Goal: Task Accomplishment & Management: Manage account settings

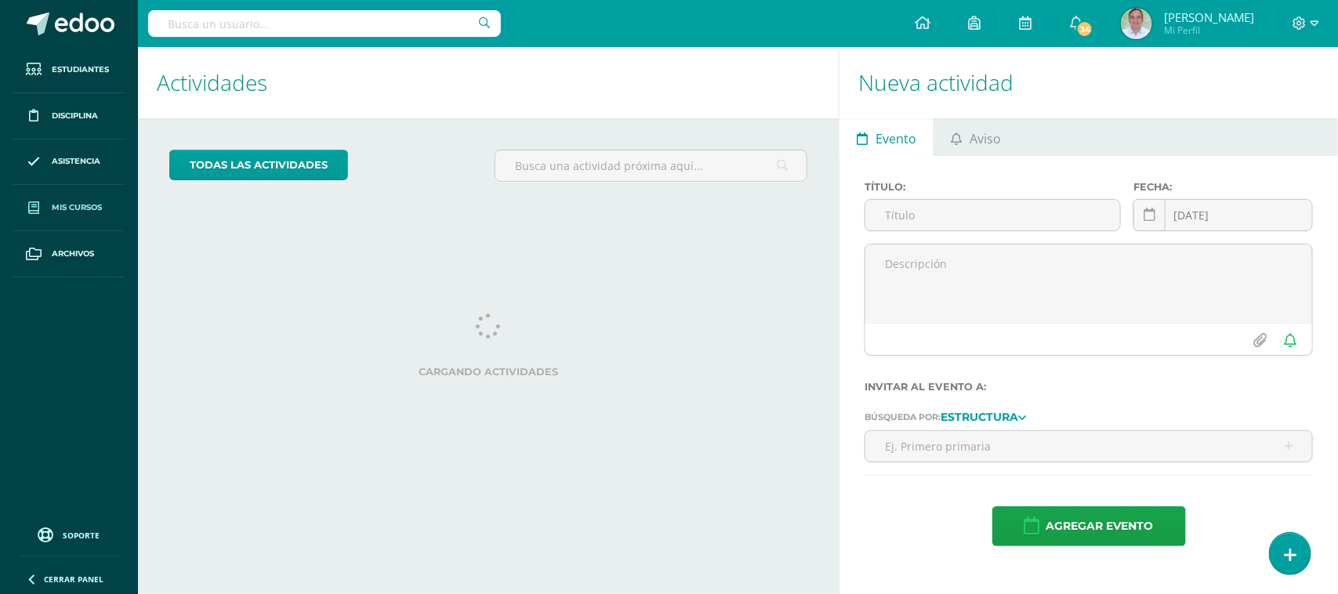
click at [86, 209] on span "Mis cursos" at bounding box center [77, 207] width 50 height 13
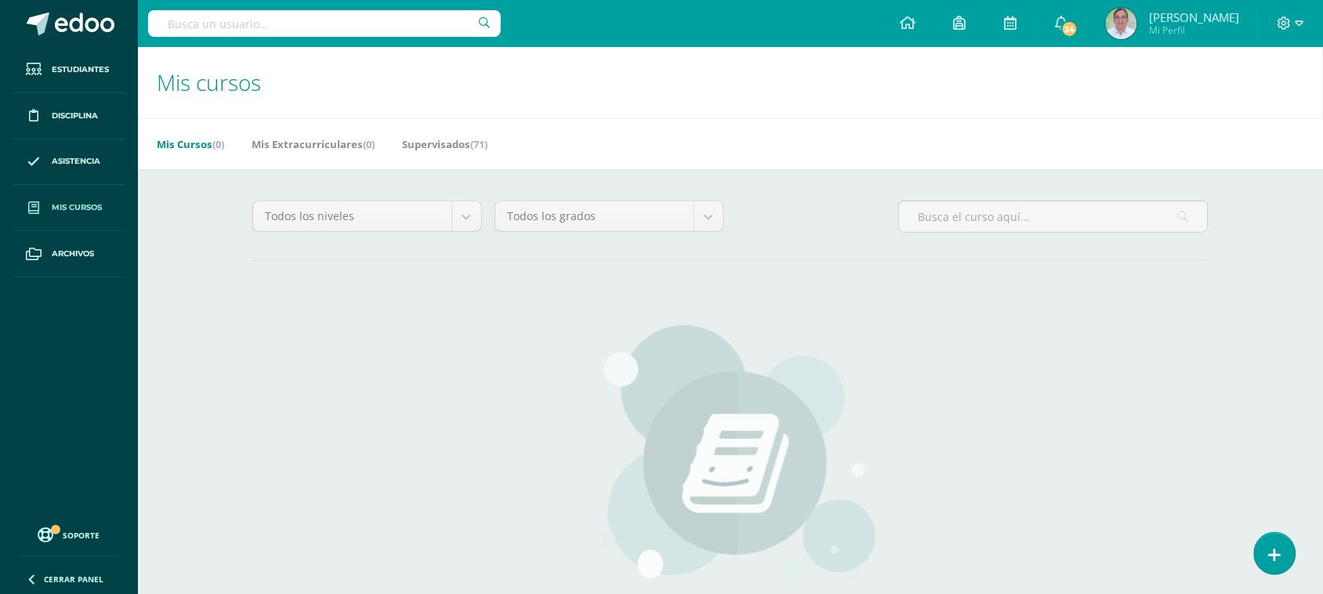
click at [80, 213] on span "Mis cursos" at bounding box center [77, 207] width 50 height 13
click at [342, 150] on link "Mis Extracurriculares (0)" at bounding box center [313, 144] width 123 height 25
click at [443, 154] on link "Supervisados (71)" at bounding box center [444, 144] width 85 height 25
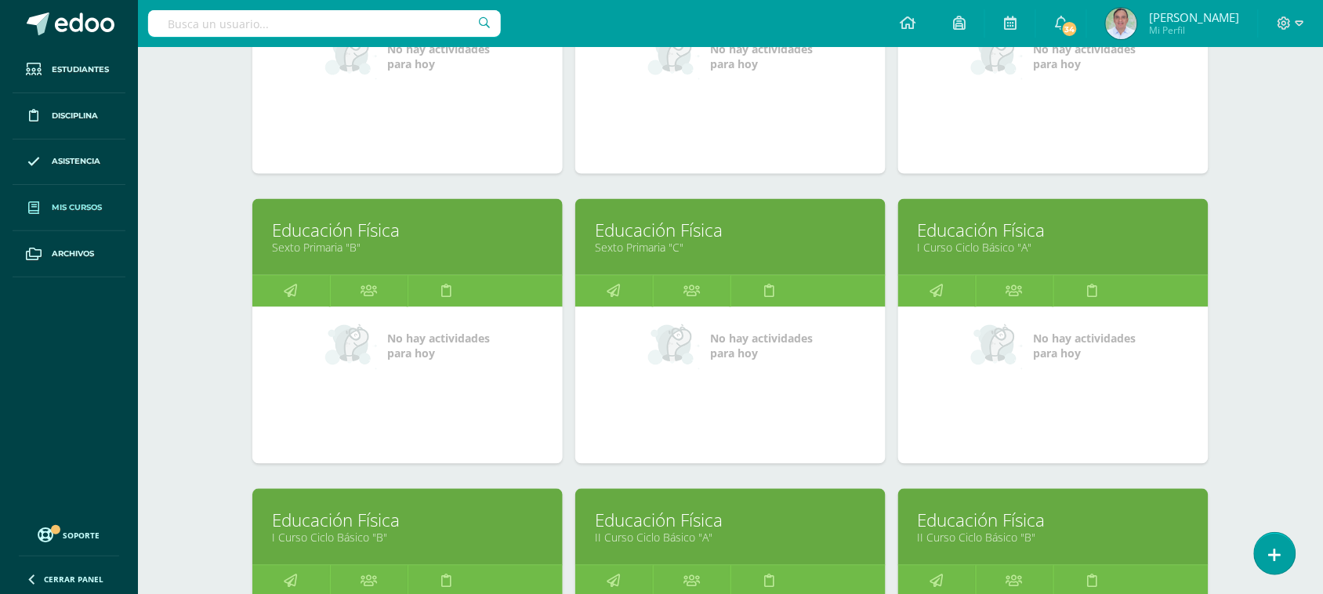
scroll to position [2407, 0]
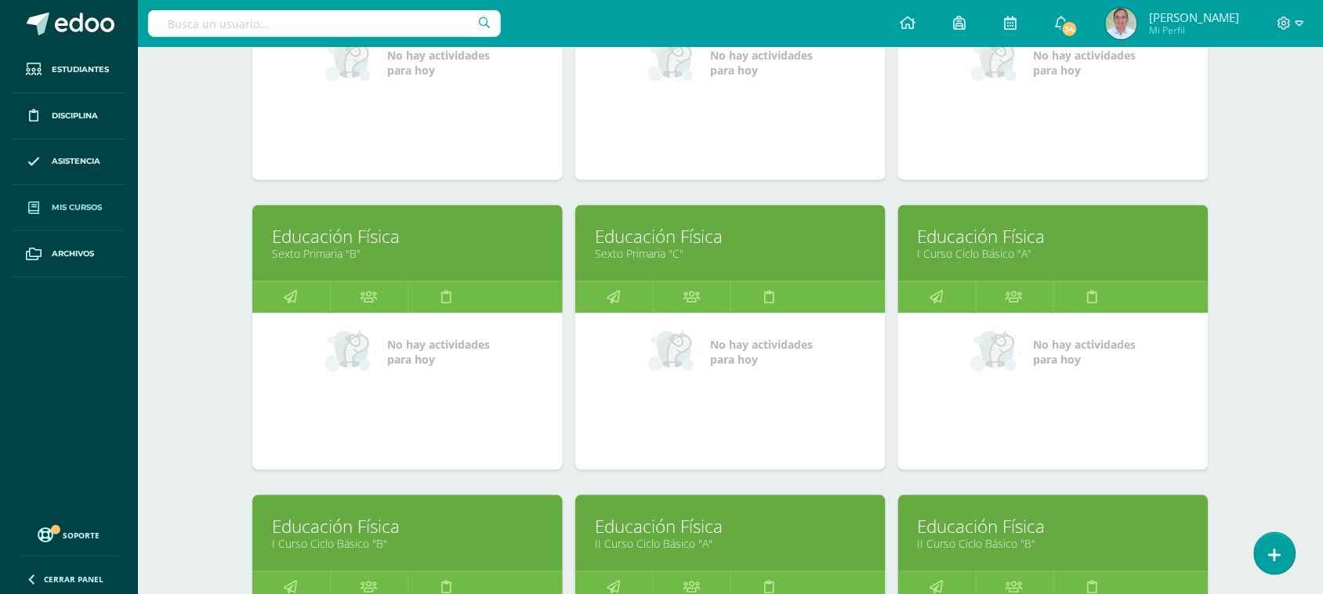
click at [942, 247] on link "I Curso Ciclo Básico "A"" at bounding box center [1053, 254] width 271 height 15
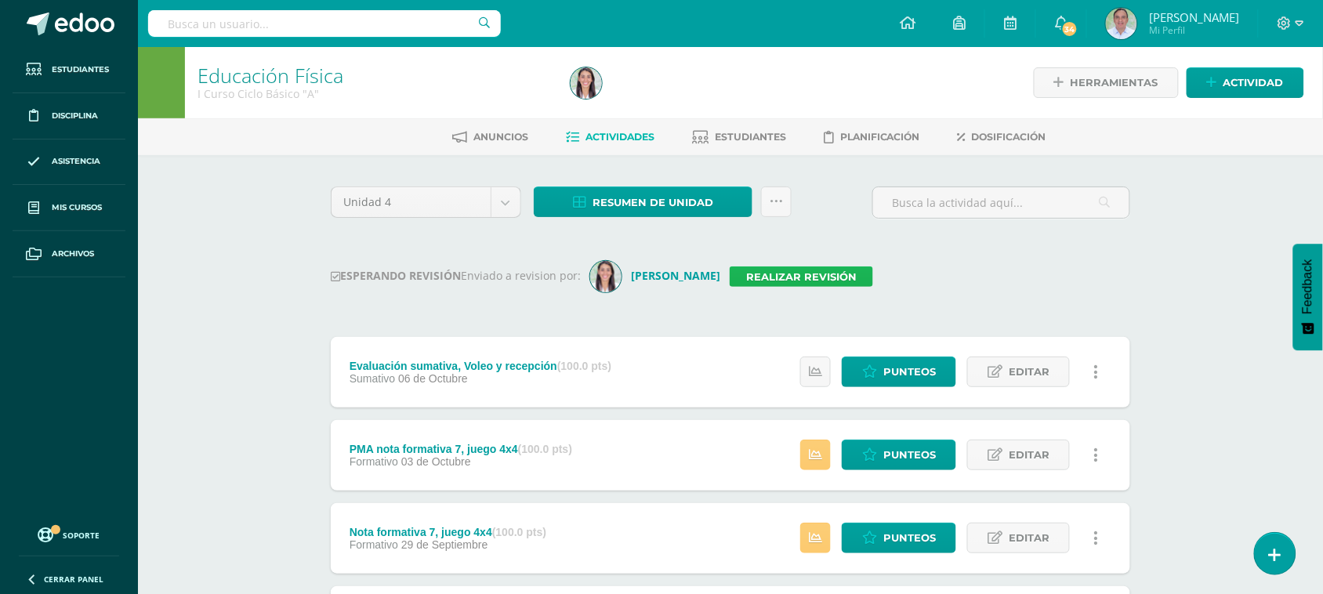
click at [785, 277] on link "Realizar revisión" at bounding box center [801, 277] width 143 height 20
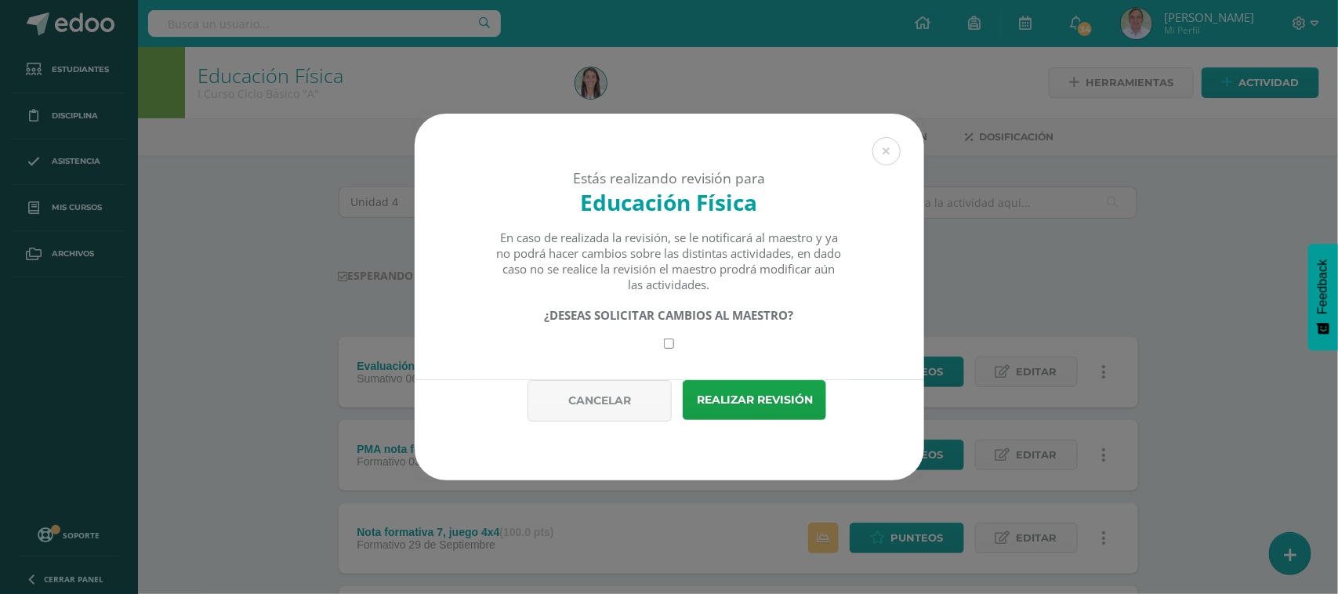
click at [667, 345] on input "checkbox" at bounding box center [669, 344] width 10 height 10
checkbox input "true"
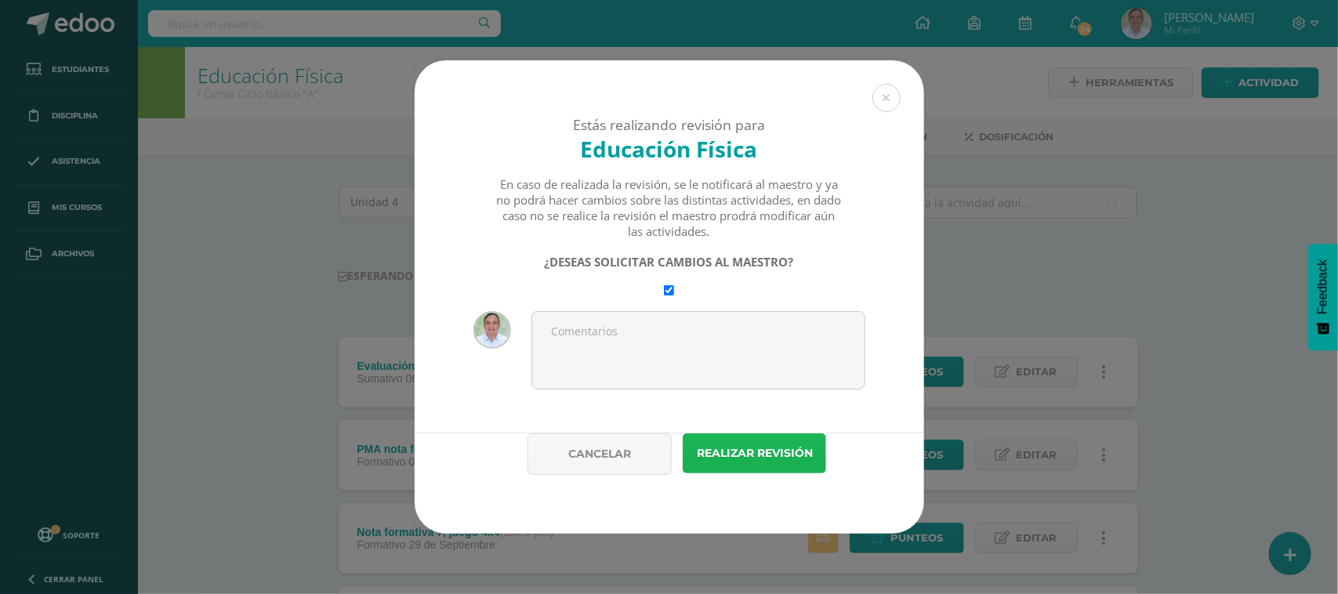
click at [735, 449] on button "Realizar revisión" at bounding box center [754, 453] width 143 height 40
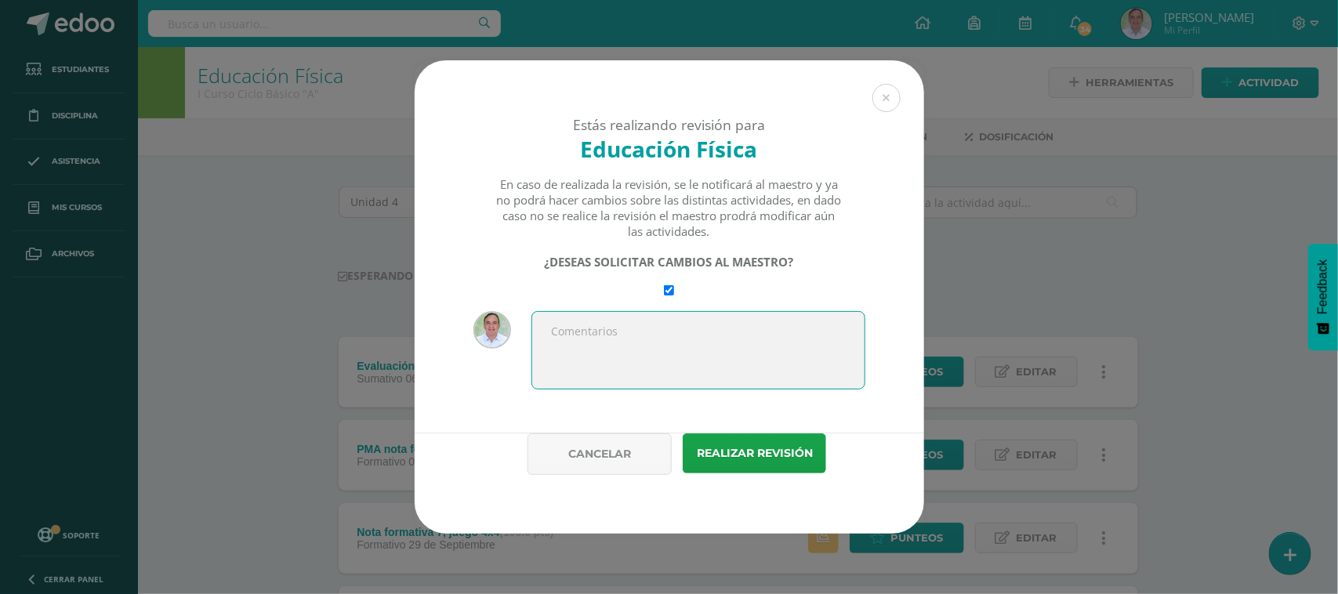
click at [600, 347] on textarea at bounding box center [698, 350] width 334 height 78
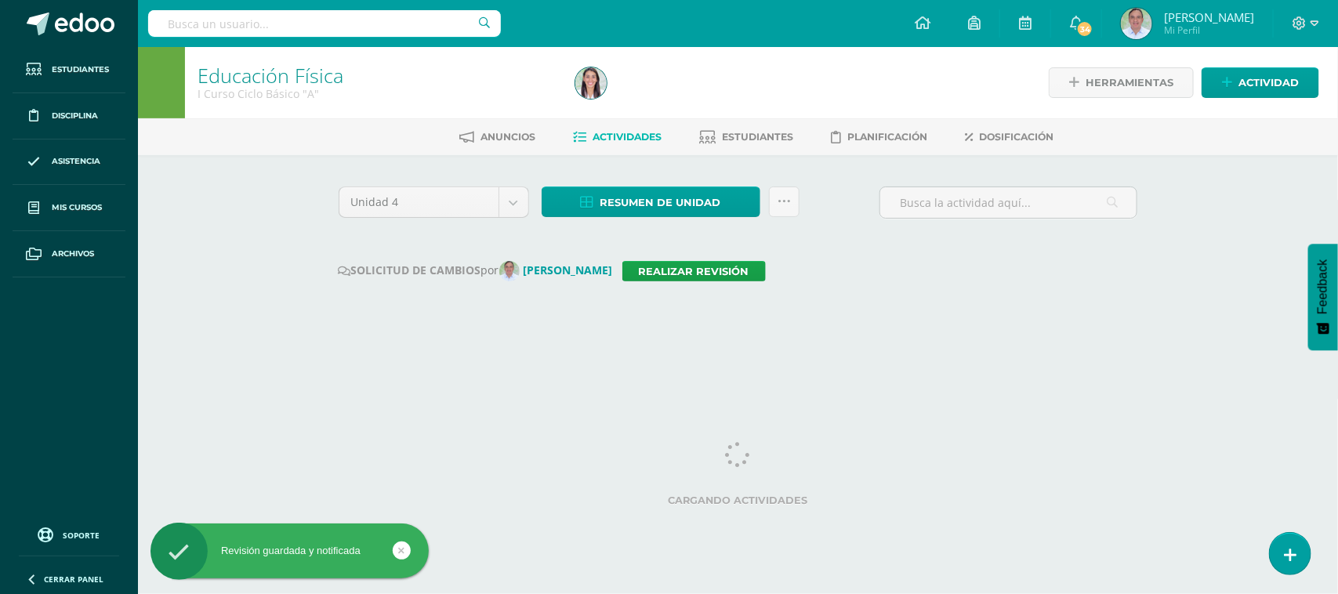
click at [189, 24] on input "text" at bounding box center [324, 23] width 353 height 27
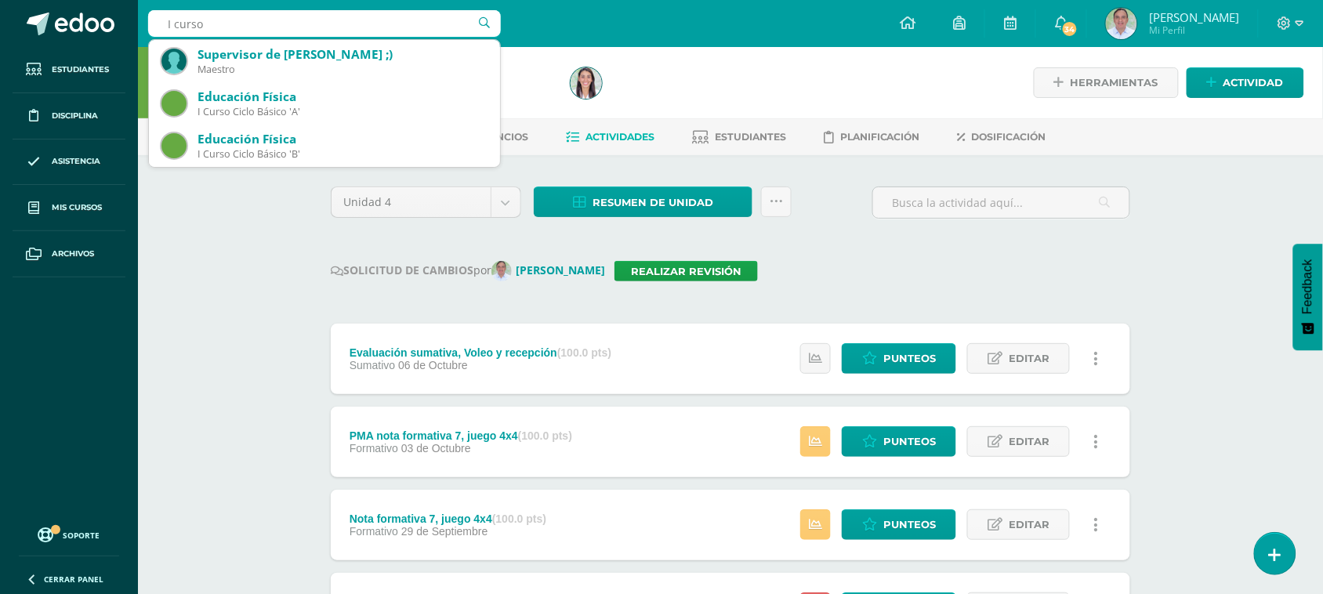
click at [790, 77] on div at bounding box center [753, 82] width 379 height 71
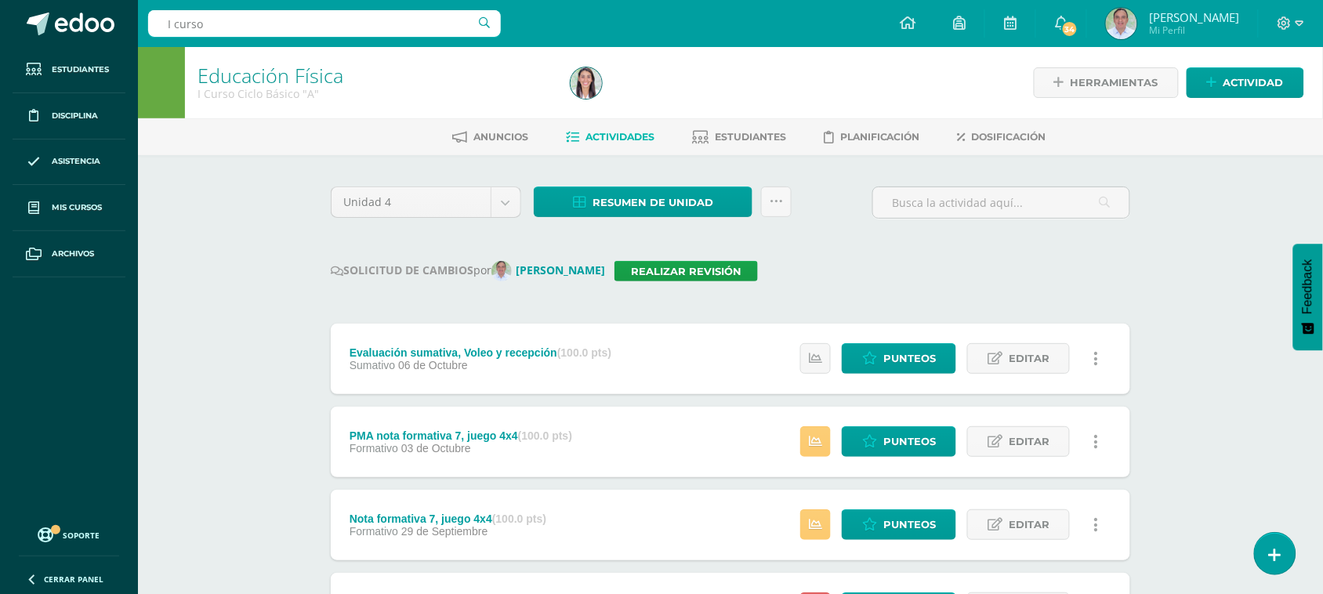
click at [245, 31] on input "I curso" at bounding box center [324, 23] width 353 height 27
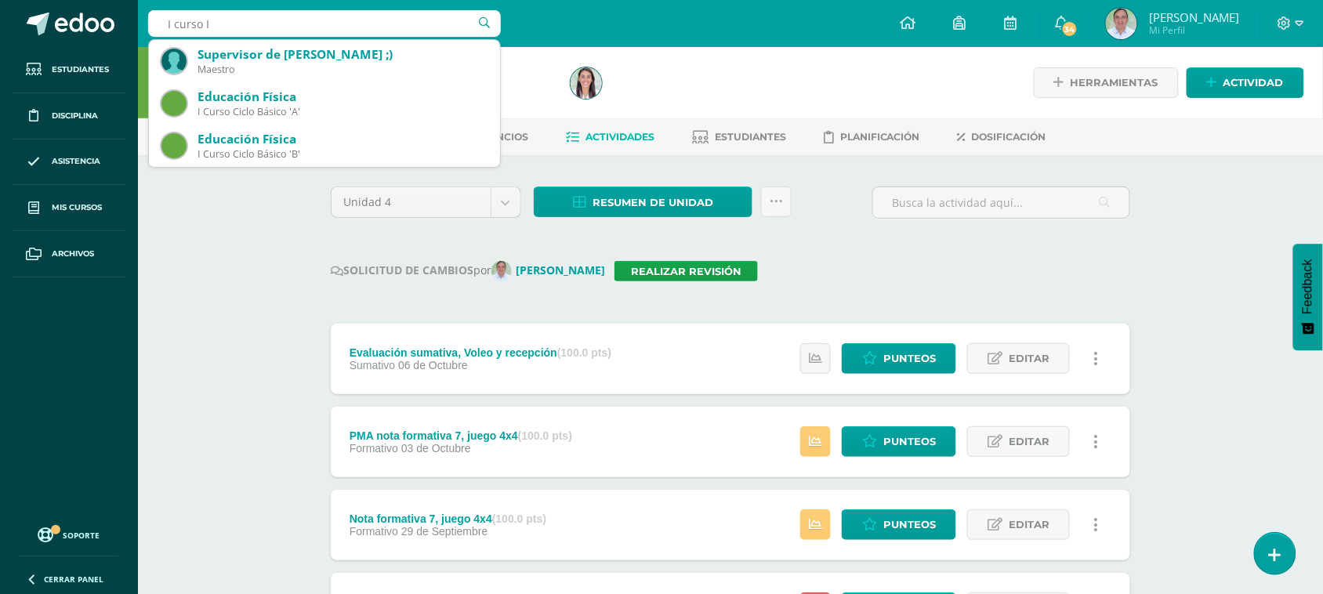
type input "I curso"
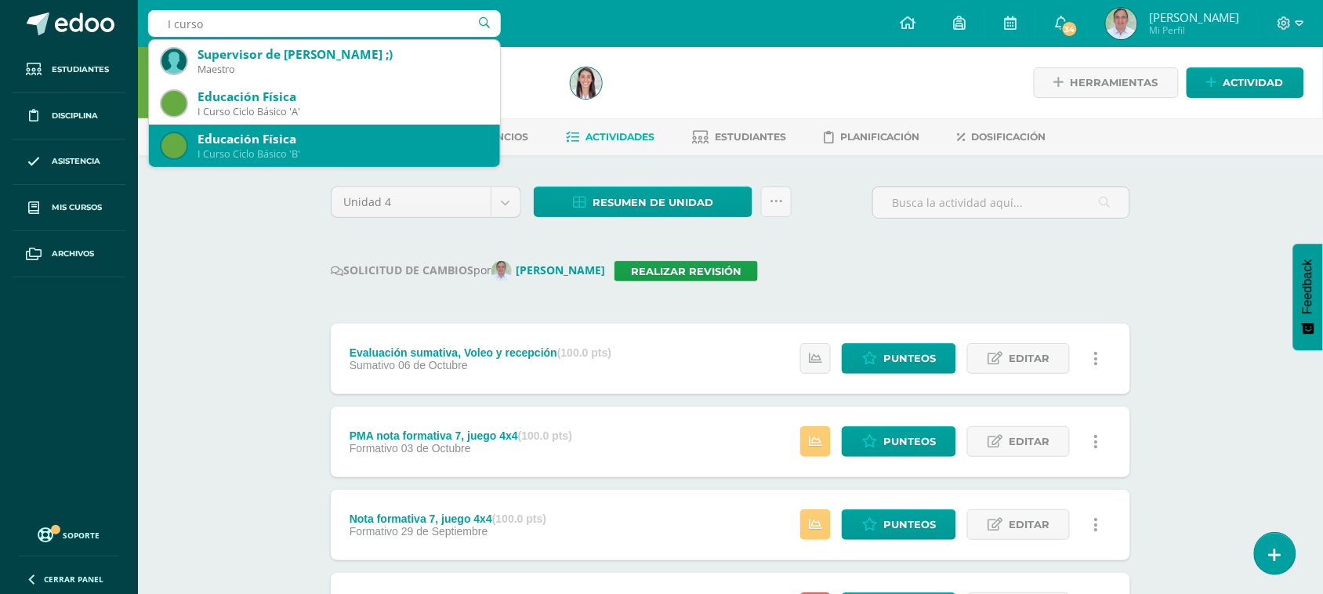
click at [252, 146] on div "Educación Física" at bounding box center [343, 139] width 290 height 16
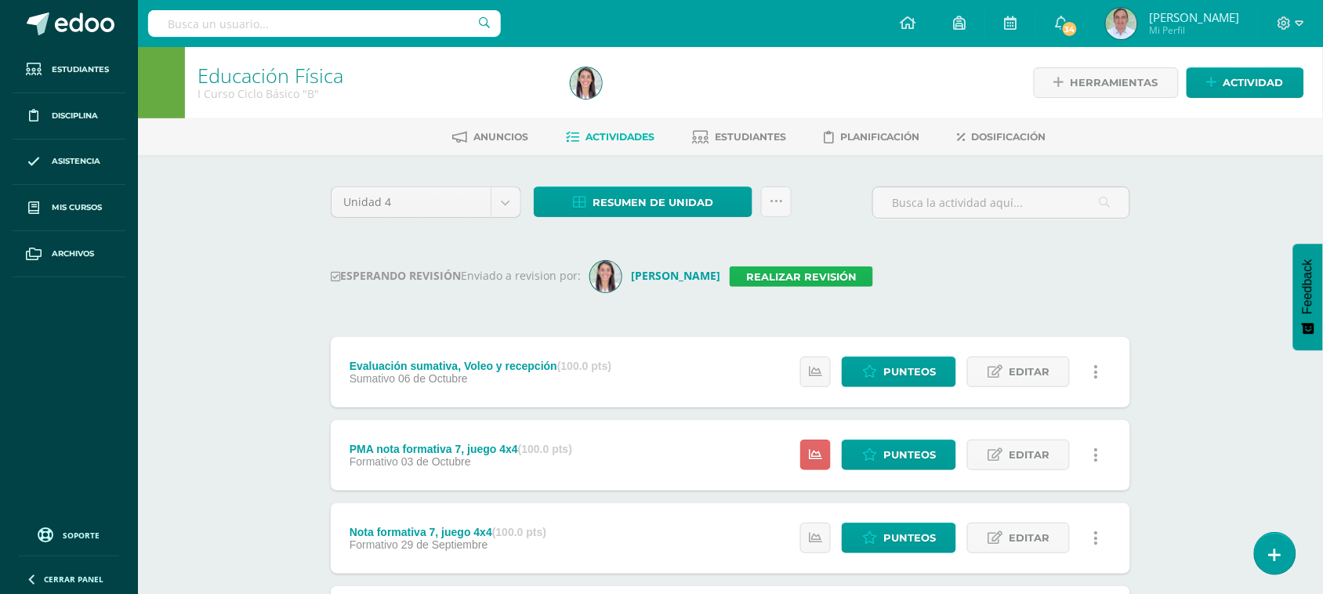
click at [813, 276] on link "Realizar revisión" at bounding box center [801, 277] width 143 height 20
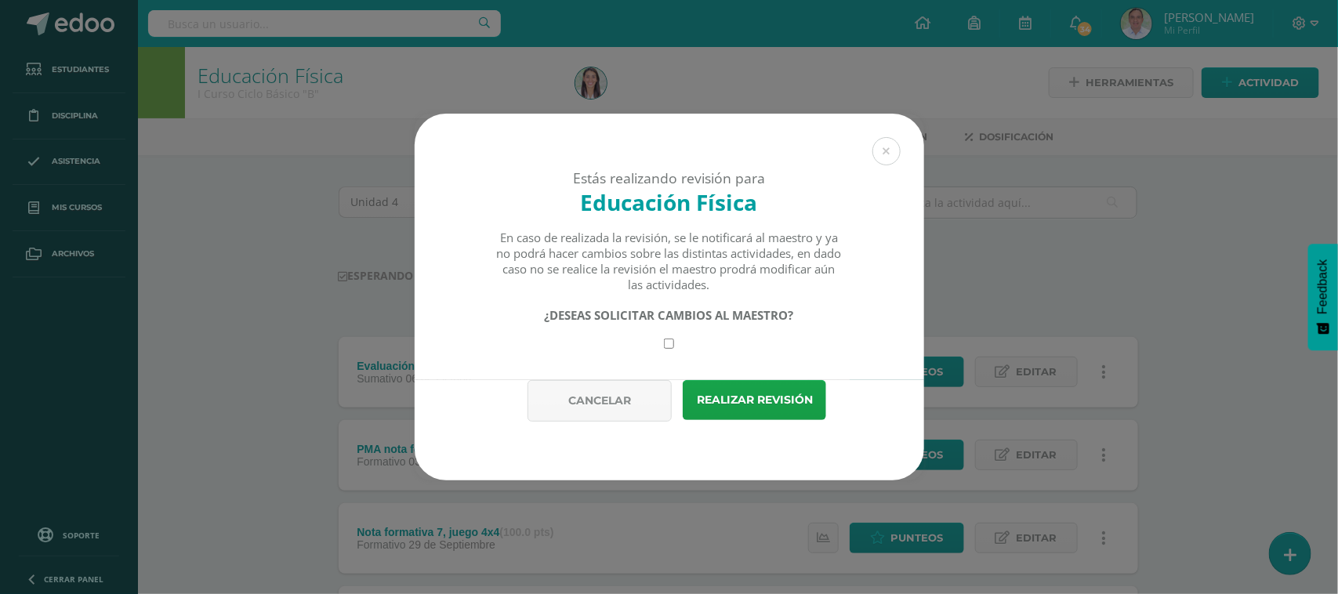
click at [664, 346] on input "checkbox" at bounding box center [669, 344] width 10 height 10
checkbox input "true"
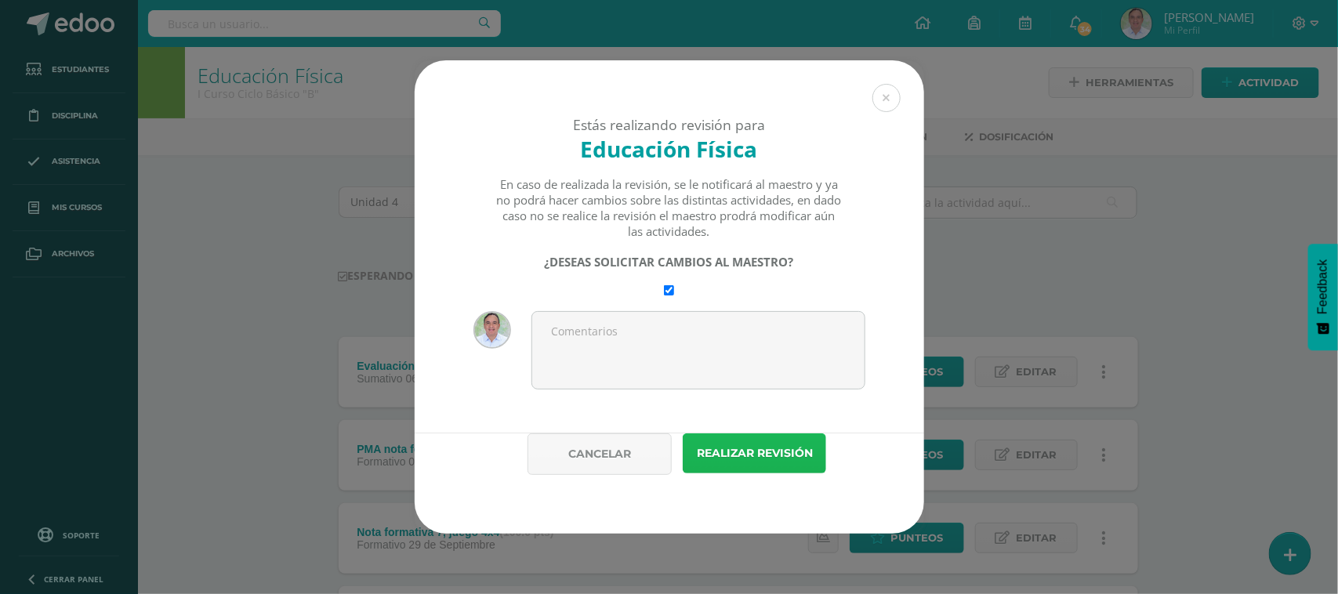
click at [742, 455] on button "Realizar revisión" at bounding box center [754, 453] width 143 height 40
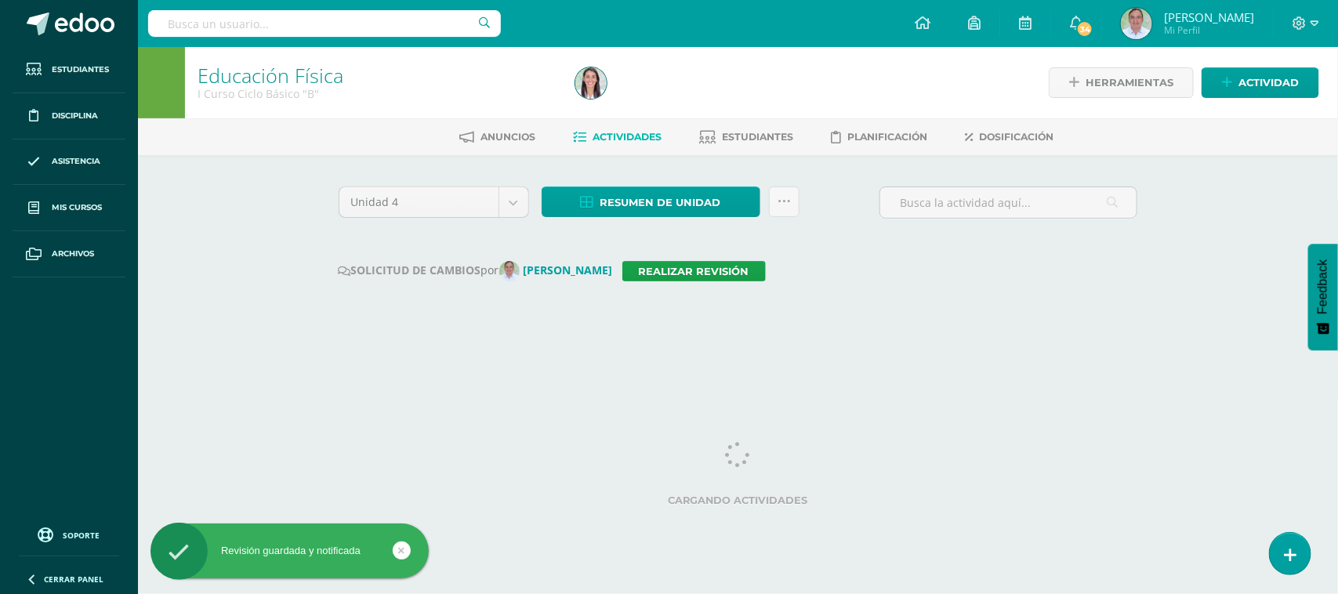
click at [200, 24] on input "text" at bounding box center [324, 23] width 353 height 27
type input "II curso A"
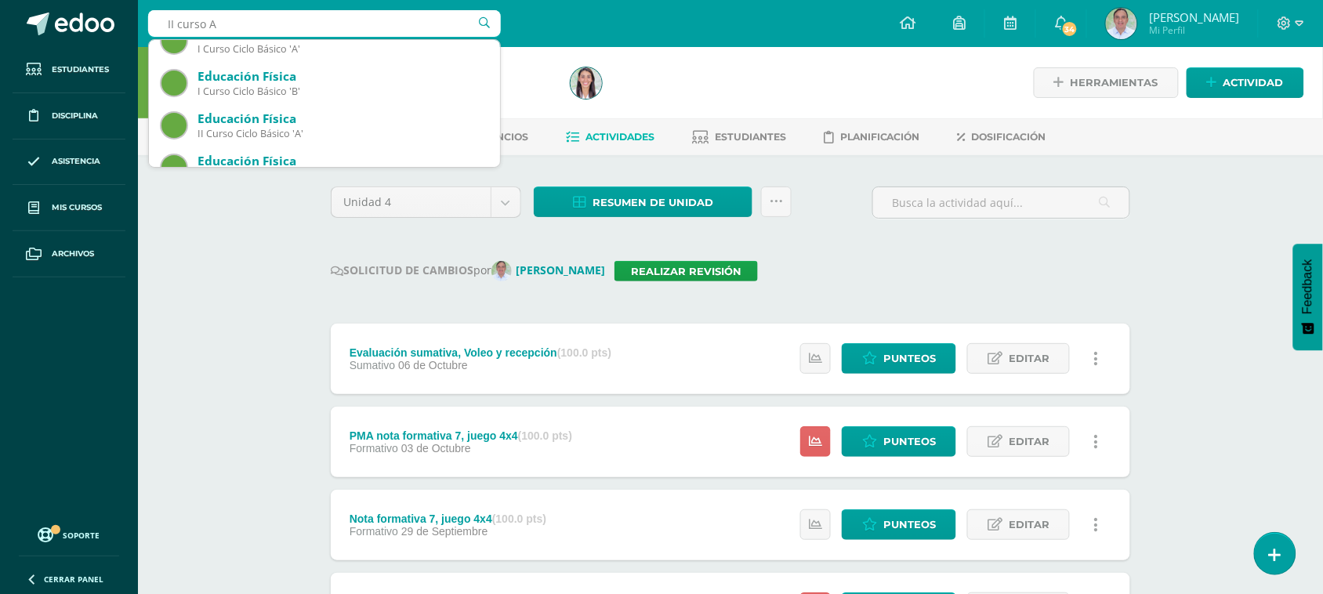
scroll to position [80, 0]
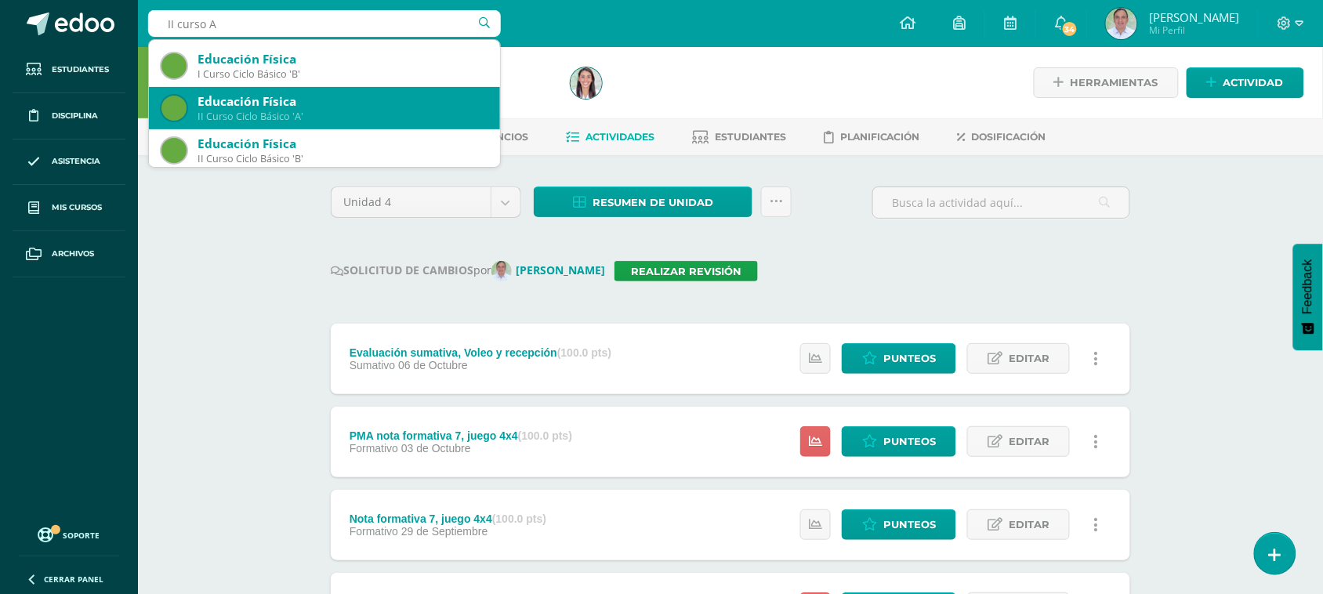
click at [325, 111] on div "II Curso Ciclo Básico 'A'" at bounding box center [343, 116] width 290 height 13
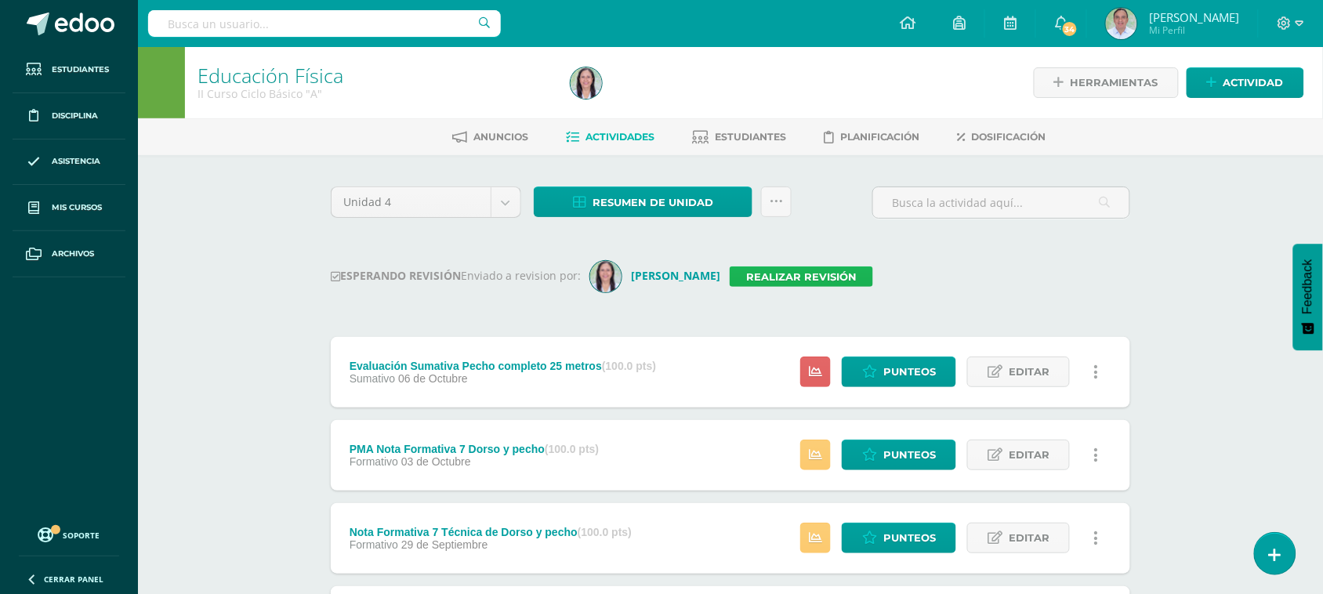
click at [814, 268] on link "Realizar revisión" at bounding box center [801, 277] width 143 height 20
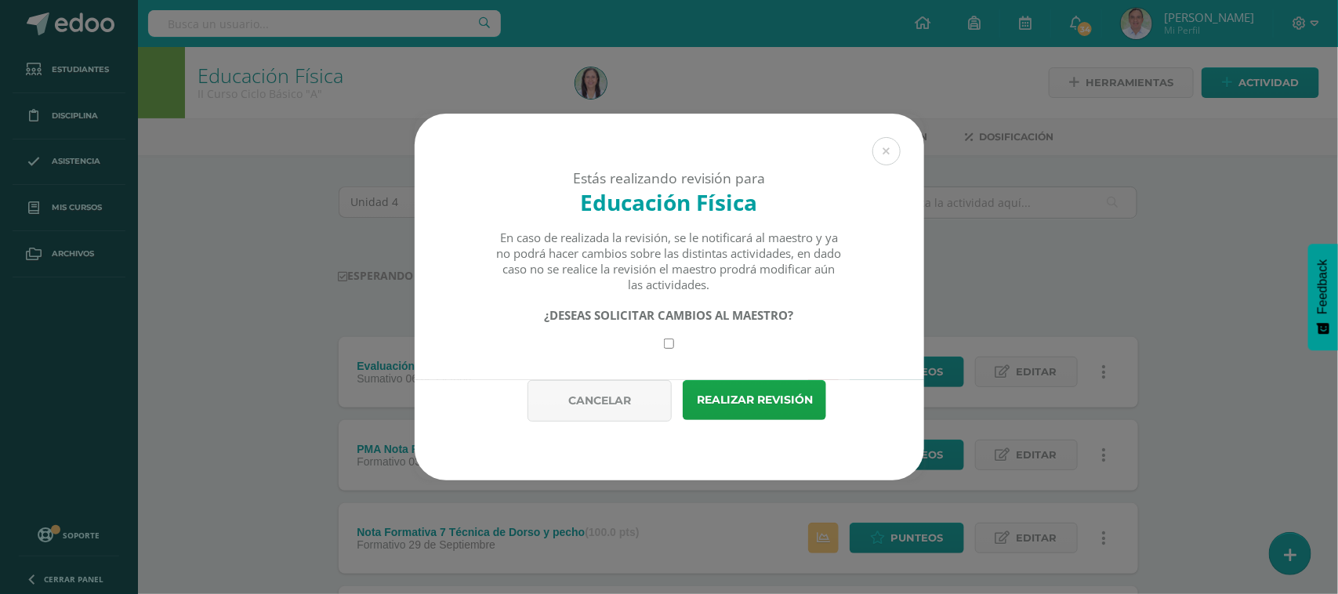
click at [667, 346] on input "checkbox" at bounding box center [669, 344] width 10 height 10
checkbox input "true"
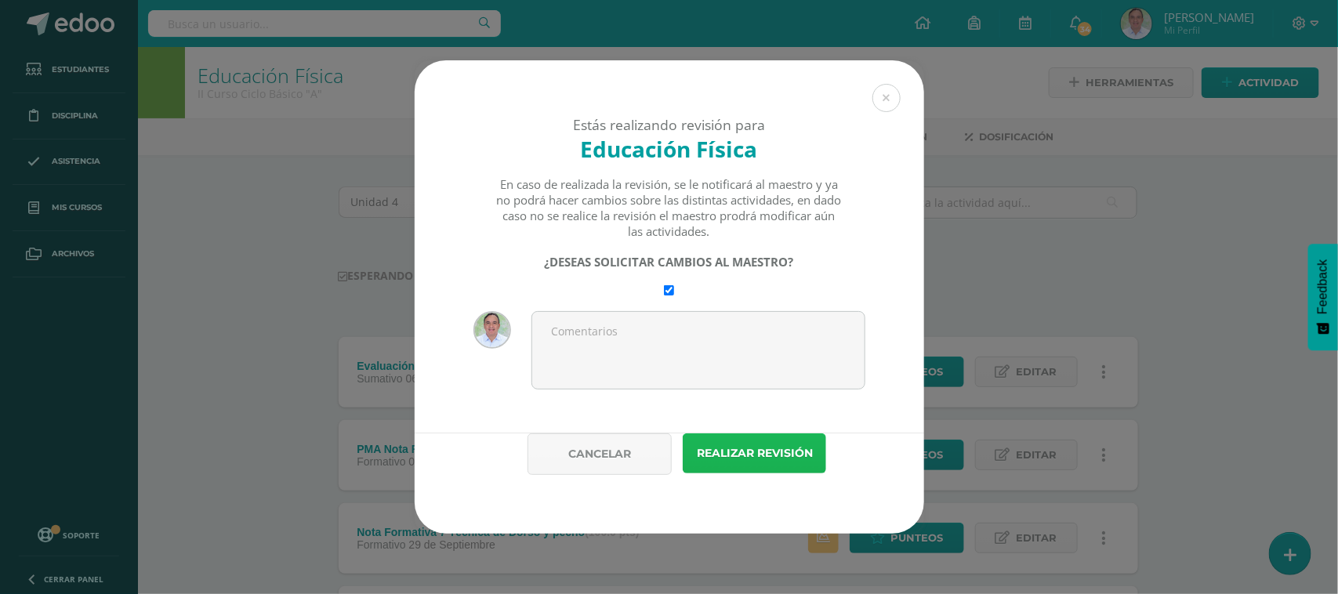
click at [774, 455] on button "Realizar revisión" at bounding box center [754, 453] width 143 height 40
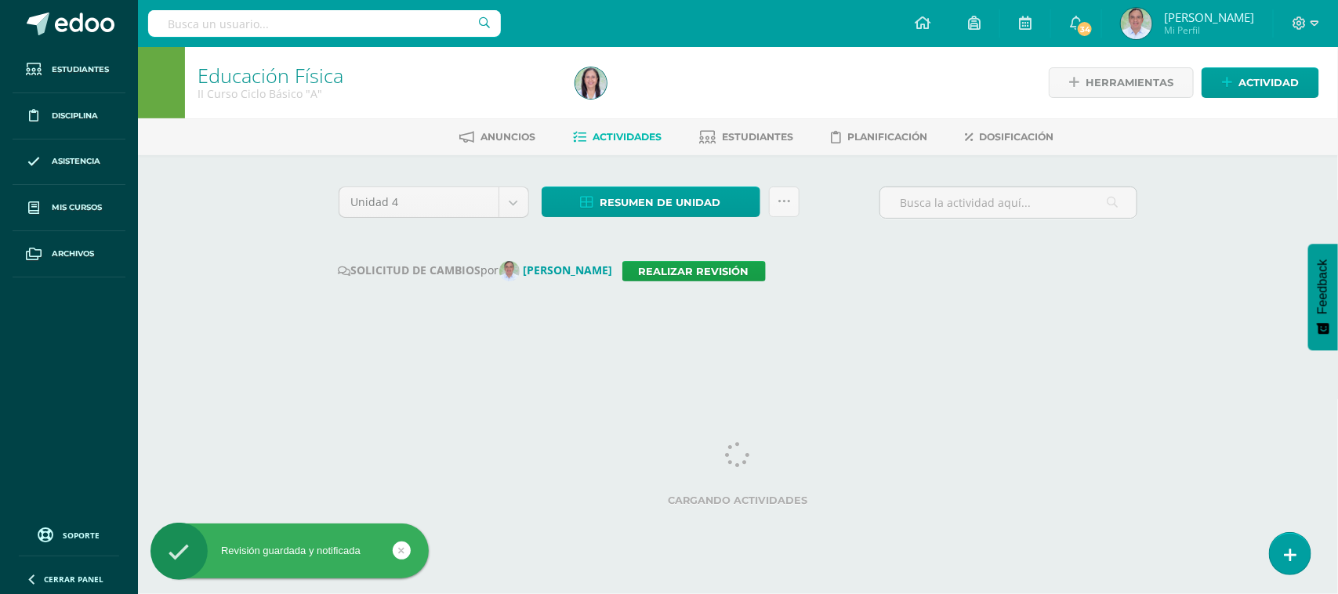
click at [245, 34] on input "text" at bounding box center [324, 23] width 353 height 27
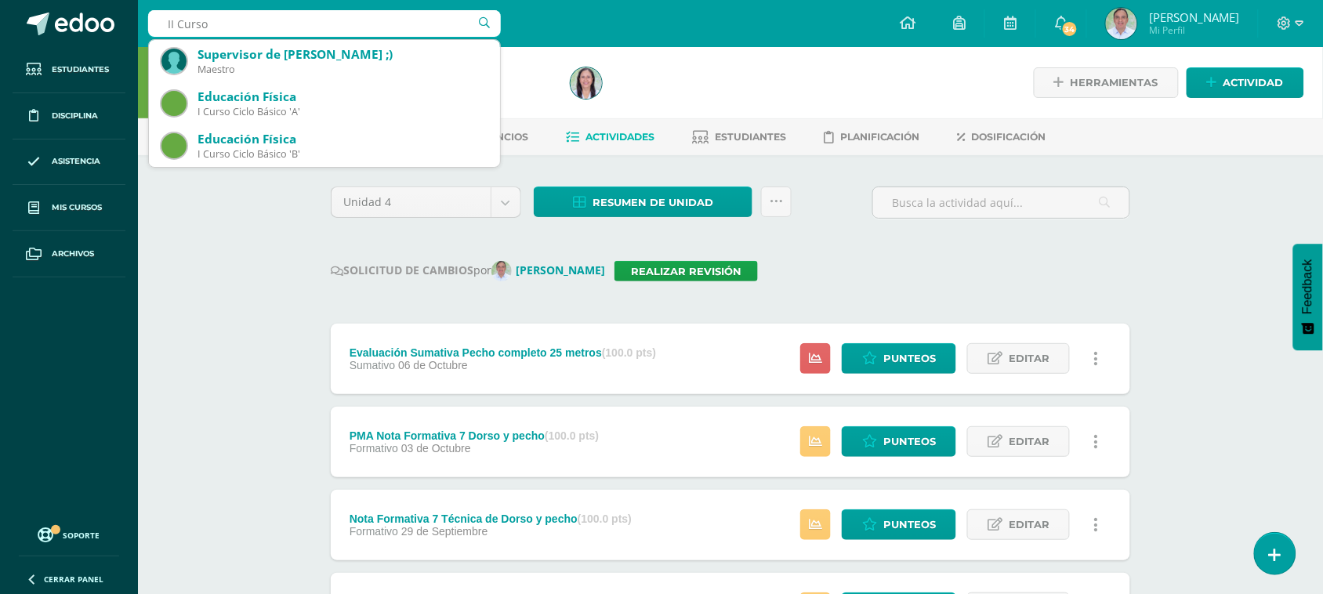
type input "II Curso B"
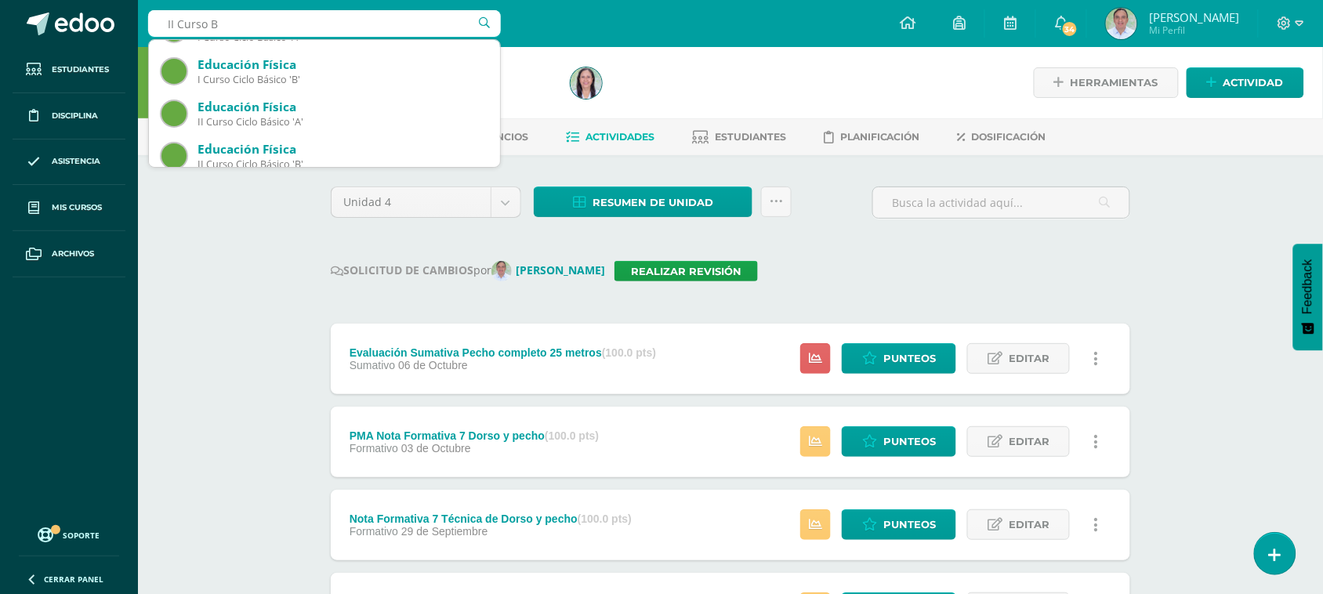
scroll to position [85, 0]
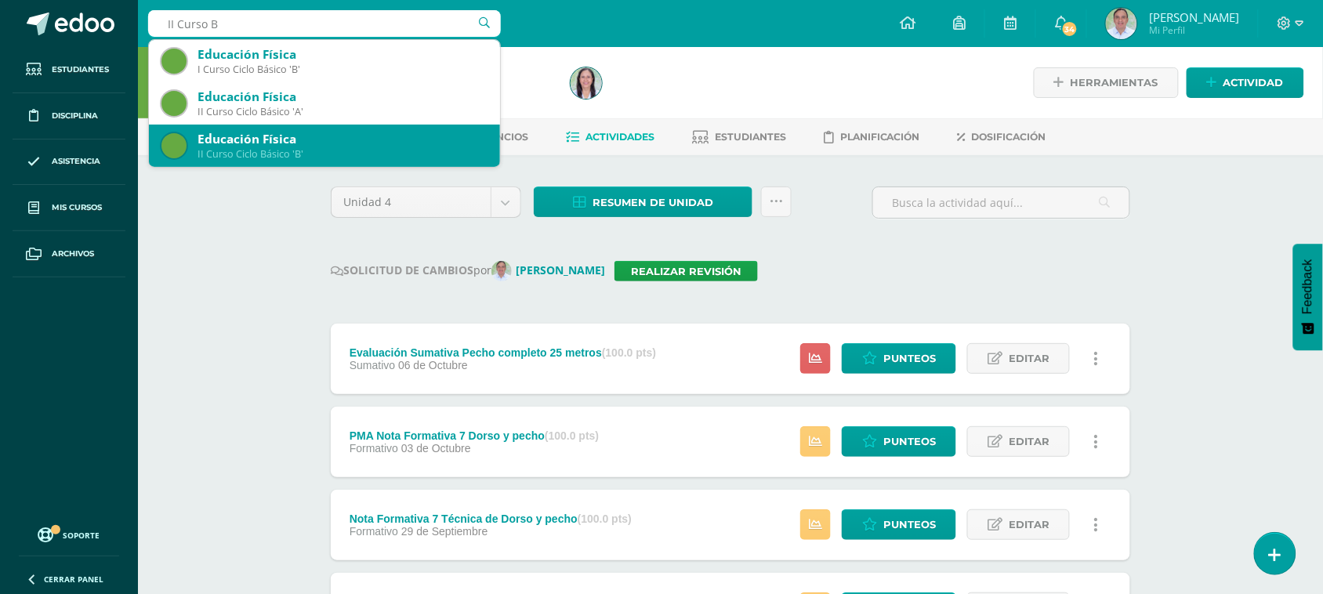
click at [303, 141] on div "Educación Física" at bounding box center [343, 139] width 290 height 16
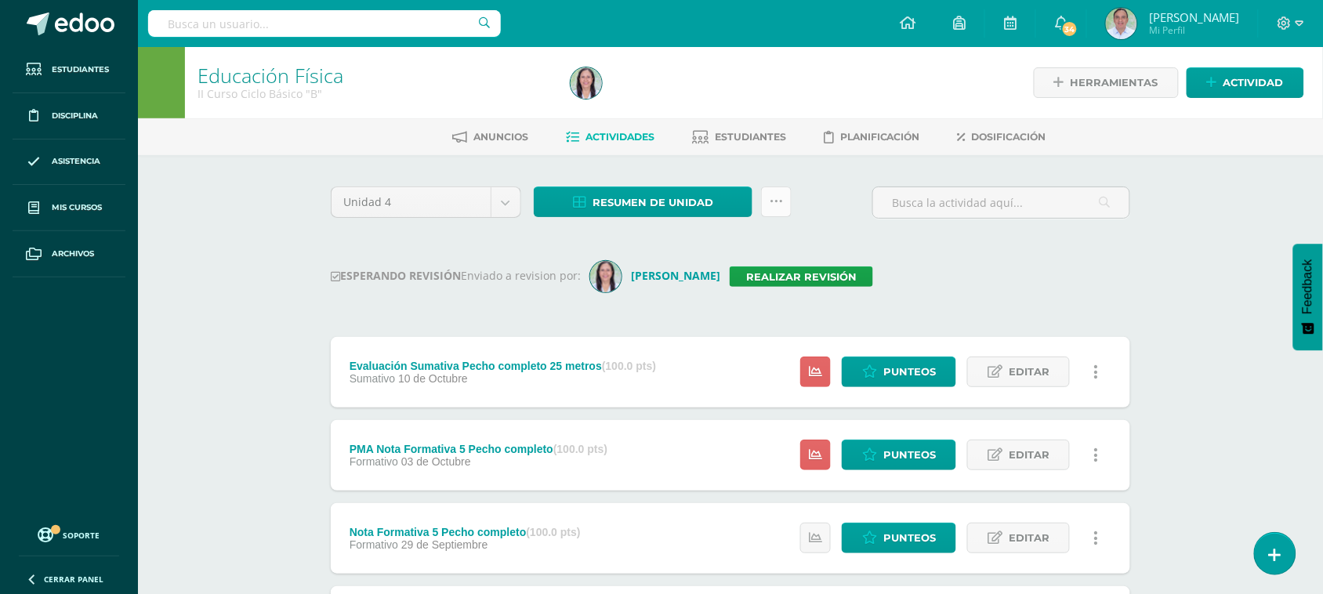
click at [777, 201] on icon at bounding box center [776, 201] width 13 height 13
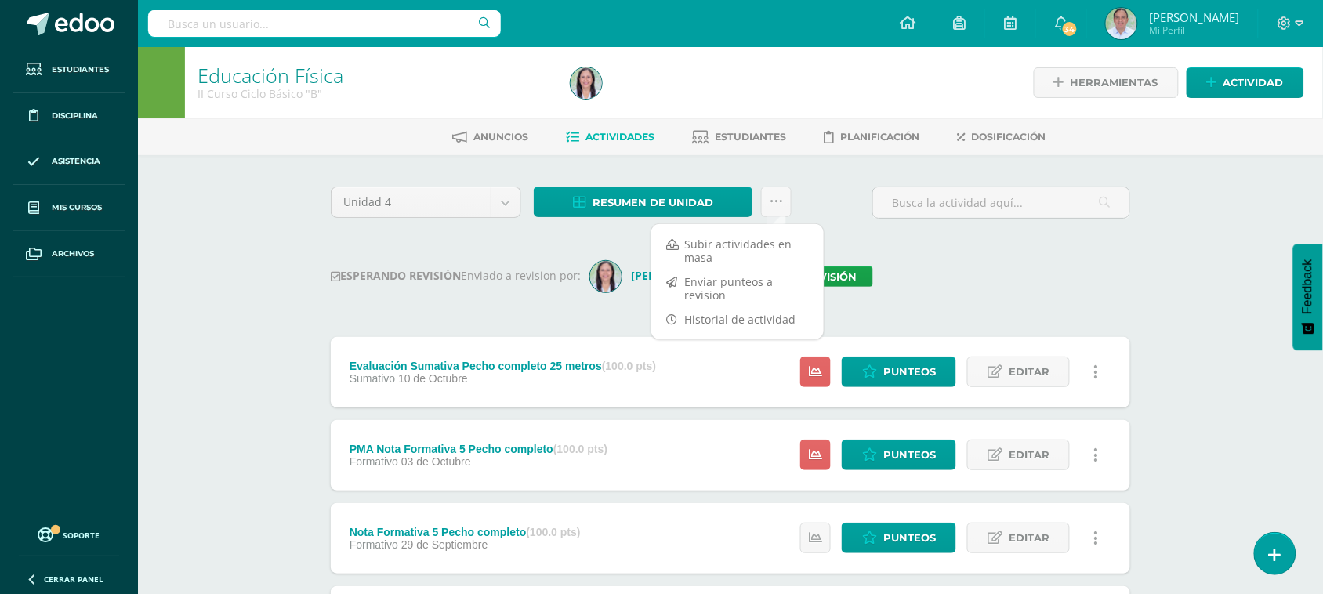
click at [829, 205] on div "Unidad 4 Unidad 1 Unidad 2 Unidad 3 Unidad 4 Resumen de unidad Descargar como H…" at bounding box center [731, 209] width 812 height 45
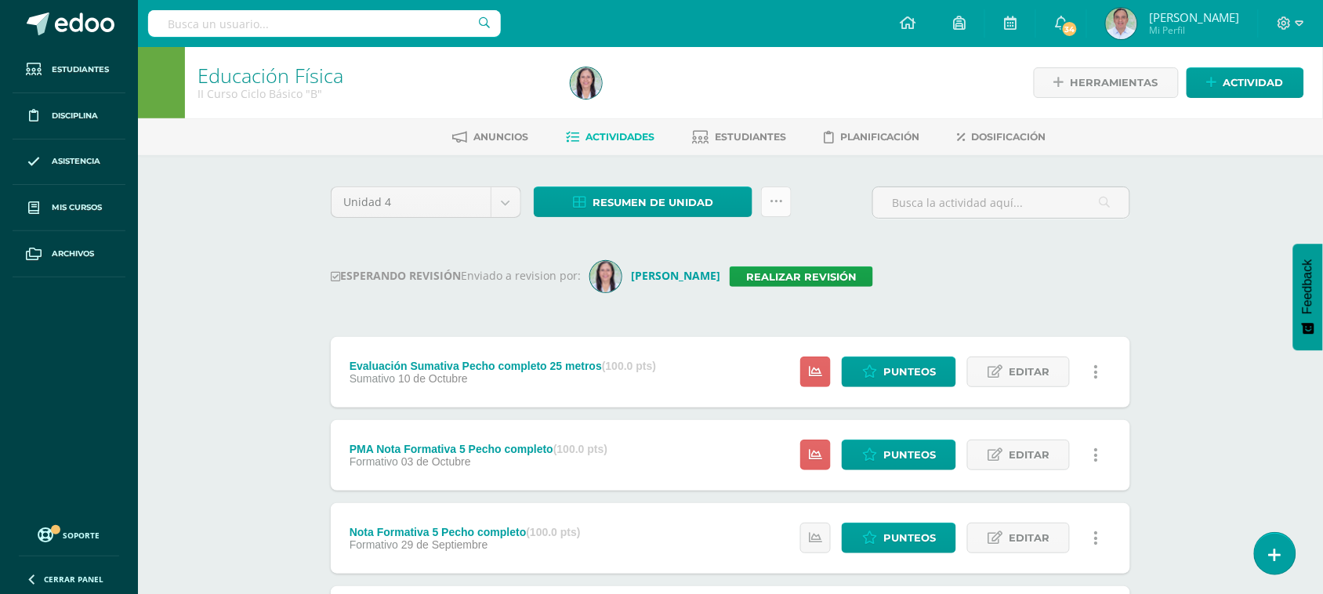
click at [780, 198] on icon at bounding box center [776, 201] width 13 height 13
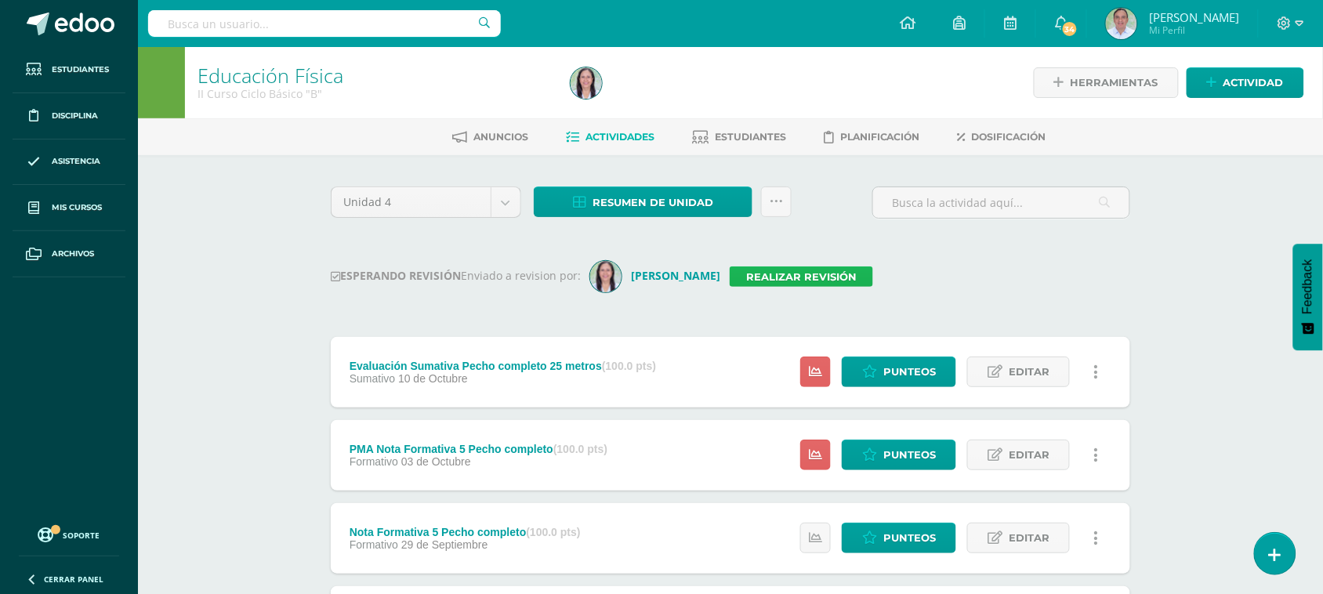
click at [849, 273] on link "Realizar revisión" at bounding box center [801, 277] width 143 height 20
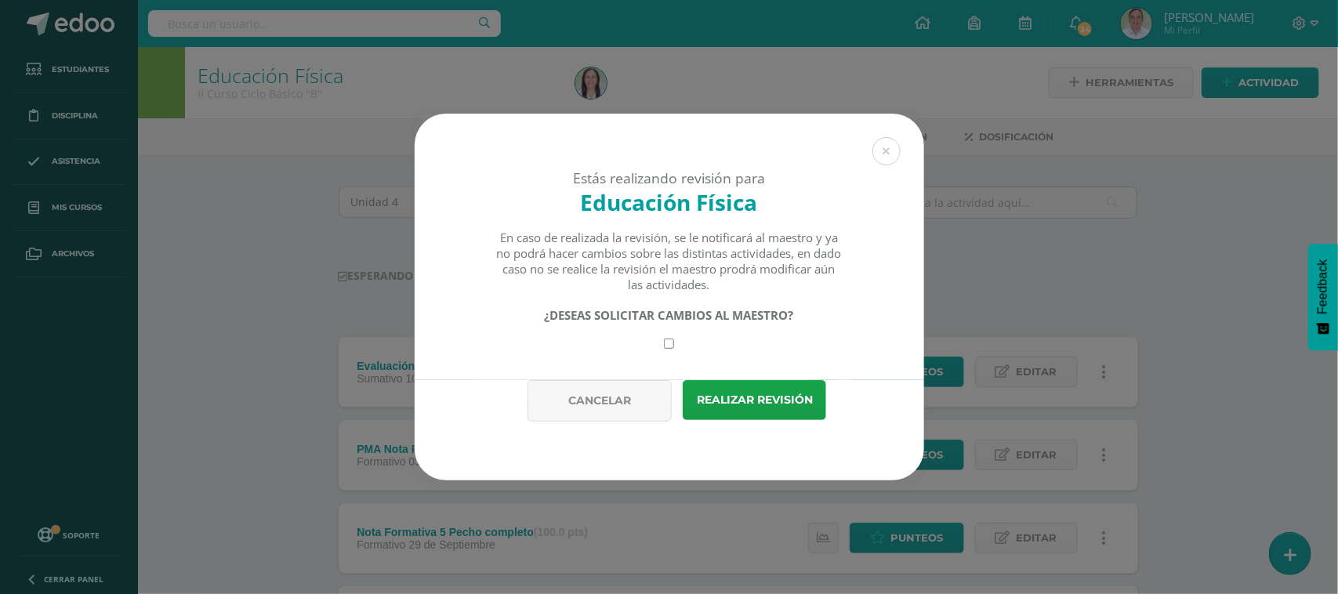
click at [671, 346] on input "checkbox" at bounding box center [669, 344] width 10 height 10
checkbox input "true"
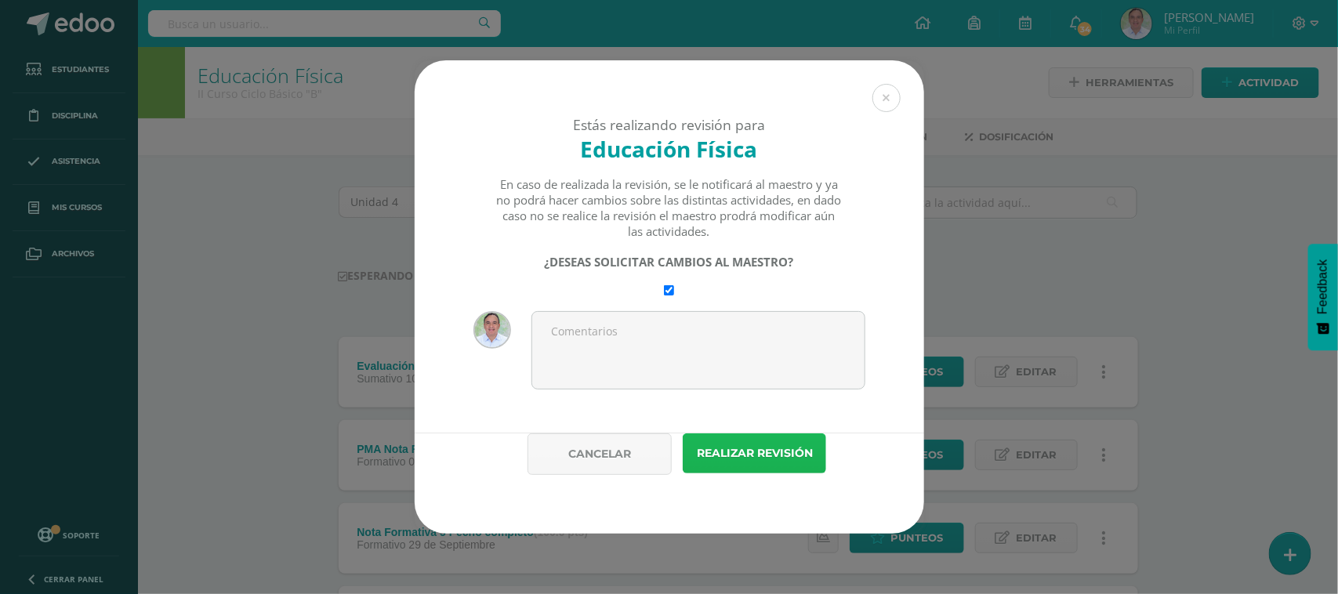
click at [725, 455] on button "Realizar revisión" at bounding box center [754, 453] width 143 height 40
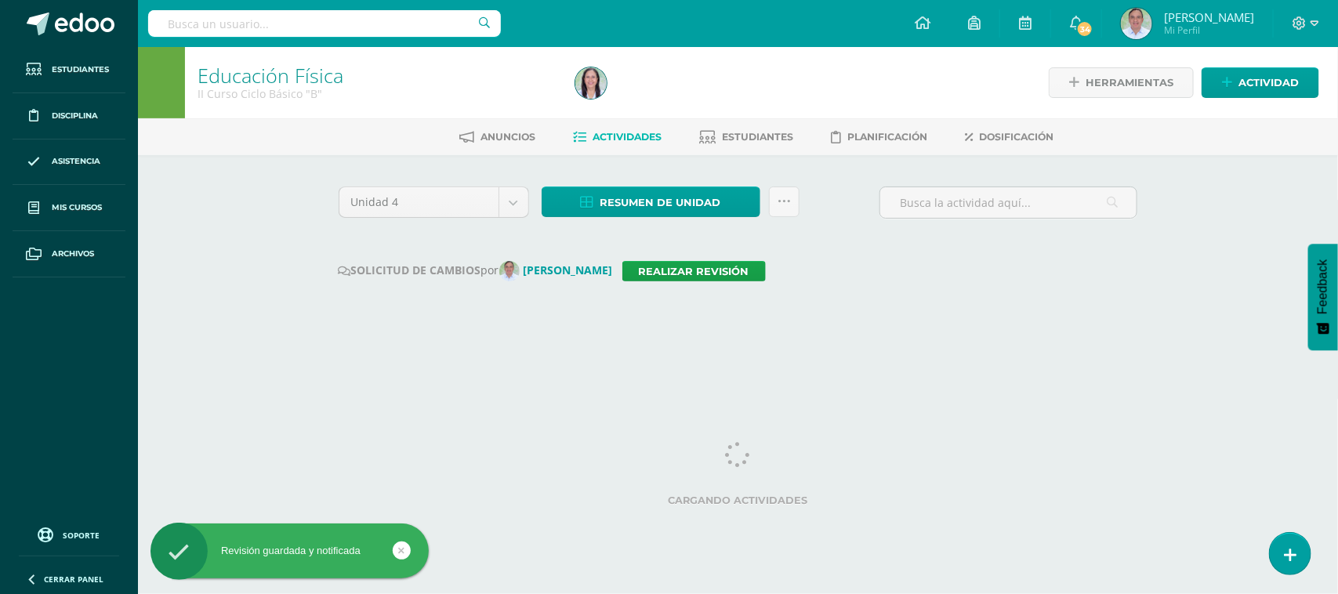
click at [291, 30] on input "text" at bounding box center [324, 23] width 353 height 27
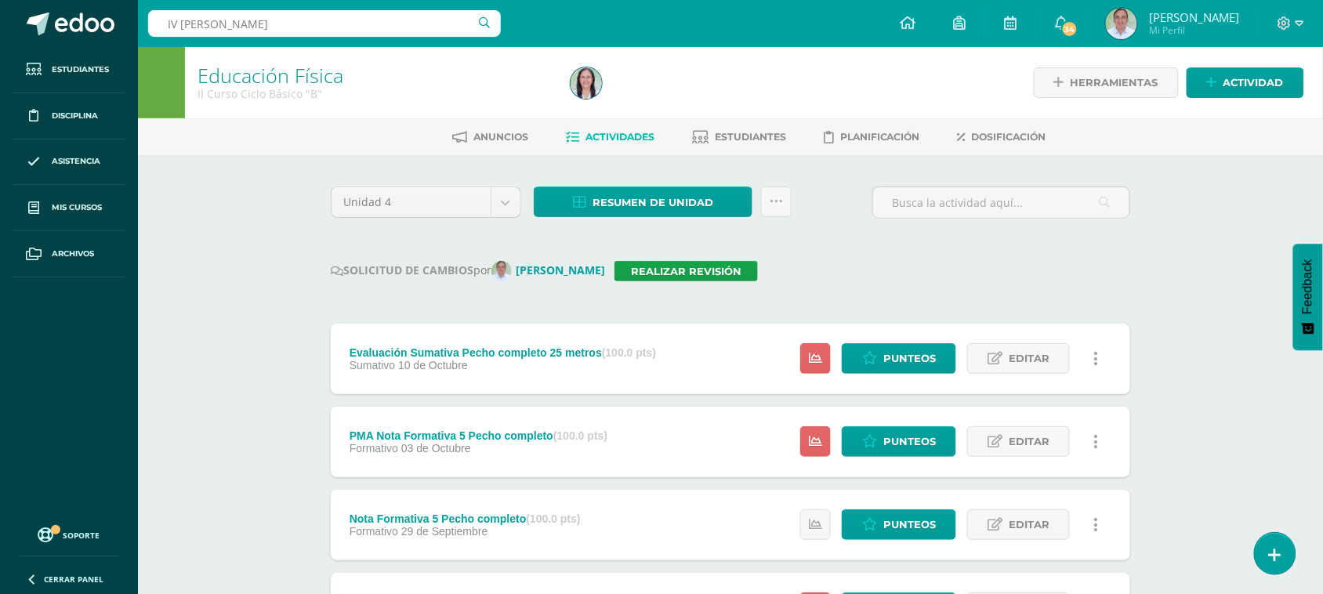
type input "IV [PERSON_NAME]"
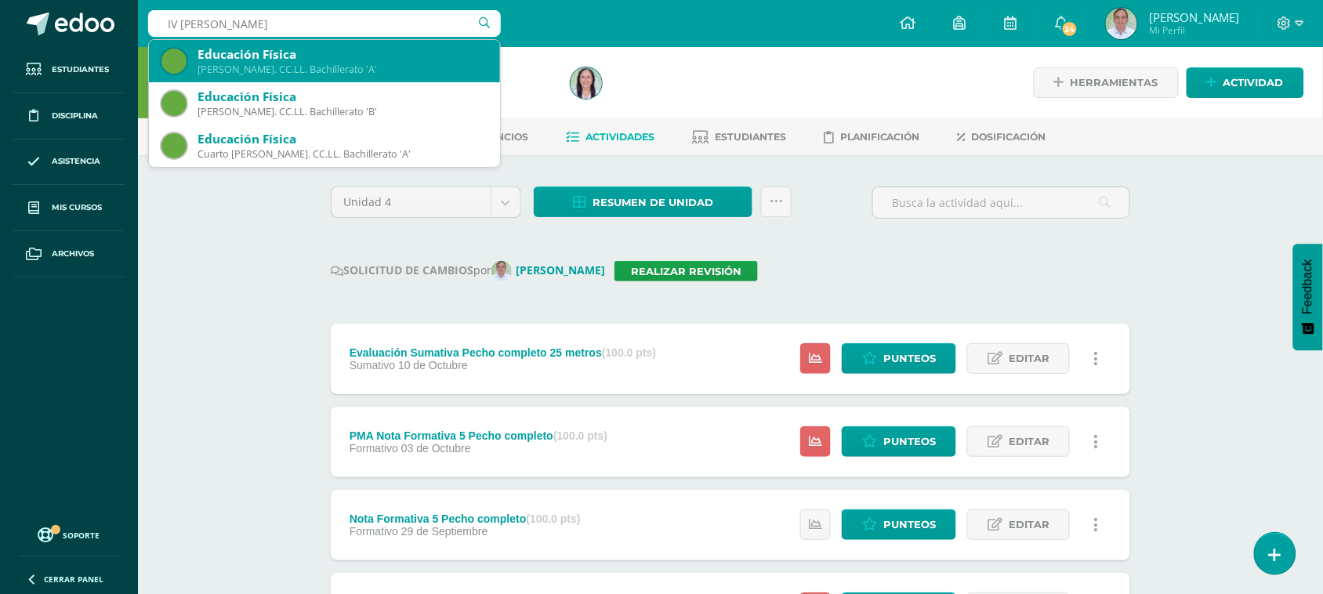
click at [369, 61] on div "Educación Física" at bounding box center [343, 54] width 290 height 16
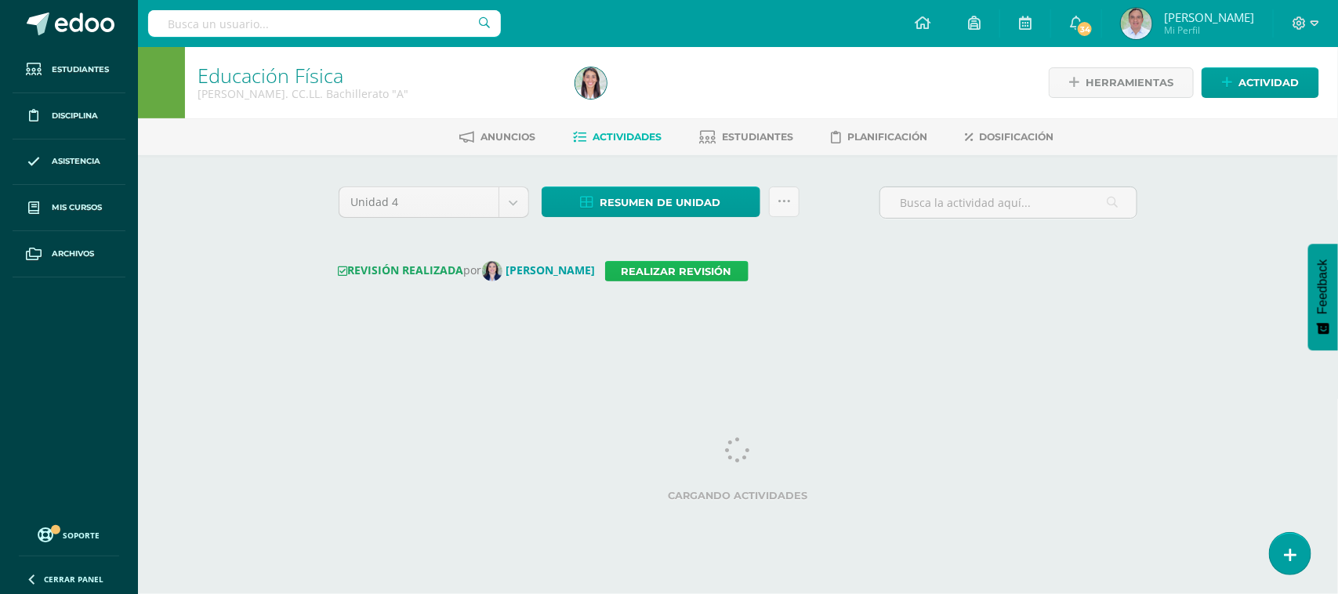
click at [704, 273] on link "Realizar revisión" at bounding box center [676, 271] width 143 height 20
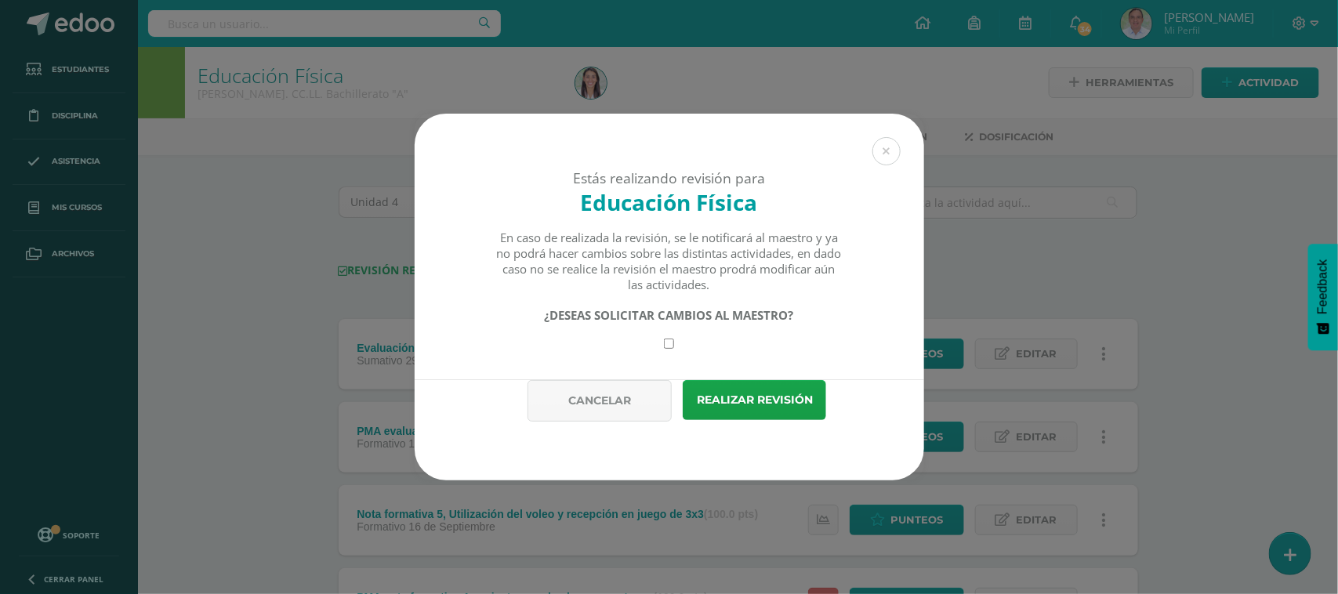
click at [667, 347] on input "checkbox" at bounding box center [669, 344] width 10 height 10
checkbox input "true"
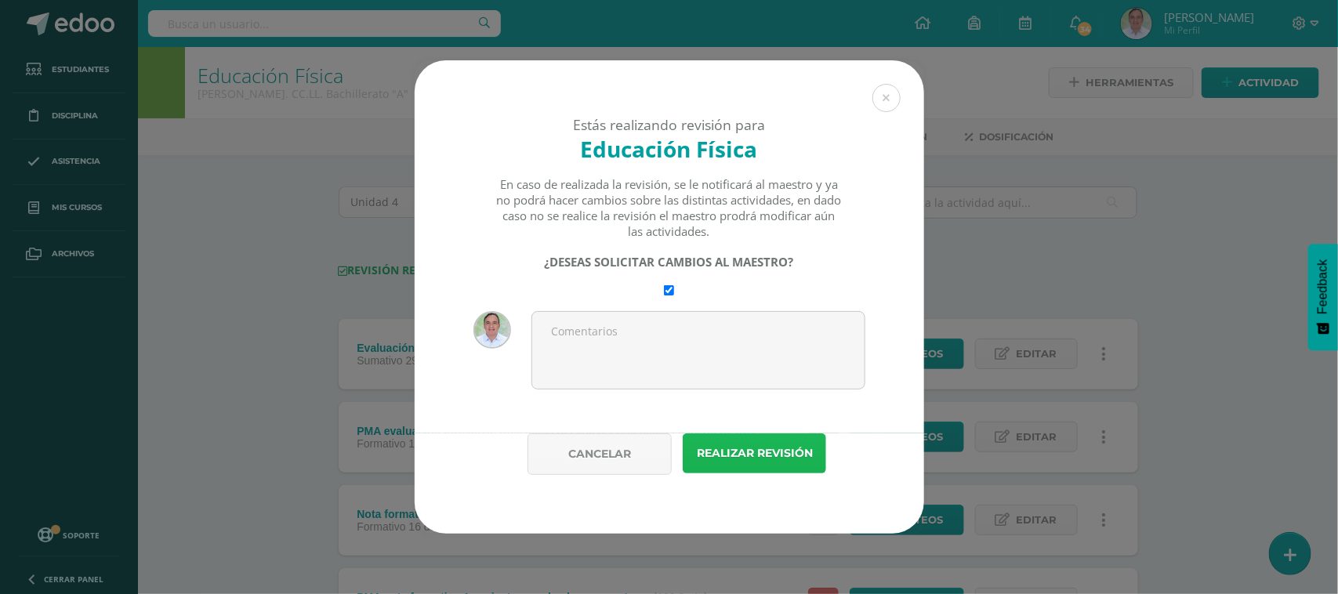
click at [727, 455] on button "Realizar revisión" at bounding box center [754, 453] width 143 height 40
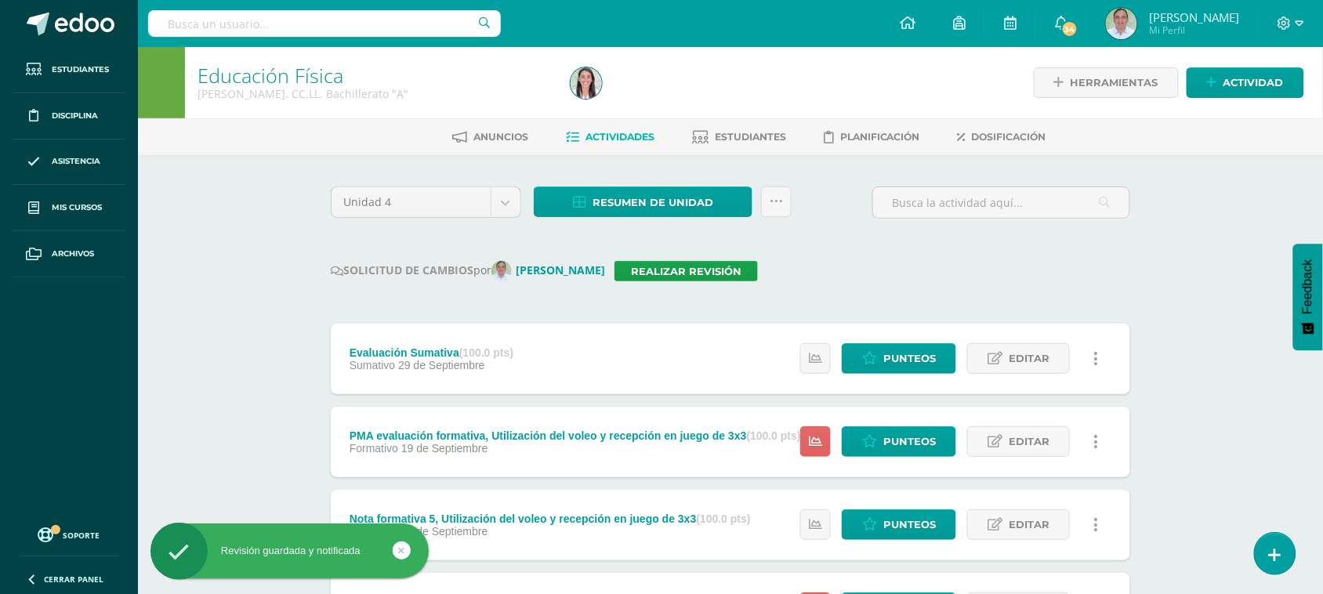
click at [281, 24] on input "text" at bounding box center [324, 23] width 353 height 27
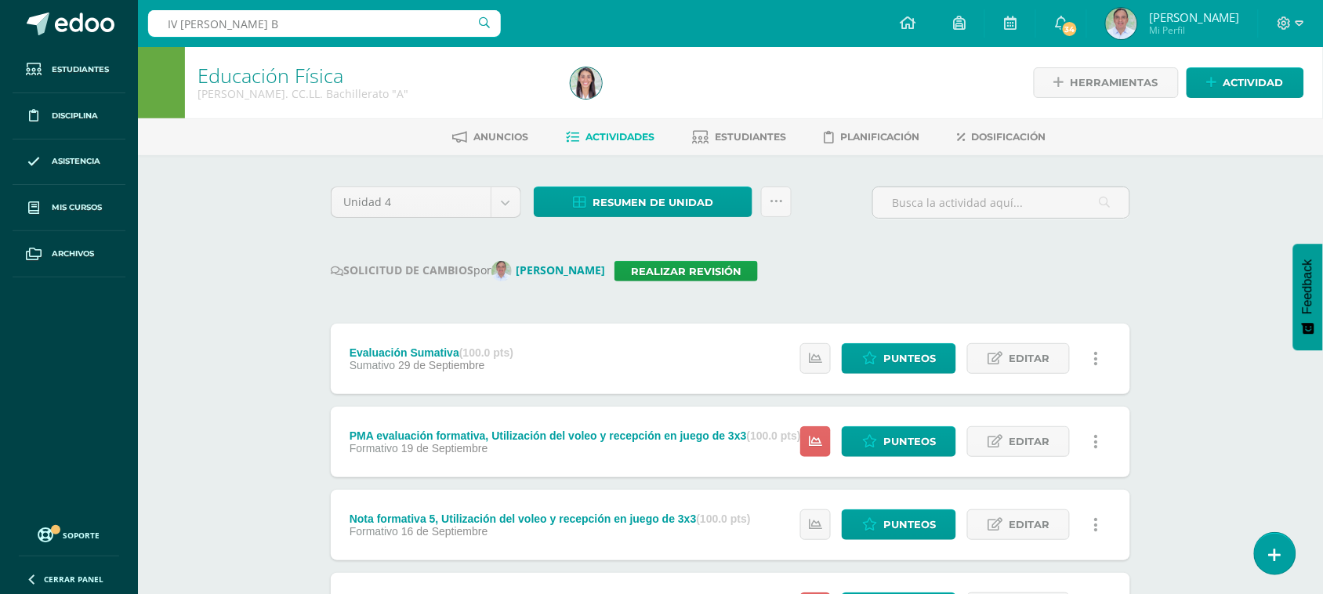
type input "IV Bach B"
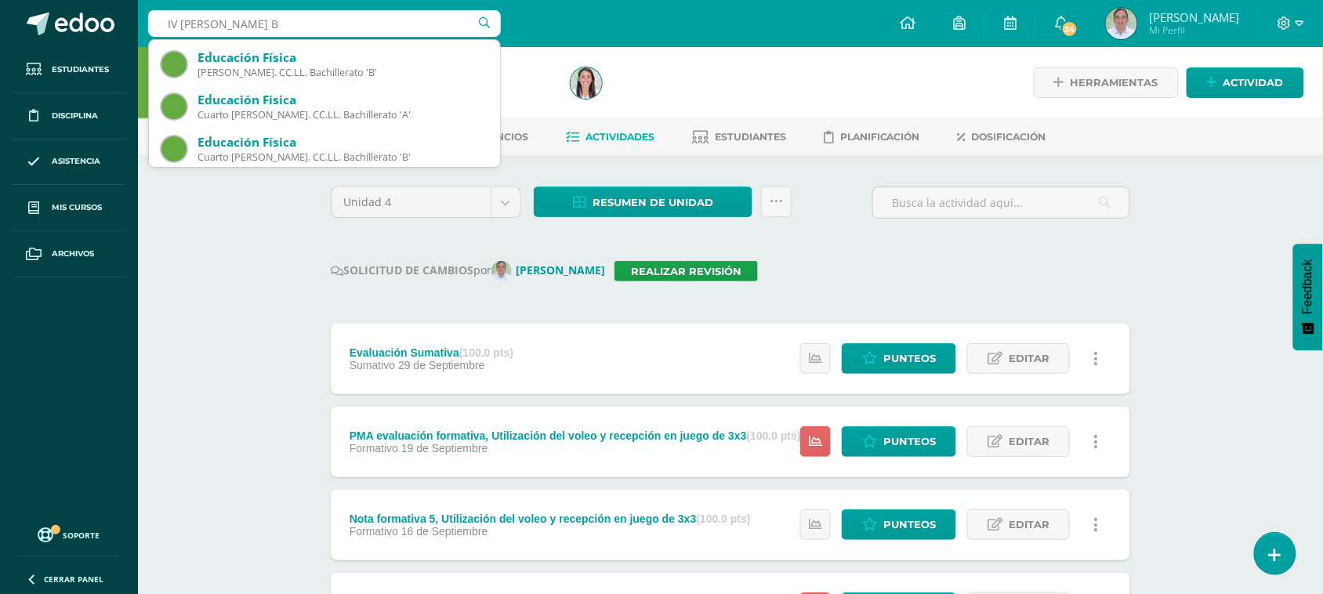
scroll to position [42, 0]
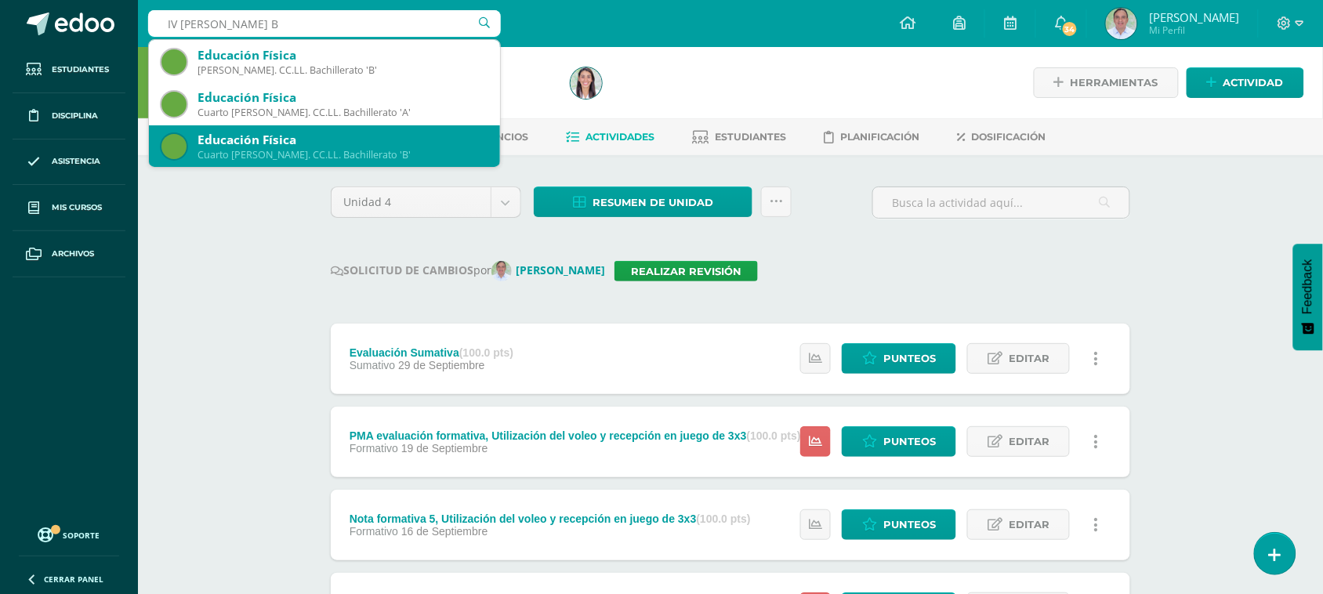
click at [296, 146] on div "Educación Física" at bounding box center [343, 140] width 290 height 16
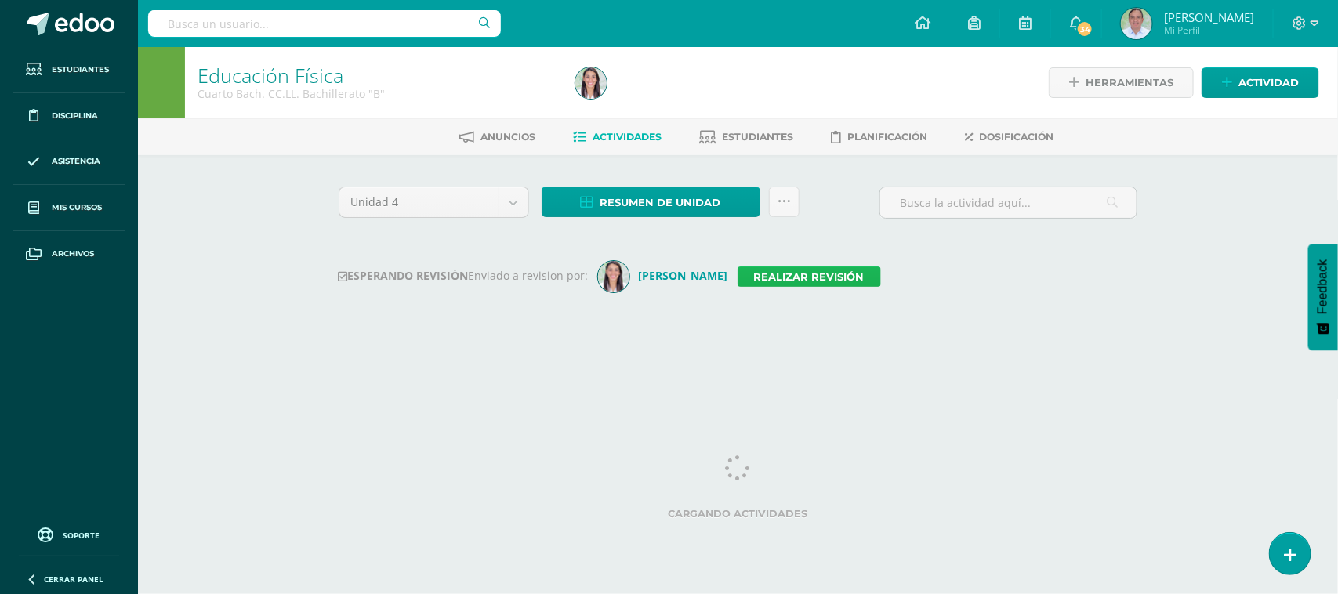
click at [829, 273] on link "Realizar revisión" at bounding box center [809, 277] width 143 height 20
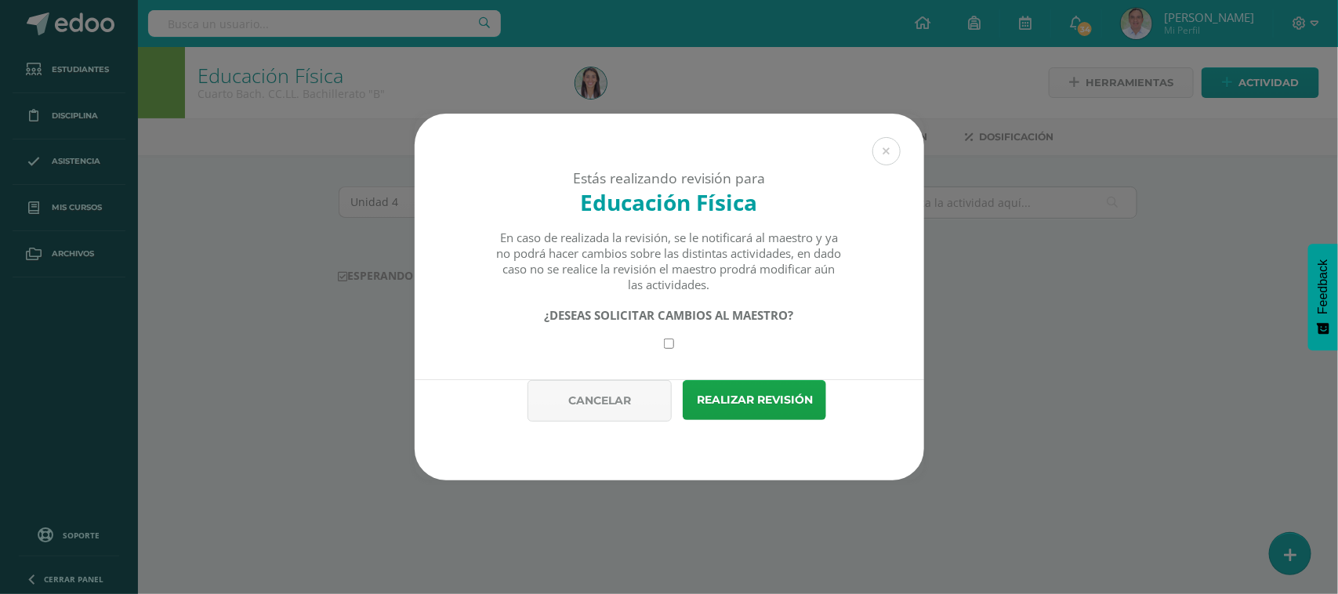
click at [669, 346] on input "checkbox" at bounding box center [669, 344] width 10 height 10
checkbox input "true"
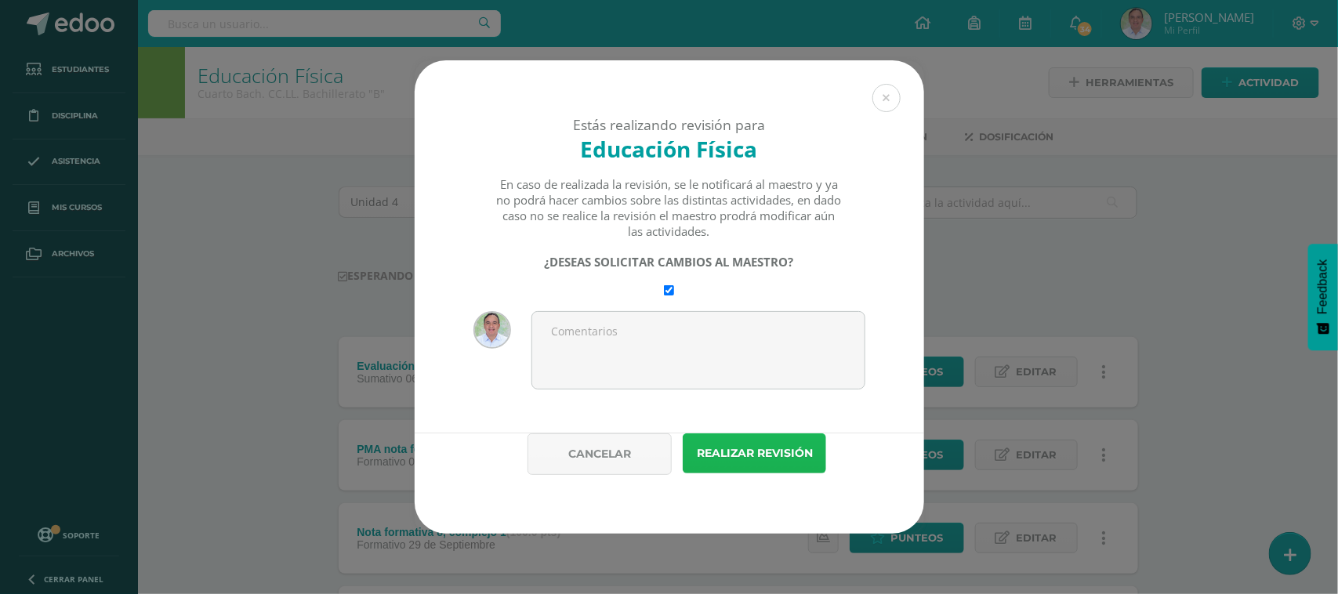
click at [782, 455] on button "Realizar revisión" at bounding box center [754, 453] width 143 height 40
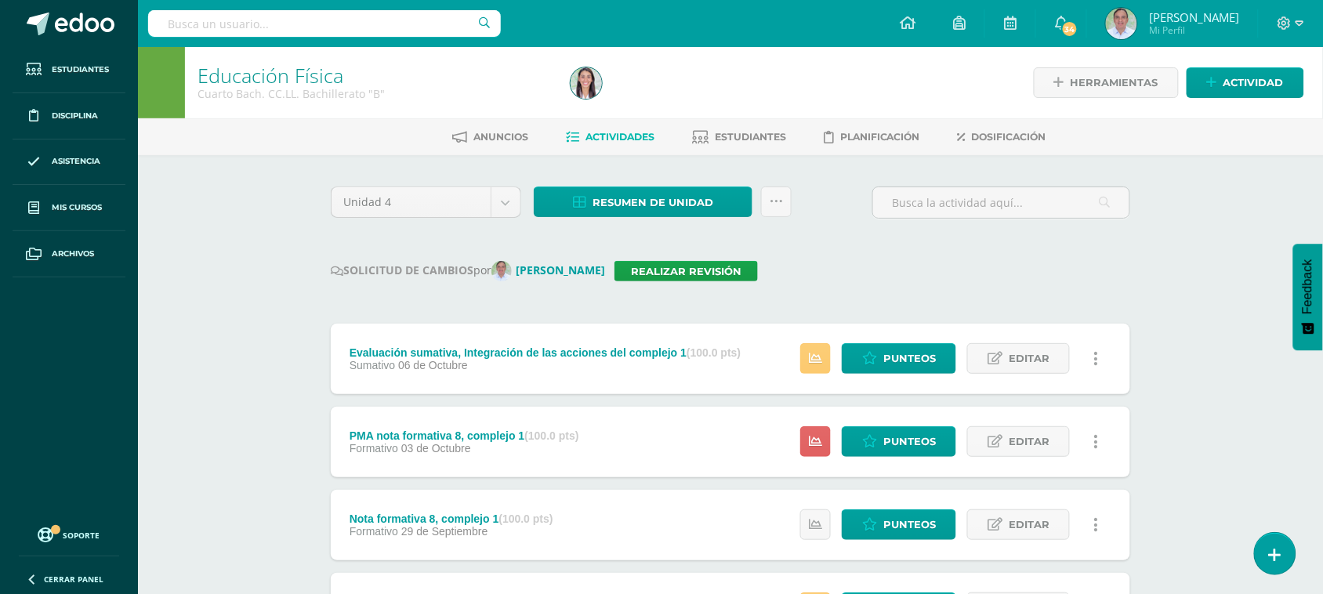
click at [220, 24] on input "text" at bounding box center [324, 23] width 353 height 27
type input "III curso A"
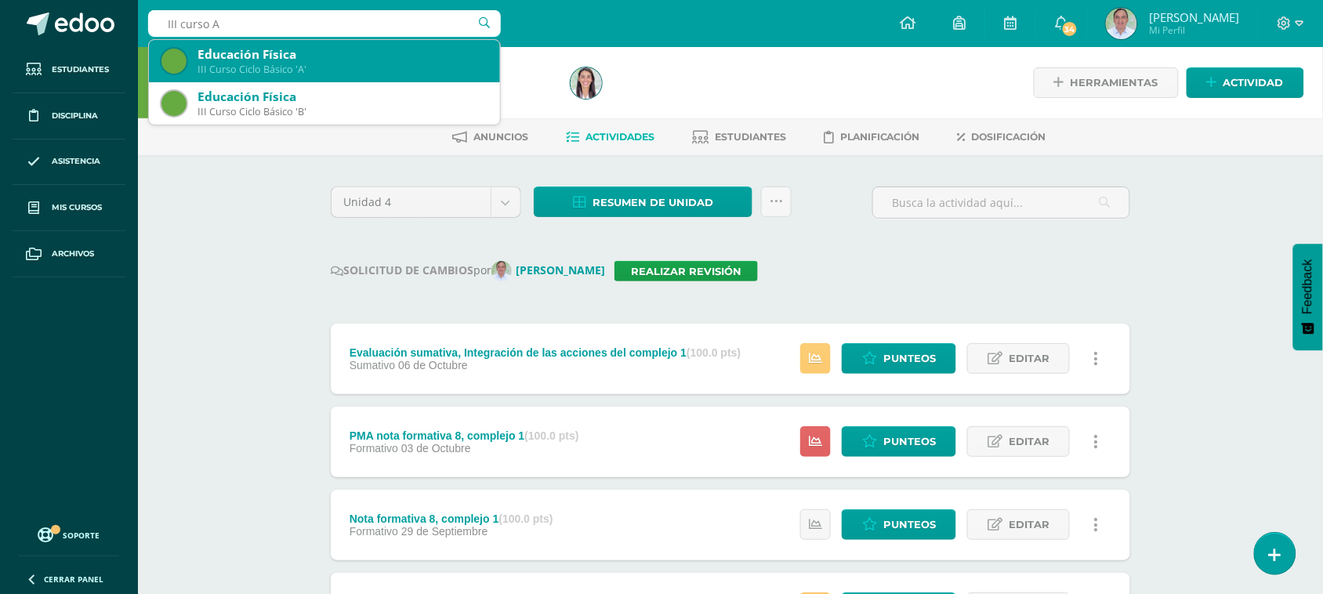
click at [354, 64] on div "III Curso Ciclo Básico 'A'" at bounding box center [343, 69] width 290 height 13
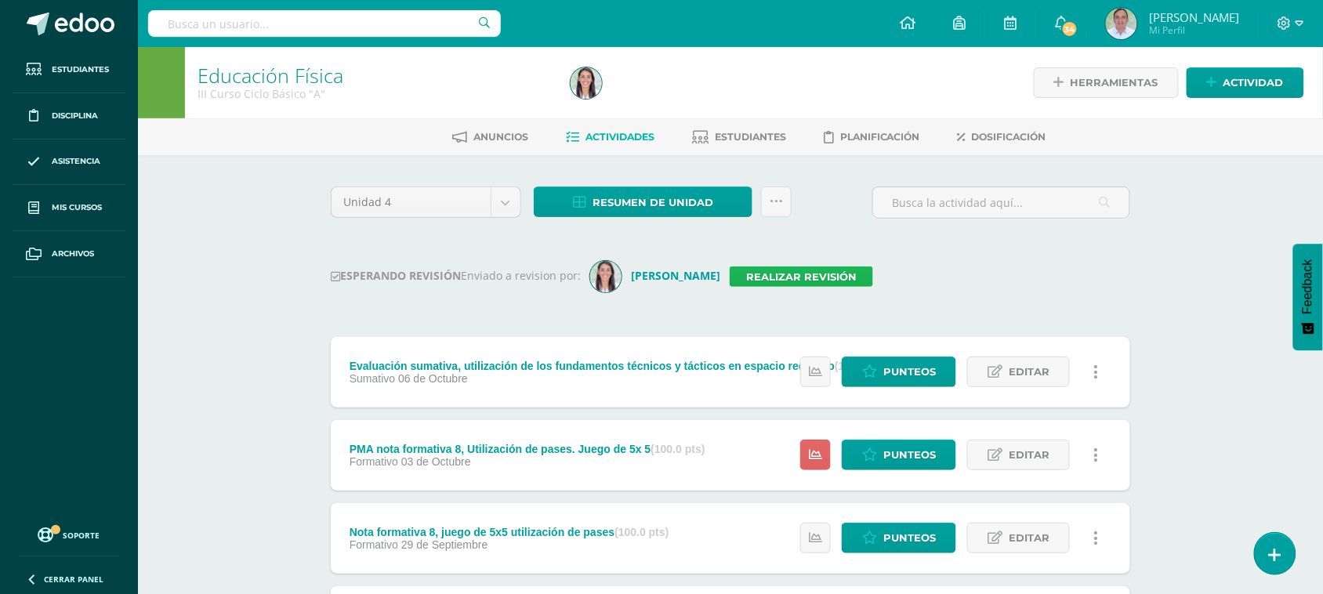
click at [820, 279] on link "Realizar revisión" at bounding box center [801, 277] width 143 height 20
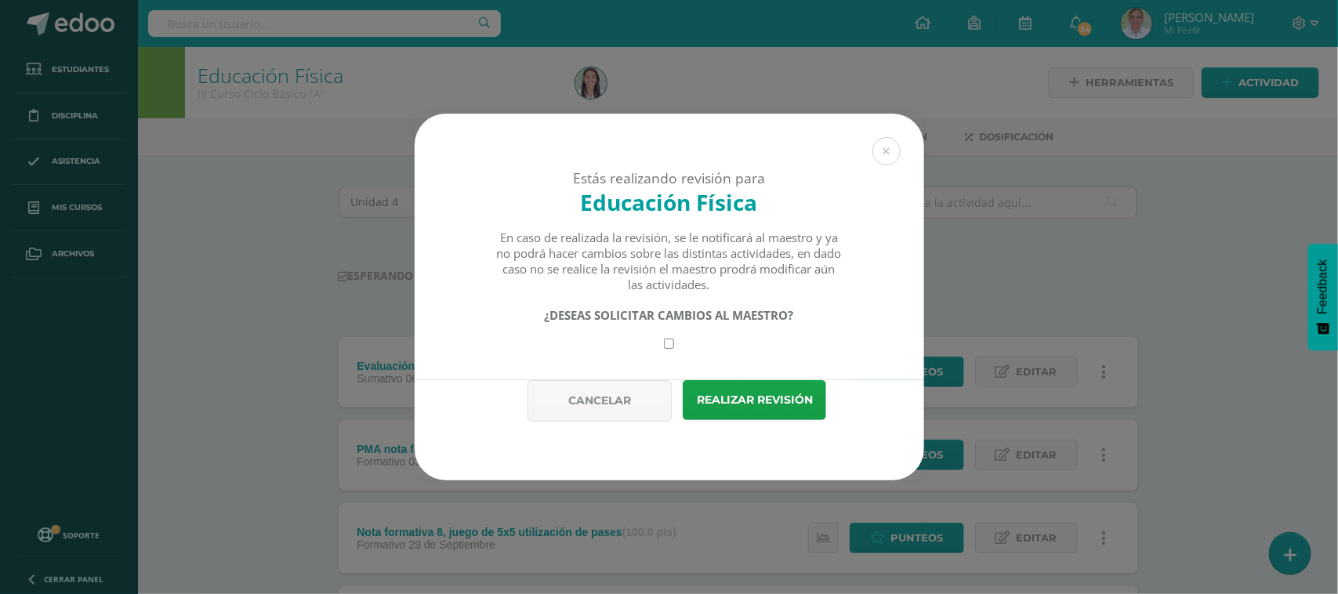
click at [672, 346] on input "checkbox" at bounding box center [669, 344] width 10 height 10
checkbox input "true"
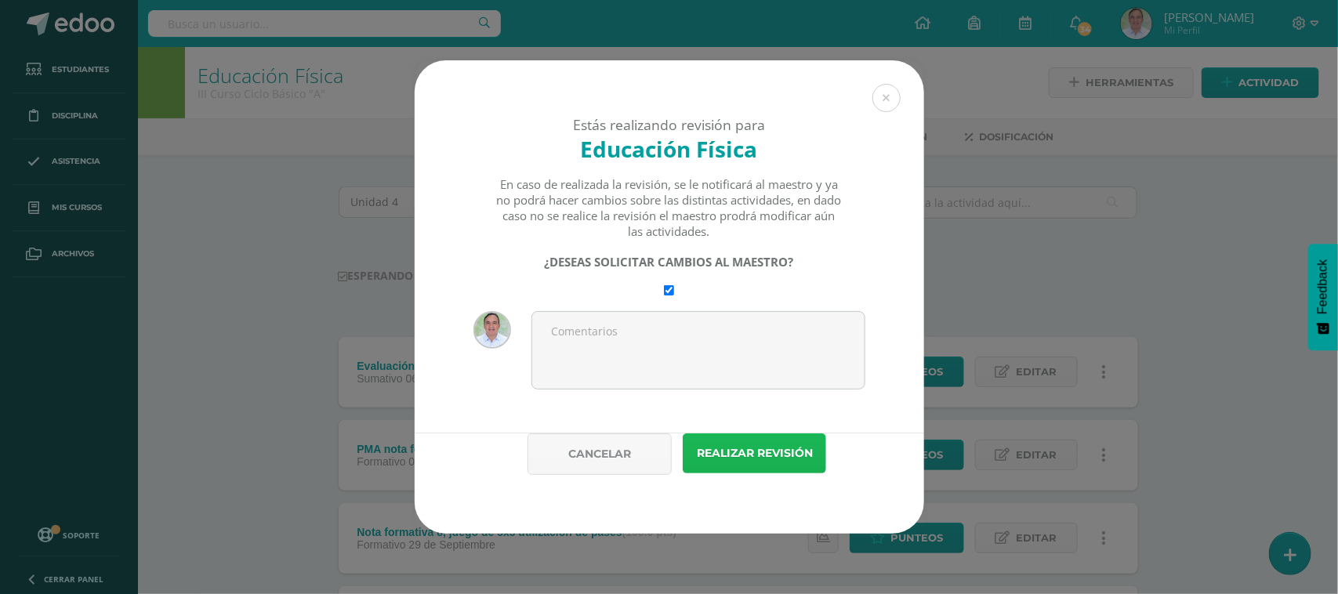
click at [766, 452] on button "Realizar revisión" at bounding box center [754, 453] width 143 height 40
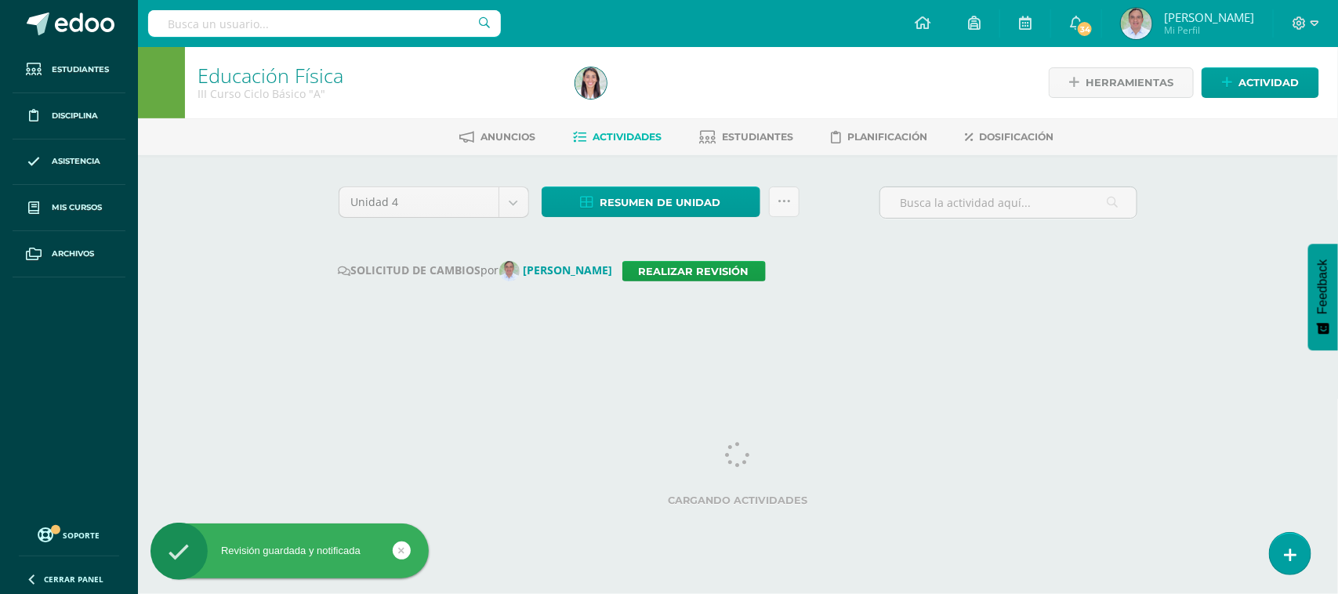
click at [312, 26] on input "text" at bounding box center [324, 23] width 353 height 27
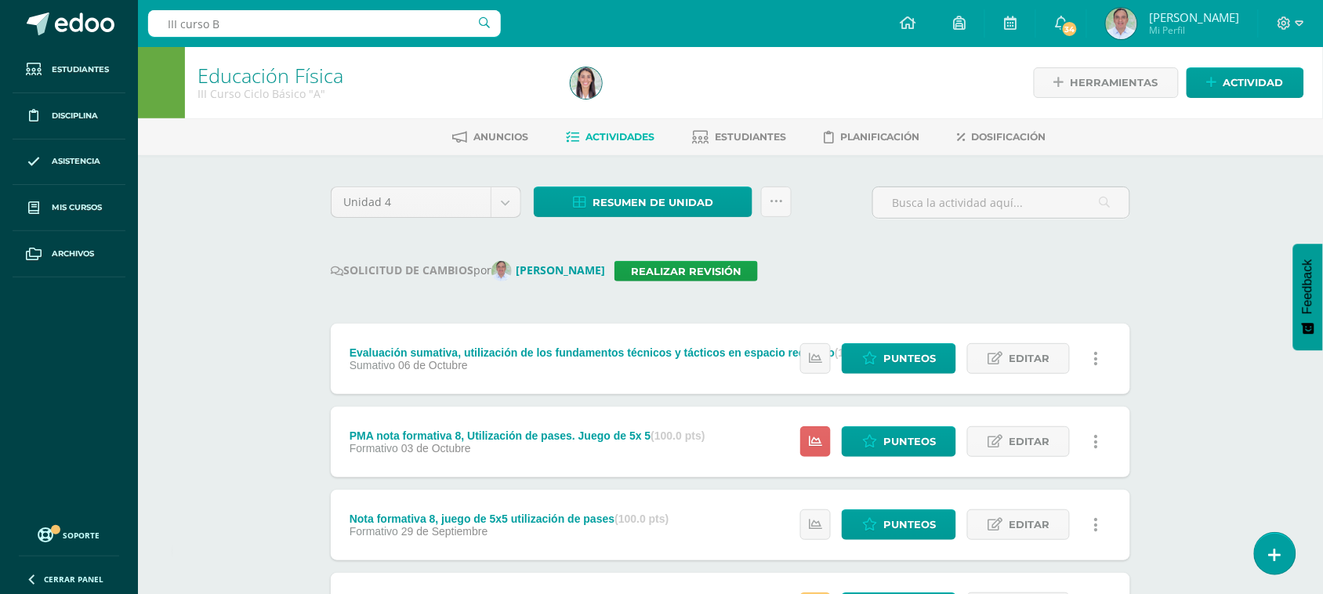
type input "III curso B"
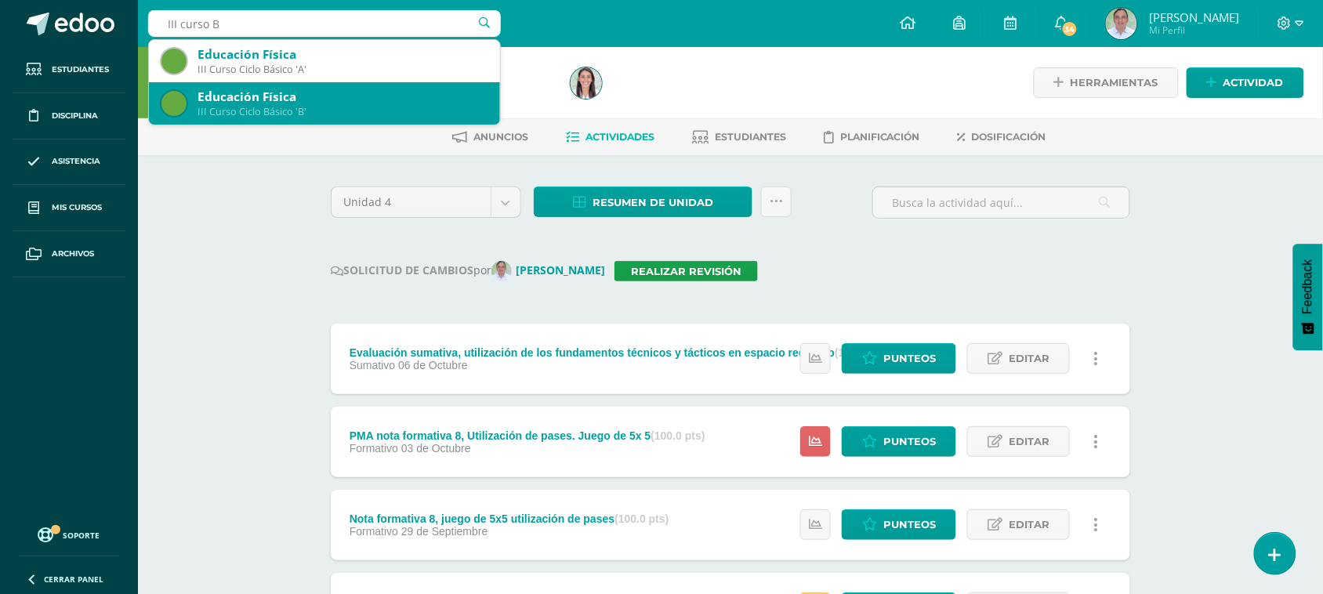
click at [303, 112] on div "III Curso Ciclo Básico 'B'" at bounding box center [343, 111] width 290 height 13
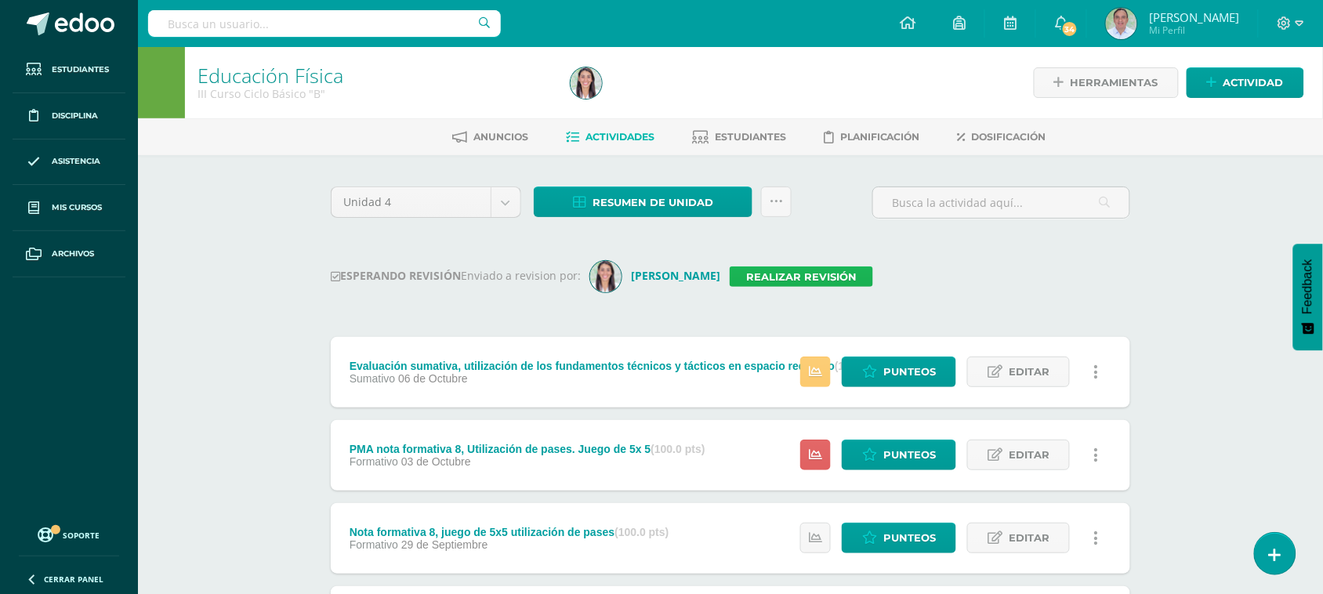
click at [831, 278] on link "Realizar revisión" at bounding box center [801, 277] width 143 height 20
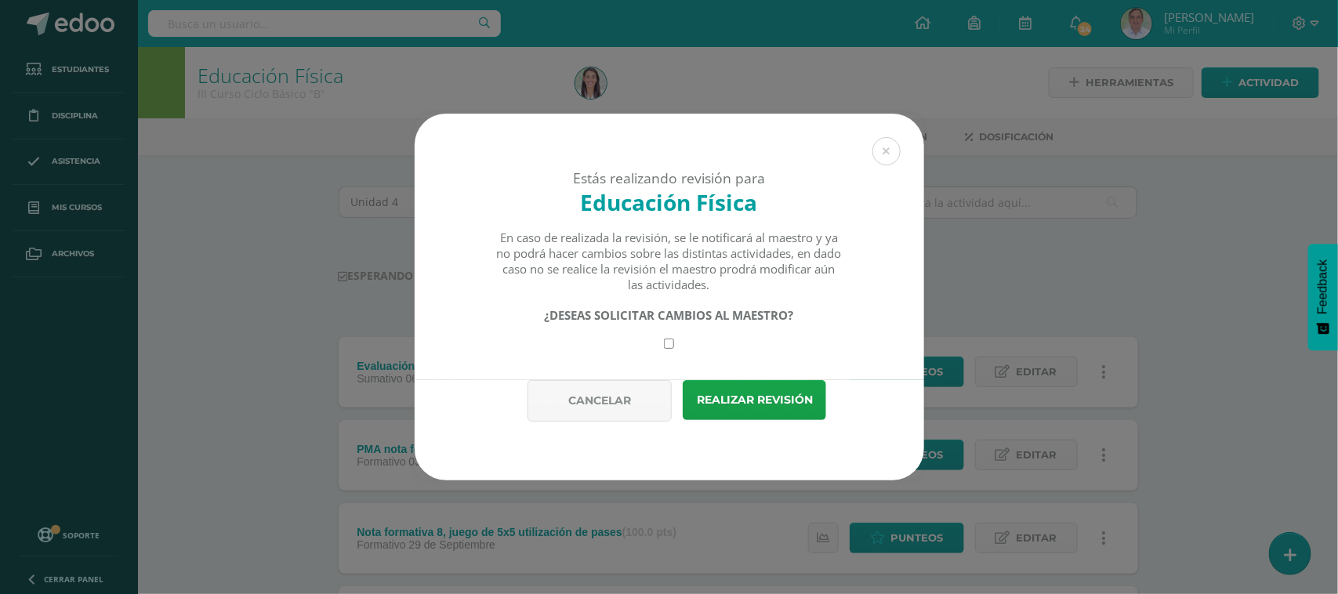
click at [671, 347] on input "checkbox" at bounding box center [669, 344] width 10 height 10
checkbox input "true"
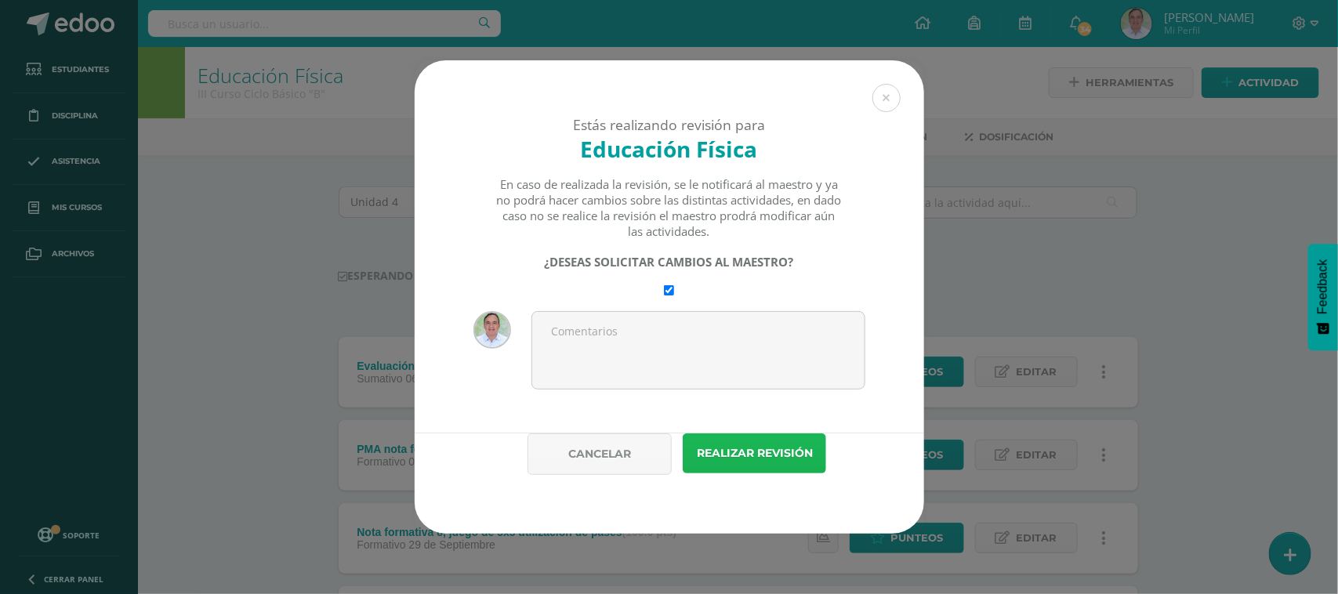
click at [755, 459] on button "Realizar revisión" at bounding box center [754, 453] width 143 height 40
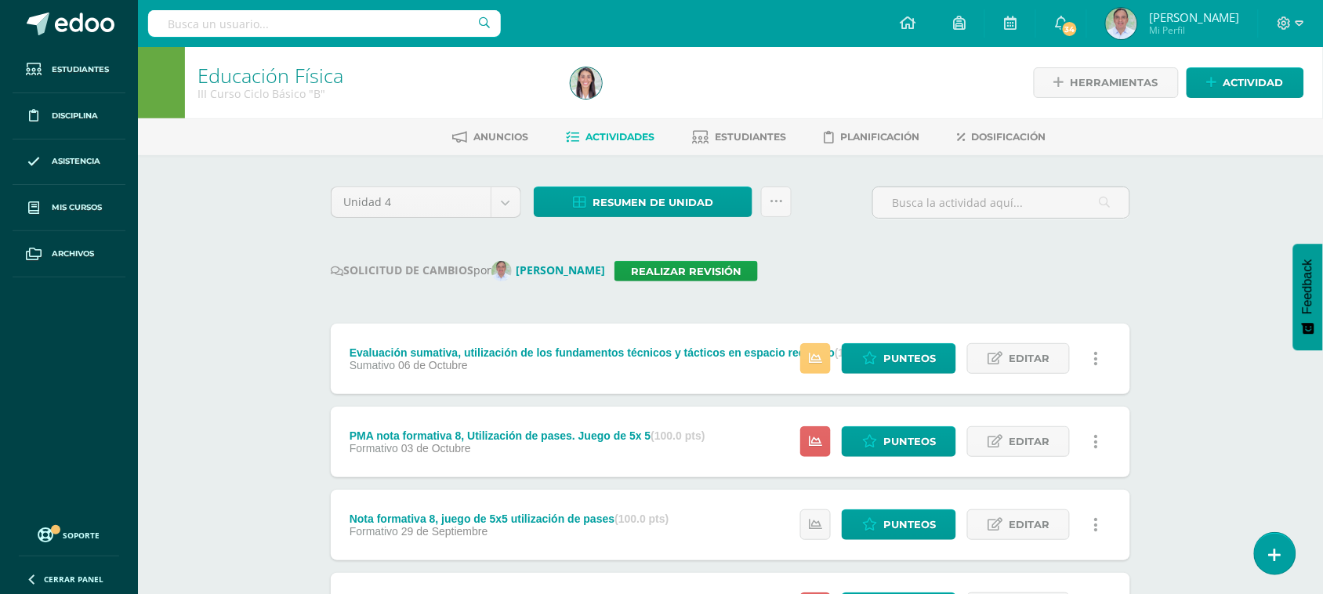
click at [221, 25] on input "text" at bounding box center [324, 23] width 353 height 27
type input "II curso B"
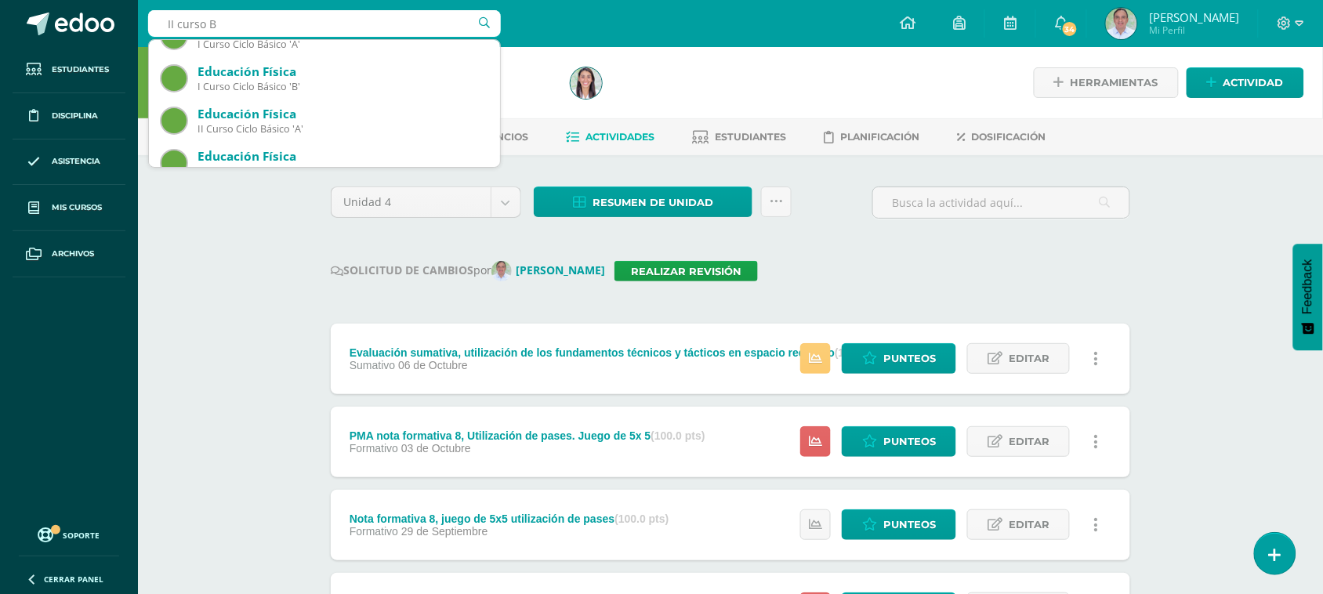
scroll to position [85, 0]
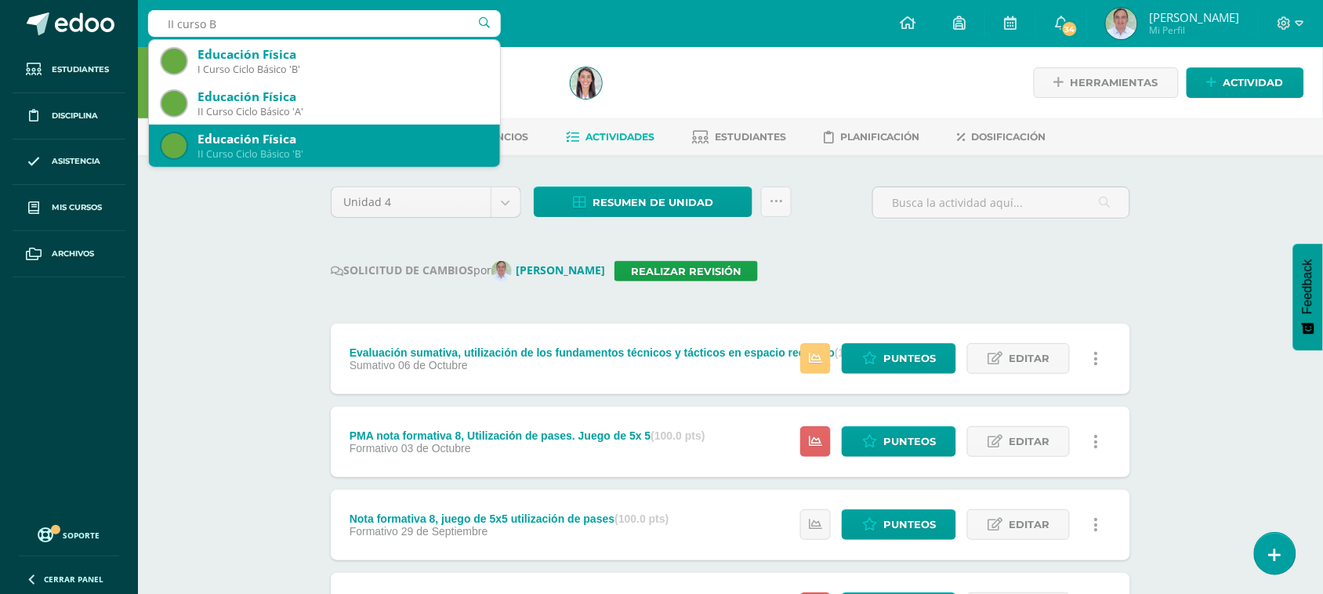
click at [306, 154] on div "II Curso Ciclo Básico 'B'" at bounding box center [343, 153] width 290 height 13
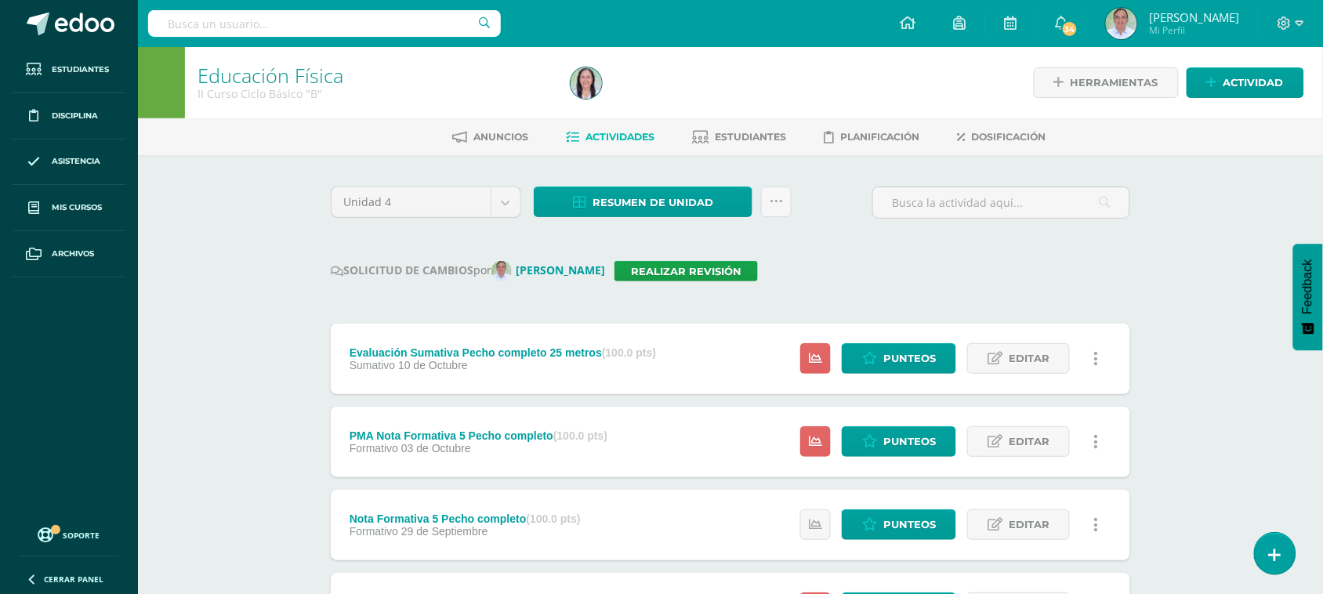
click at [216, 22] on input "text" at bounding box center [324, 23] width 353 height 27
type input "Prepar"
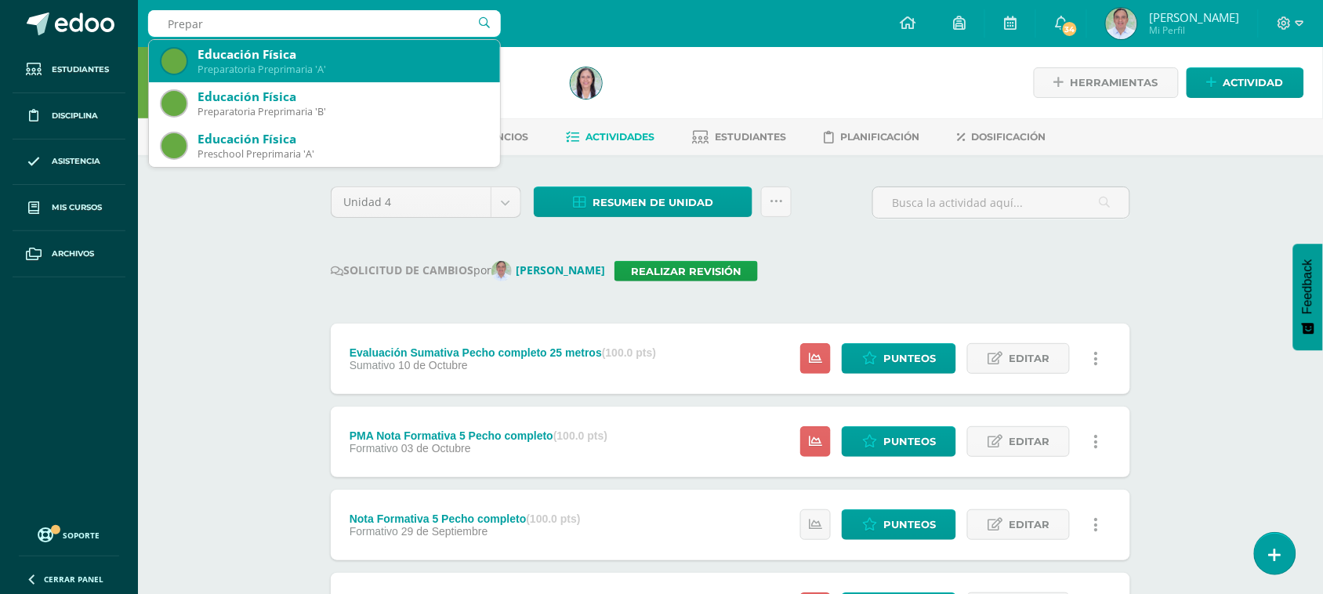
click at [303, 63] on div "Preparatoria Preprimaria 'A'" at bounding box center [343, 69] width 290 height 13
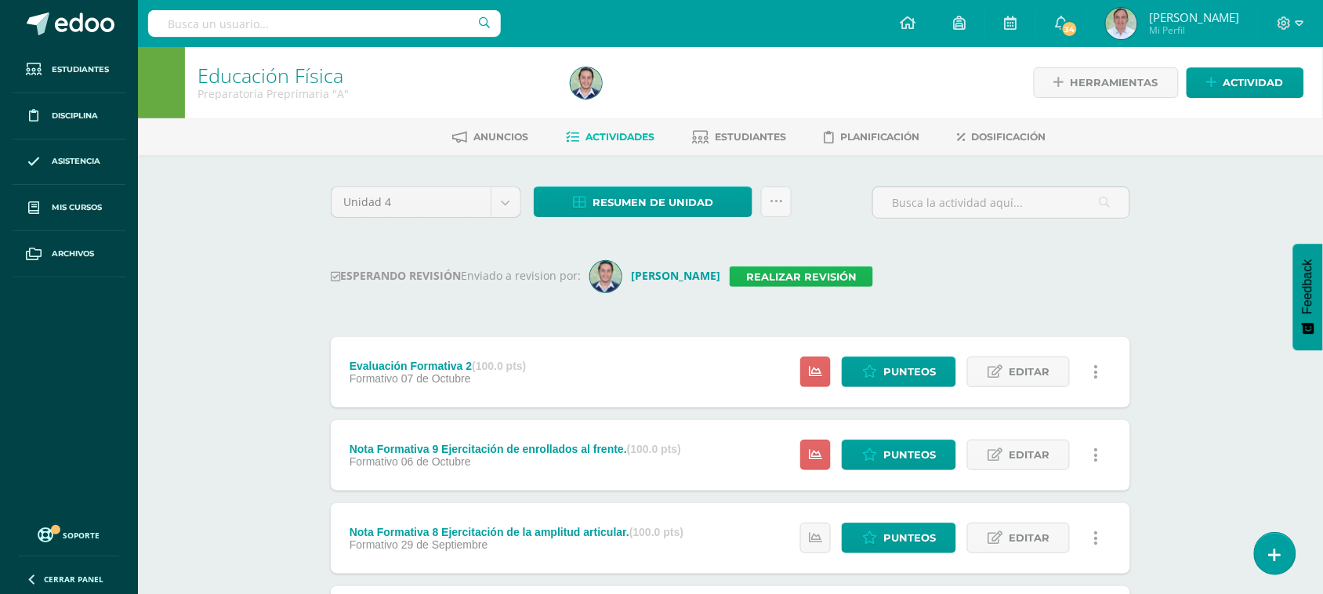
click at [794, 279] on link "Realizar revisión" at bounding box center [801, 277] width 143 height 20
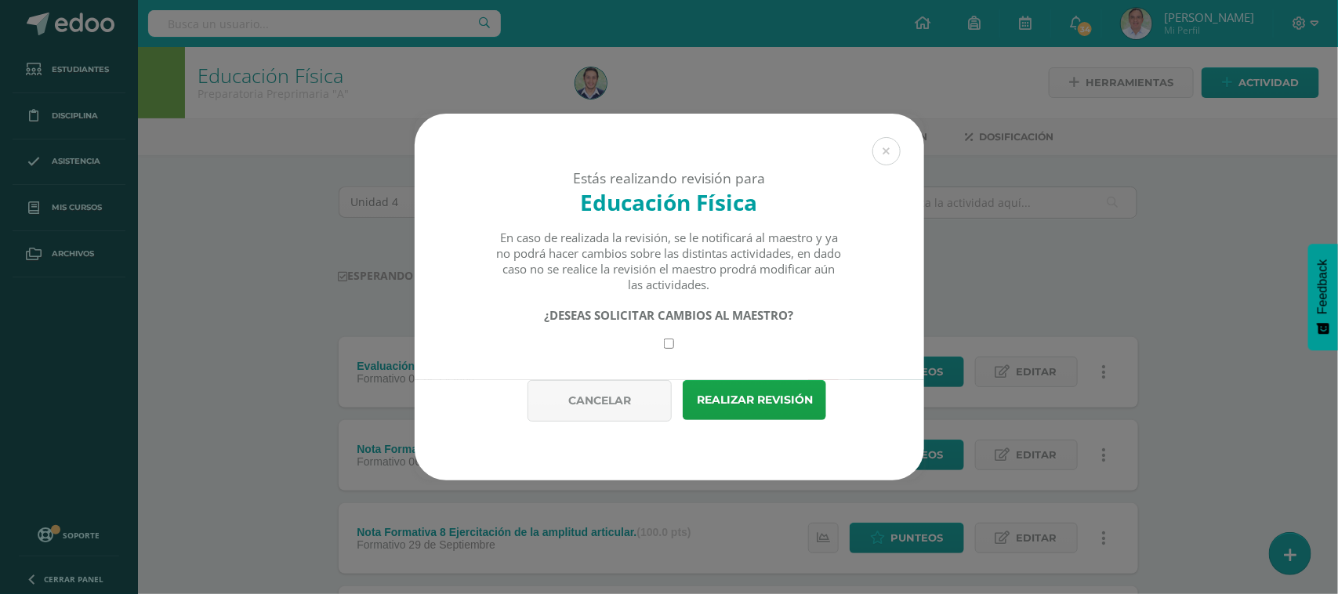
click at [671, 341] on input "checkbox" at bounding box center [669, 344] width 10 height 10
checkbox input "true"
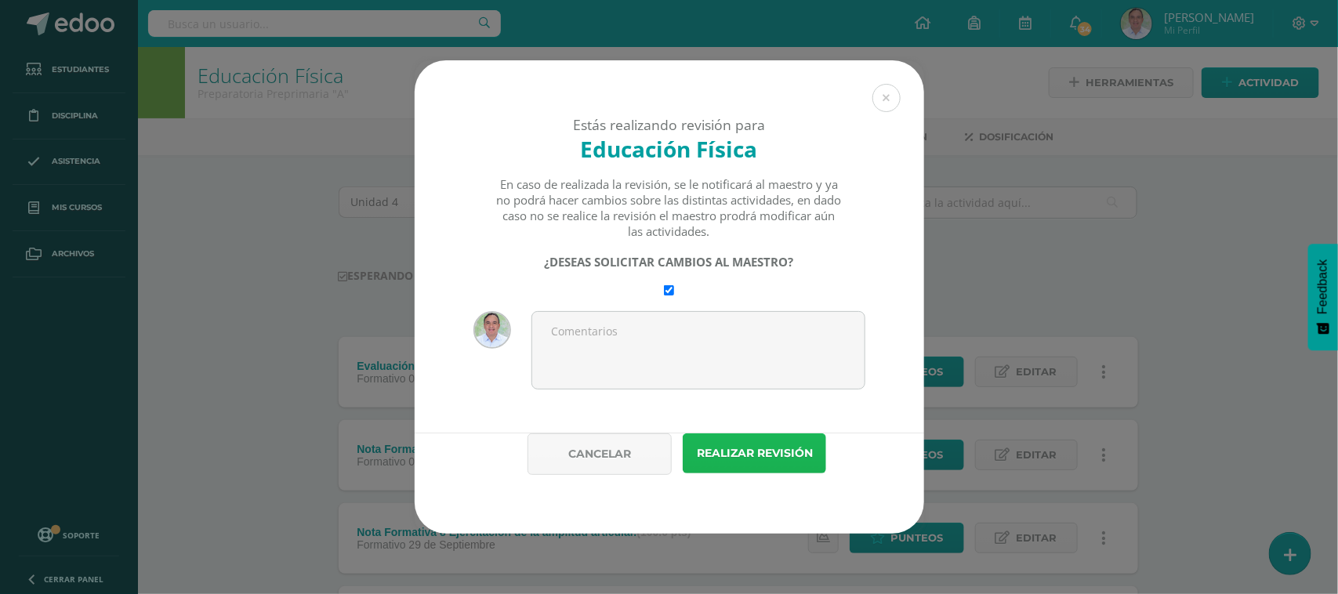
click at [757, 452] on button "Realizar revisión" at bounding box center [754, 453] width 143 height 40
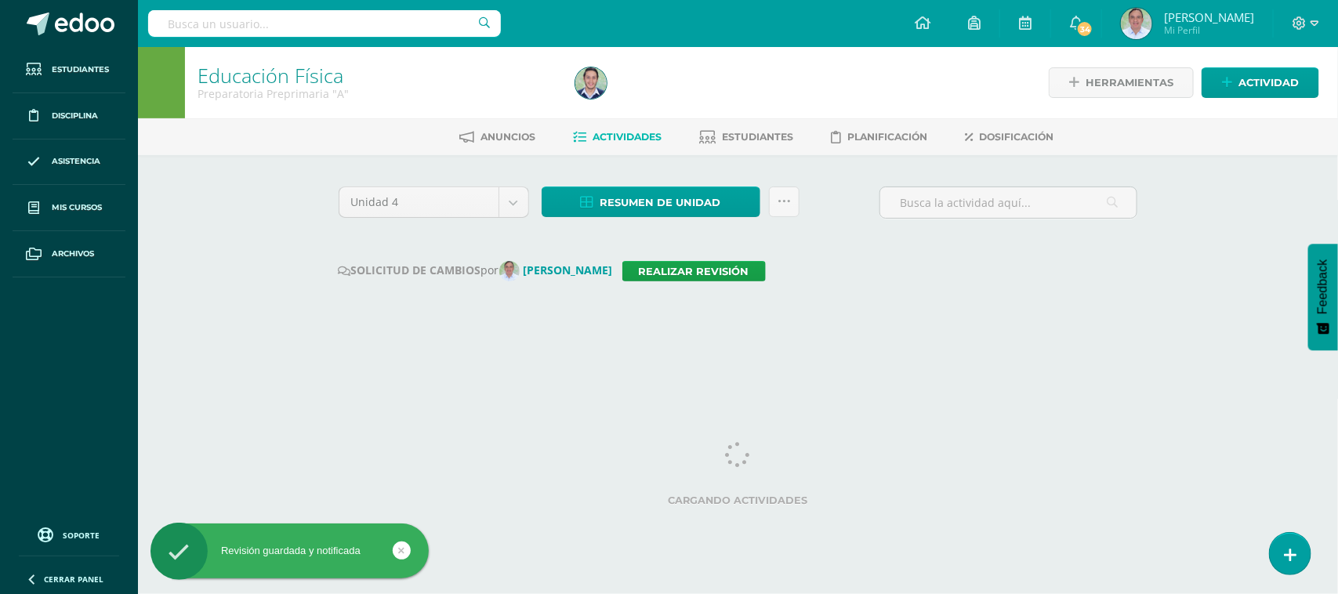
click at [253, 24] on input "text" at bounding box center [324, 23] width 353 height 27
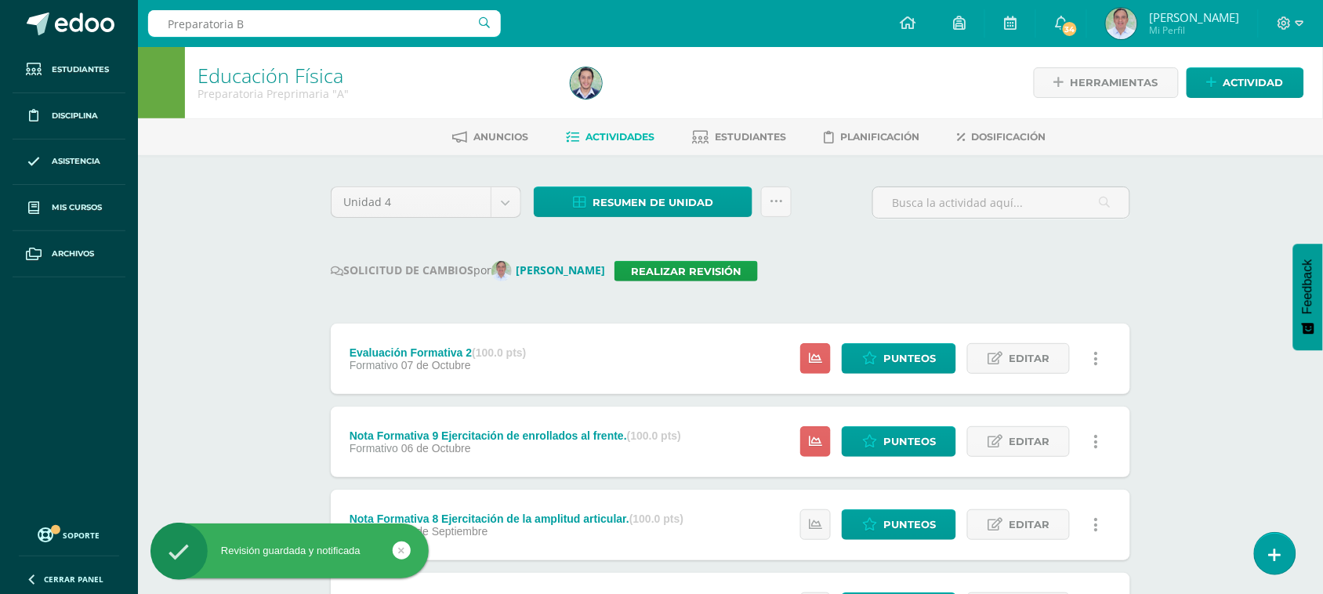
type input "Preparatoria B"
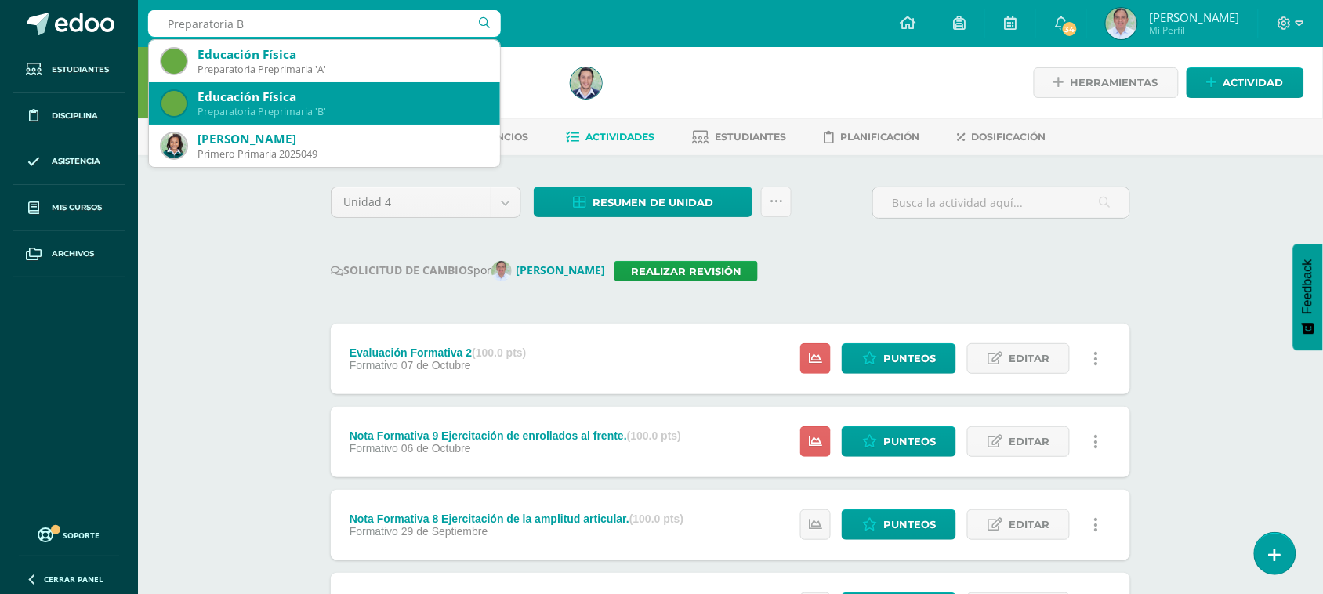
click at [359, 112] on div "Preparatoria Preprimaria 'B'" at bounding box center [343, 111] width 290 height 13
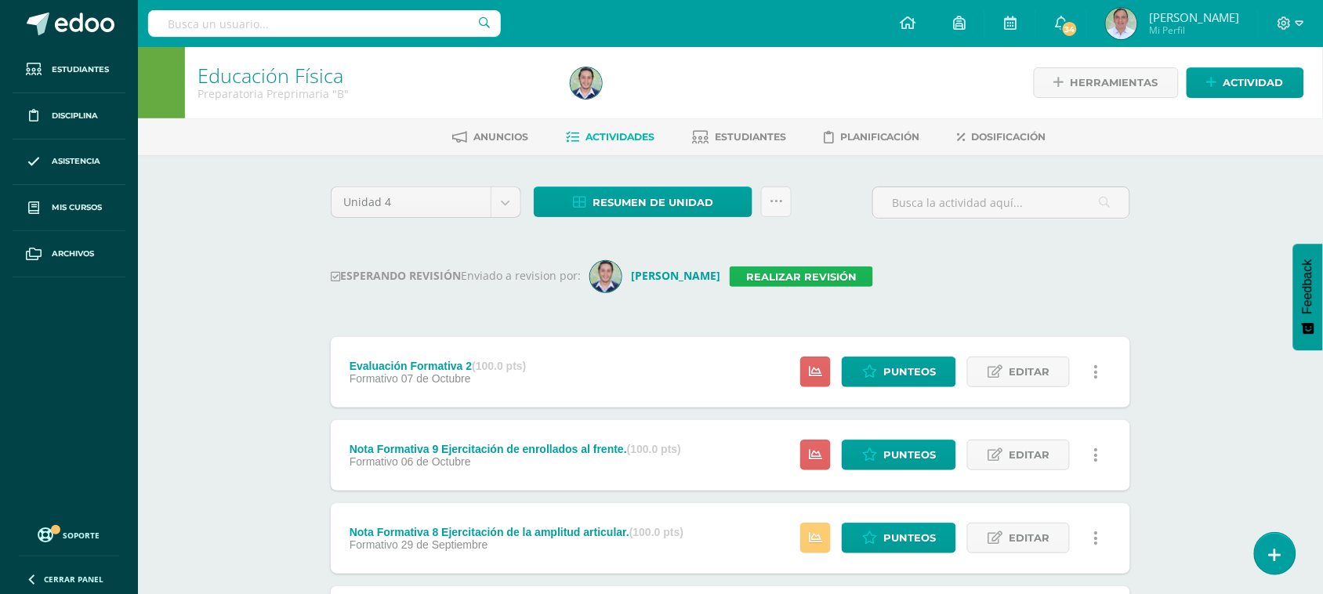
click at [802, 281] on link "Realizar revisión" at bounding box center [801, 277] width 143 height 20
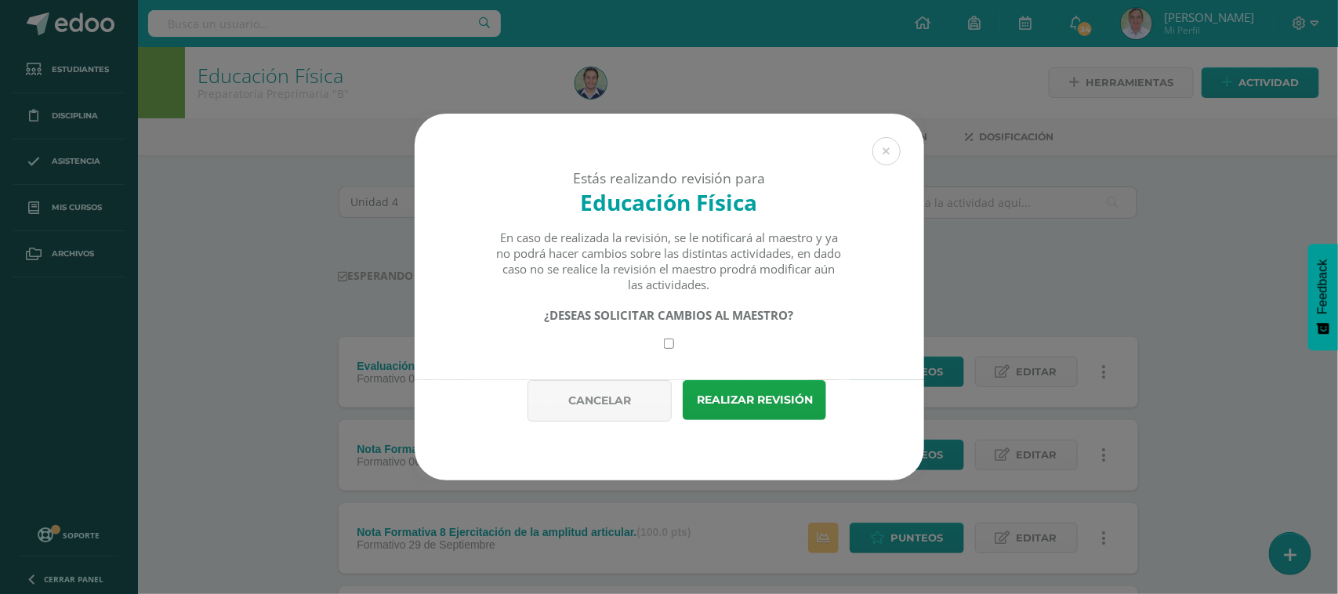
click at [668, 347] on input "checkbox" at bounding box center [669, 344] width 10 height 10
checkbox input "true"
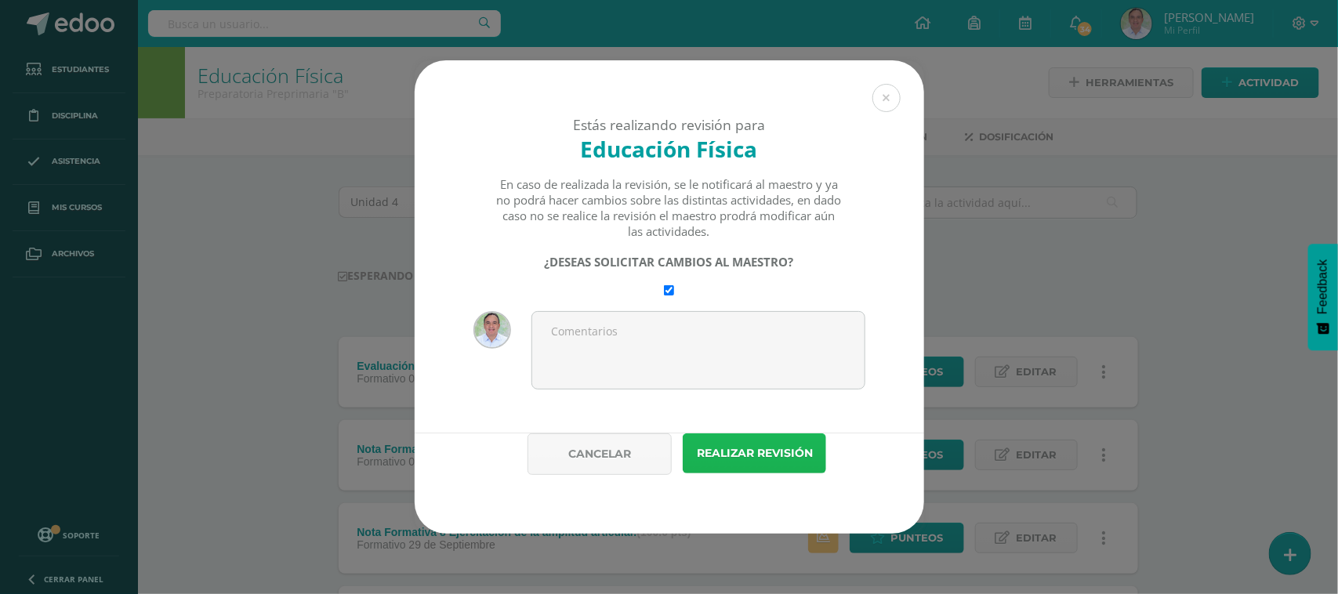
click at [759, 459] on button "Realizar revisión" at bounding box center [754, 453] width 143 height 40
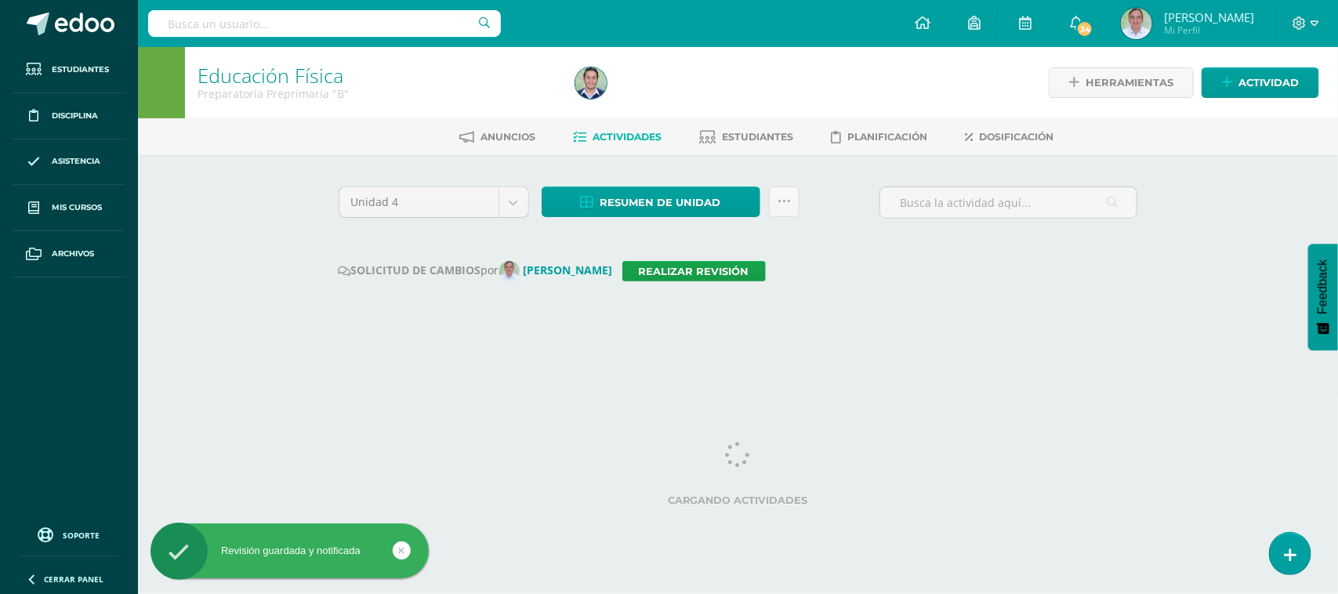
click at [241, 16] on input "text" at bounding box center [324, 23] width 353 height 27
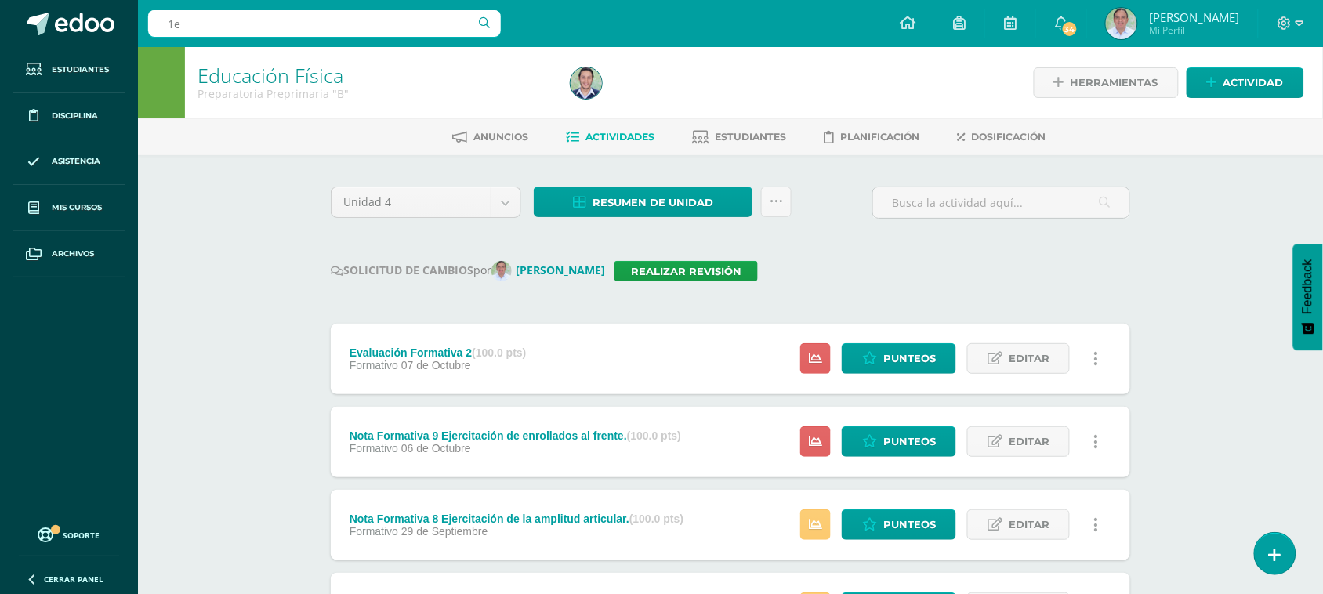
type input "1"
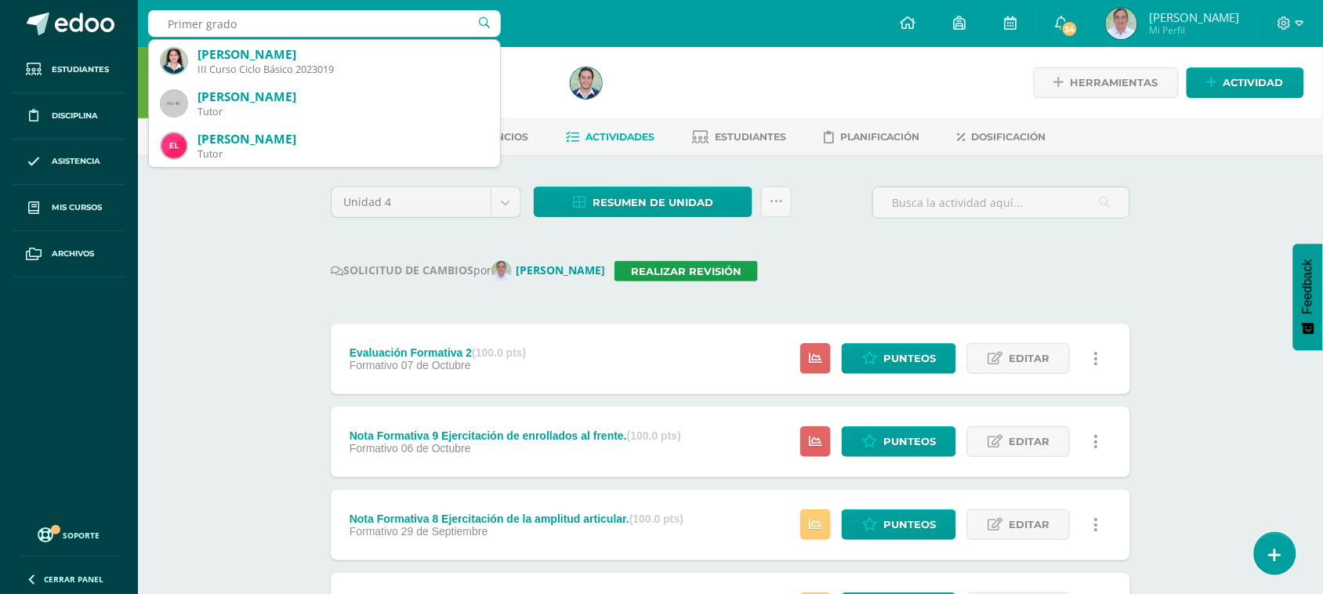
click at [241, 17] on input "Primer grado" at bounding box center [324, 23] width 353 height 27
type input "Primero primaria"
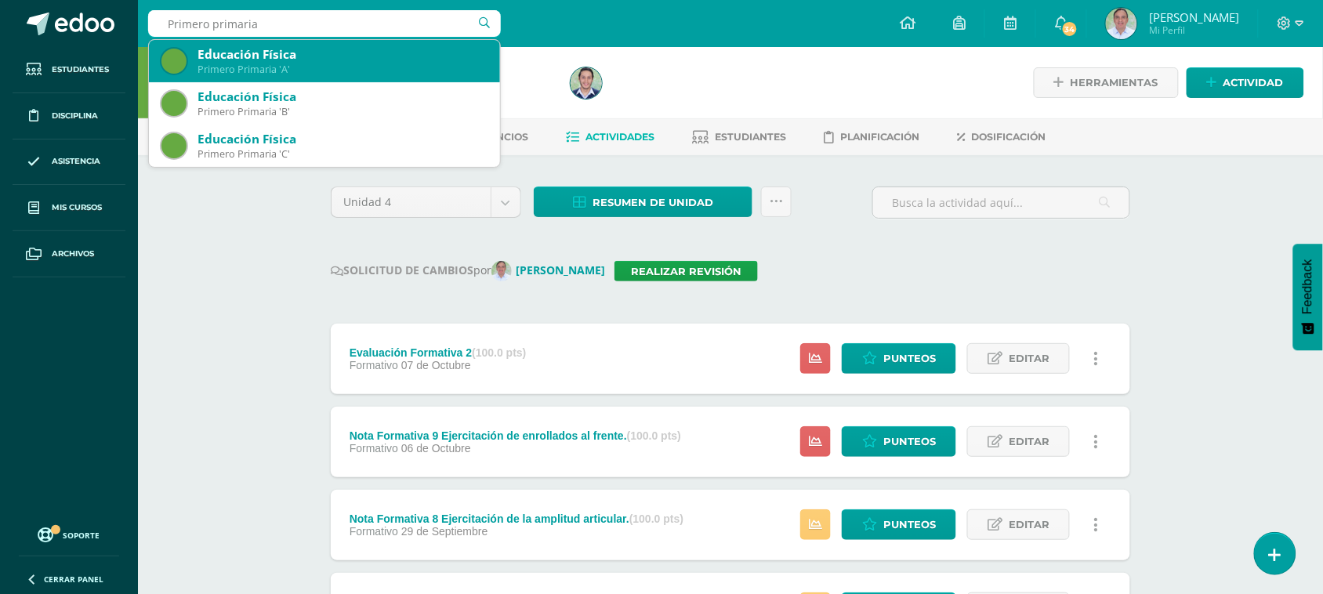
click at [343, 57] on div "Educación Física" at bounding box center [343, 54] width 290 height 16
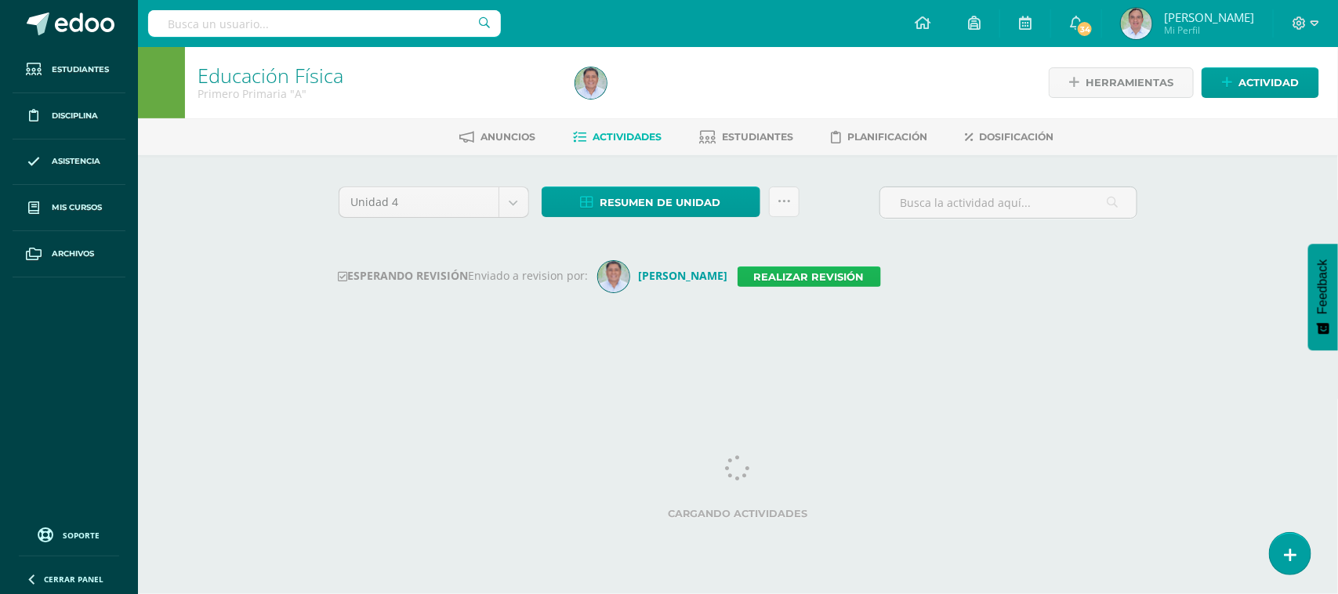
click at [796, 279] on link "Realizar revisión" at bounding box center [809, 277] width 143 height 20
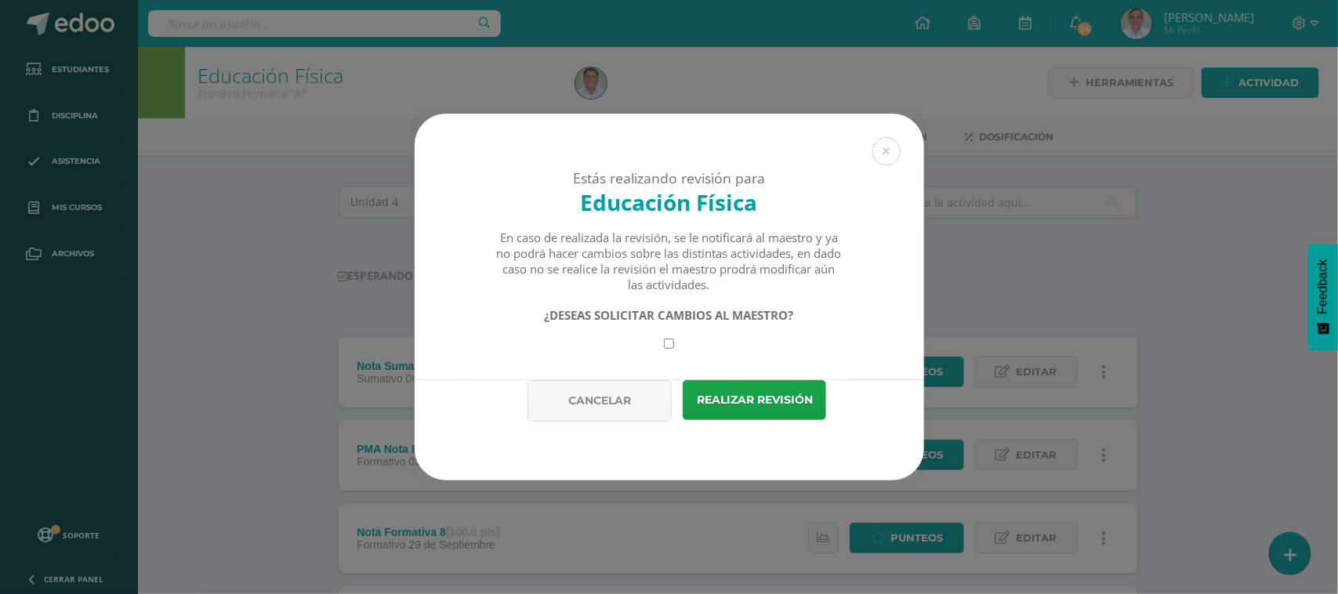
click at [667, 346] on input "checkbox" at bounding box center [669, 344] width 10 height 10
checkbox input "true"
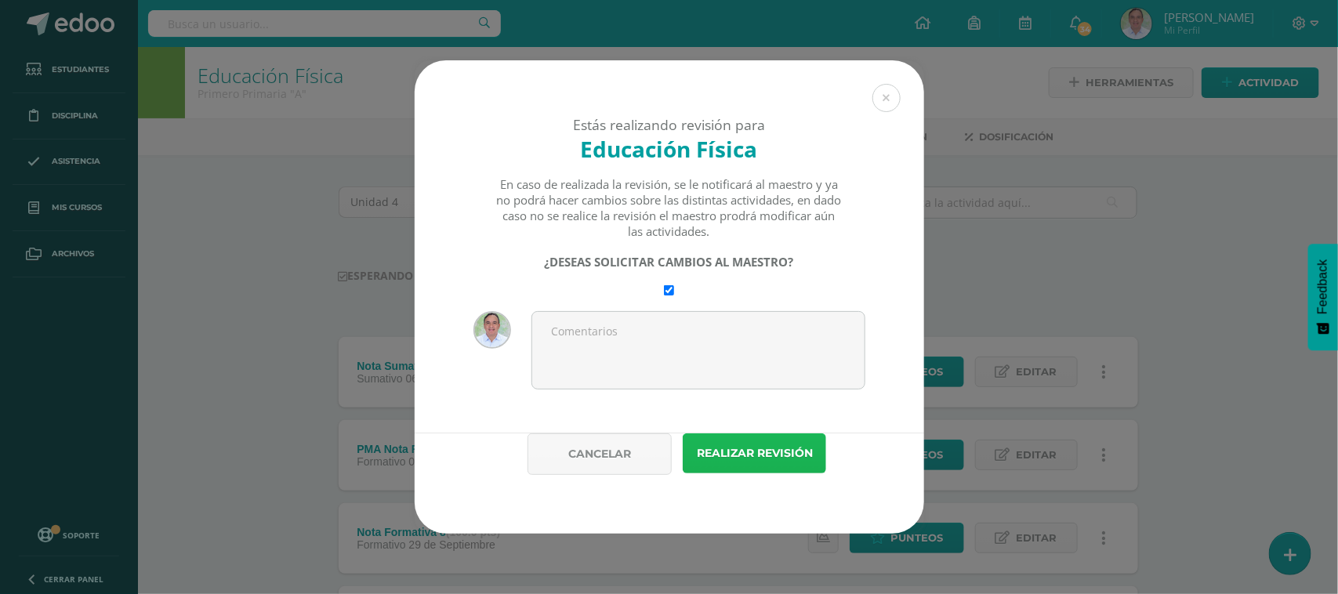
click at [785, 457] on button "Realizar revisión" at bounding box center [754, 453] width 143 height 40
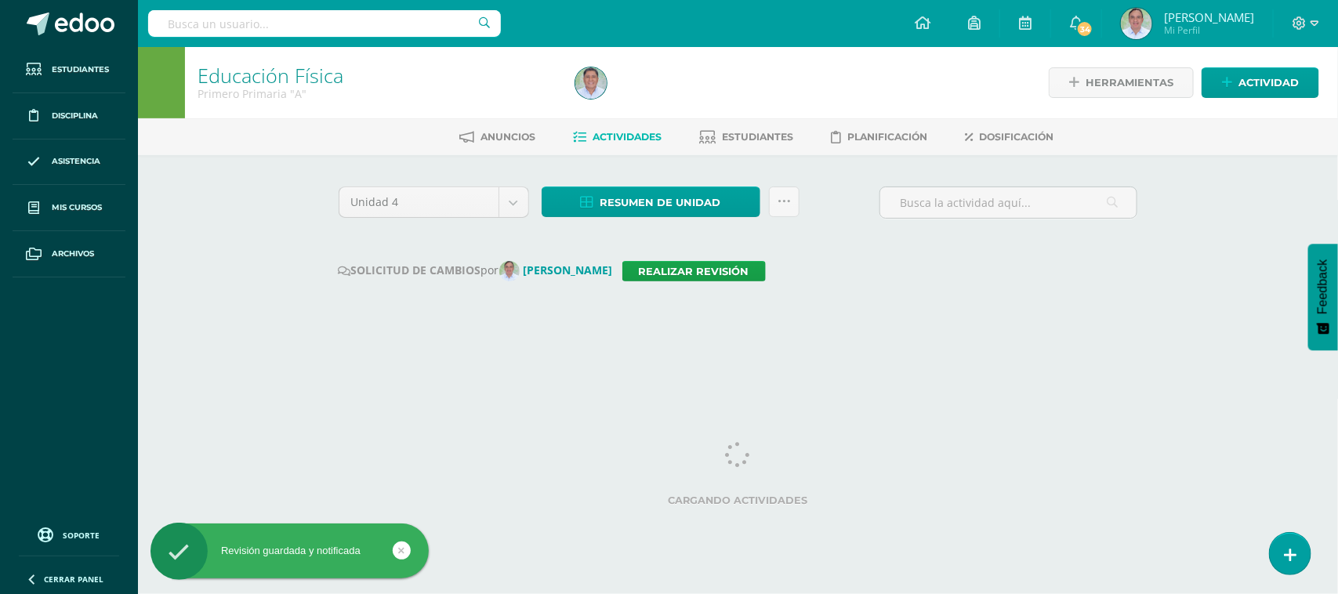
click at [274, 21] on input "text" at bounding box center [324, 23] width 353 height 27
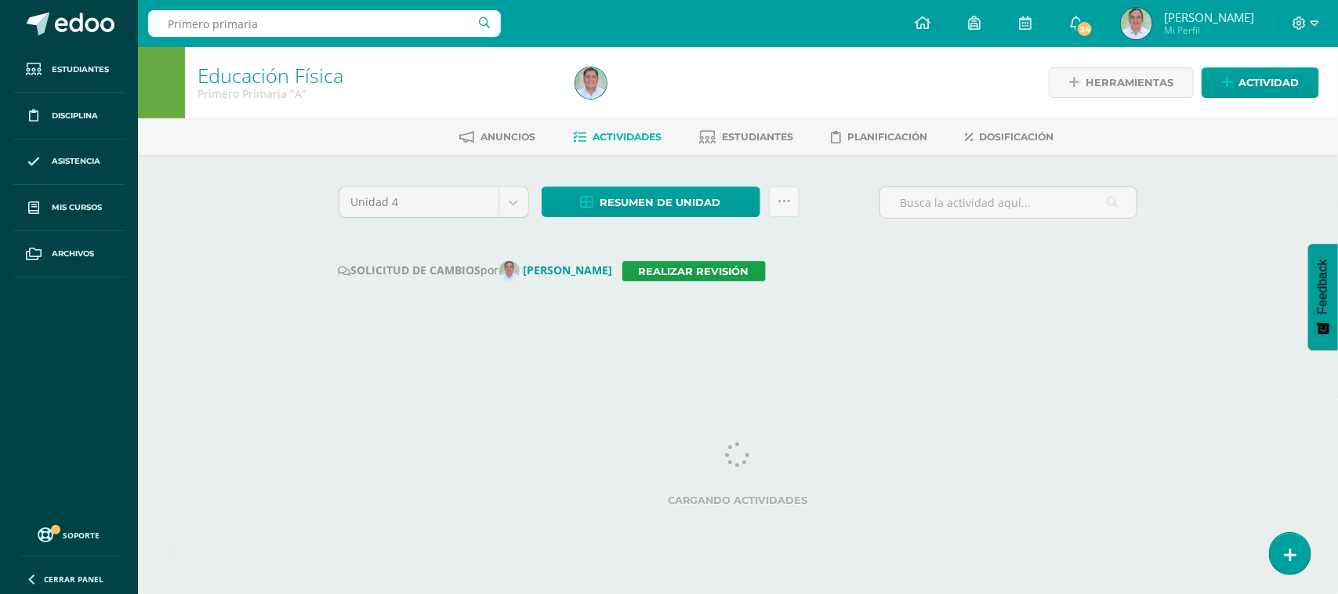
type input "Primero primaria B"
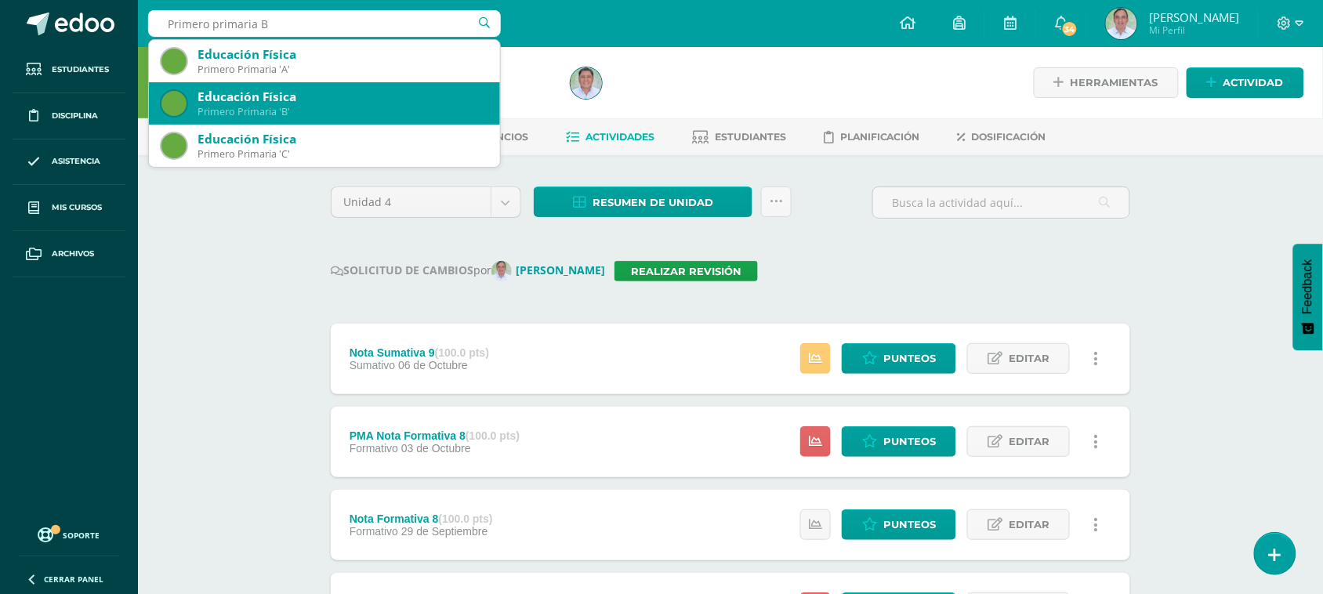
click at [316, 107] on div "Primero Primaria 'B'" at bounding box center [343, 111] width 290 height 13
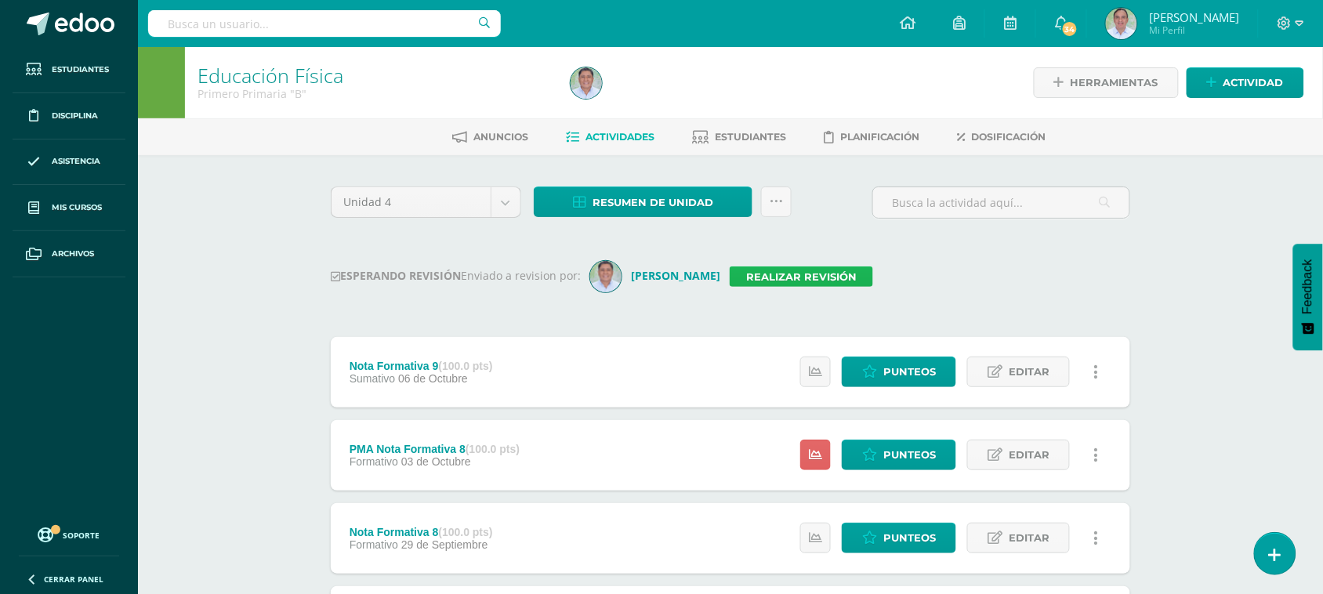
click at [793, 271] on link "Realizar revisión" at bounding box center [801, 277] width 143 height 20
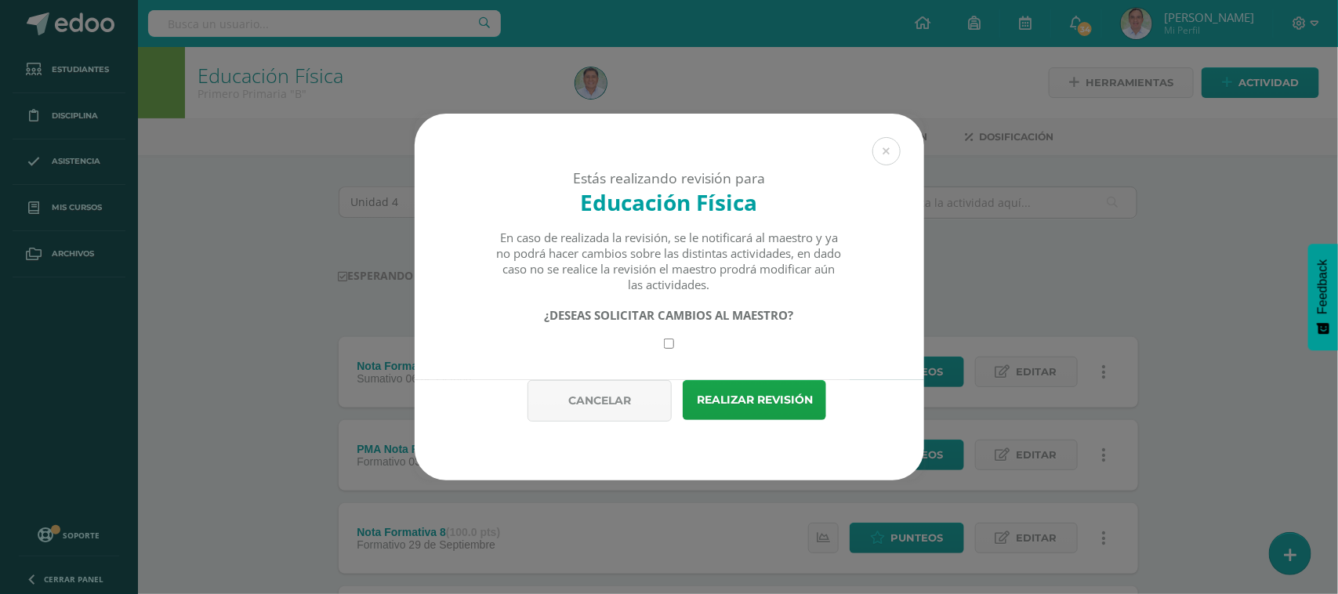
click at [671, 345] on input "checkbox" at bounding box center [669, 344] width 10 height 10
checkbox input "true"
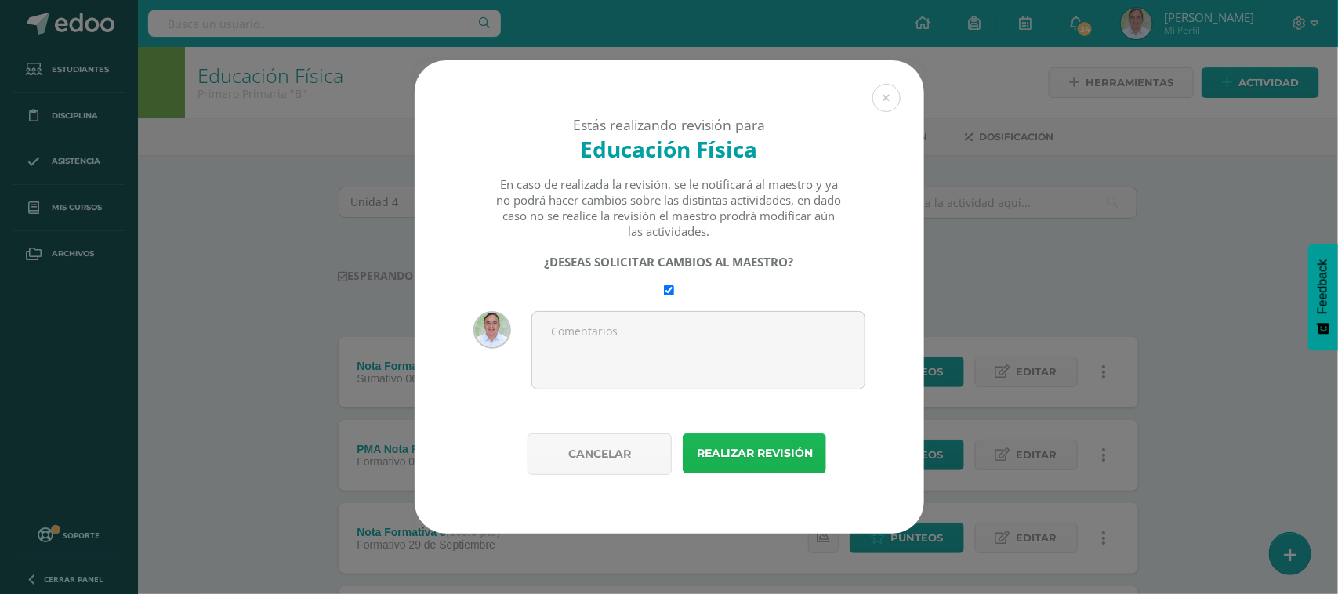
click at [785, 459] on button "Realizar revisión" at bounding box center [754, 453] width 143 height 40
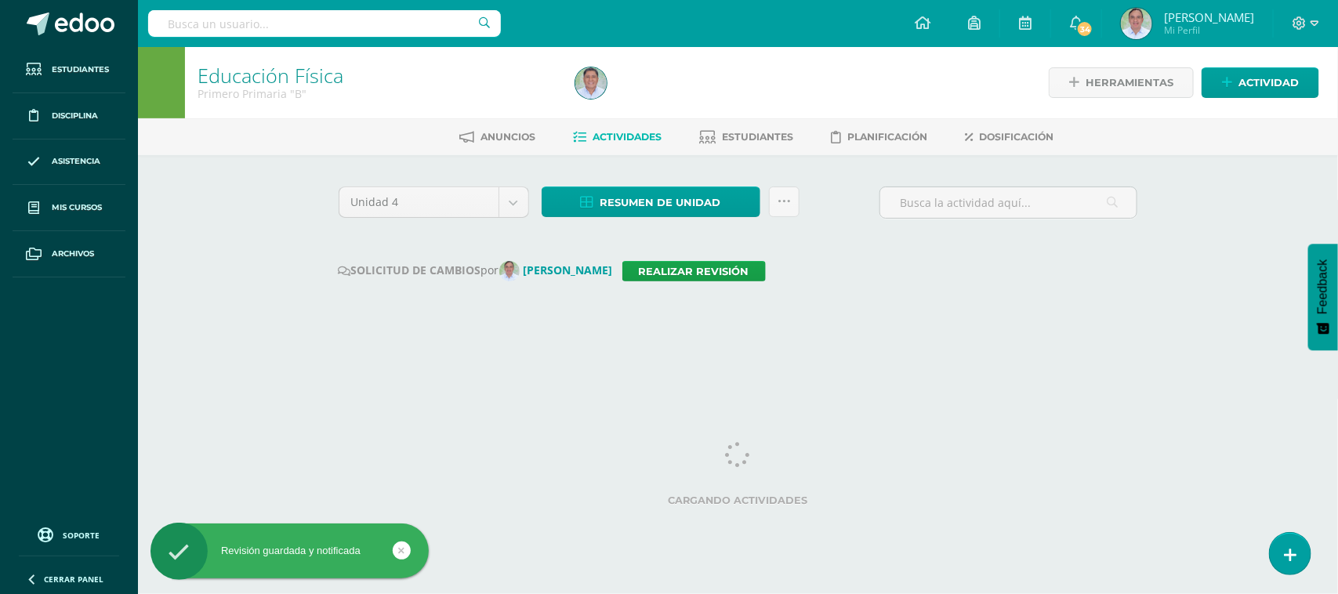
click at [232, 2] on div at bounding box center [324, 23] width 353 height 47
click at [218, 22] on input "text" at bounding box center [324, 23] width 353 height 27
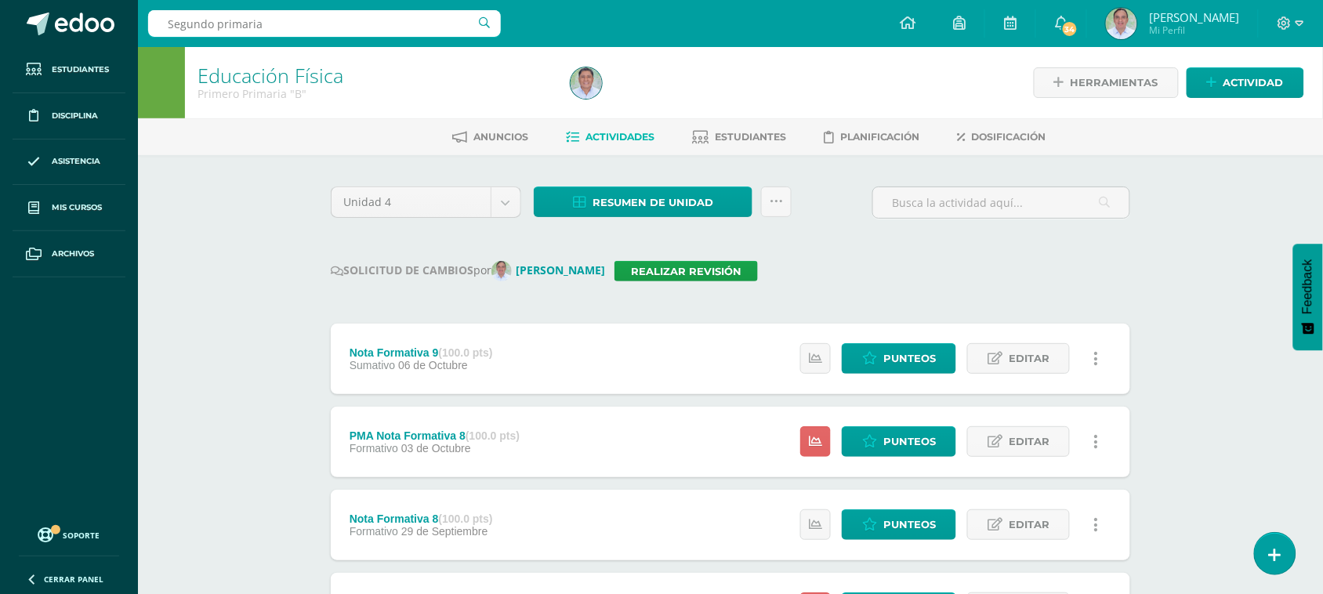
type input "Segundo primaria"
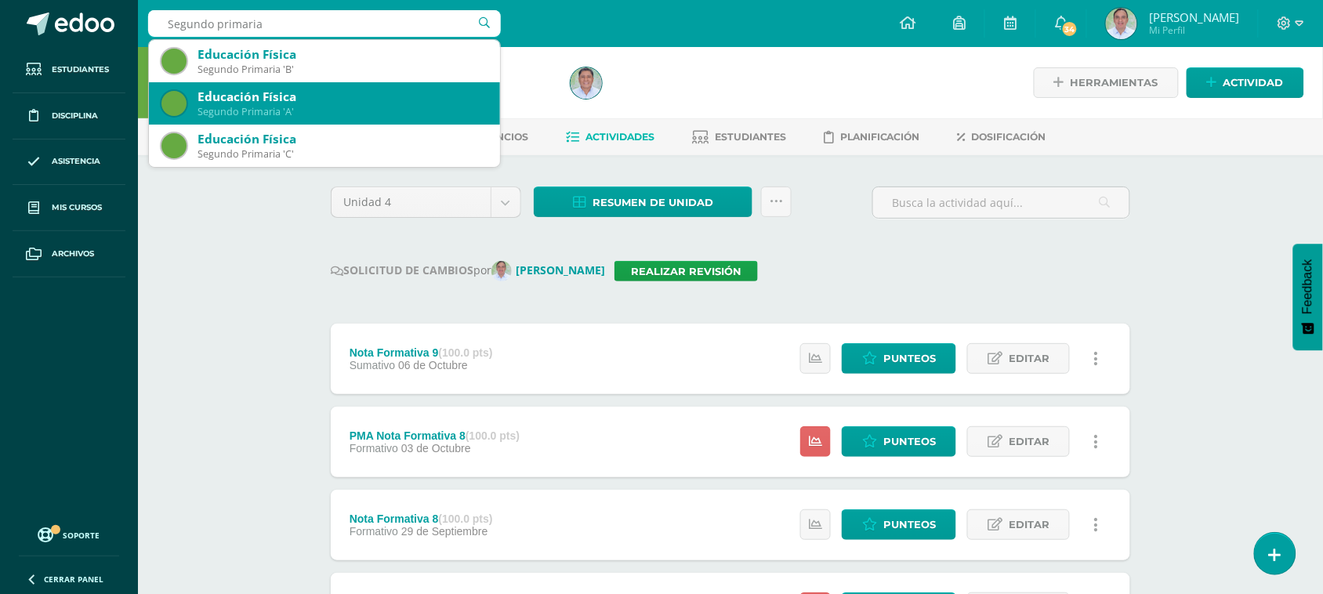
click at [318, 111] on div "Segundo Primaria 'A'" at bounding box center [343, 111] width 290 height 13
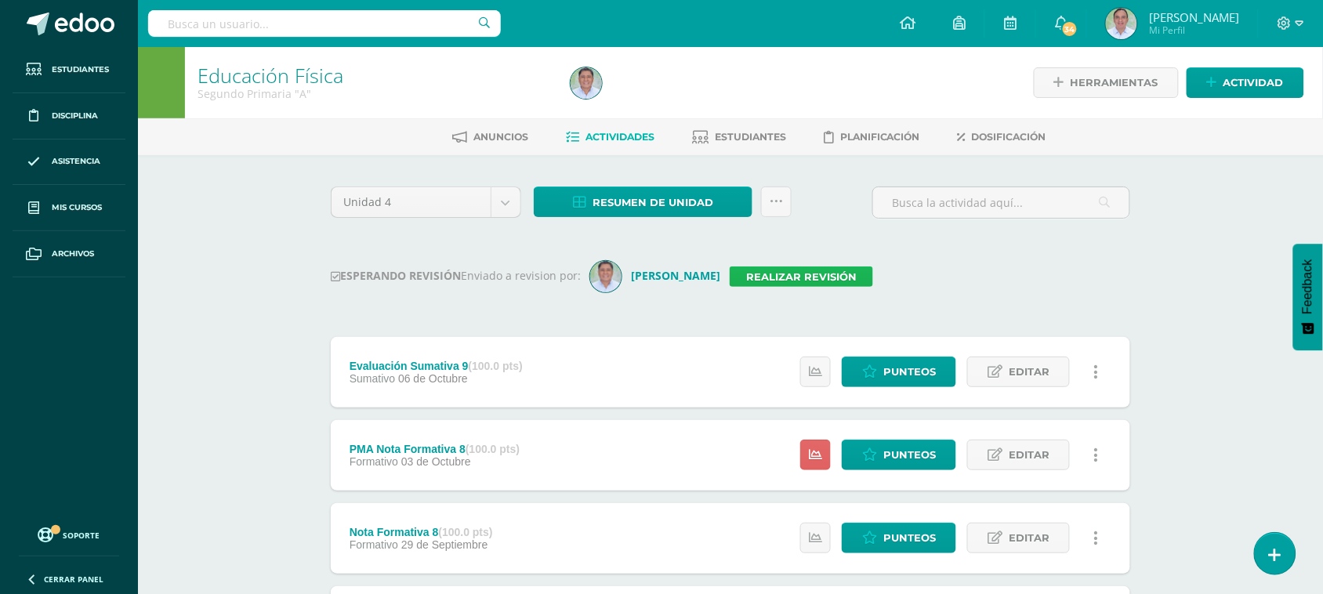
click at [782, 278] on link "Realizar revisión" at bounding box center [801, 277] width 143 height 20
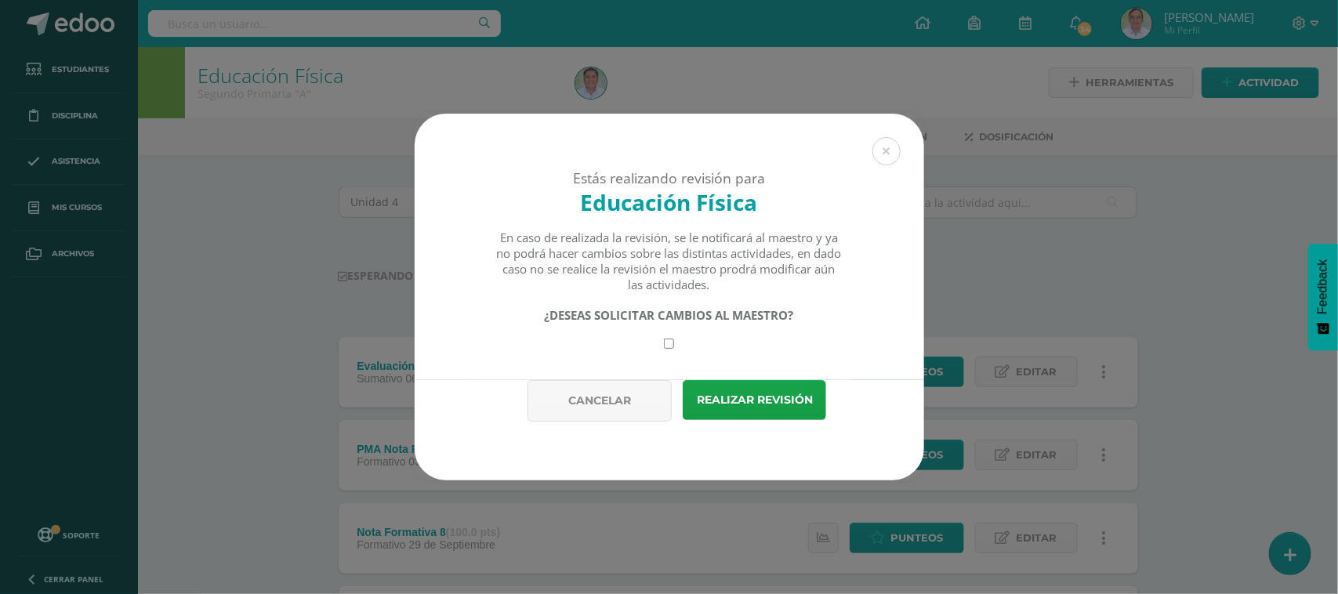
click at [672, 349] on input "checkbox" at bounding box center [669, 344] width 10 height 10
checkbox input "true"
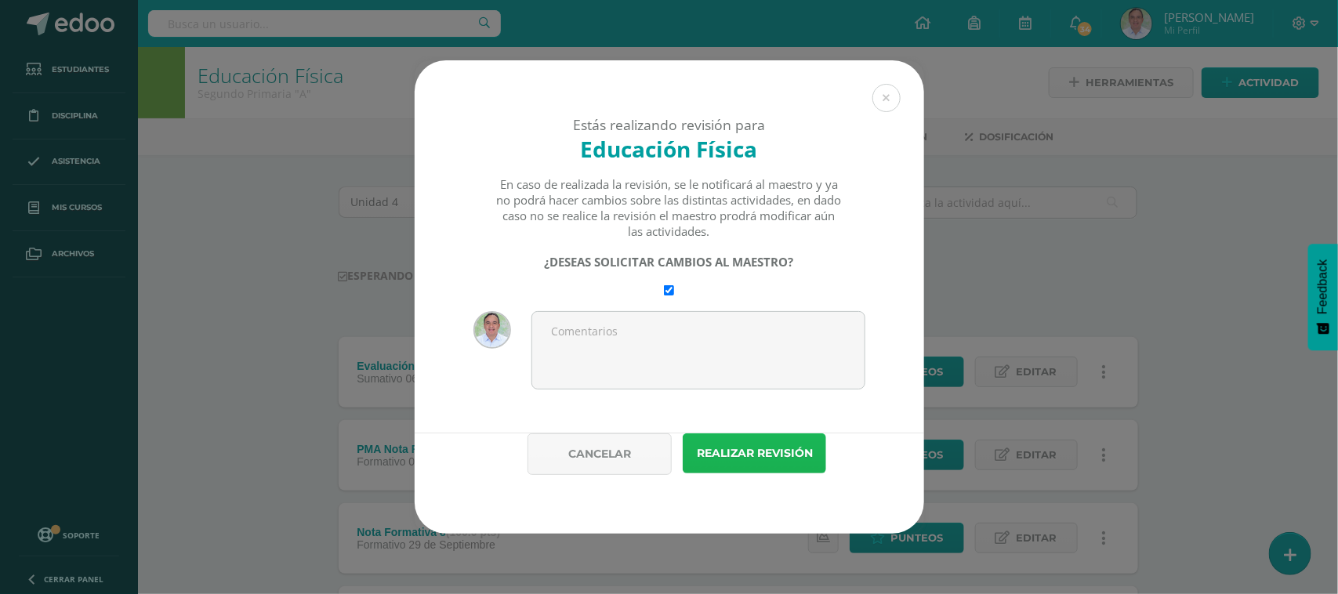
click at [738, 443] on button "Realizar revisión" at bounding box center [754, 453] width 143 height 40
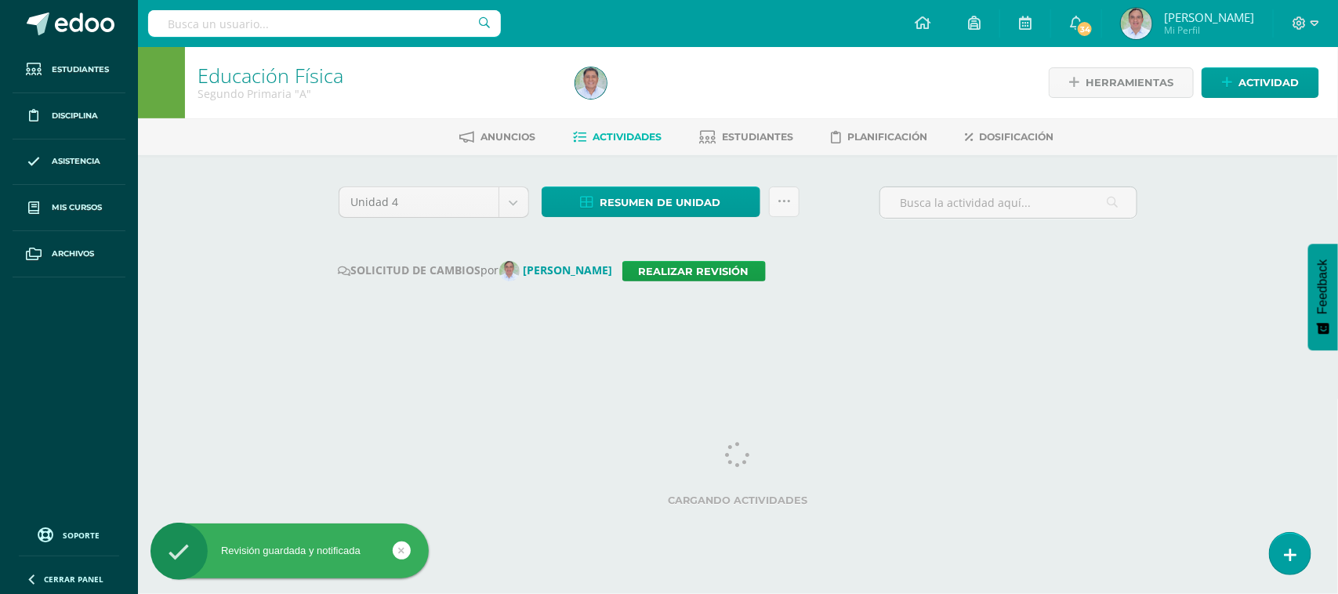
click at [240, 9] on div at bounding box center [324, 23] width 353 height 47
click at [239, 20] on input "text" at bounding box center [324, 23] width 353 height 27
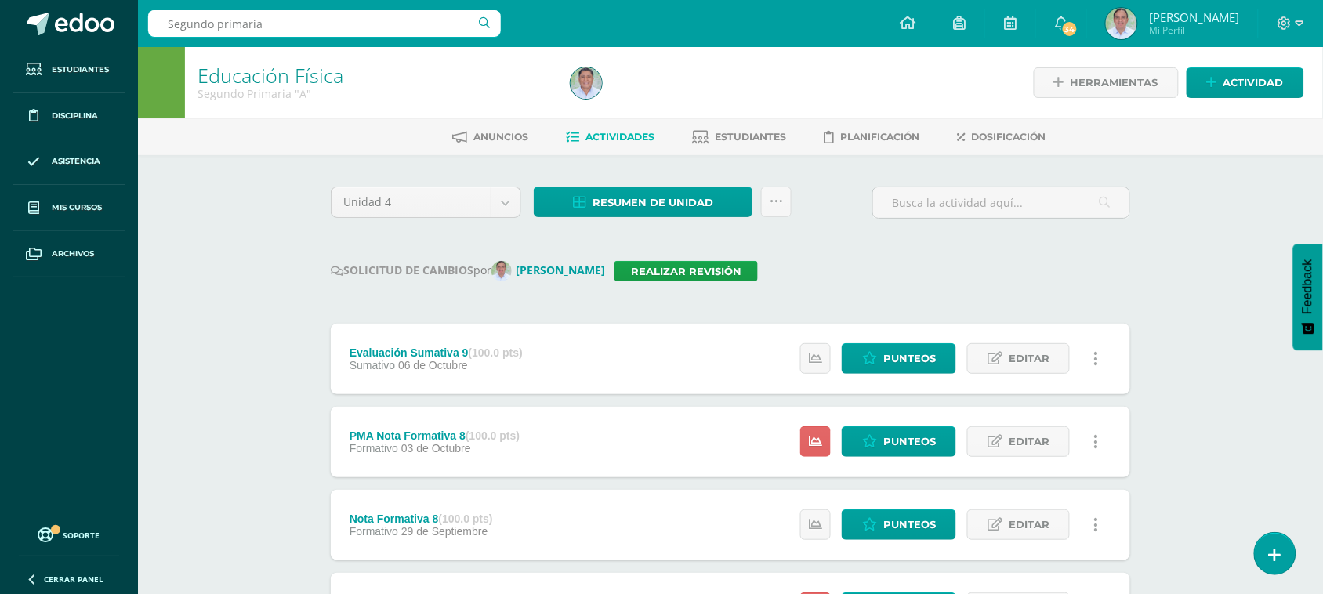
type input "Segundo primaria B"
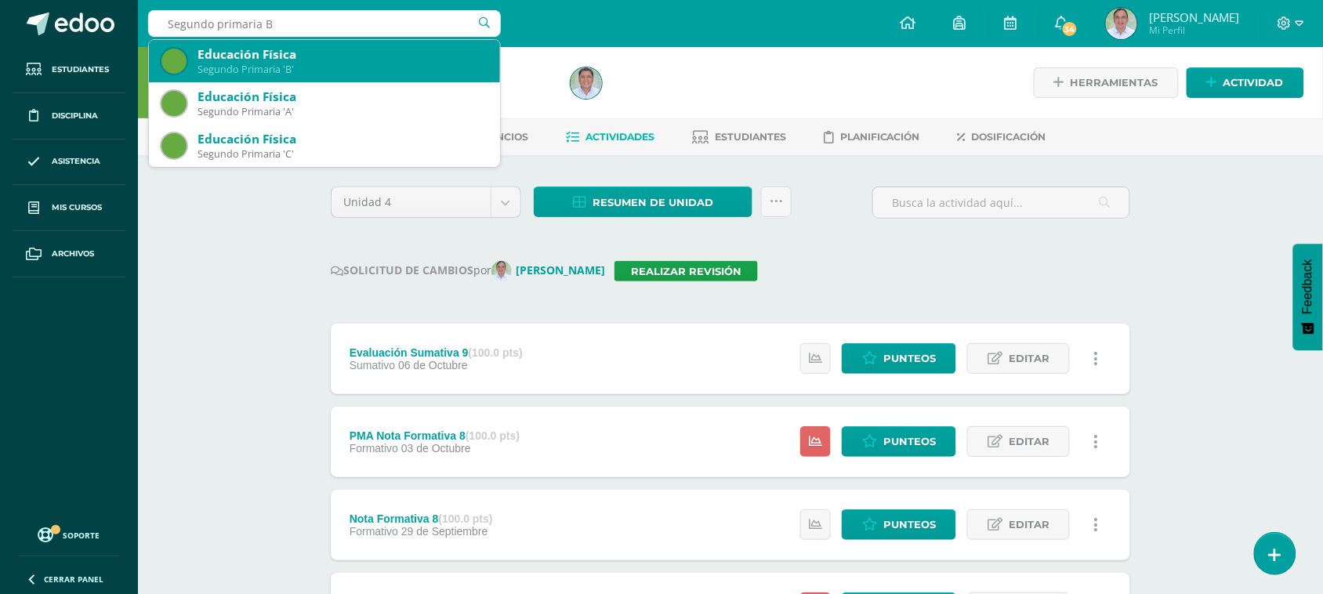
click at [329, 73] on div "Segundo Primaria 'B'" at bounding box center [343, 69] width 290 height 13
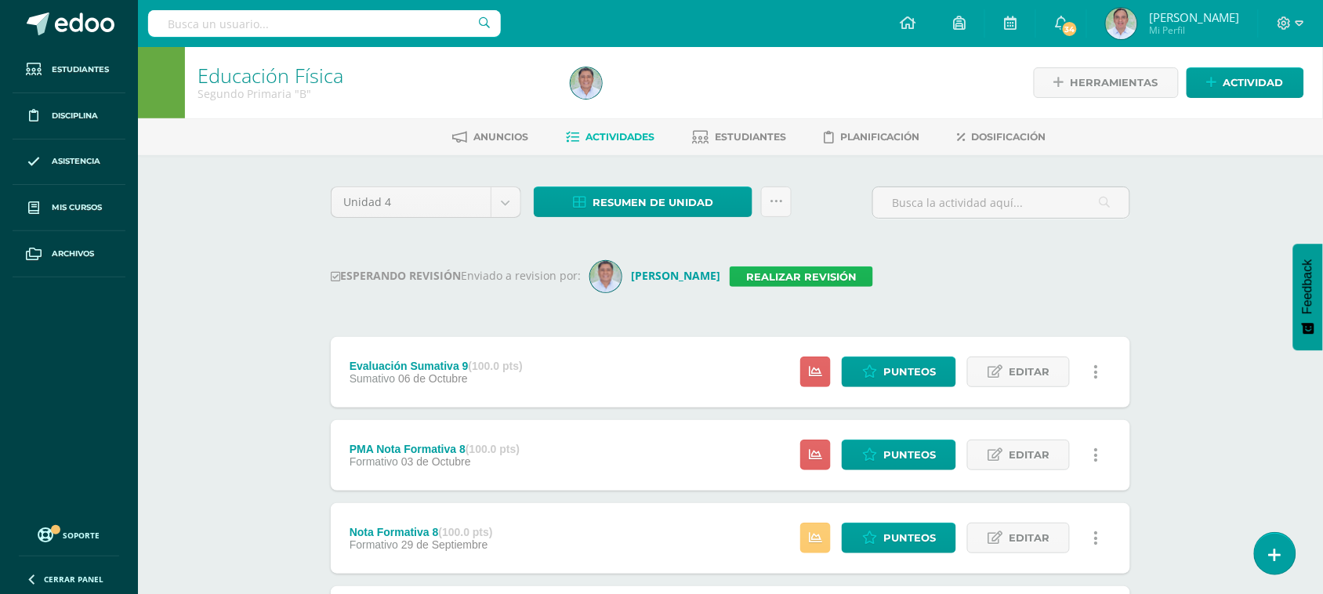
click at [793, 285] on link "Realizar revisión" at bounding box center [801, 277] width 143 height 20
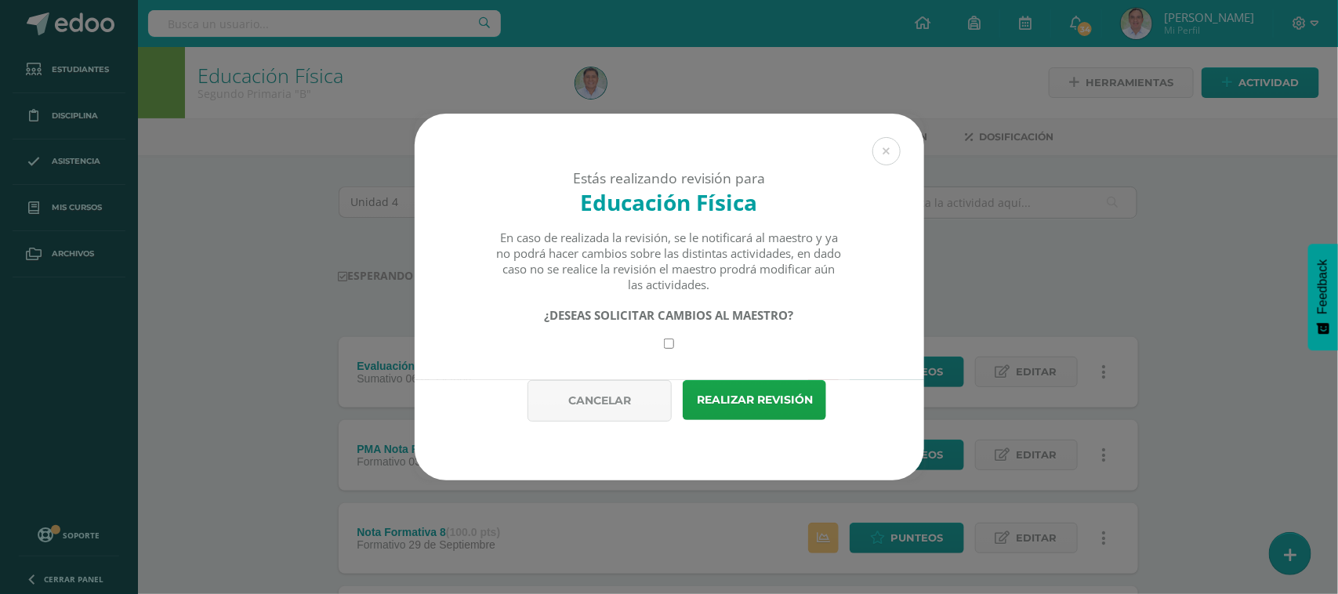
click at [671, 349] on input "checkbox" at bounding box center [669, 344] width 10 height 10
checkbox input "true"
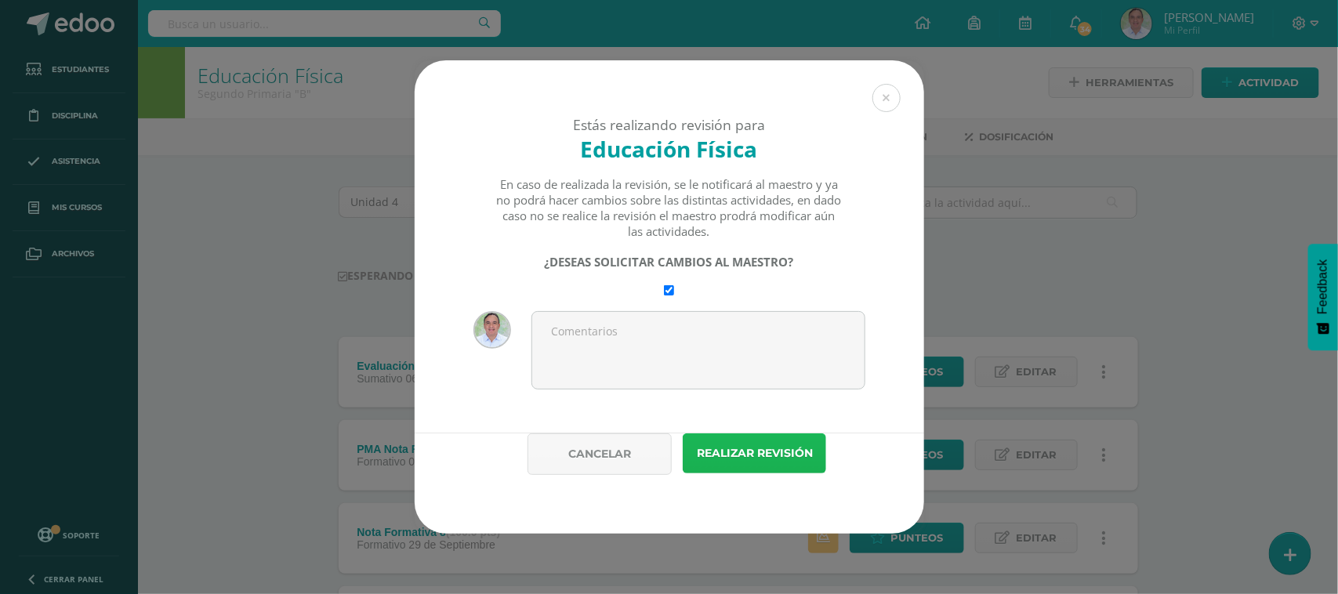
click at [756, 462] on button "Realizar revisión" at bounding box center [754, 453] width 143 height 40
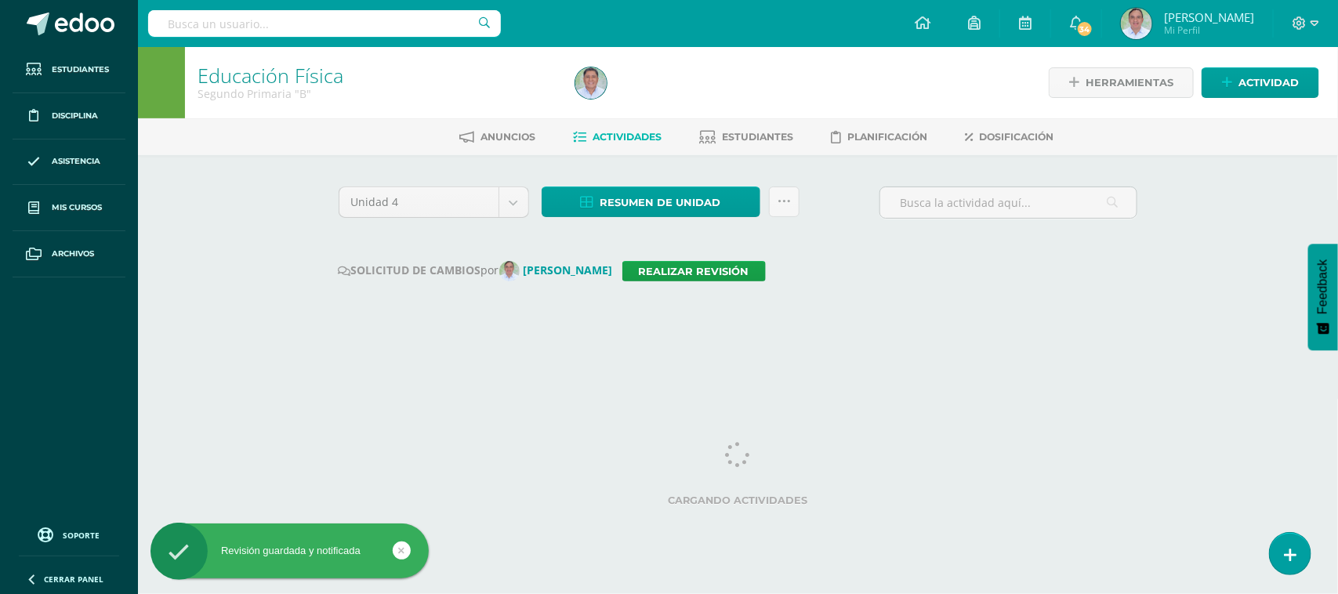
click at [216, 29] on input "text" at bounding box center [324, 23] width 353 height 27
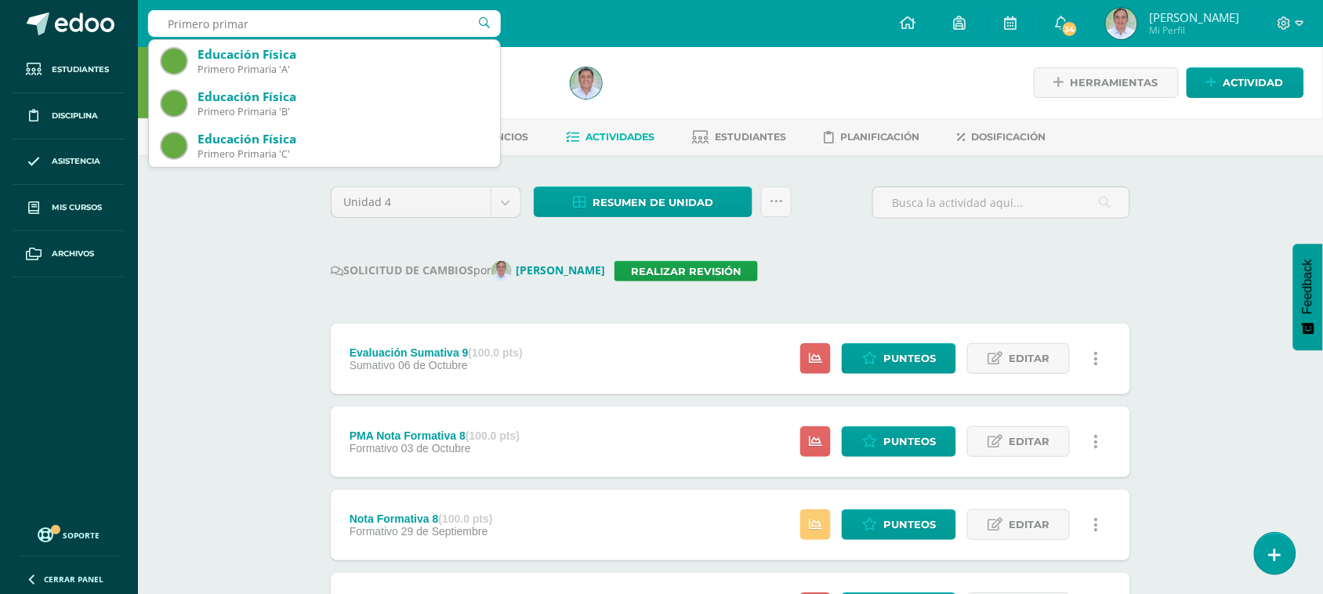
type input "Primero primari"
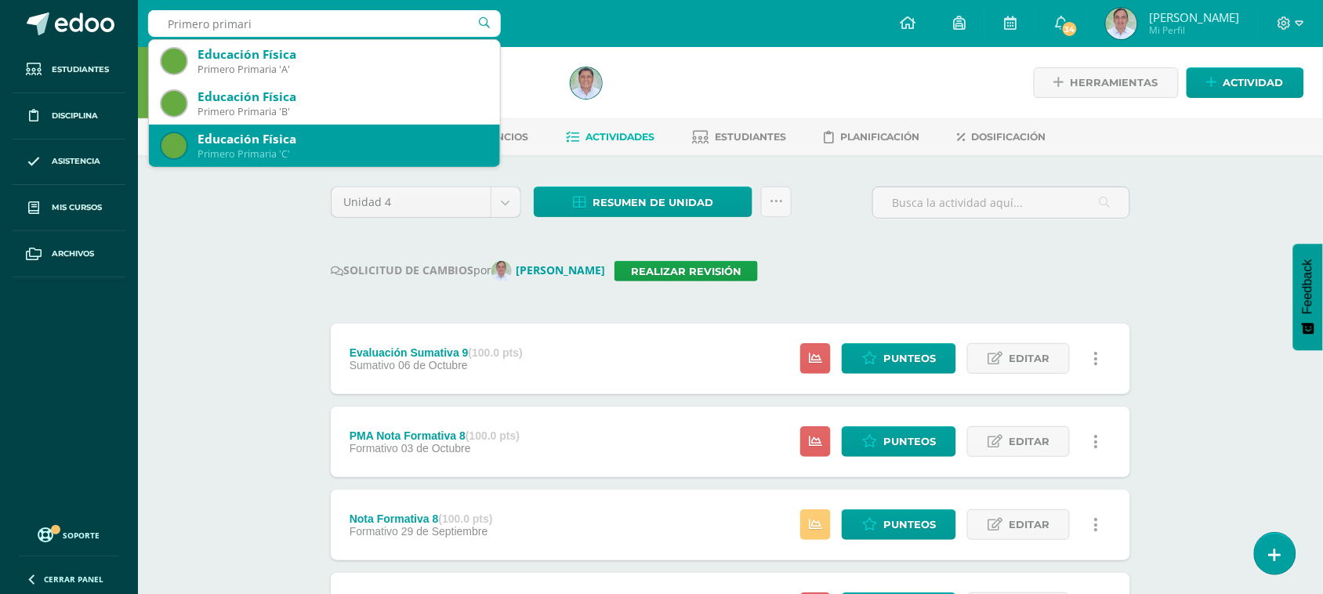
click at [279, 150] on div "Primero Primaria 'C'" at bounding box center [343, 153] width 290 height 13
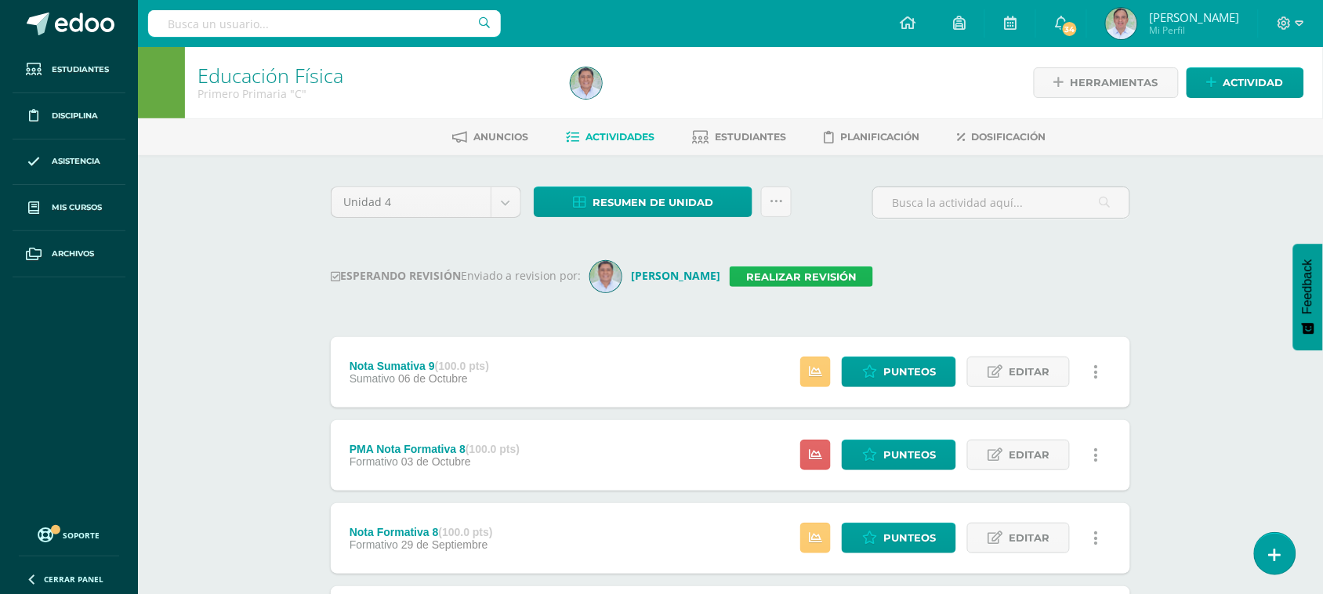
click at [818, 275] on link "Realizar revisión" at bounding box center [801, 277] width 143 height 20
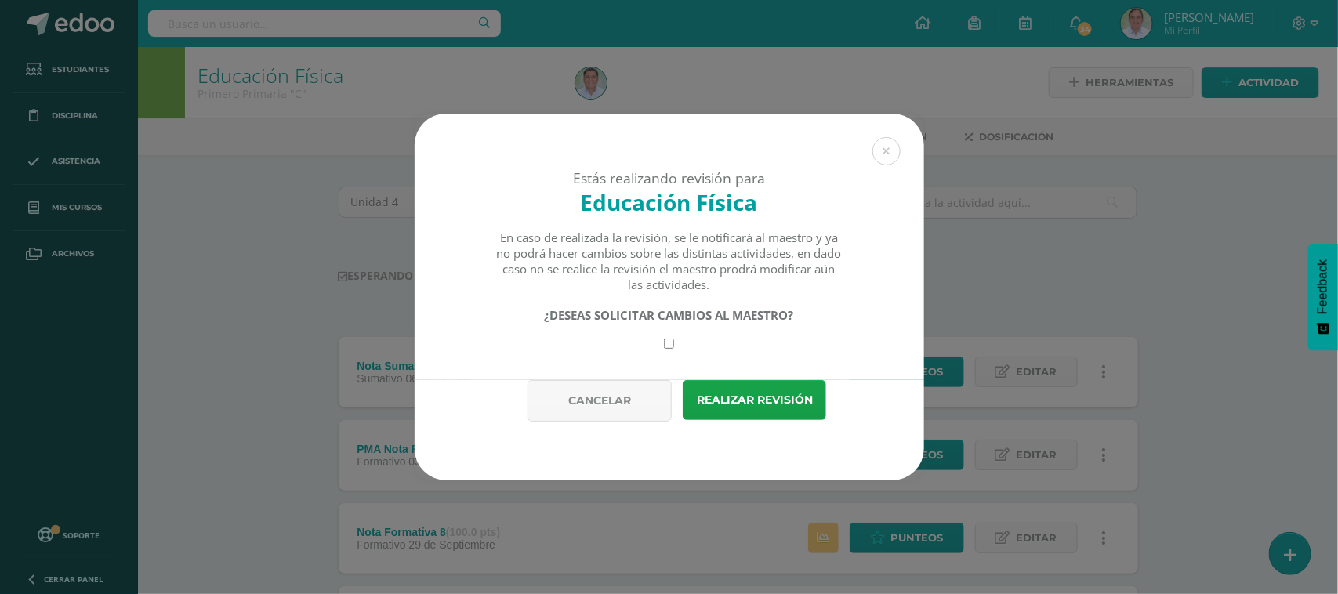
click at [670, 342] on input "checkbox" at bounding box center [669, 344] width 10 height 10
checkbox input "true"
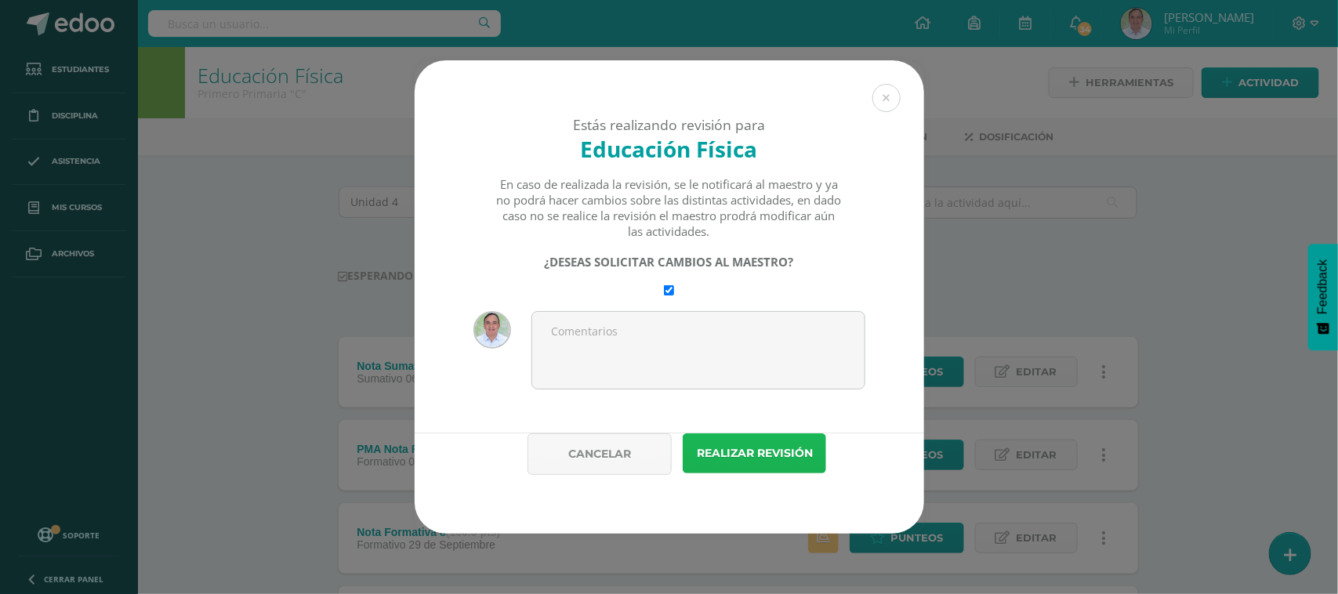
click at [765, 455] on button "Realizar revisión" at bounding box center [754, 453] width 143 height 40
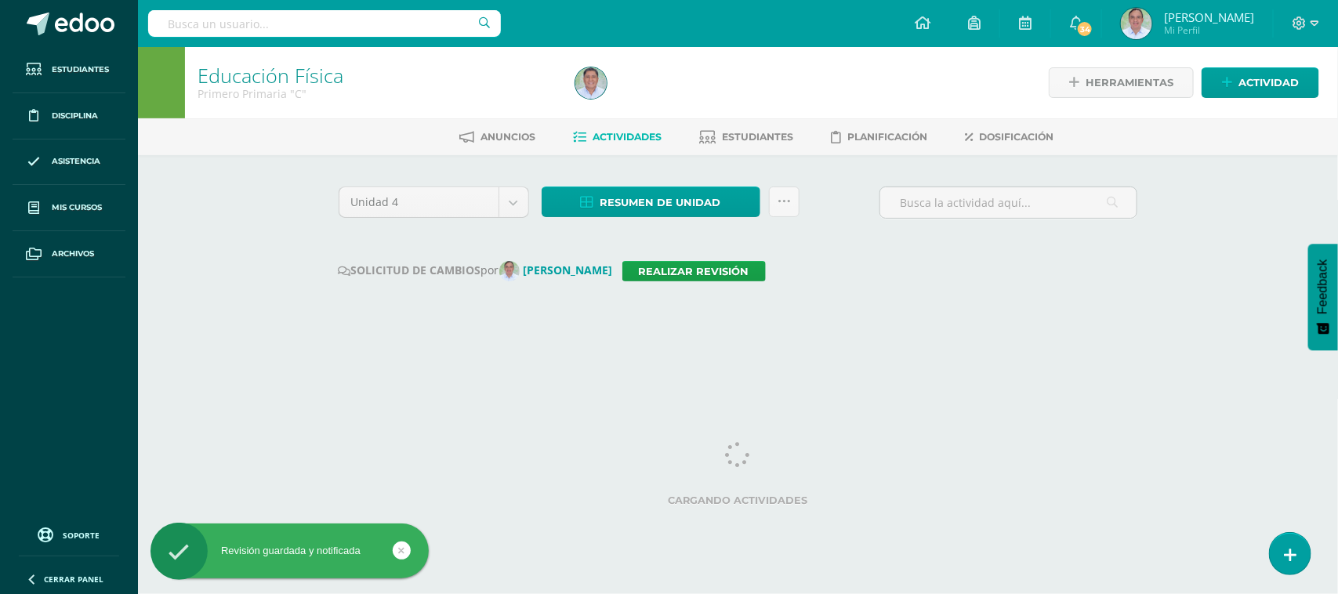
click at [238, 21] on input "text" at bounding box center [324, 23] width 353 height 27
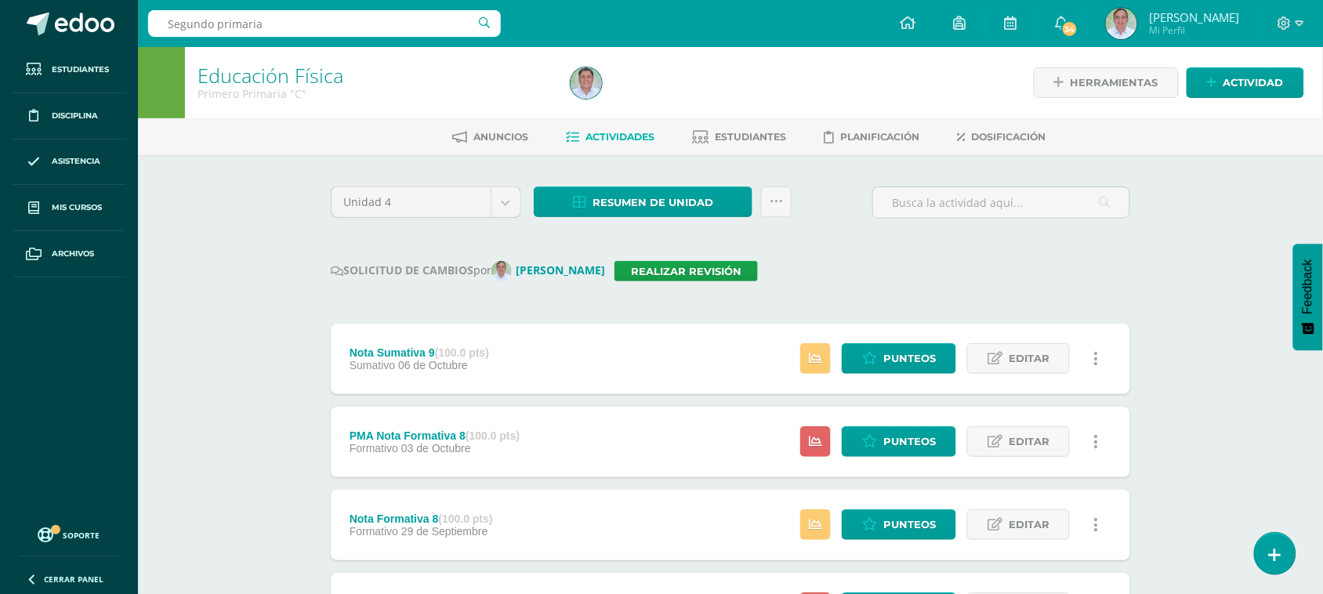
type input "Segundo primaria C"
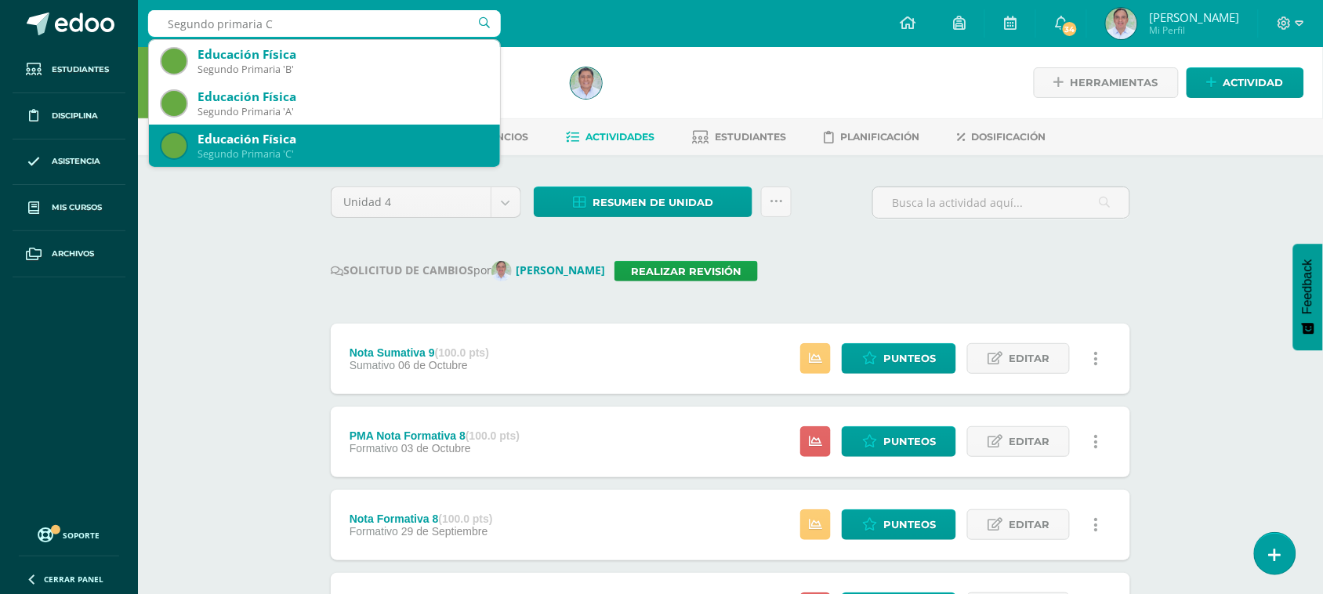
click at [285, 161] on div "Educación Física Segundo Primaria 'C'" at bounding box center [324, 146] width 326 height 42
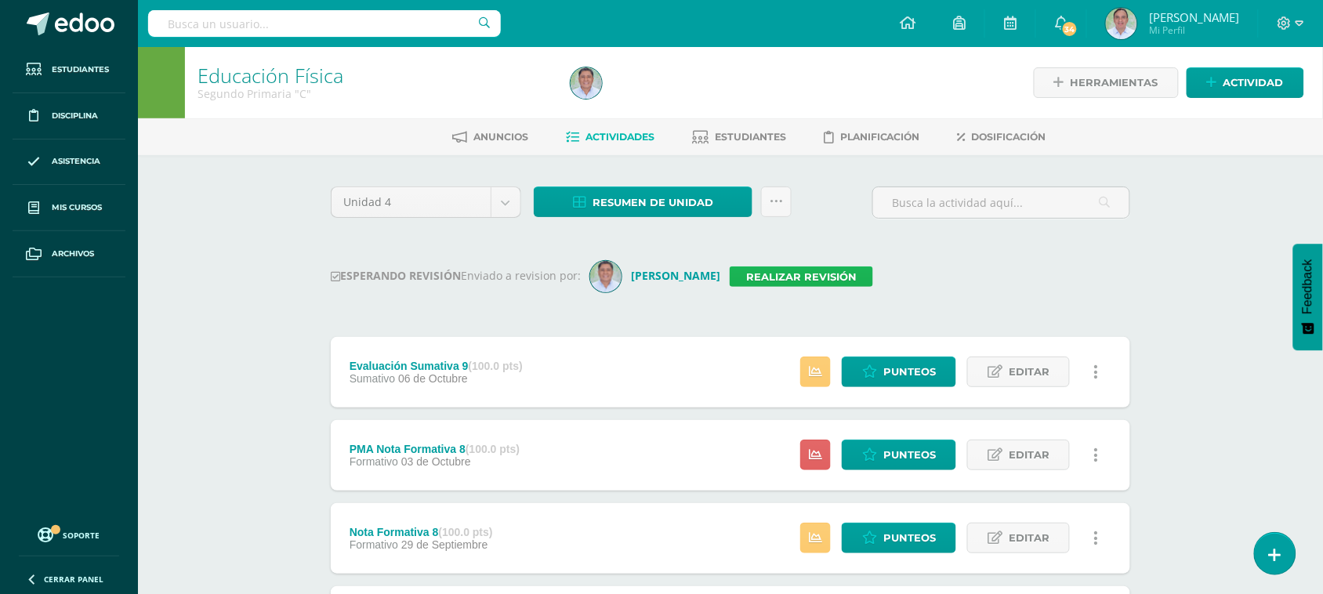
click at [761, 279] on link "Realizar revisión" at bounding box center [801, 277] width 143 height 20
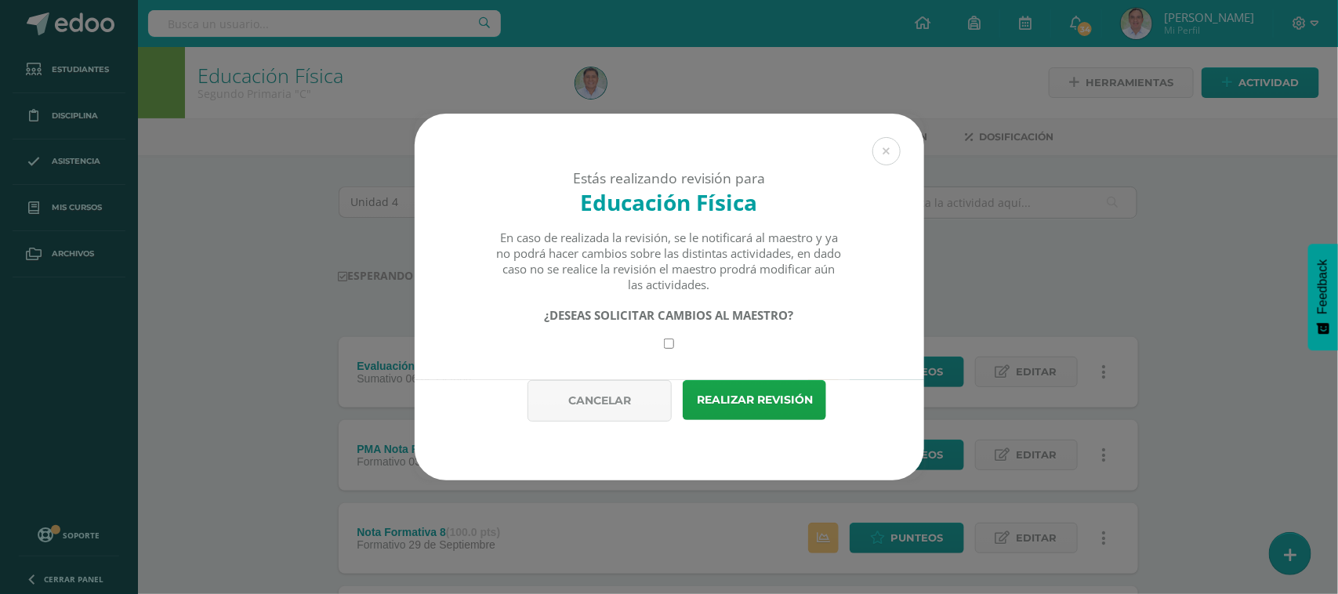
click at [671, 347] on input "checkbox" at bounding box center [669, 344] width 10 height 10
checkbox input "true"
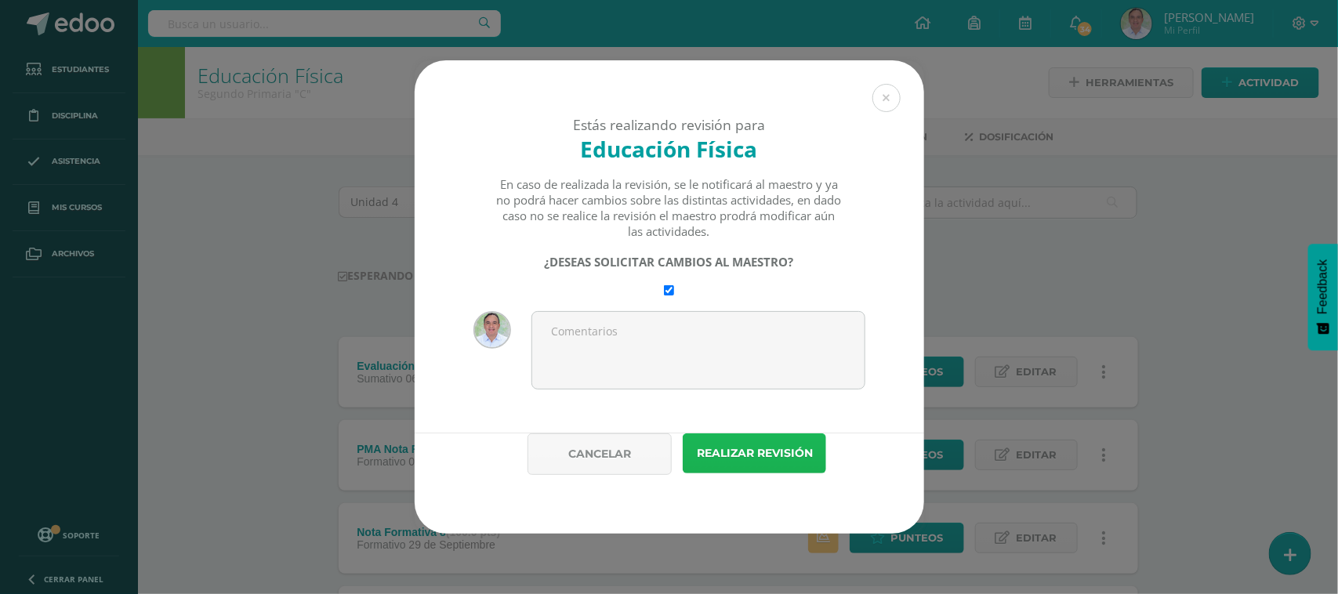
click at [801, 456] on button "Realizar revisión" at bounding box center [754, 453] width 143 height 40
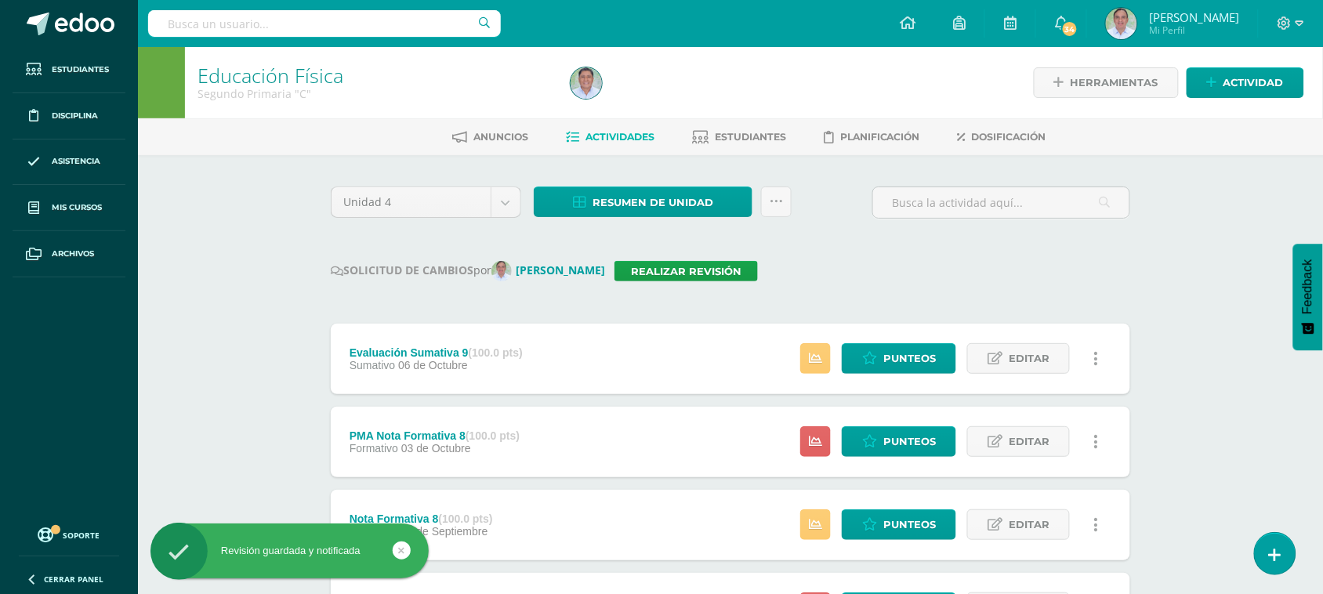
click at [270, 17] on input "text" at bounding box center [324, 23] width 353 height 27
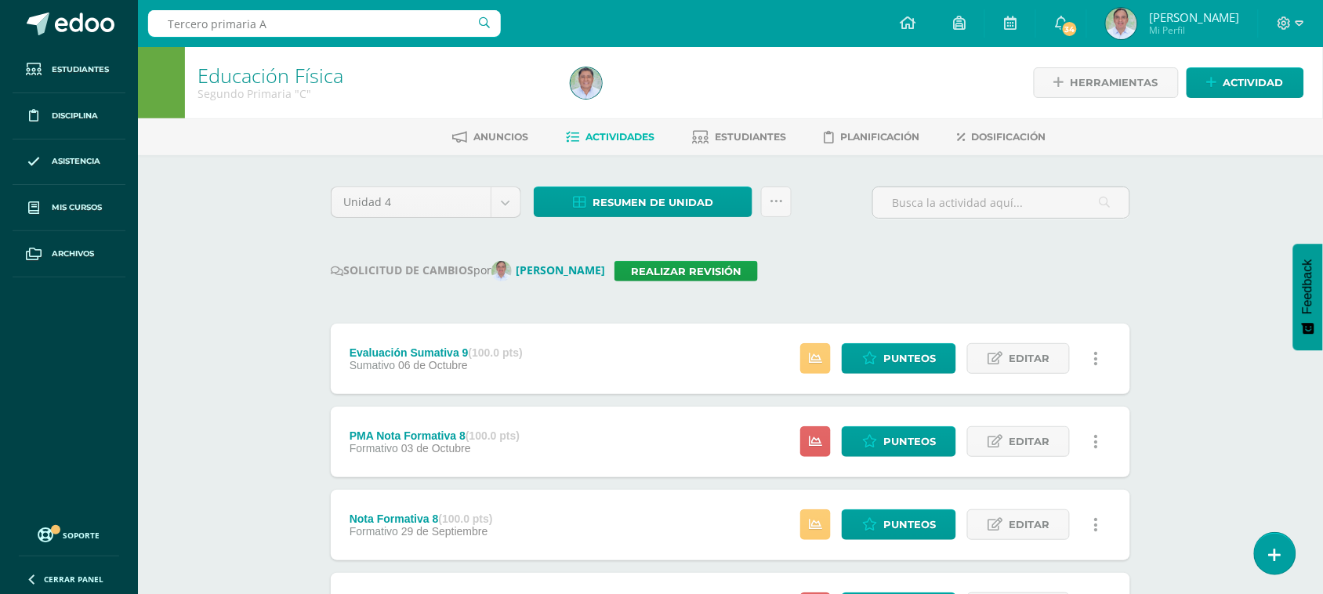
type input "Tercero primaria A"
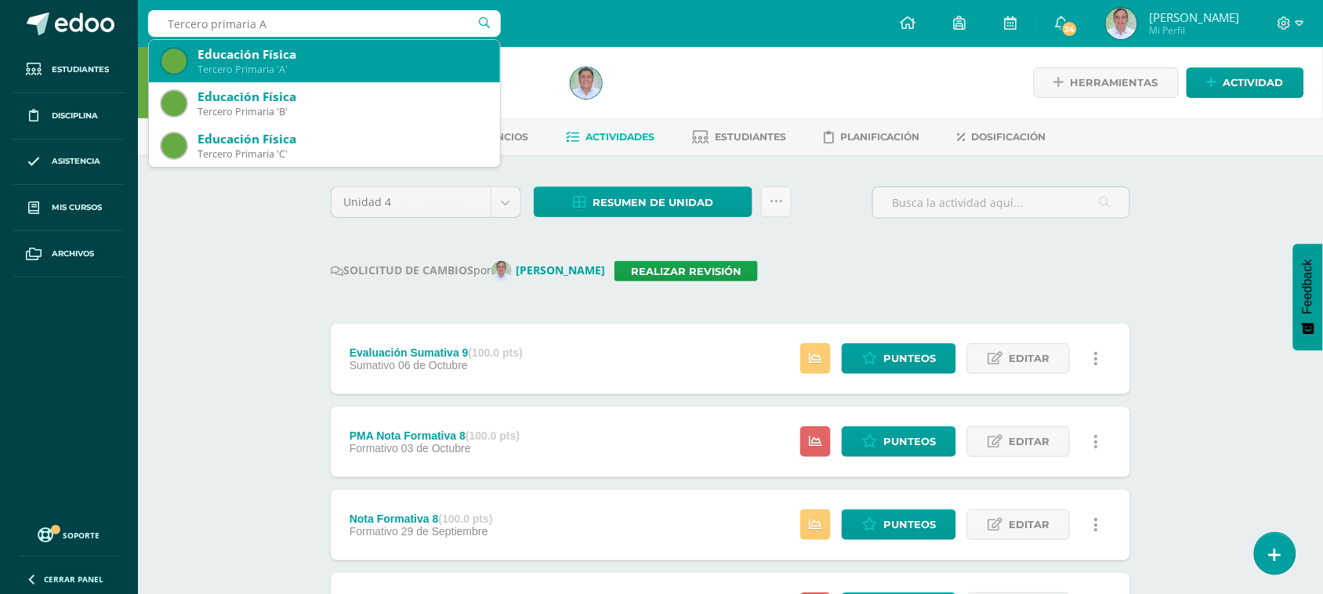
click at [324, 71] on div "Tercero Primaria 'A'" at bounding box center [343, 69] width 290 height 13
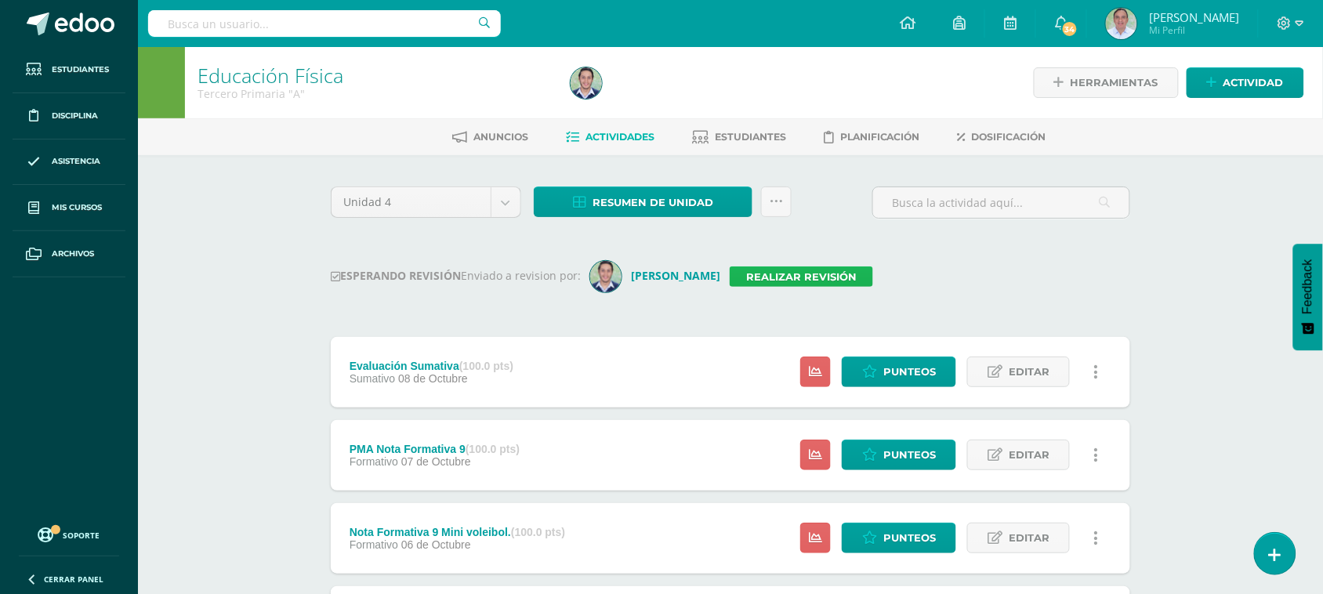
click at [812, 277] on link "Realizar revisión" at bounding box center [801, 277] width 143 height 20
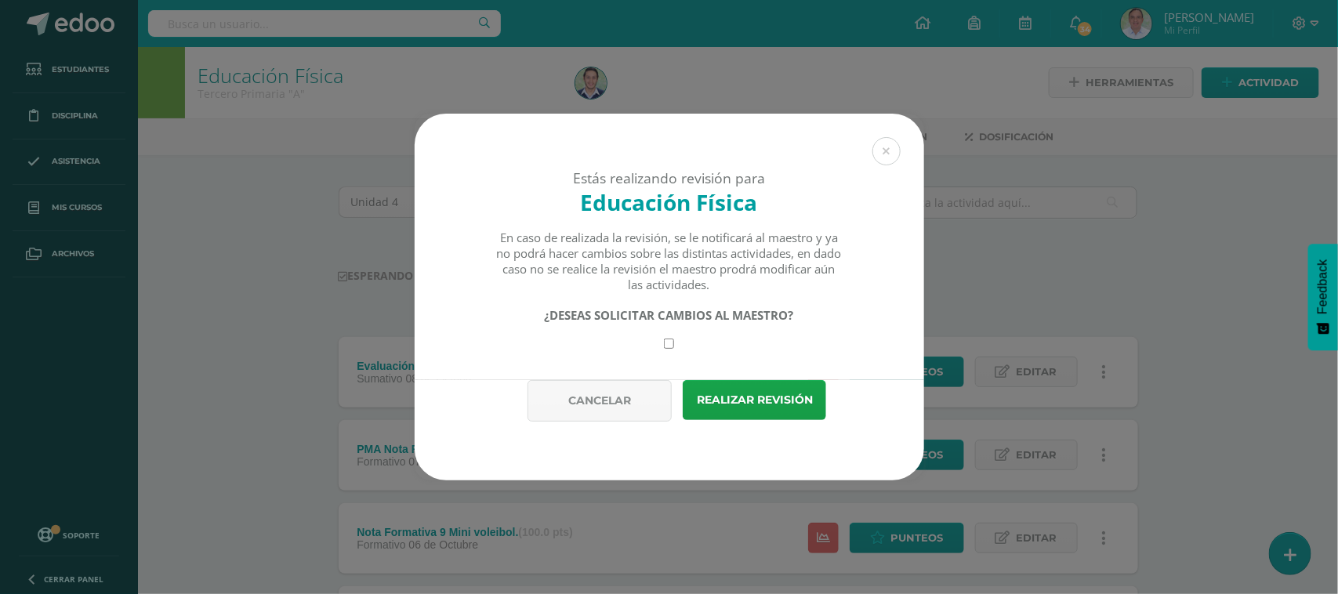
click at [670, 349] on input "checkbox" at bounding box center [669, 344] width 10 height 10
checkbox input "true"
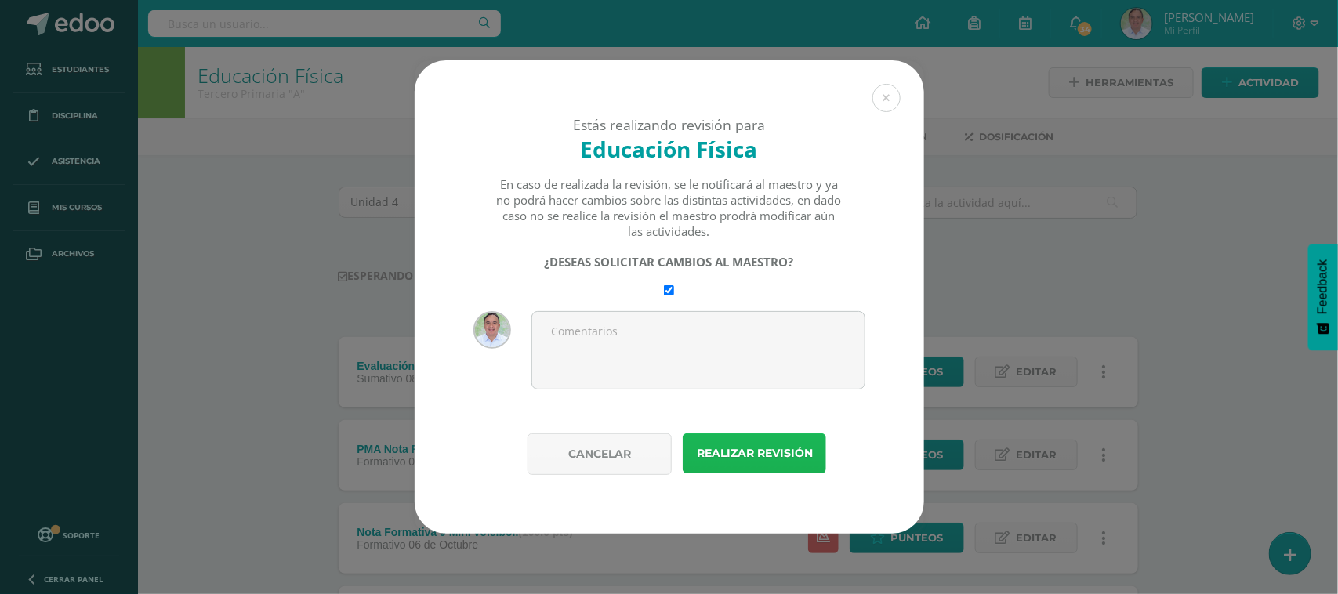
click at [758, 452] on button "Realizar revisión" at bounding box center [754, 453] width 143 height 40
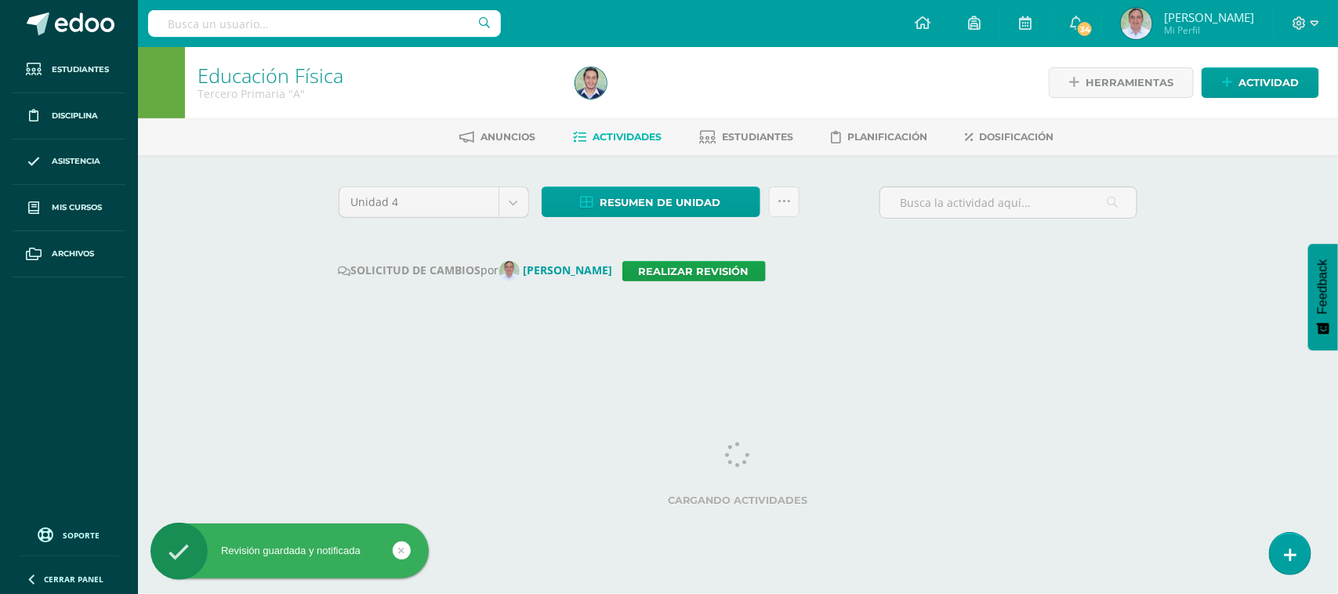
click at [256, 33] on input "text" at bounding box center [324, 23] width 353 height 27
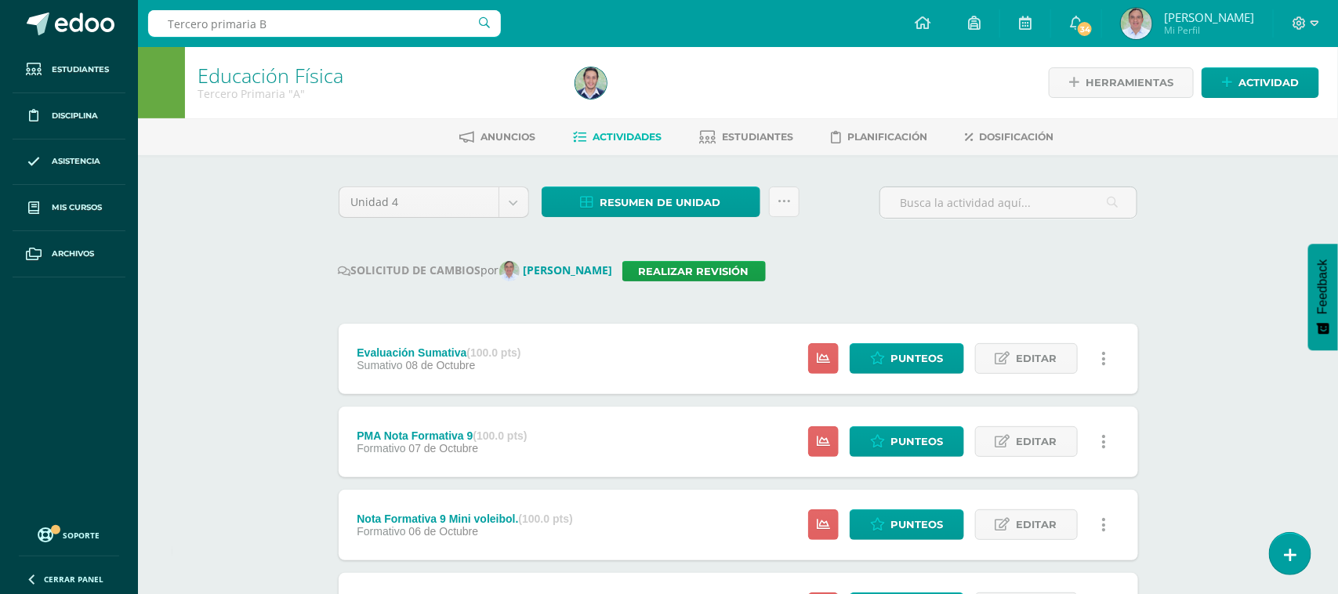
type input "Tercero primaria B"
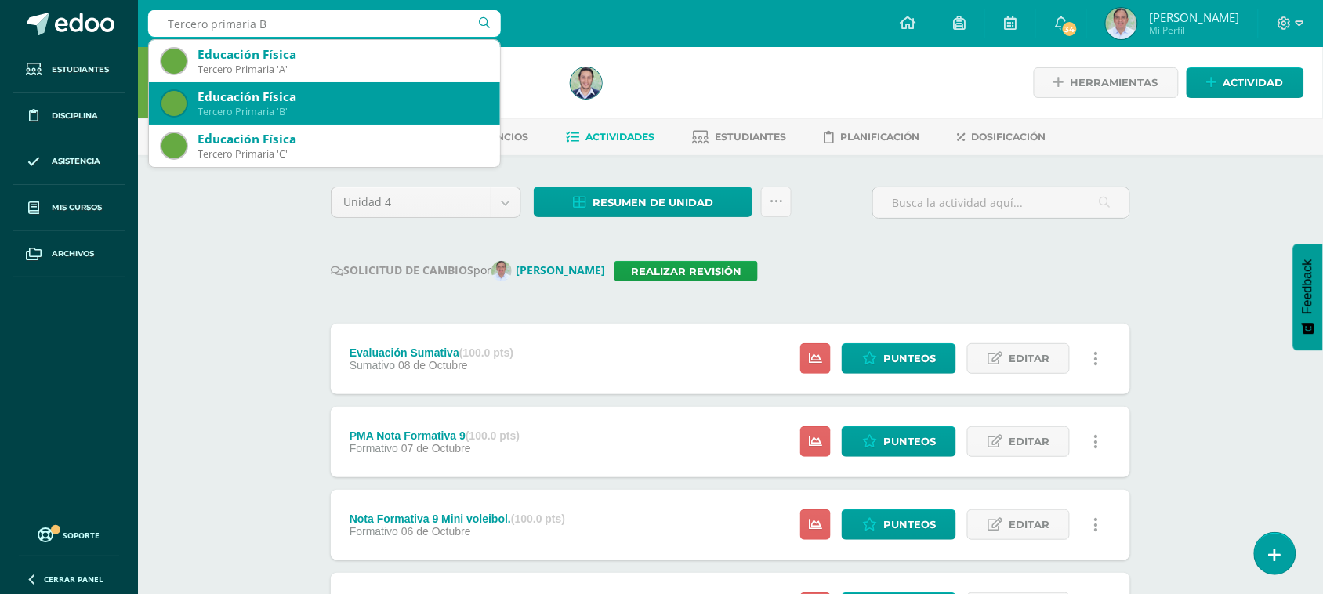
click at [408, 103] on div "Educación Física" at bounding box center [343, 97] width 290 height 16
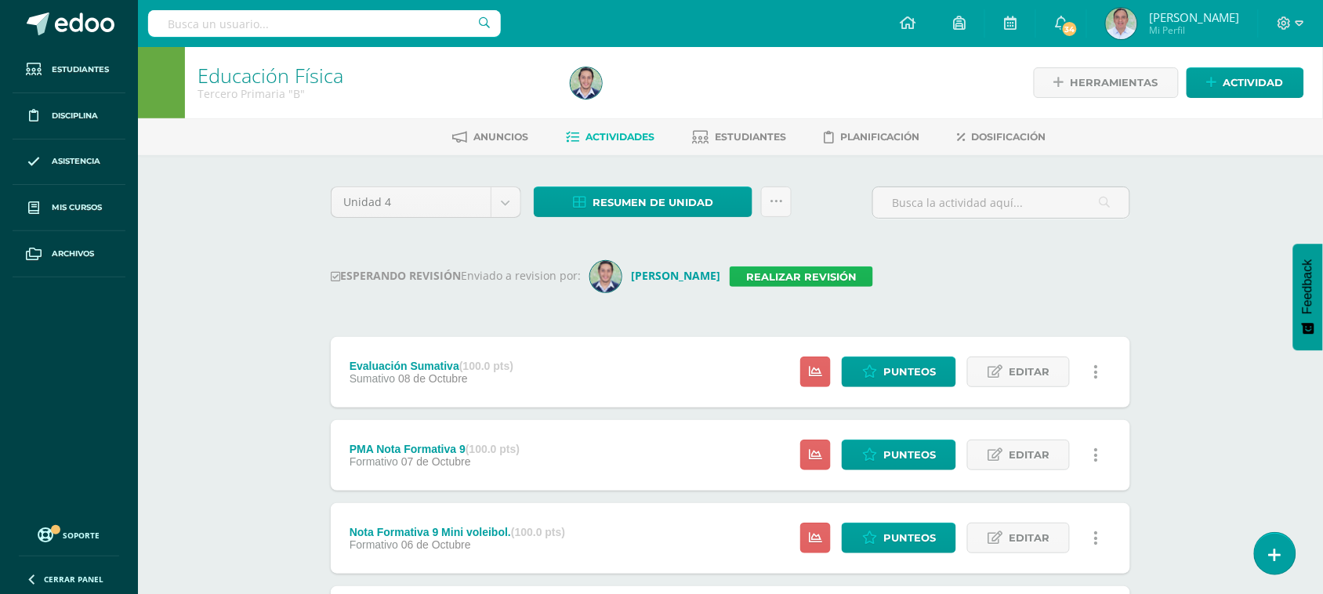
click at [800, 277] on link "Realizar revisión" at bounding box center [801, 277] width 143 height 20
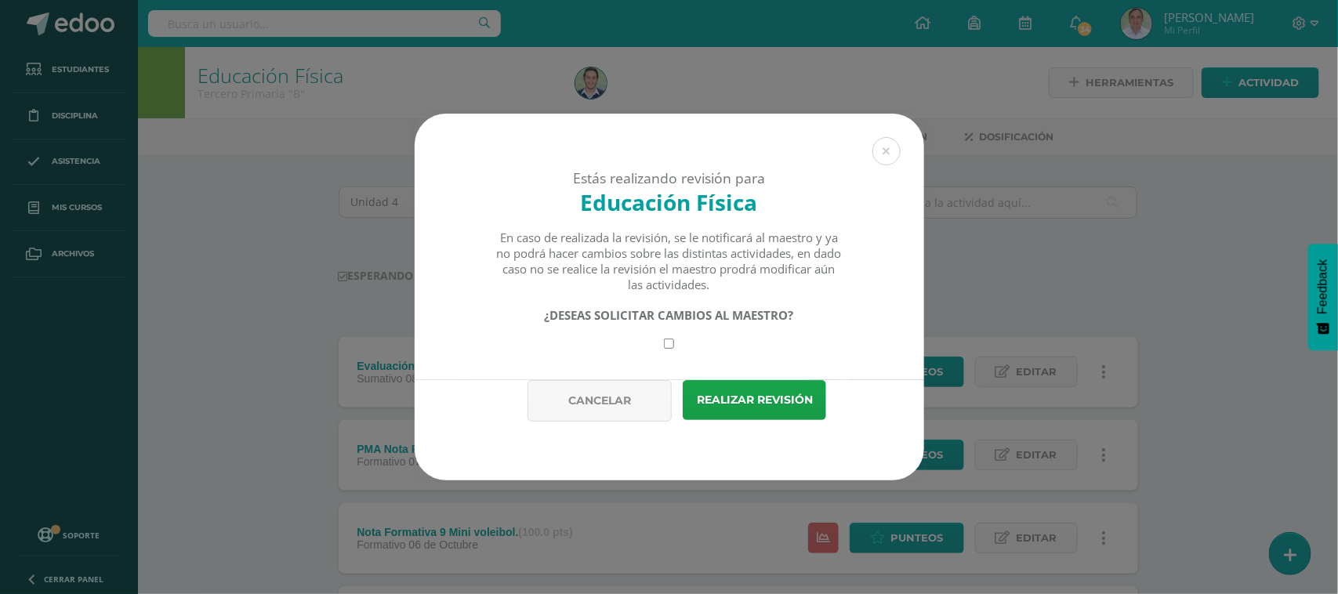
click at [666, 343] on input "checkbox" at bounding box center [669, 344] width 10 height 10
checkbox input "true"
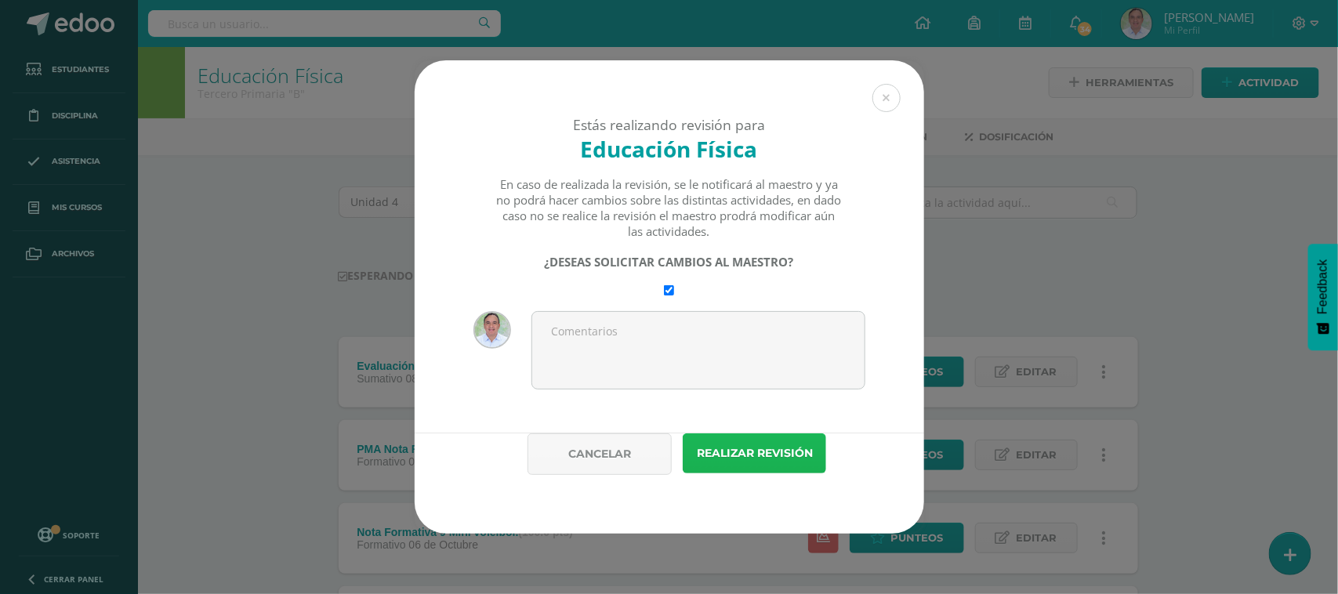
click at [739, 448] on button "Realizar revisión" at bounding box center [754, 453] width 143 height 40
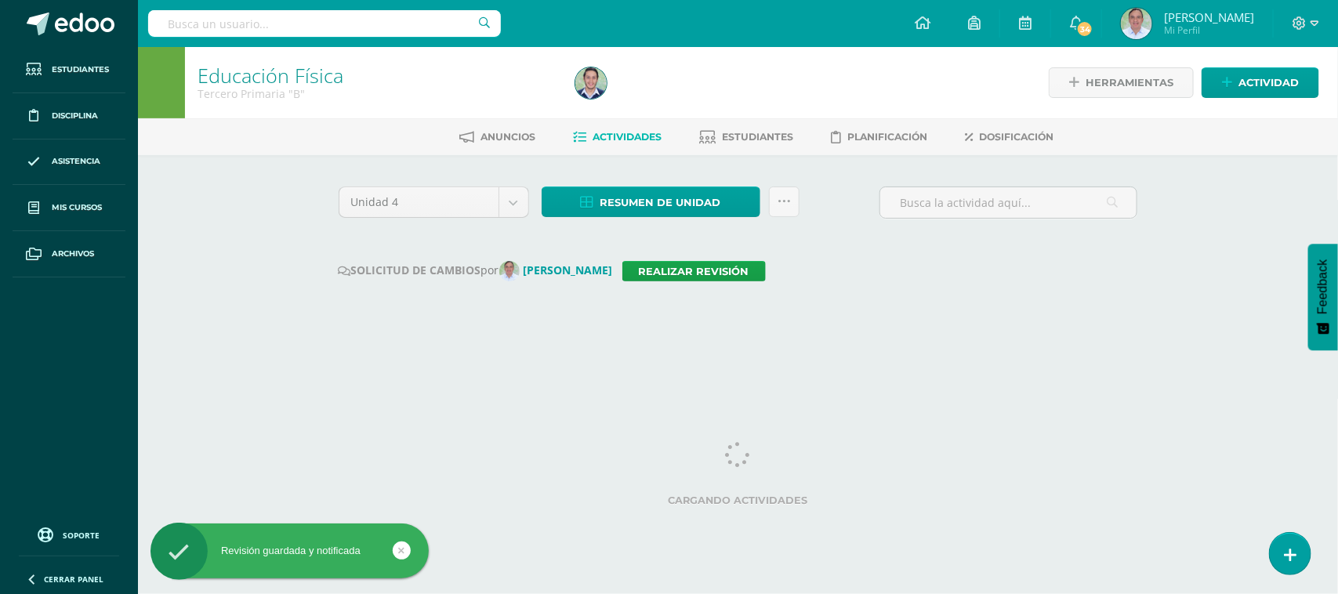
click at [281, 24] on input "text" at bounding box center [324, 23] width 353 height 27
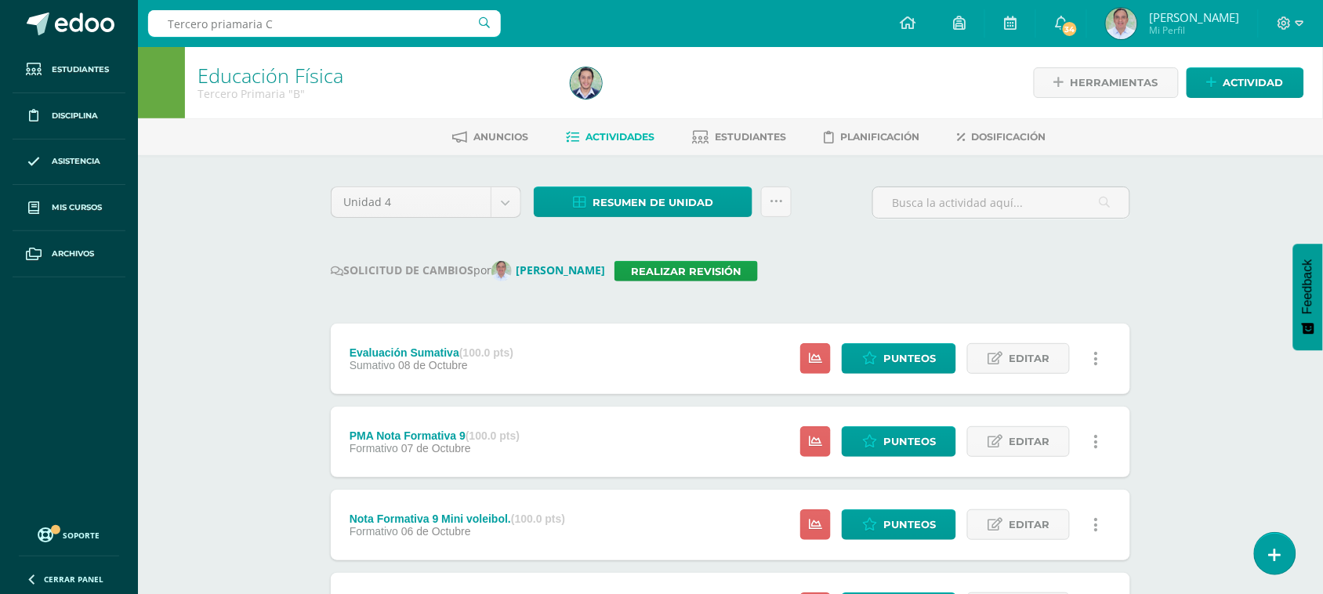
type input "Tercero priamaria C"
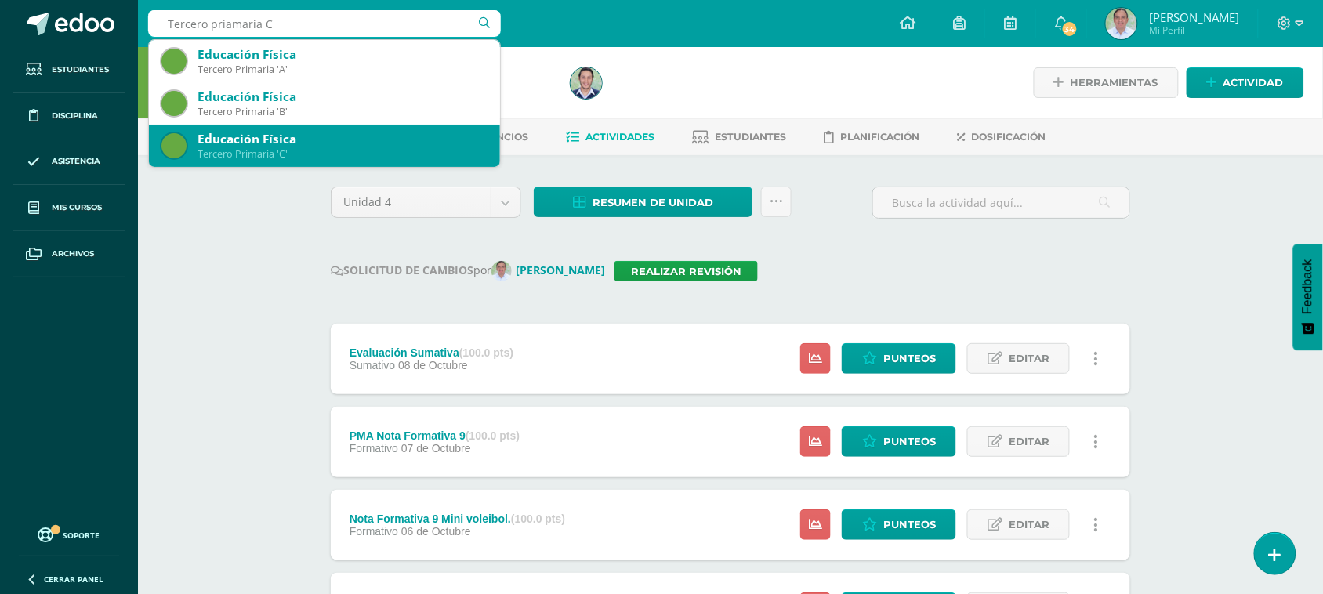
click at [280, 136] on div "Educación Física" at bounding box center [343, 139] width 290 height 16
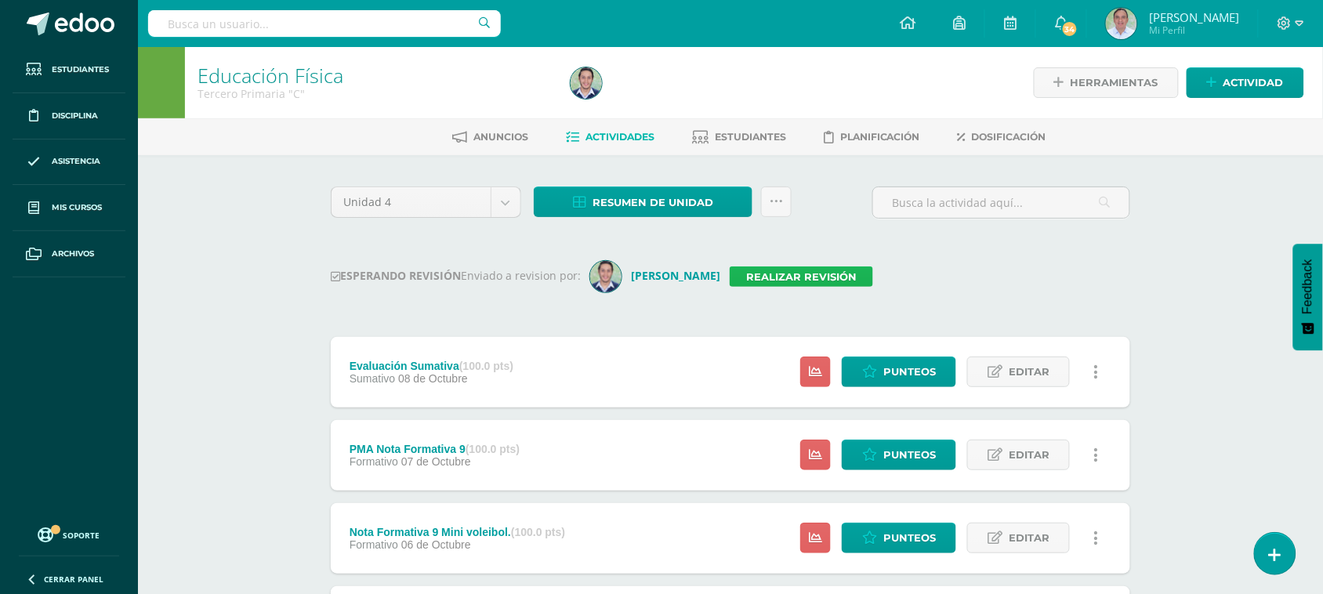
click at [821, 279] on link "Realizar revisión" at bounding box center [801, 277] width 143 height 20
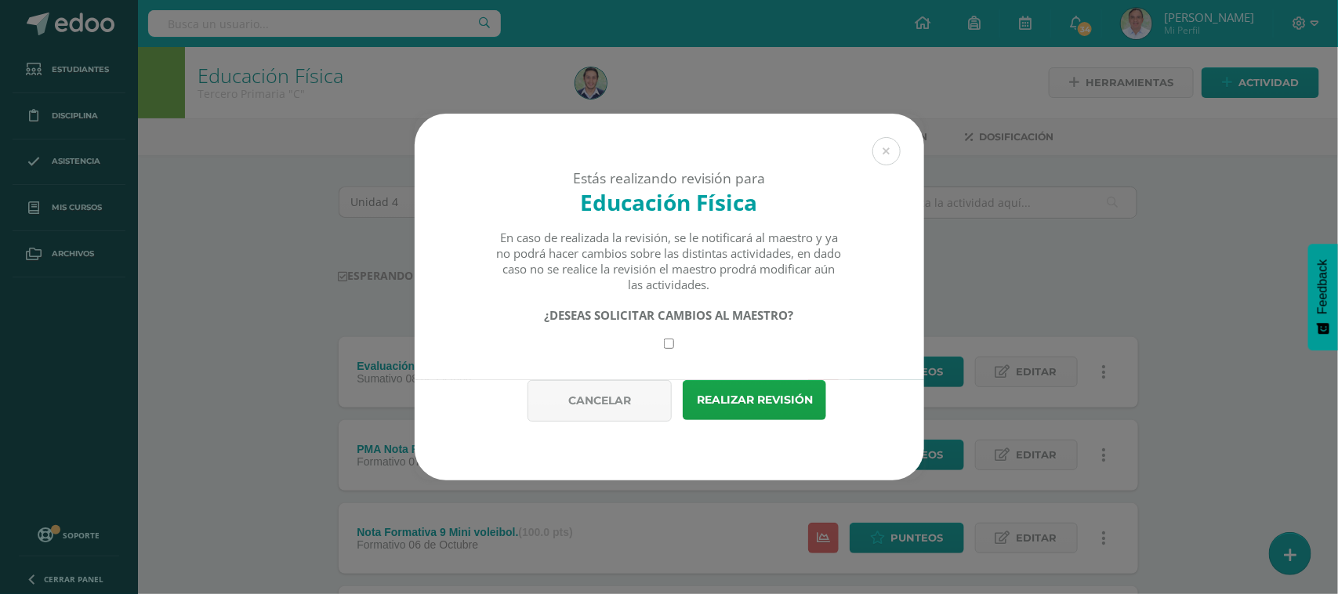
click at [668, 343] on input "checkbox" at bounding box center [669, 344] width 10 height 10
checkbox input "true"
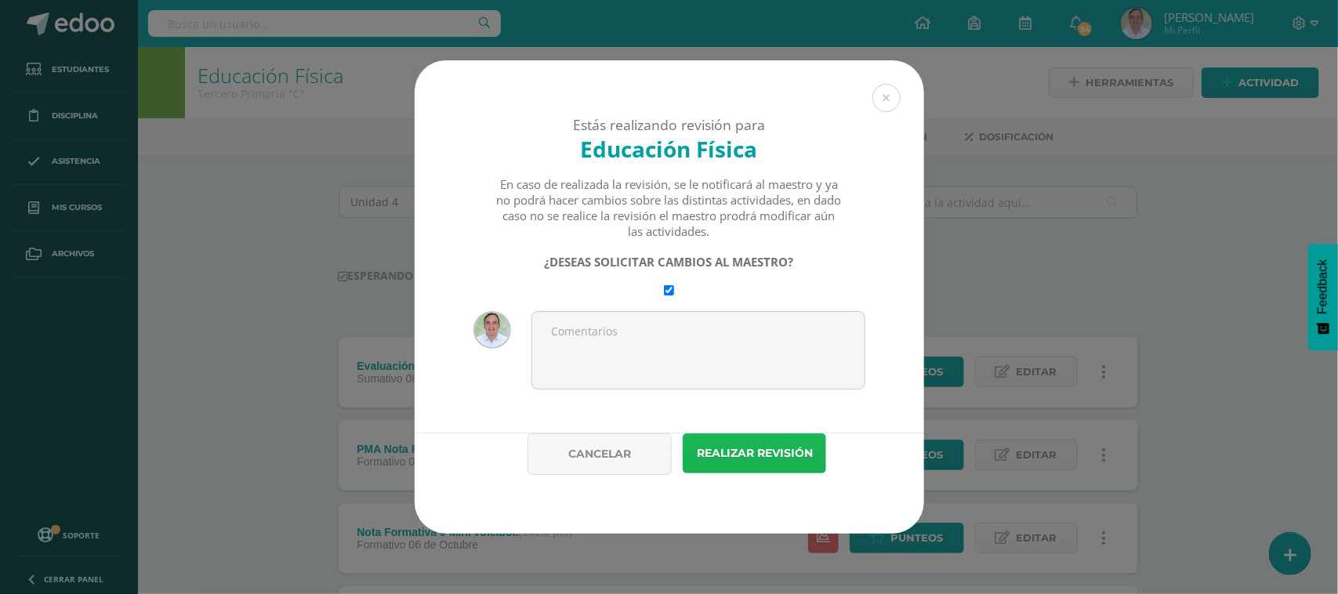
click at [733, 449] on button "Realizar revisión" at bounding box center [754, 453] width 143 height 40
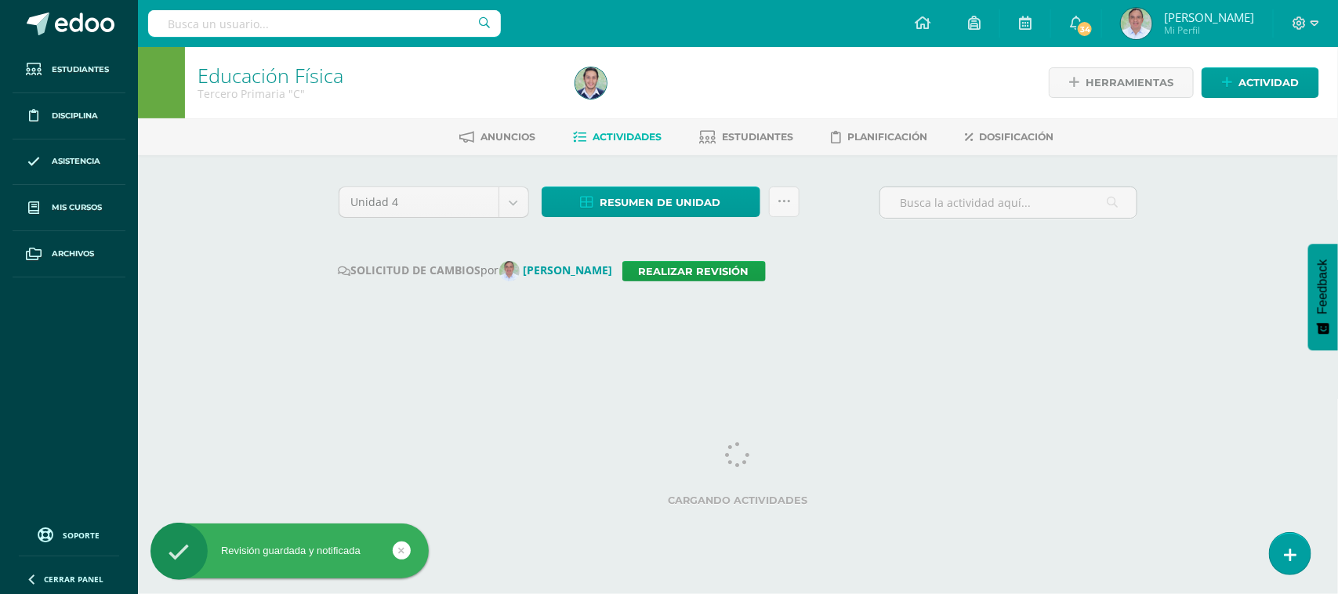
click at [232, 32] on input "text" at bounding box center [324, 23] width 353 height 27
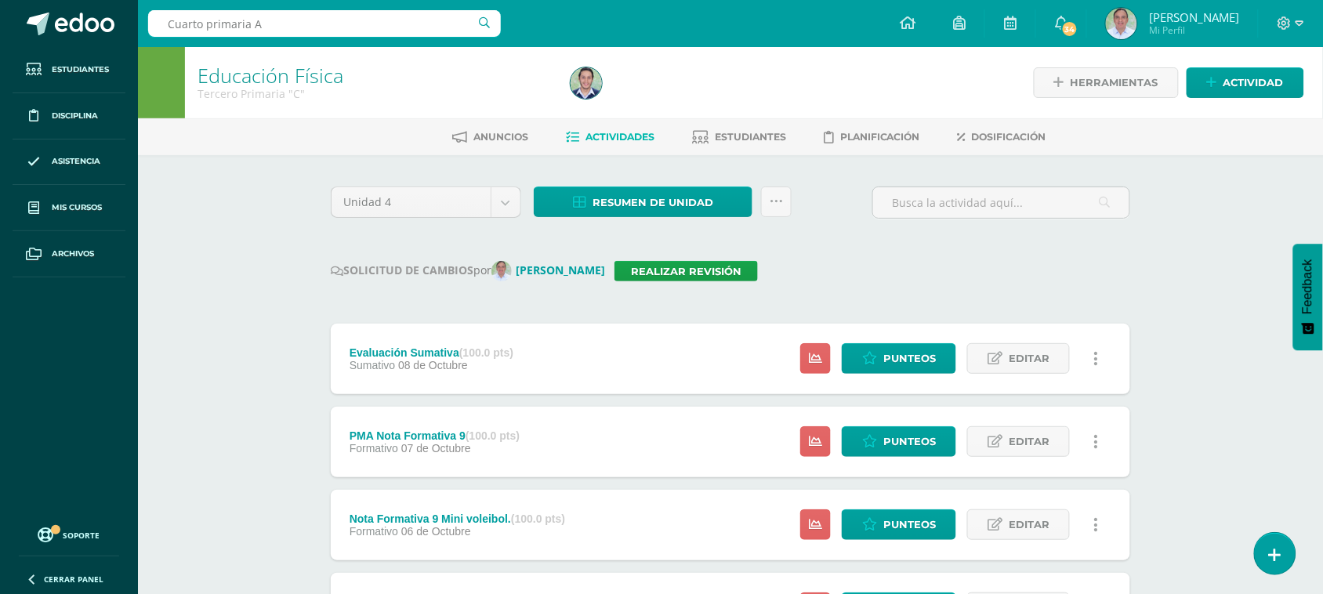
type input "Cuarto primaria A"
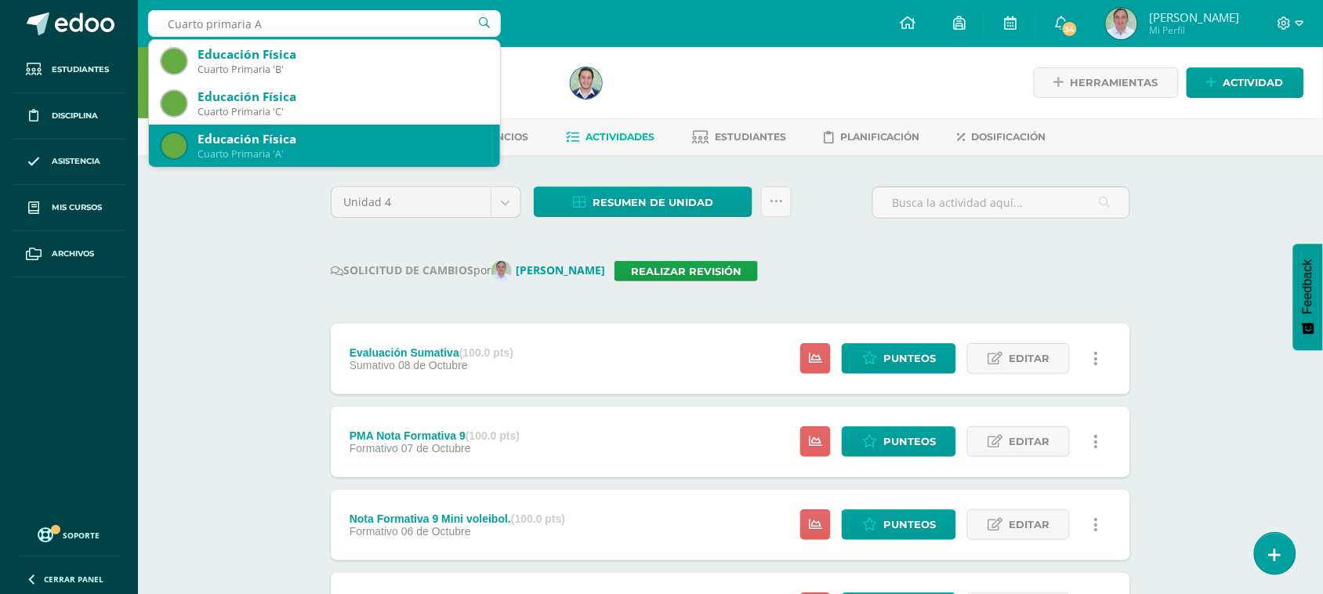
click at [328, 143] on div "Educación Física" at bounding box center [343, 139] width 290 height 16
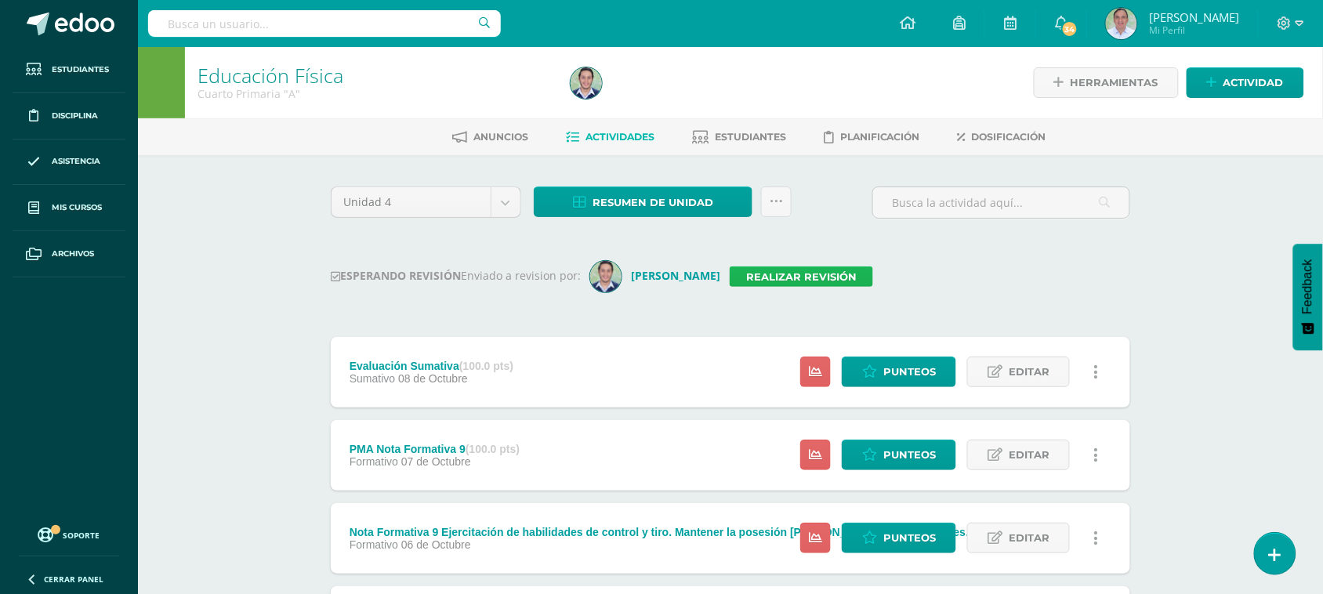
click at [816, 279] on link "Realizar revisión" at bounding box center [801, 277] width 143 height 20
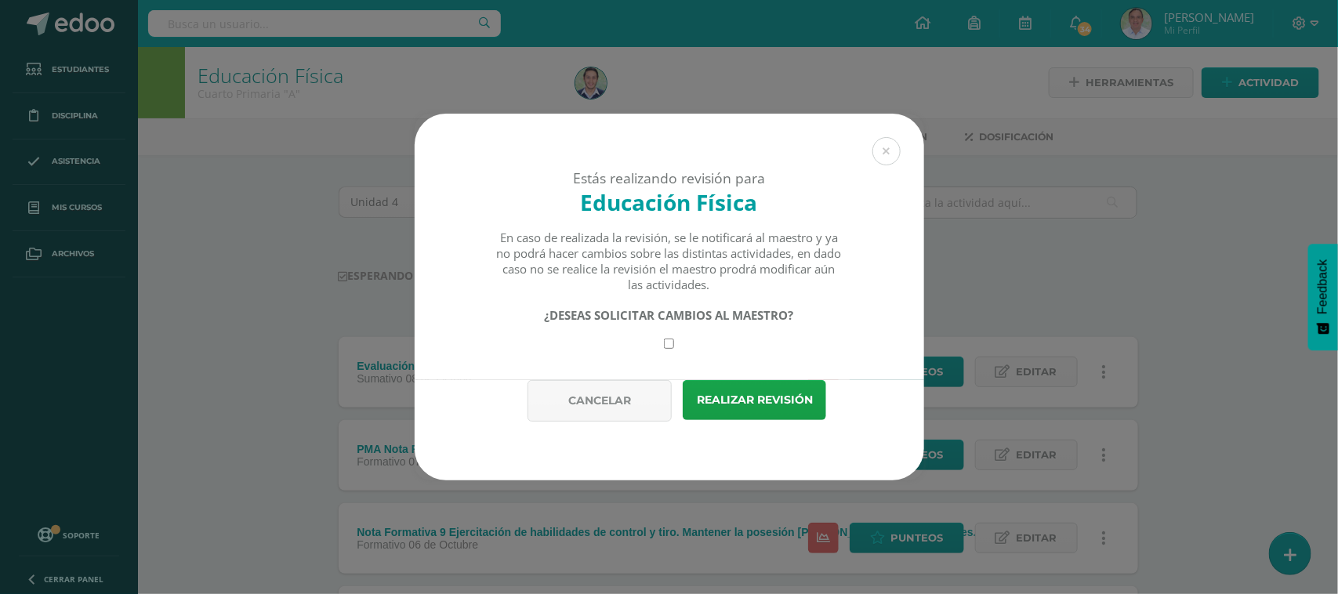
click at [666, 346] on input "checkbox" at bounding box center [669, 344] width 10 height 10
checkbox input "true"
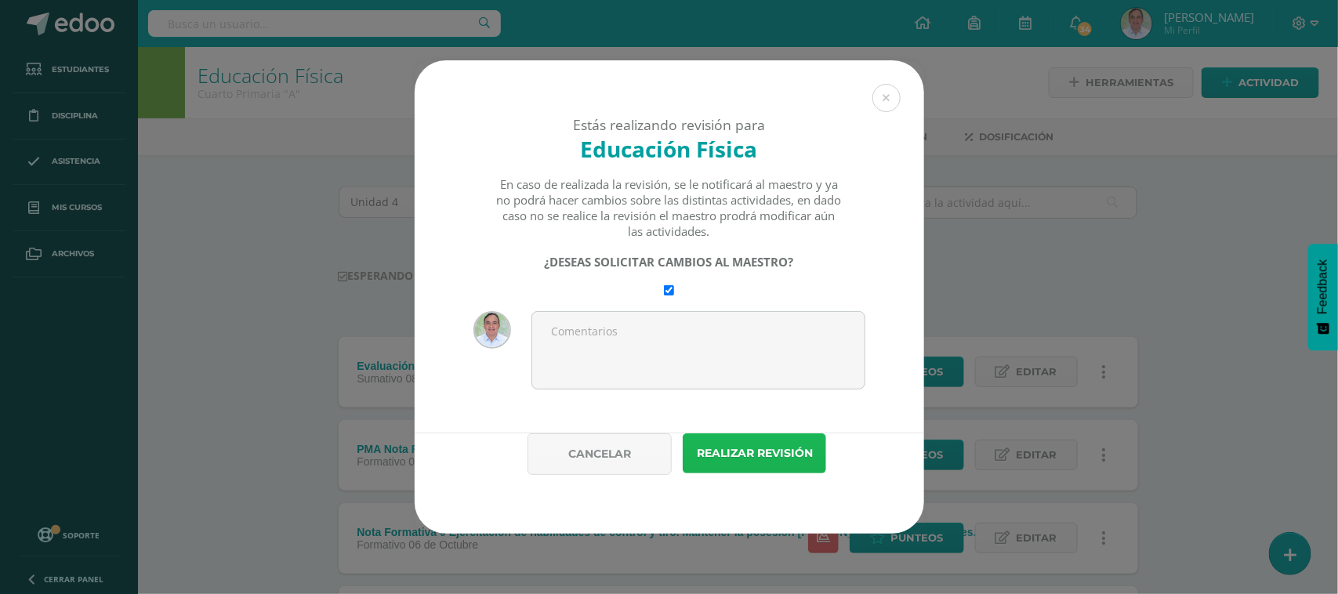
click at [771, 456] on button "Realizar revisión" at bounding box center [754, 453] width 143 height 40
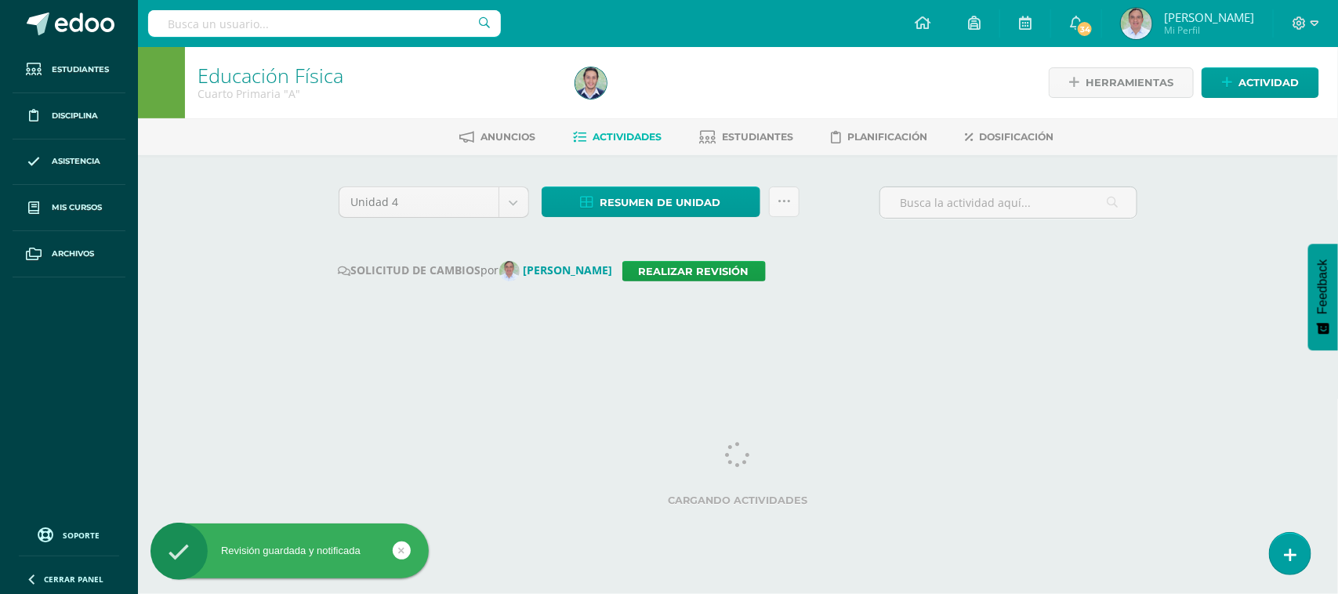
click at [264, 18] on input "text" at bounding box center [324, 23] width 353 height 27
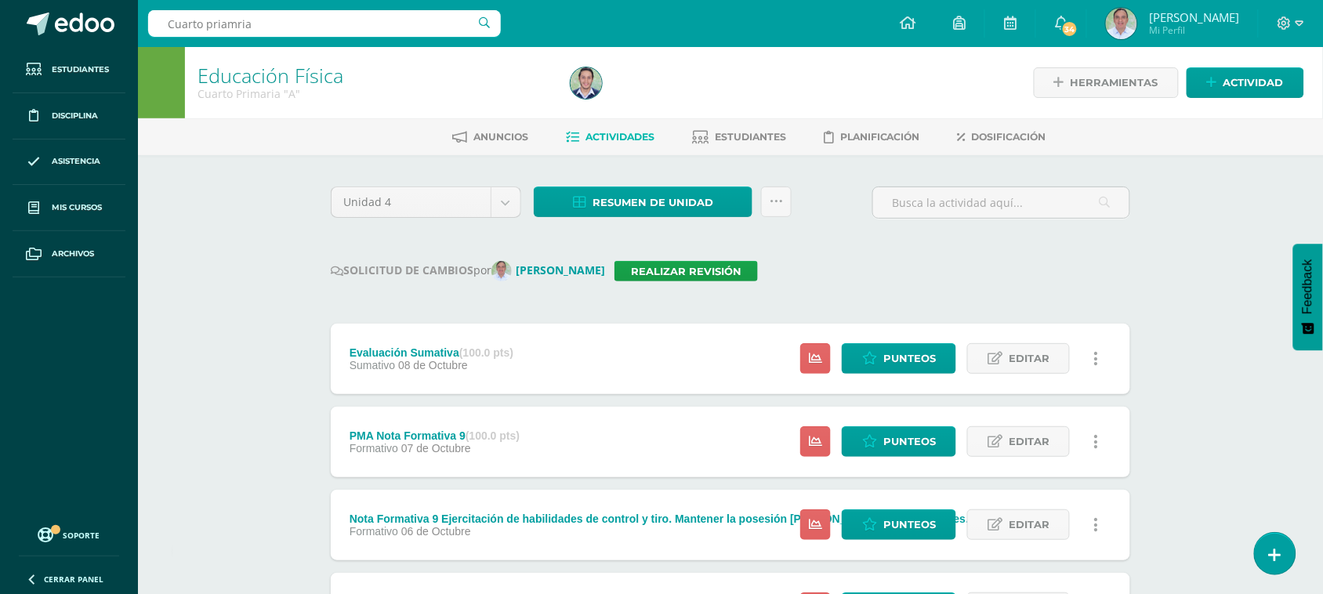
type input "Cuarto priamria B"
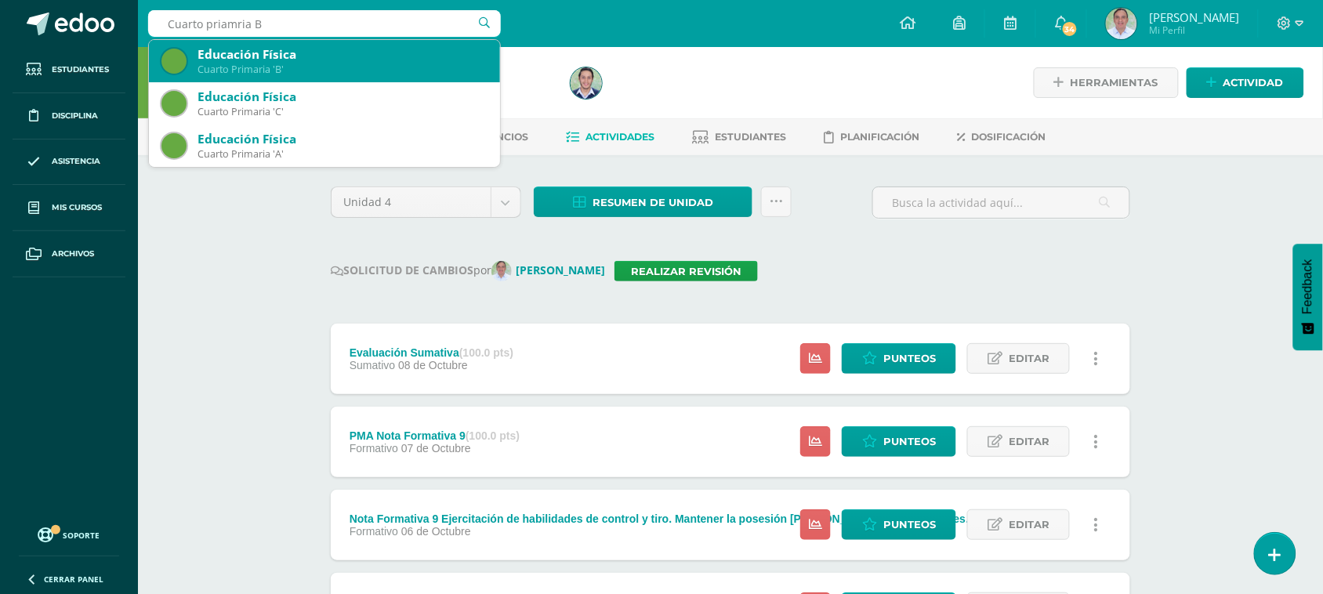
click at [337, 71] on div "Cuarto Primaria 'B'" at bounding box center [343, 69] width 290 height 13
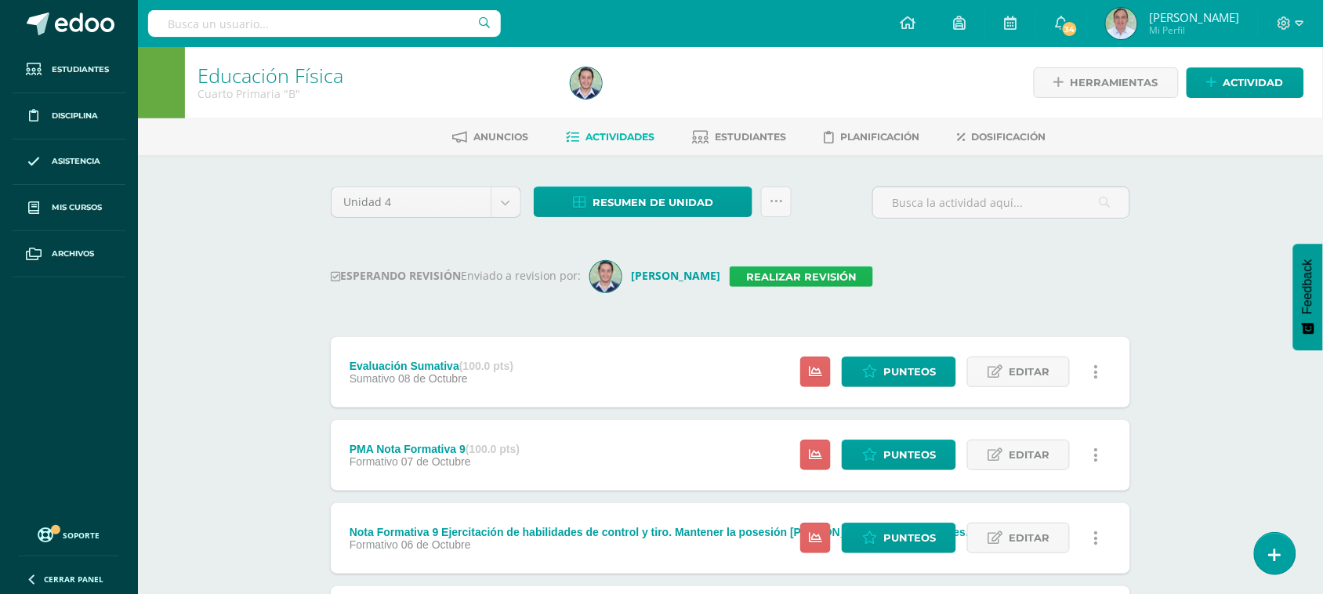
click at [832, 278] on link "Realizar revisión" at bounding box center [801, 277] width 143 height 20
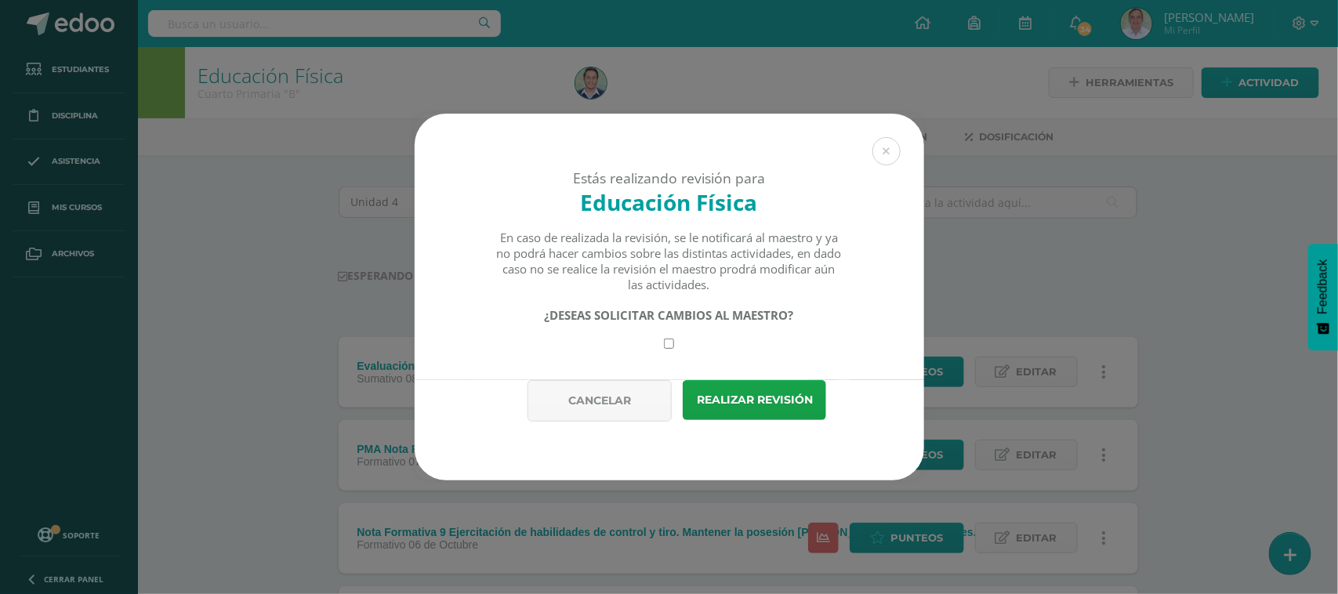
click at [673, 339] on div "¿DESEAS SOLICITAR CAMBIOS AL MAESTRO?" at bounding box center [668, 328] width 347 height 42
click at [672, 343] on input "checkbox" at bounding box center [669, 344] width 10 height 10
checkbox input "true"
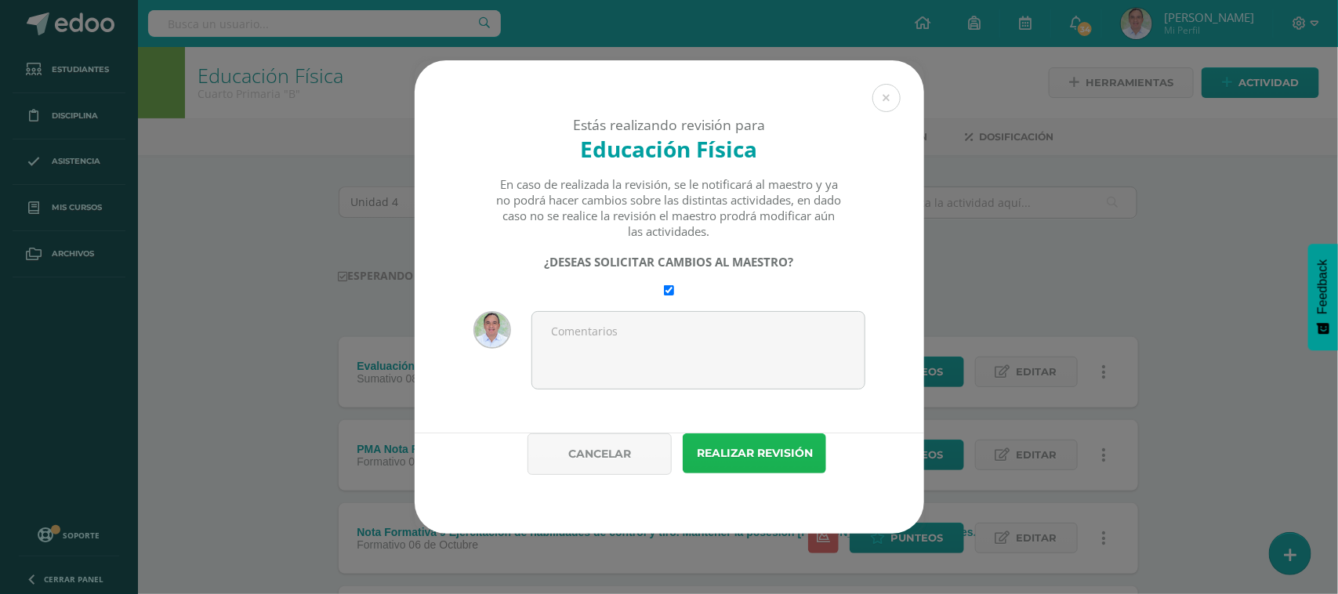
click at [777, 473] on button "Realizar revisión" at bounding box center [754, 453] width 143 height 40
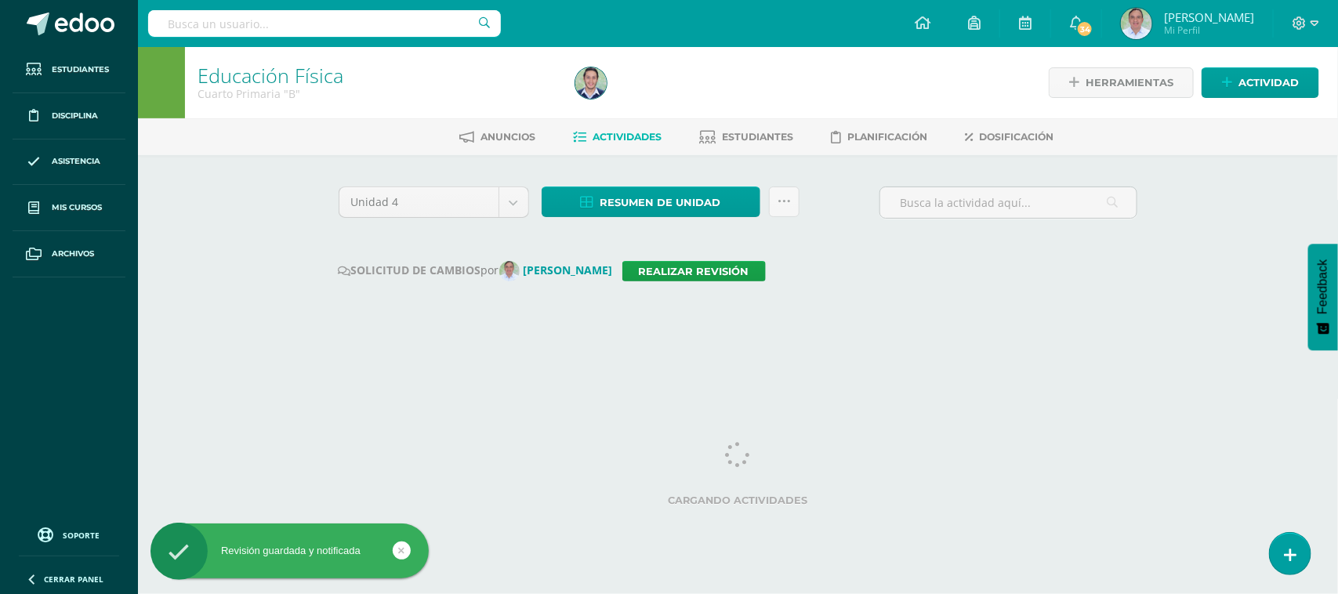
click at [339, 27] on input "text" at bounding box center [324, 23] width 353 height 27
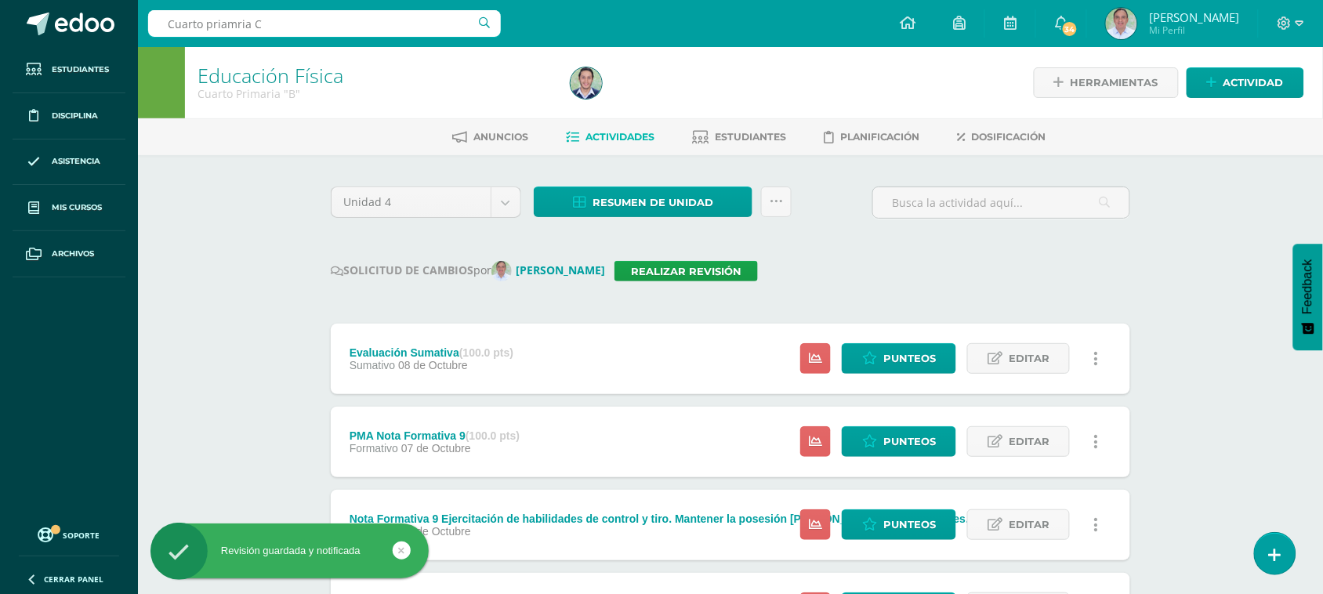
type input "Cuarto priamria C"
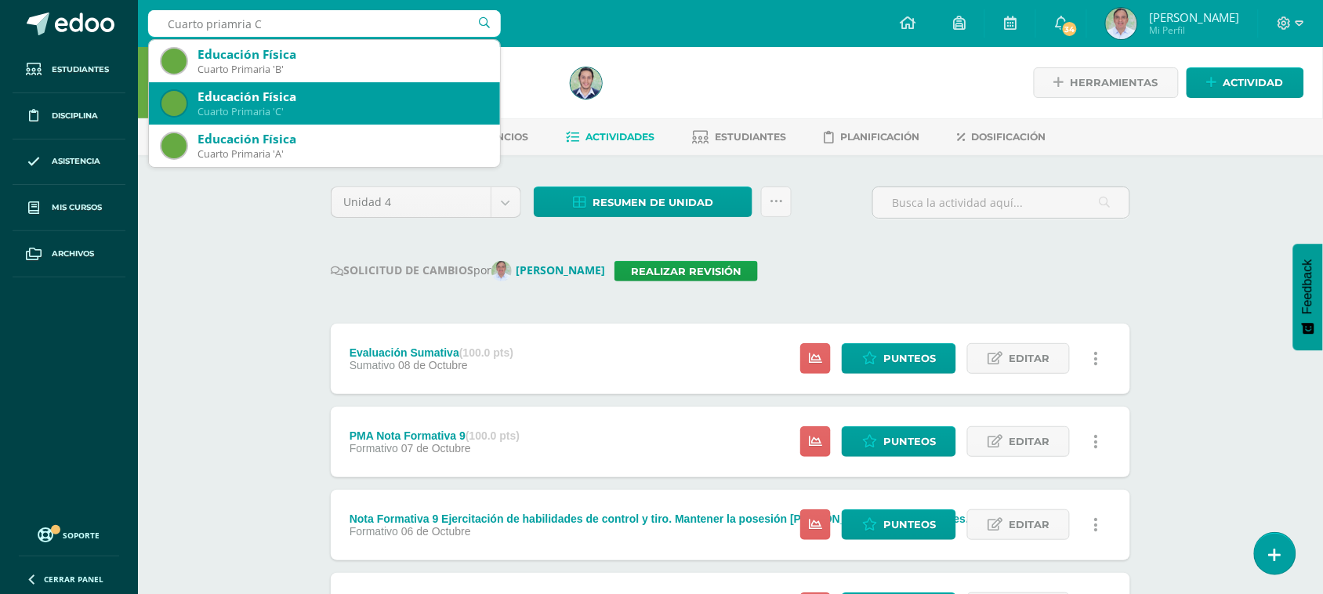
click at [330, 103] on div "Educación Física" at bounding box center [343, 97] width 290 height 16
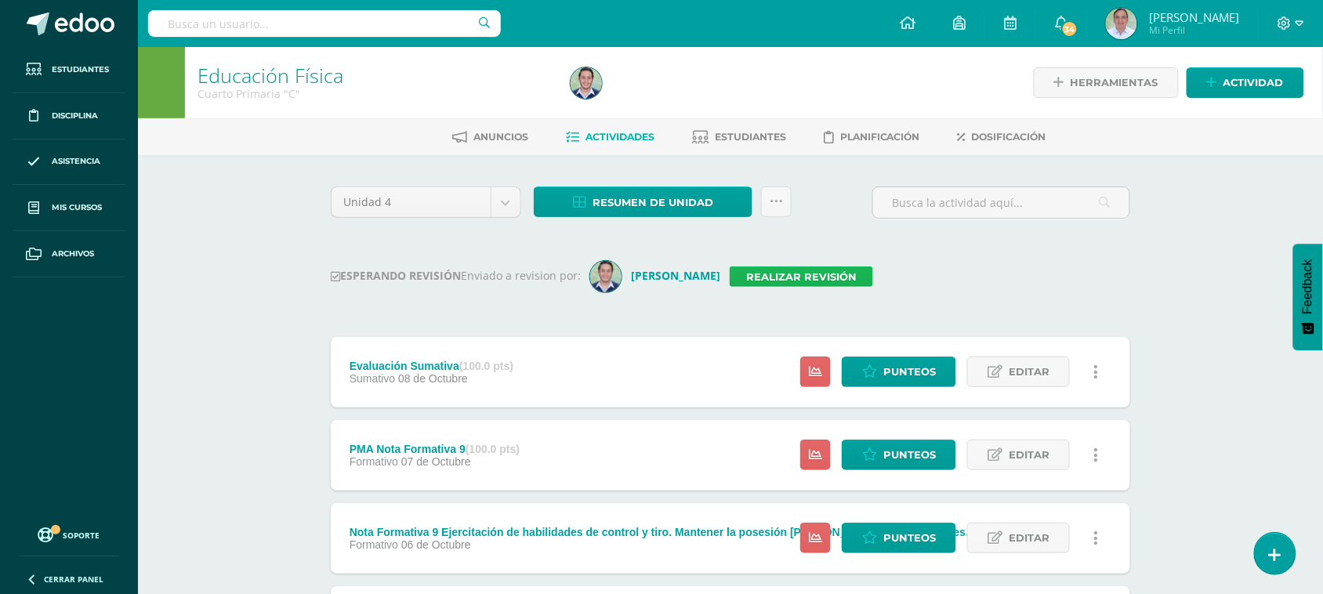
click at [762, 280] on link "Realizar revisión" at bounding box center [801, 277] width 143 height 20
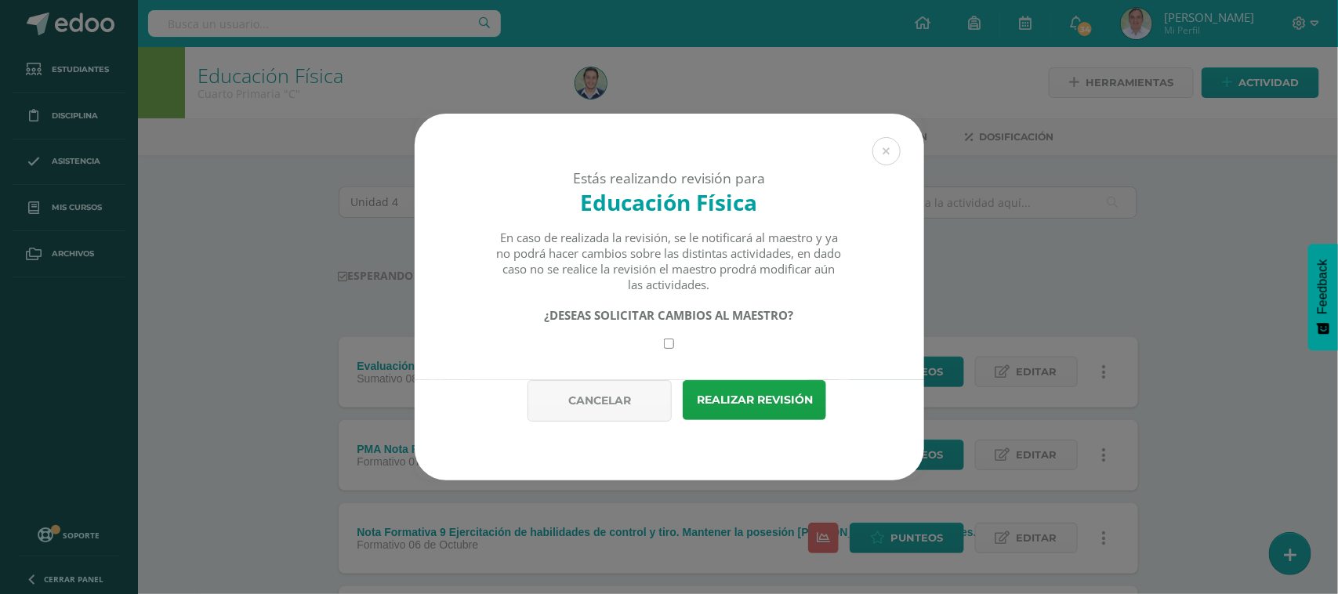
click at [670, 345] on input "checkbox" at bounding box center [669, 344] width 10 height 10
checkbox input "true"
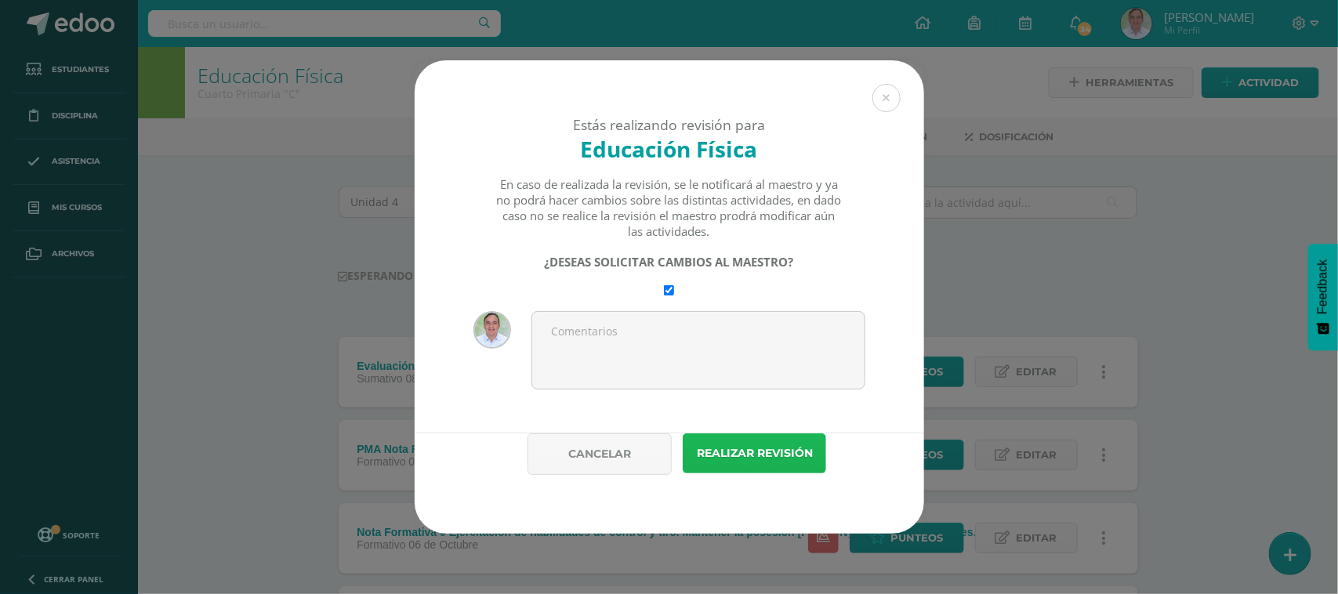
click at [774, 457] on button "Realizar revisión" at bounding box center [754, 453] width 143 height 40
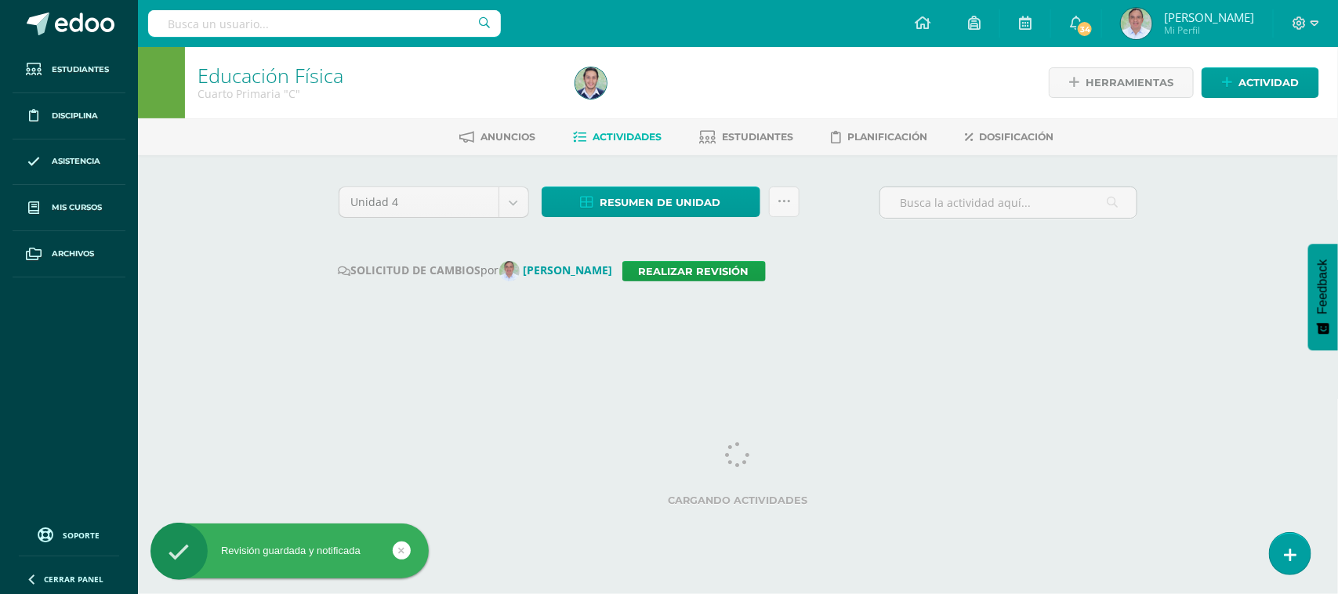
click at [213, 28] on input "text" at bounding box center [324, 23] width 353 height 27
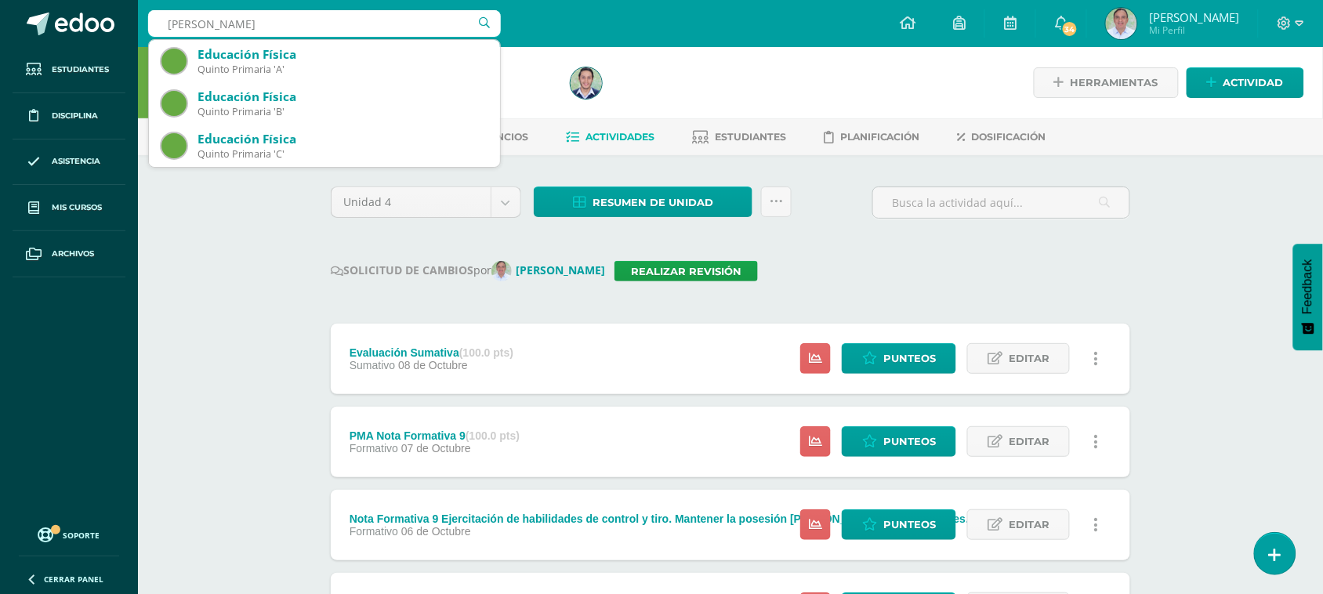
type input "Quinto priamria A"
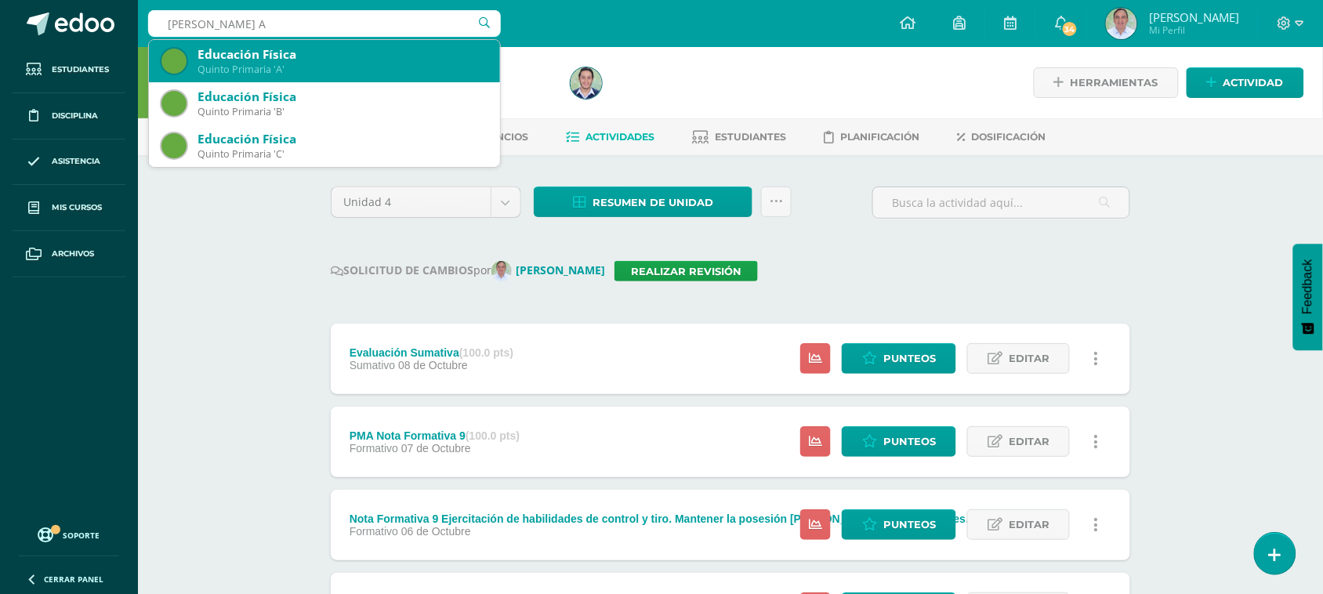
click at [276, 57] on div "Educación Física" at bounding box center [343, 54] width 290 height 16
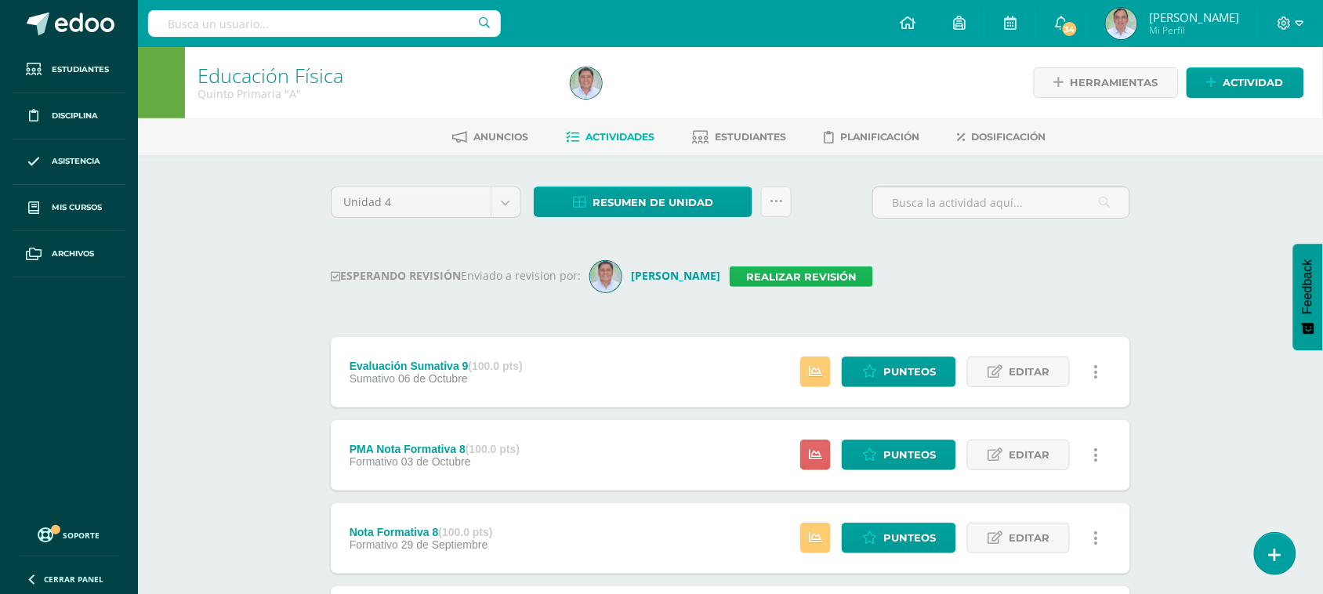
click at [784, 279] on link "Realizar revisión" at bounding box center [801, 277] width 143 height 20
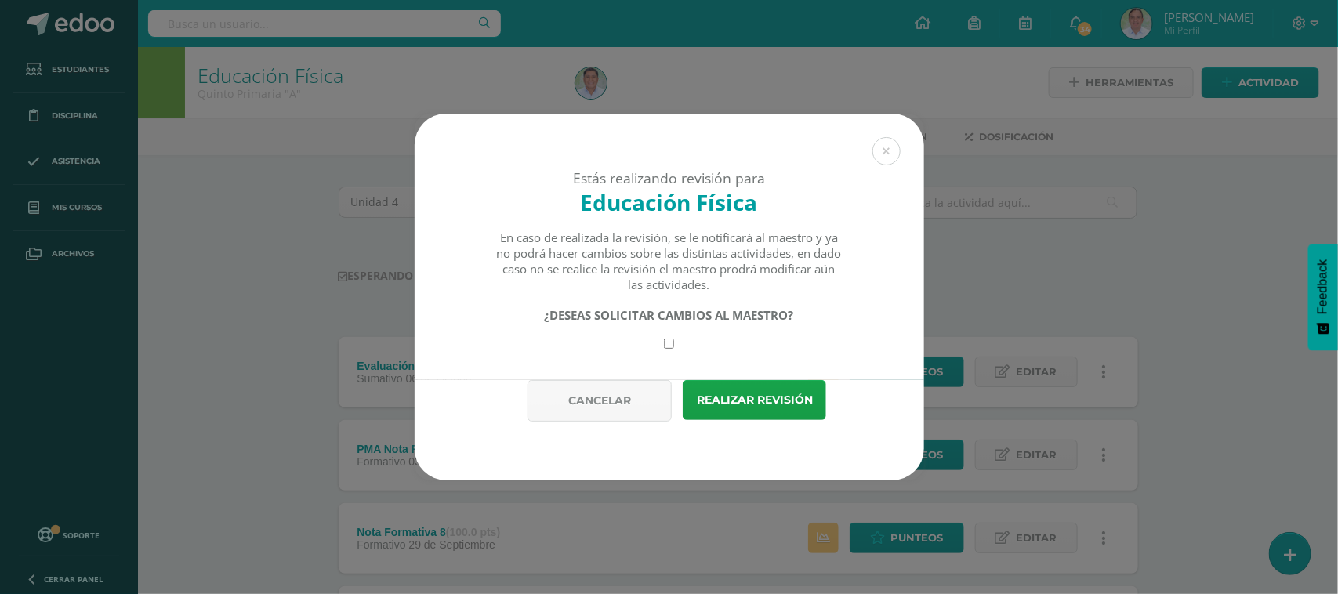
click at [672, 349] on input "checkbox" at bounding box center [669, 344] width 10 height 10
checkbox input "true"
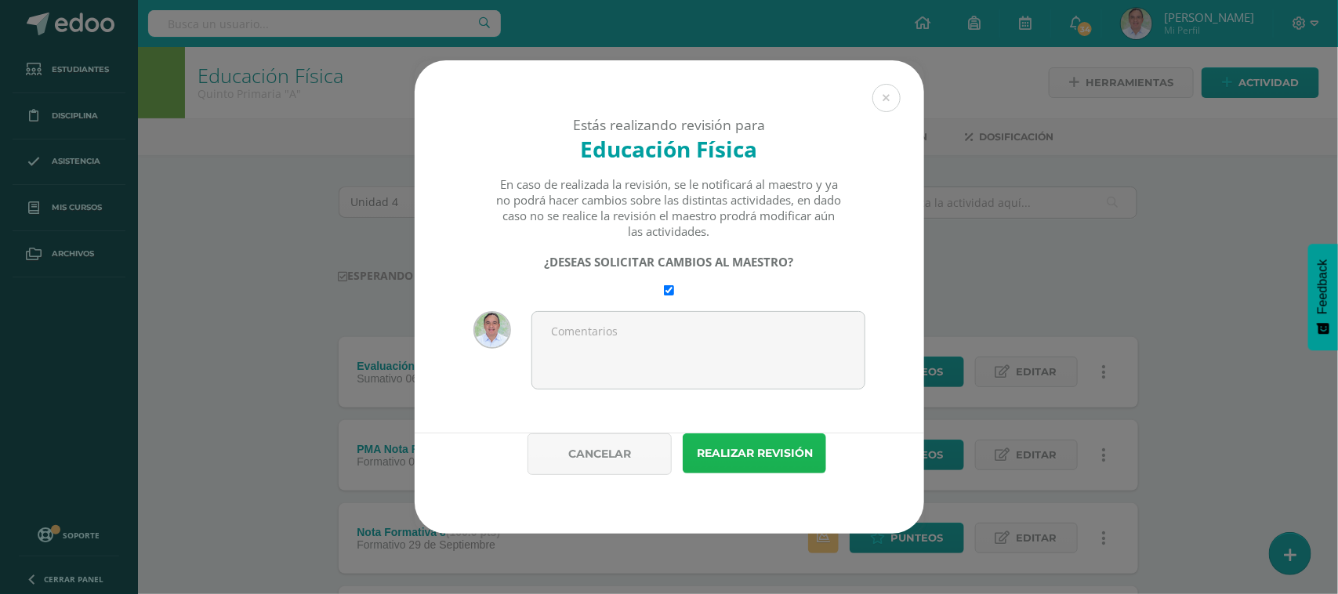
click at [771, 452] on button "Realizar revisión" at bounding box center [754, 453] width 143 height 40
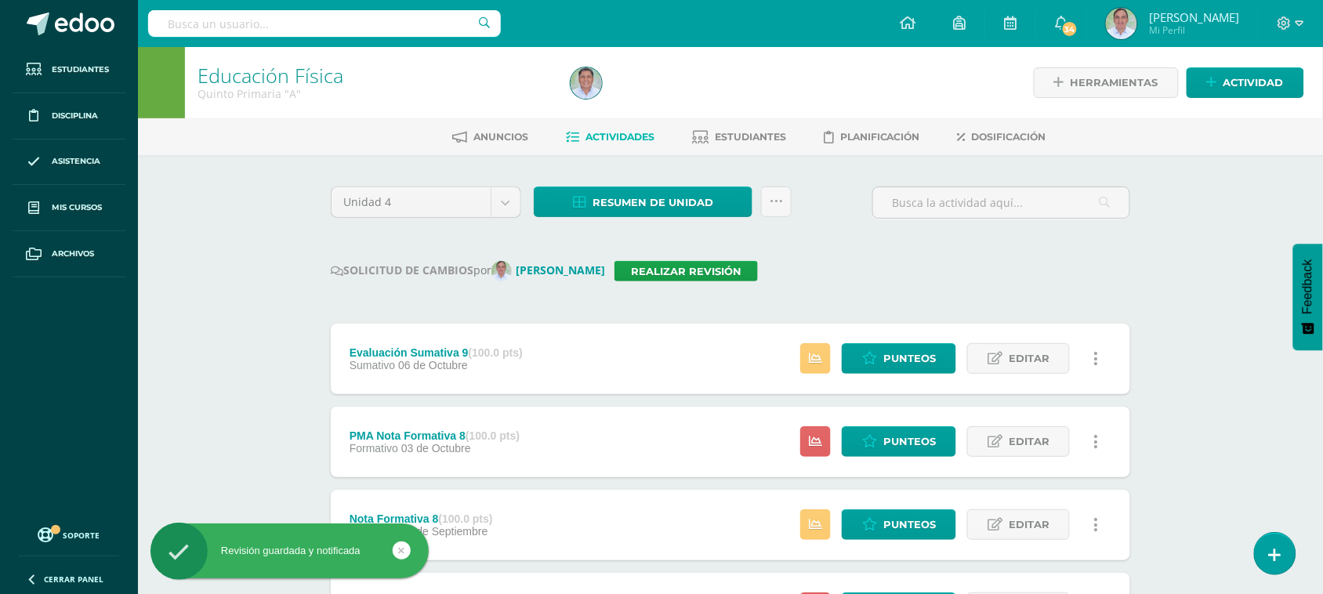
click at [245, 9] on div at bounding box center [324, 23] width 353 height 47
click at [236, 20] on input "text" at bounding box center [324, 23] width 353 height 27
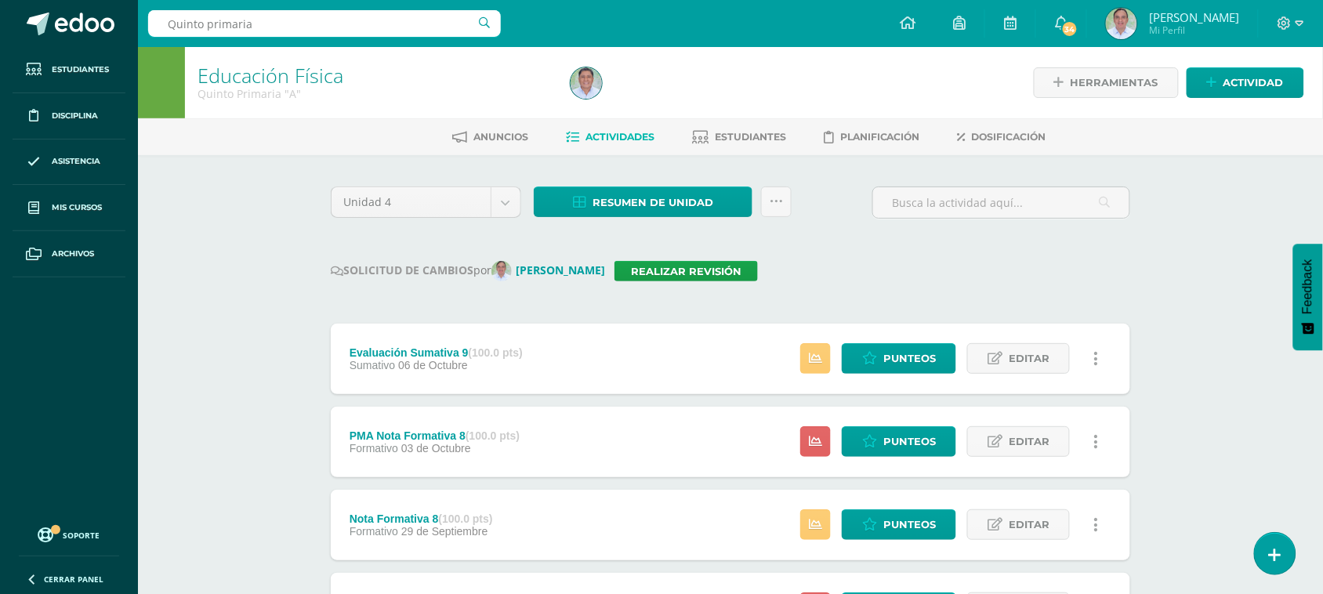
type input "Quinto primaria B"
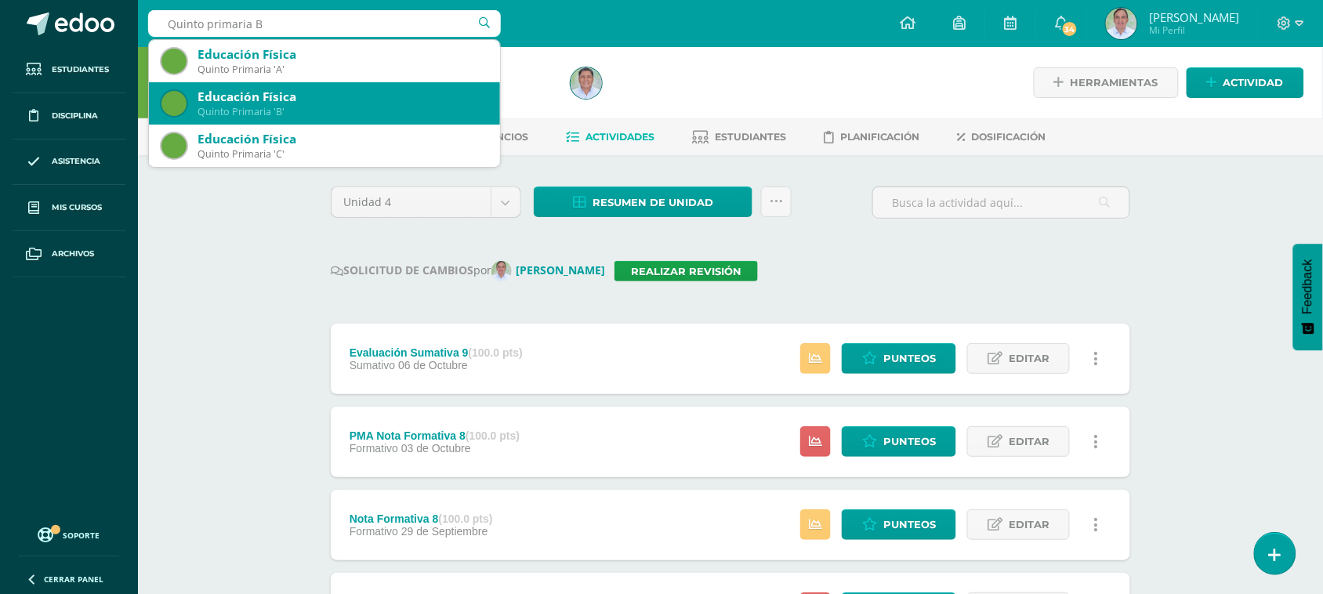
click at [287, 111] on div "Quinto Primaria 'B'" at bounding box center [343, 111] width 290 height 13
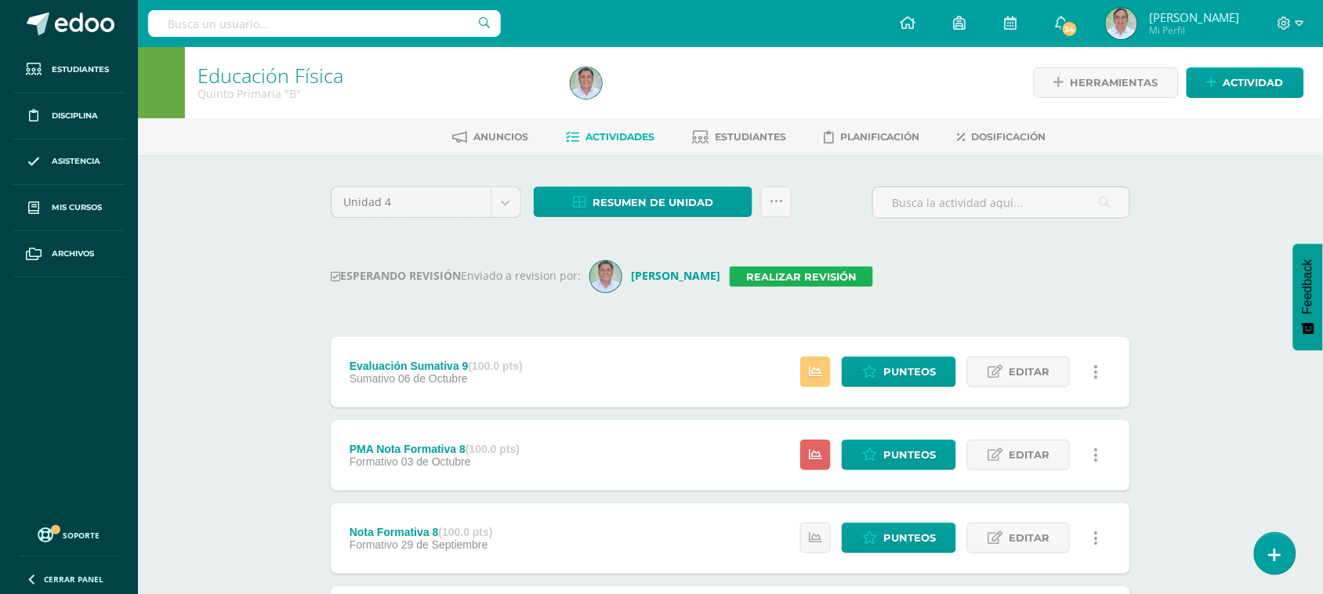
click at [807, 271] on link "Realizar revisión" at bounding box center [801, 277] width 143 height 20
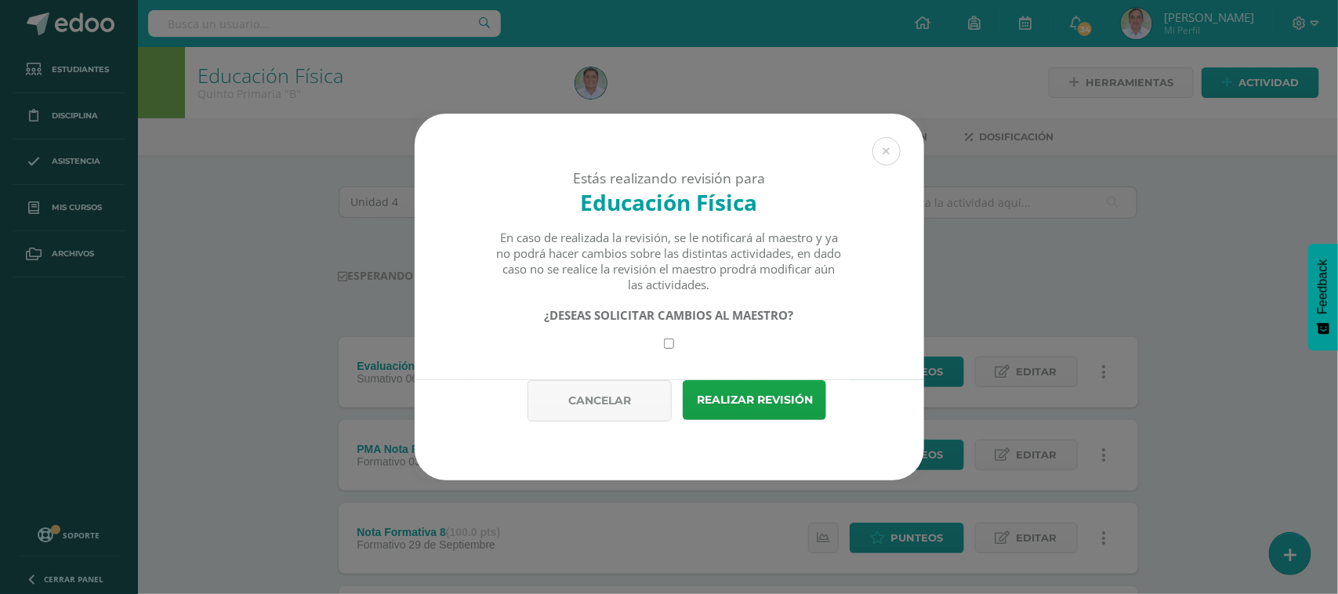
click at [668, 345] on input "checkbox" at bounding box center [669, 344] width 10 height 10
checkbox input "true"
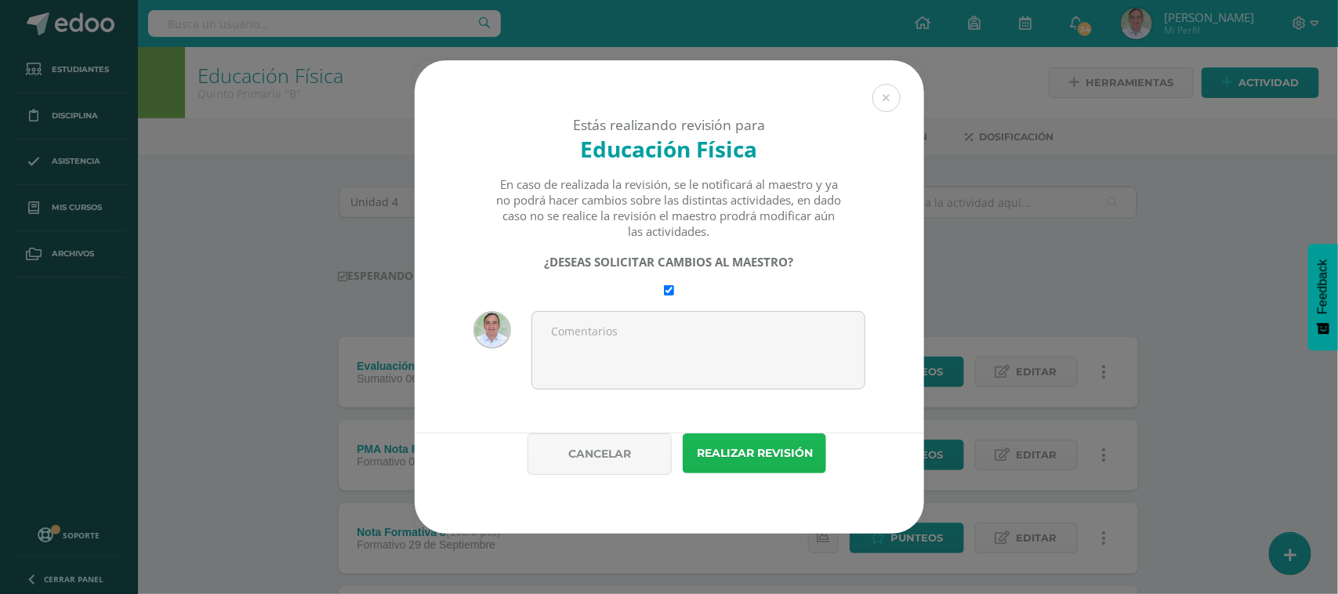
click at [749, 449] on button "Realizar revisión" at bounding box center [754, 453] width 143 height 40
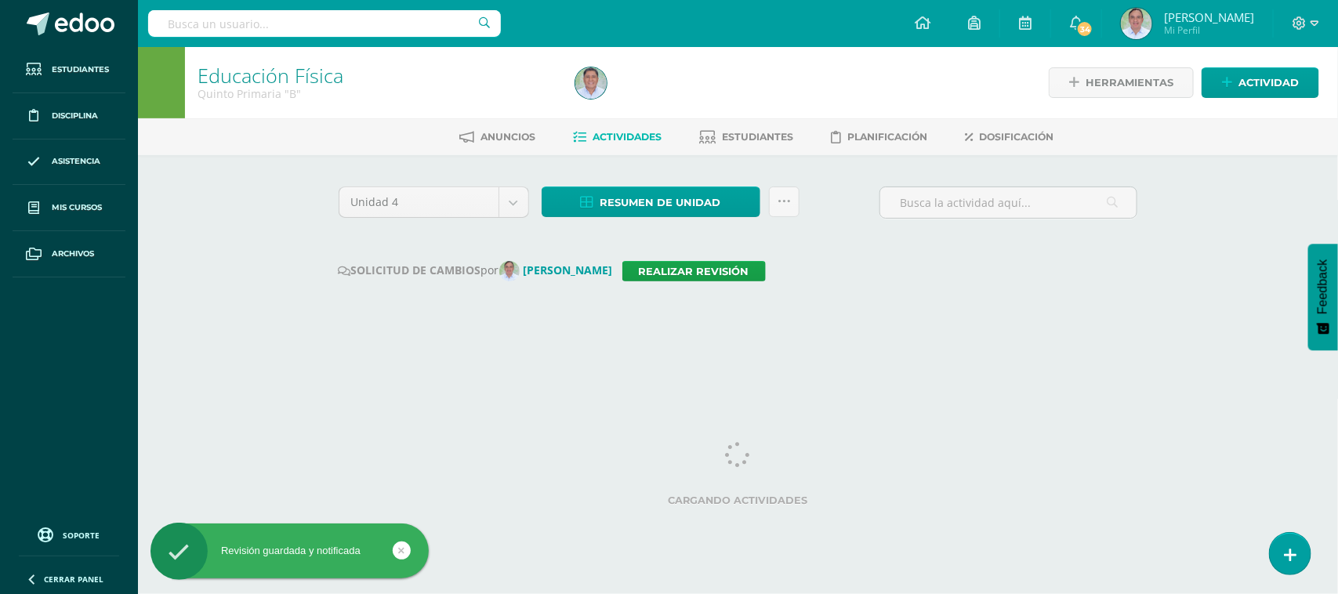
click at [283, 29] on input "text" at bounding box center [324, 23] width 353 height 27
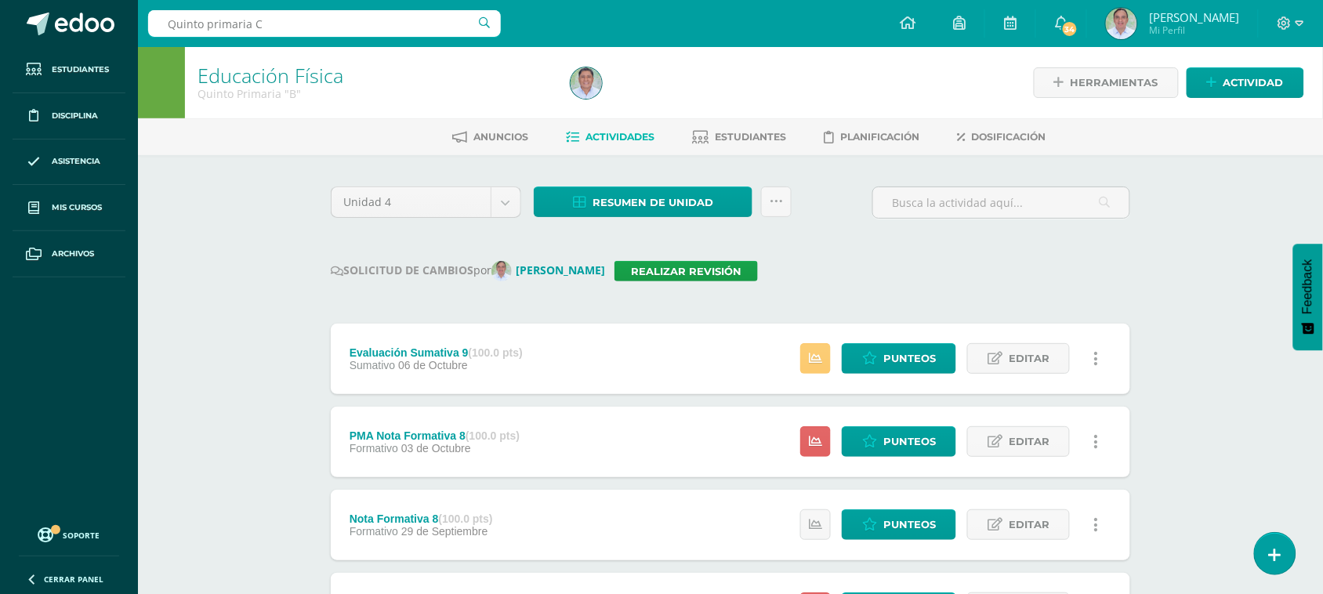
type input "Quinto primaria C"
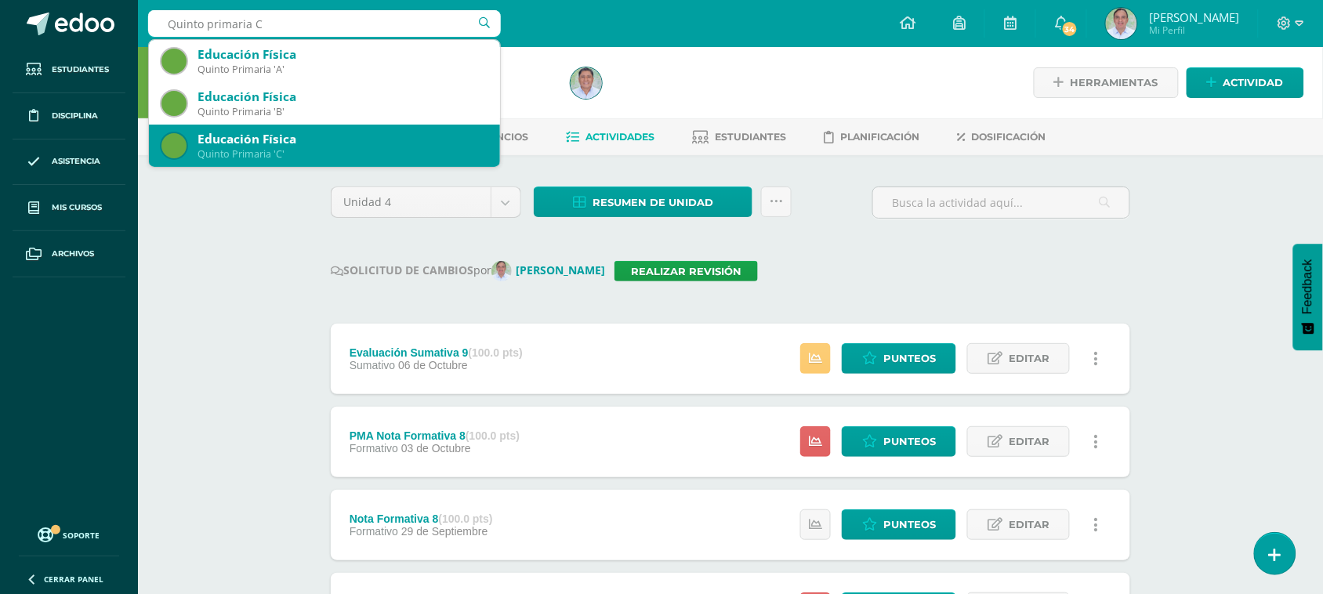
click at [291, 154] on div "Quinto Primaria 'C'" at bounding box center [343, 153] width 290 height 13
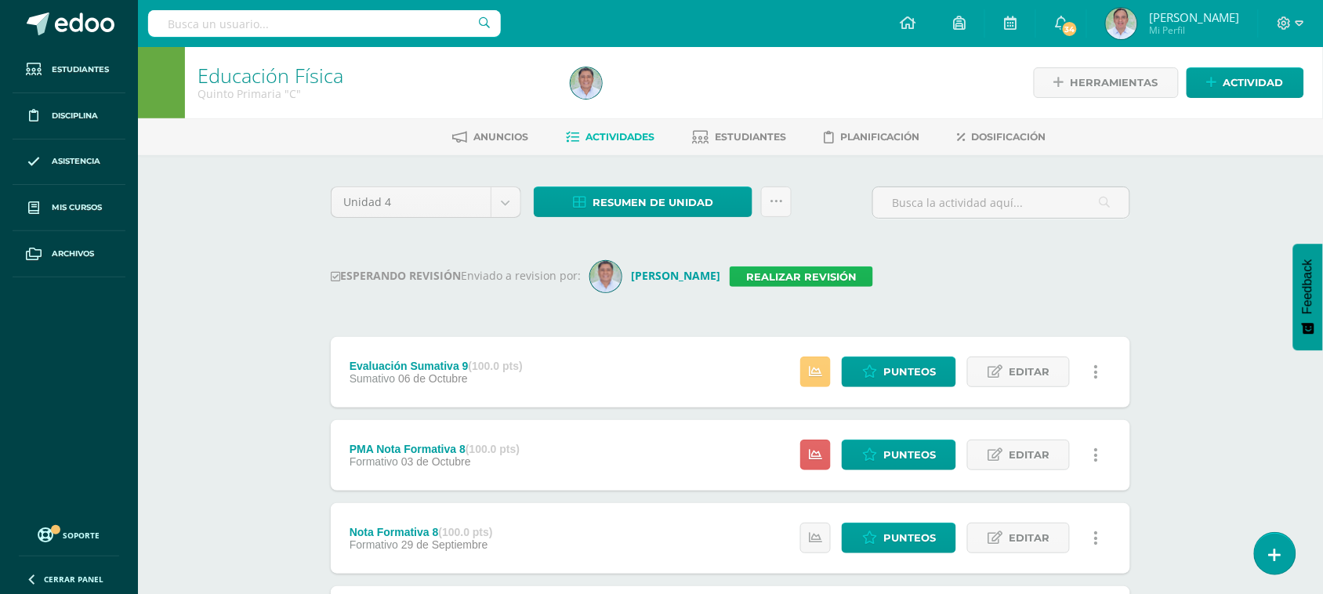
click at [806, 284] on link "Realizar revisión" at bounding box center [801, 277] width 143 height 20
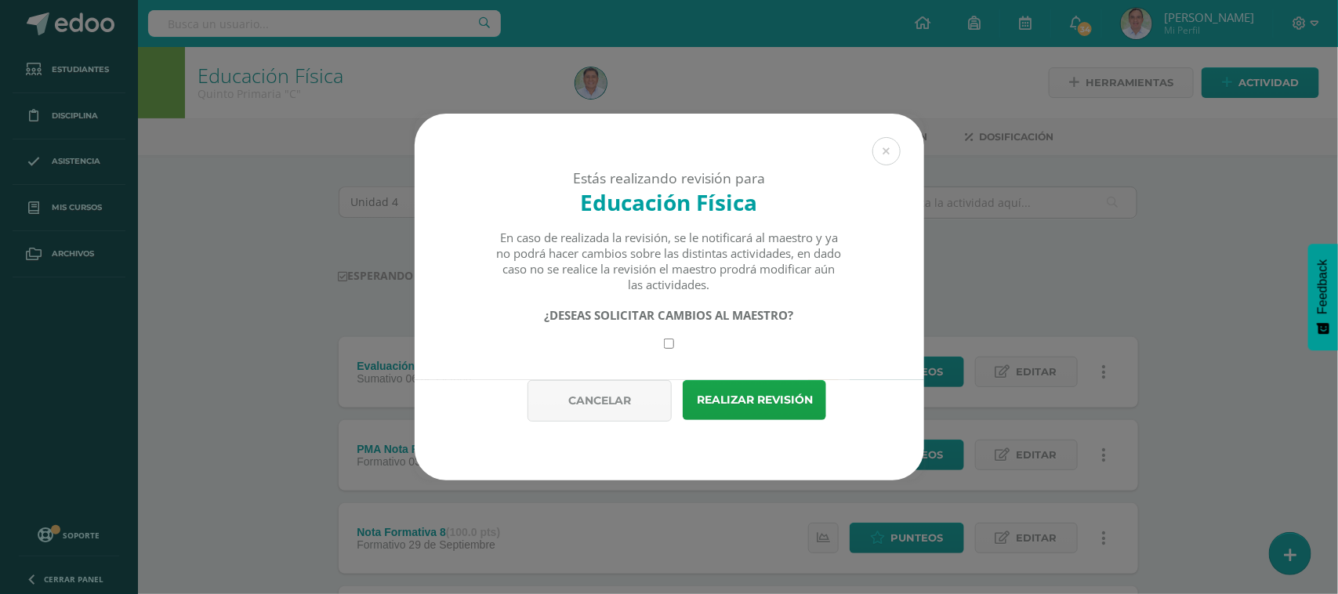
click at [669, 349] on input "checkbox" at bounding box center [669, 344] width 10 height 10
checkbox input "true"
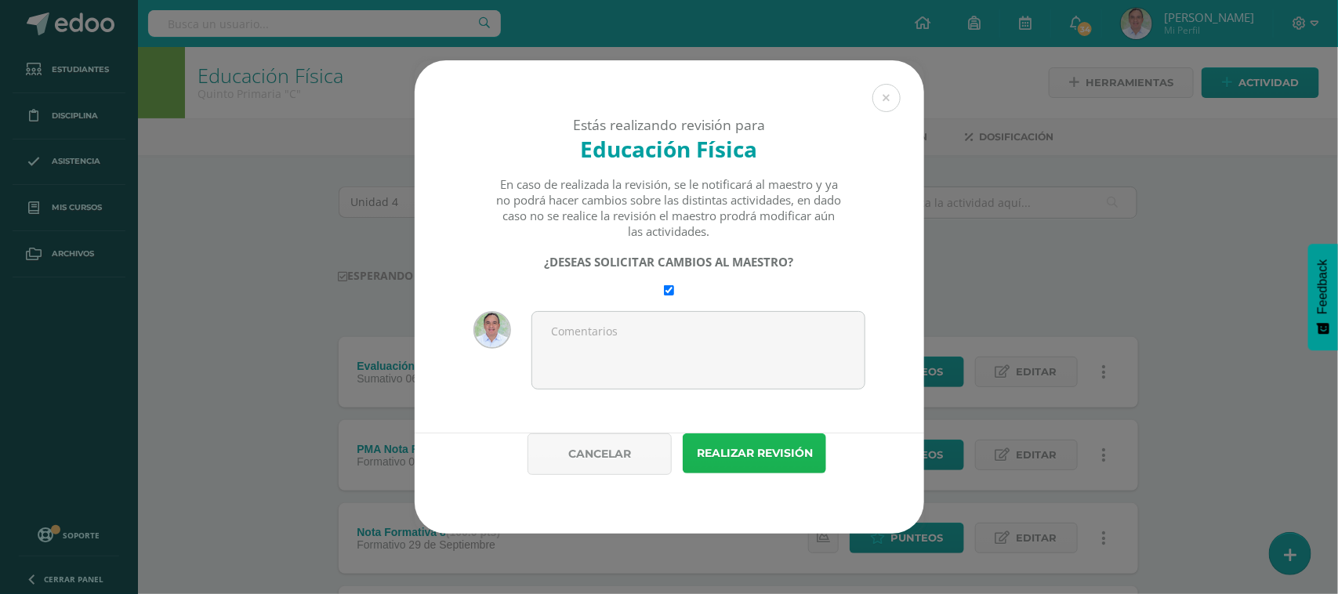
click at [753, 462] on button "Realizar revisión" at bounding box center [754, 453] width 143 height 40
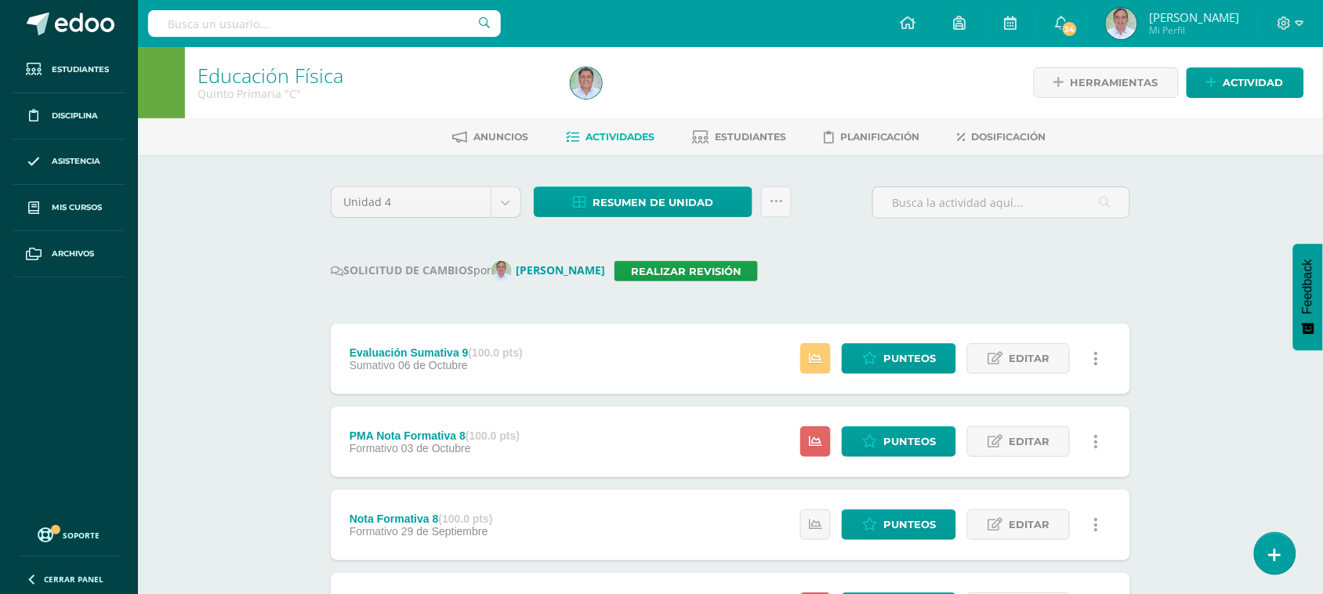
click at [236, 20] on input "text" at bounding box center [324, 23] width 353 height 27
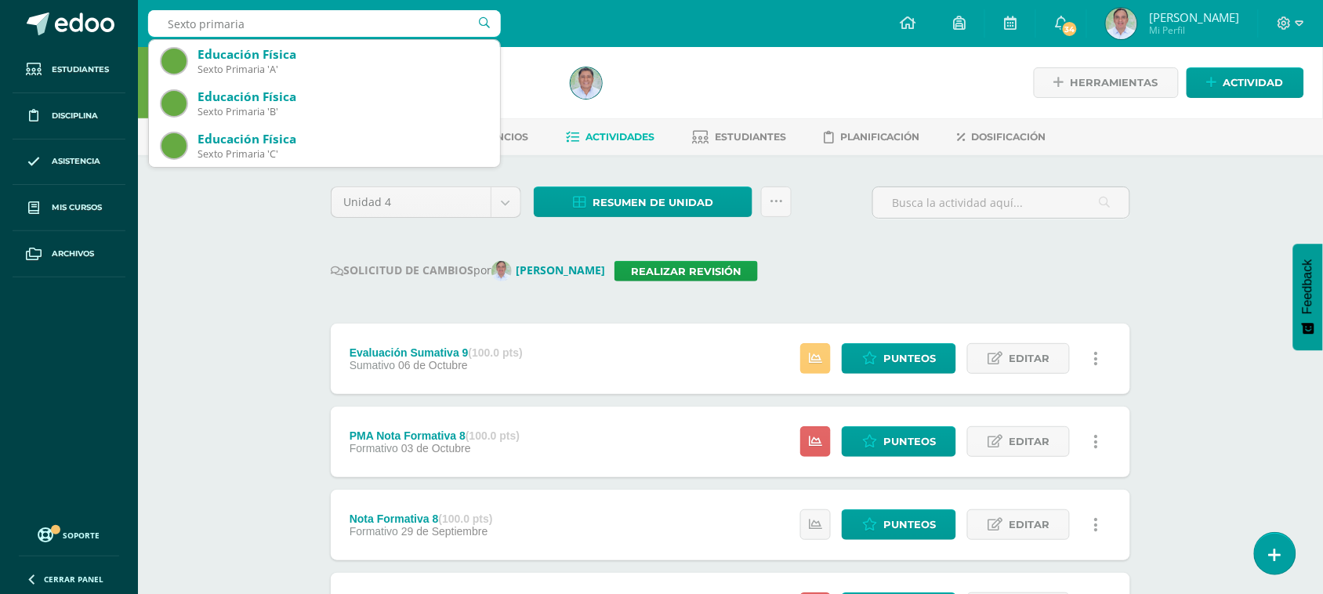
type input "Sexto primaria"
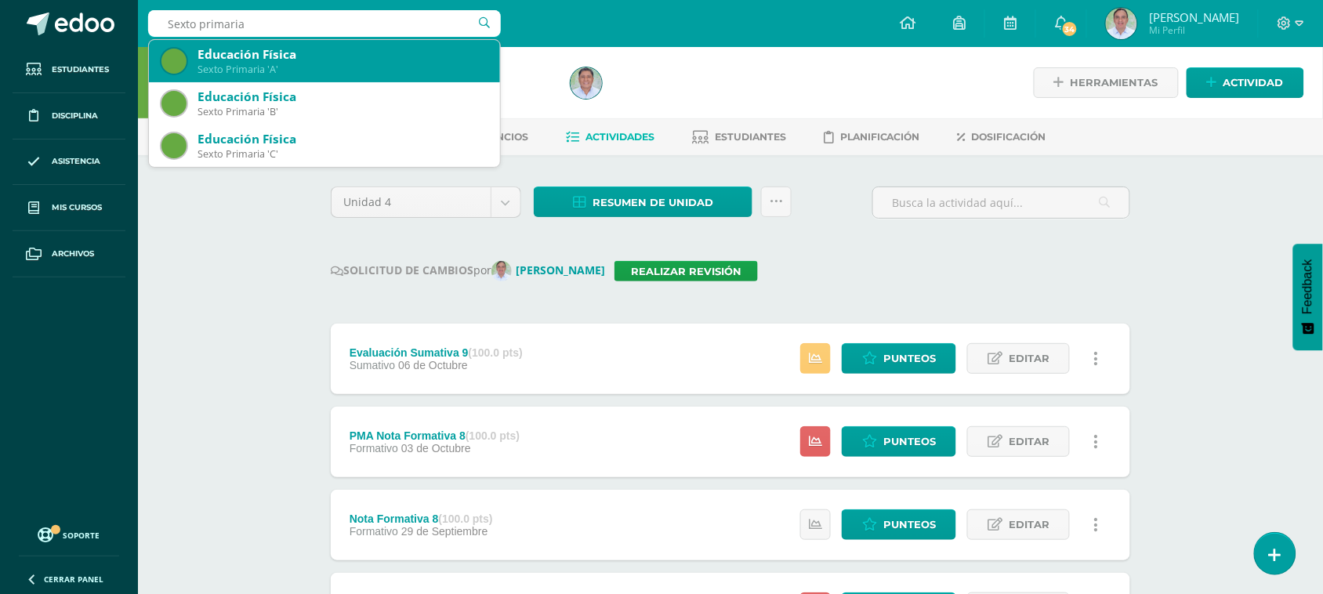
click at [326, 56] on div "Educación Física" at bounding box center [343, 54] width 290 height 16
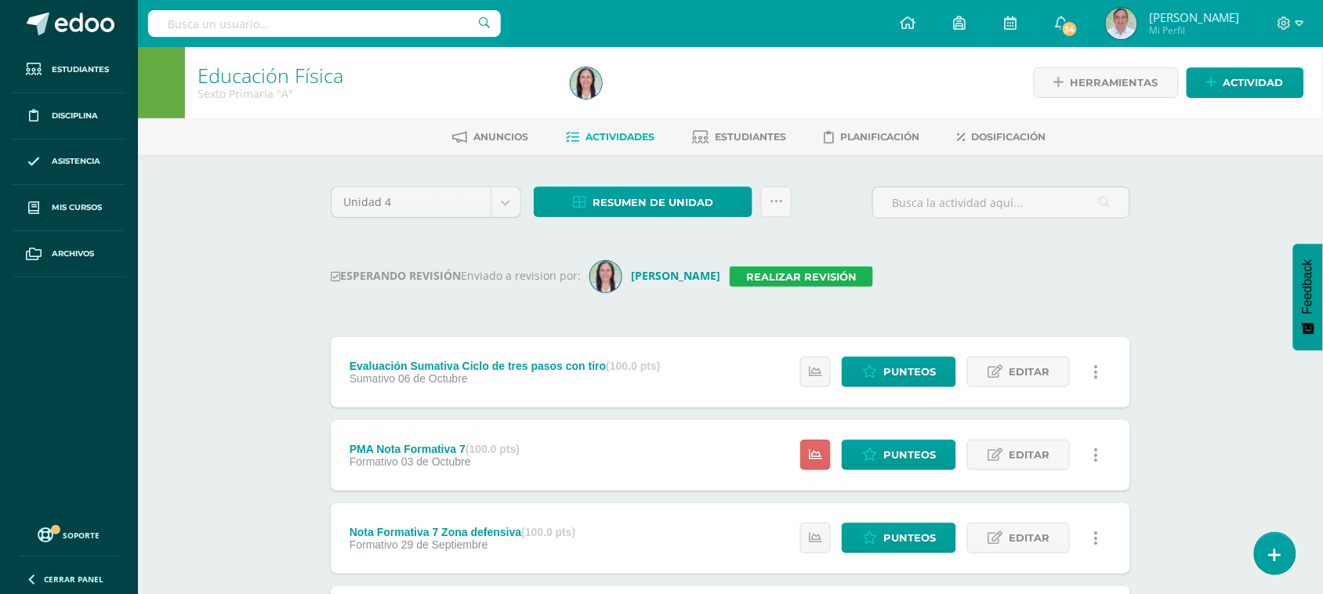
click at [832, 276] on link "Realizar revisión" at bounding box center [801, 277] width 143 height 20
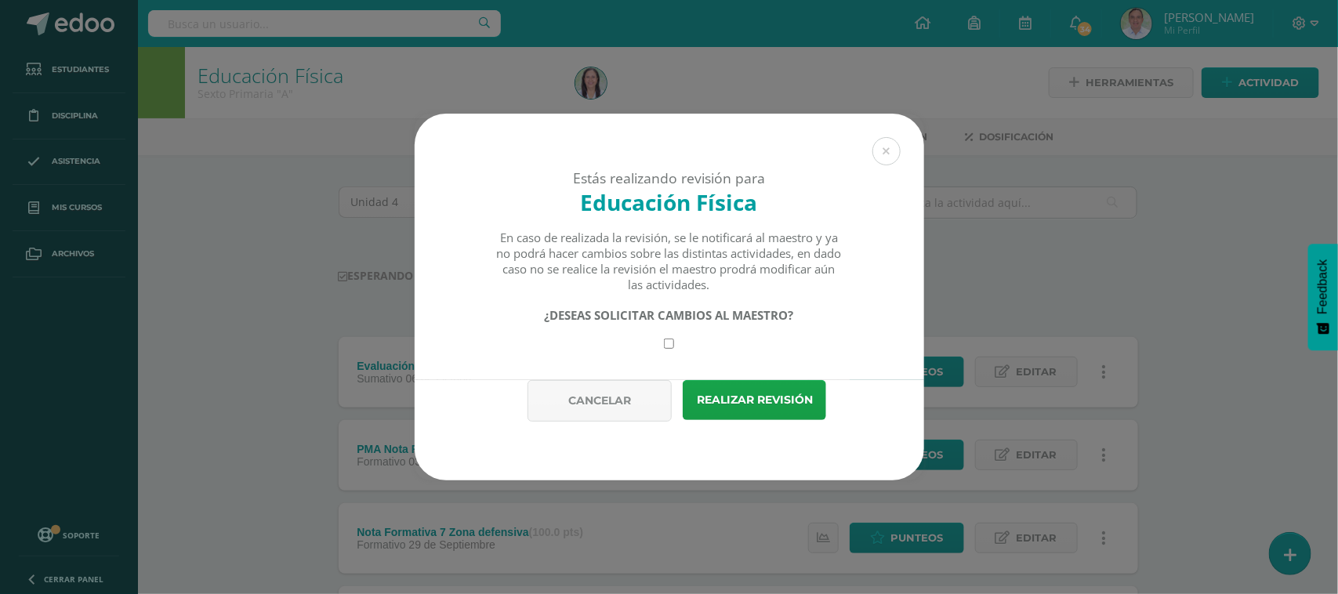
click at [672, 347] on input "checkbox" at bounding box center [669, 344] width 10 height 10
checkbox input "true"
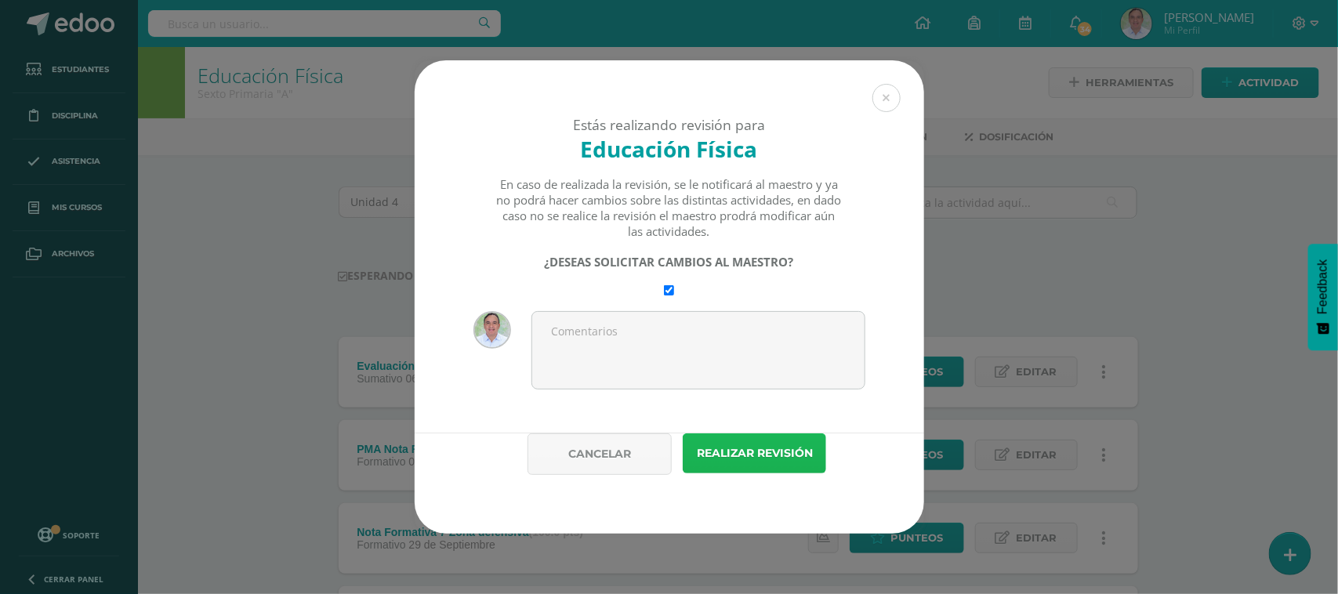
click at [794, 460] on button "Realizar revisión" at bounding box center [754, 453] width 143 height 40
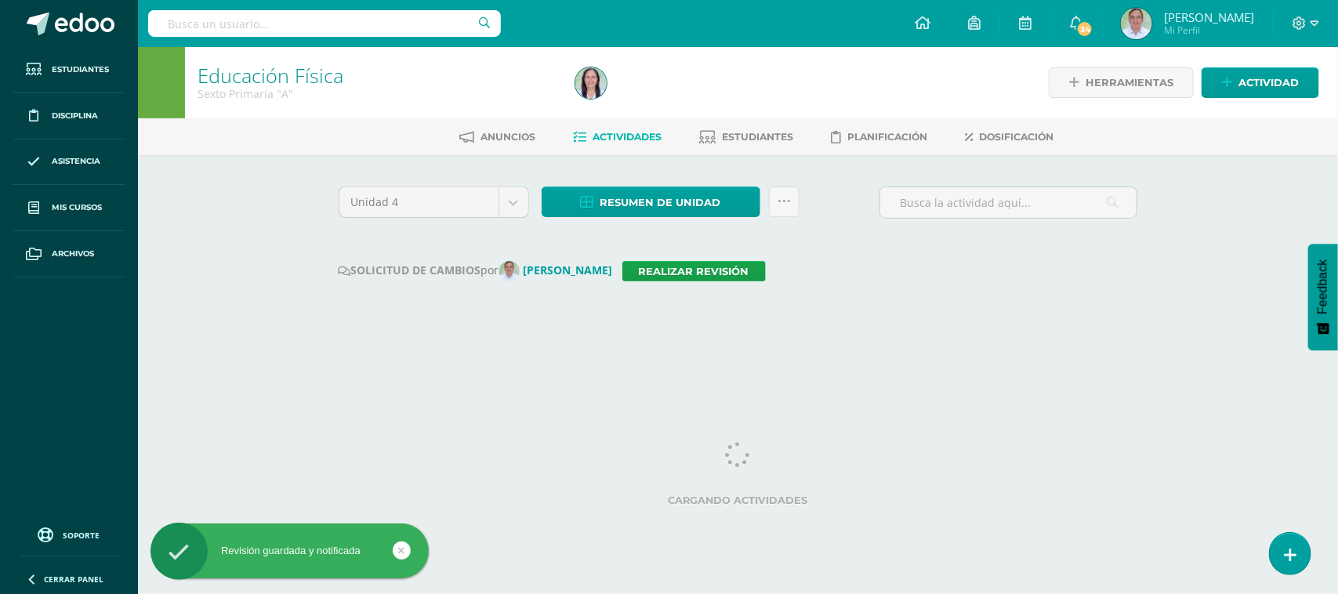
click at [229, 22] on input "text" at bounding box center [324, 23] width 353 height 27
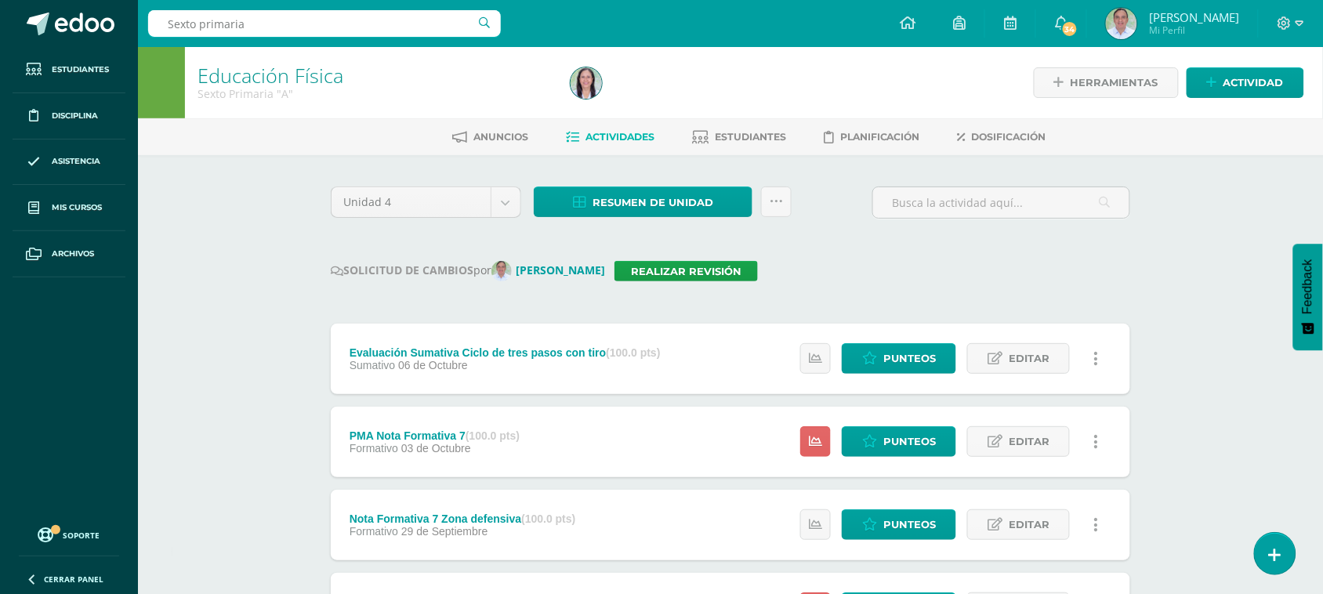
type input "Sexto primaria B"
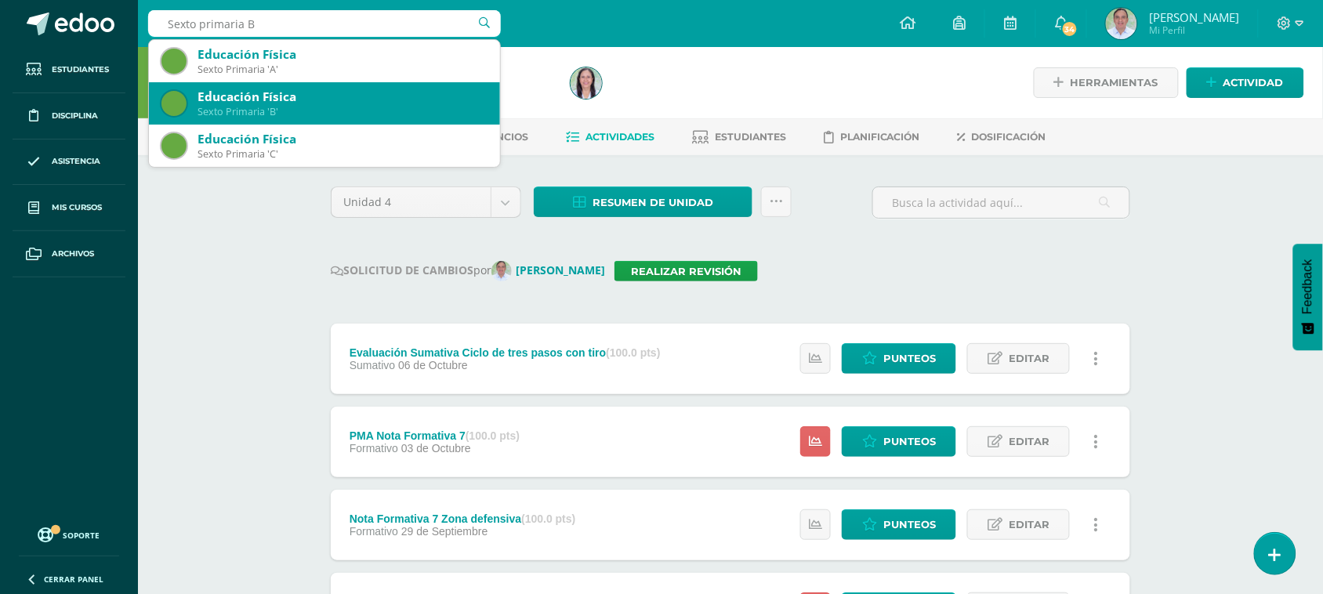
click at [292, 103] on div "Educación Física" at bounding box center [343, 97] width 290 height 16
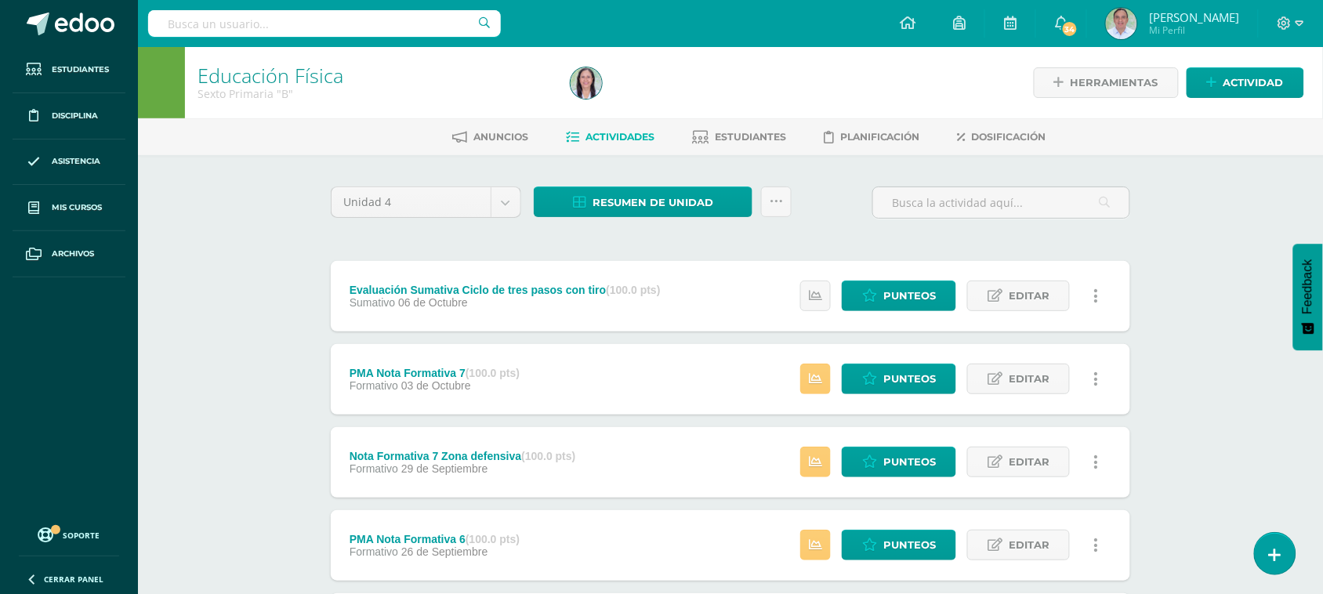
click at [329, 26] on input "text" at bounding box center [324, 23] width 353 height 27
type input "e"
type input "Sexto primaria C"
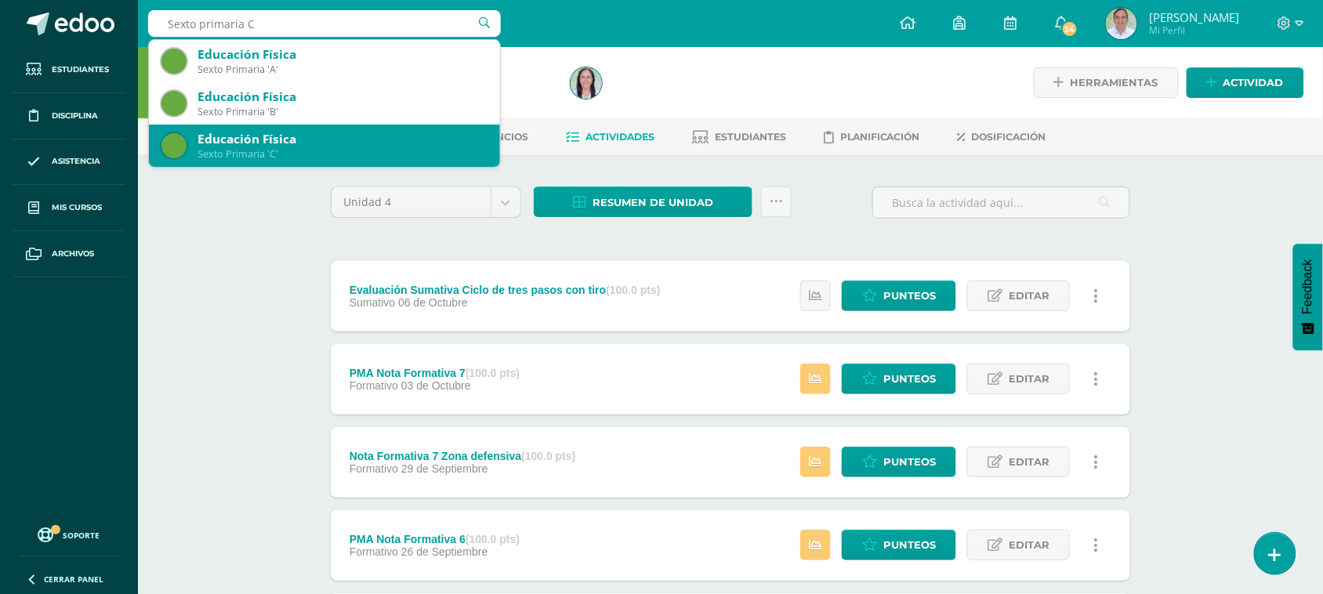
click at [276, 134] on div "Educación Física" at bounding box center [343, 139] width 290 height 16
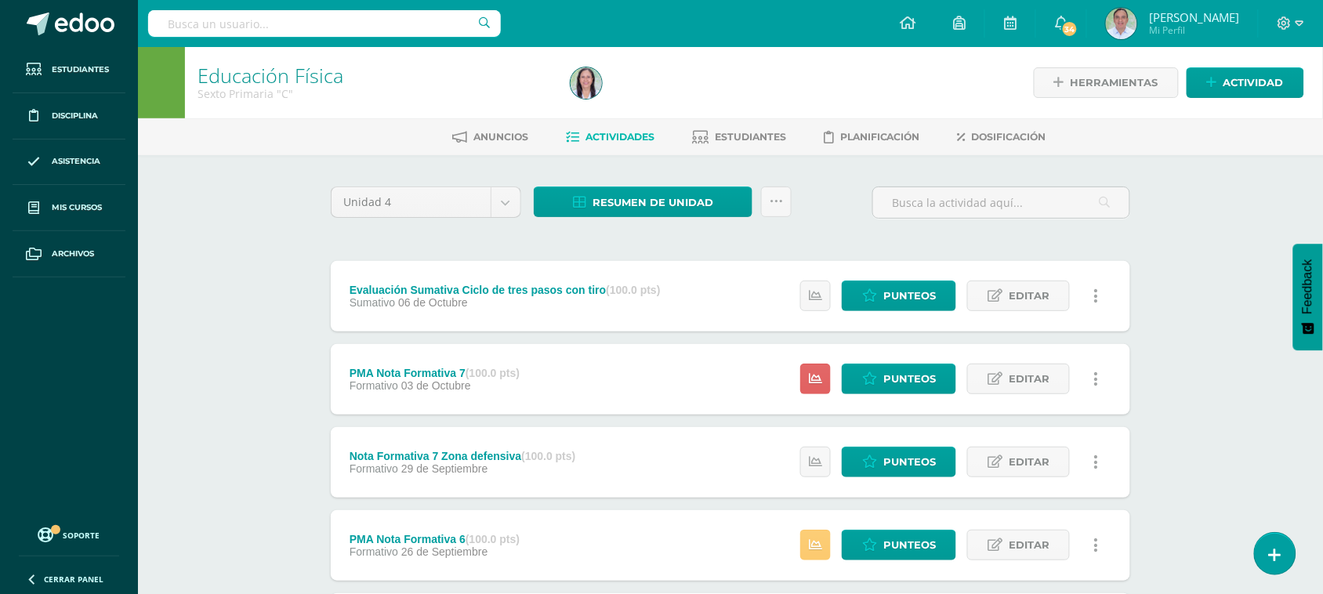
click at [222, 31] on input "text" at bounding box center [324, 23] width 353 height 27
type input "Quinto primaria A"
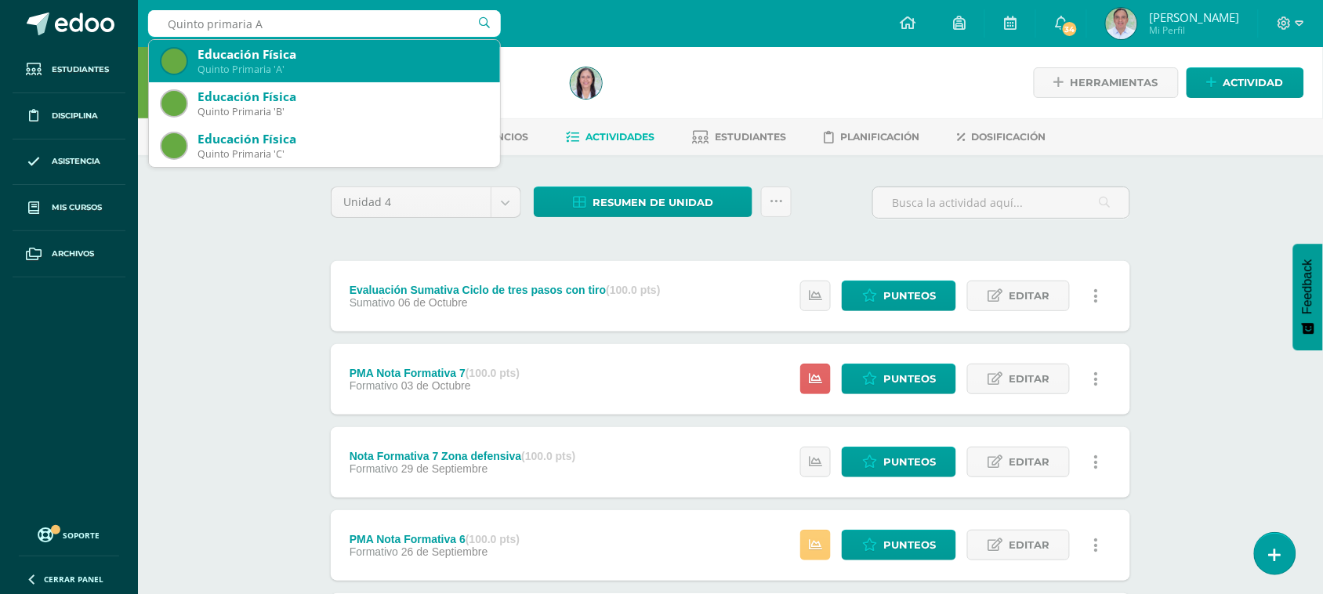
click at [244, 67] on div "Quinto Primaria 'A'" at bounding box center [343, 69] width 290 height 13
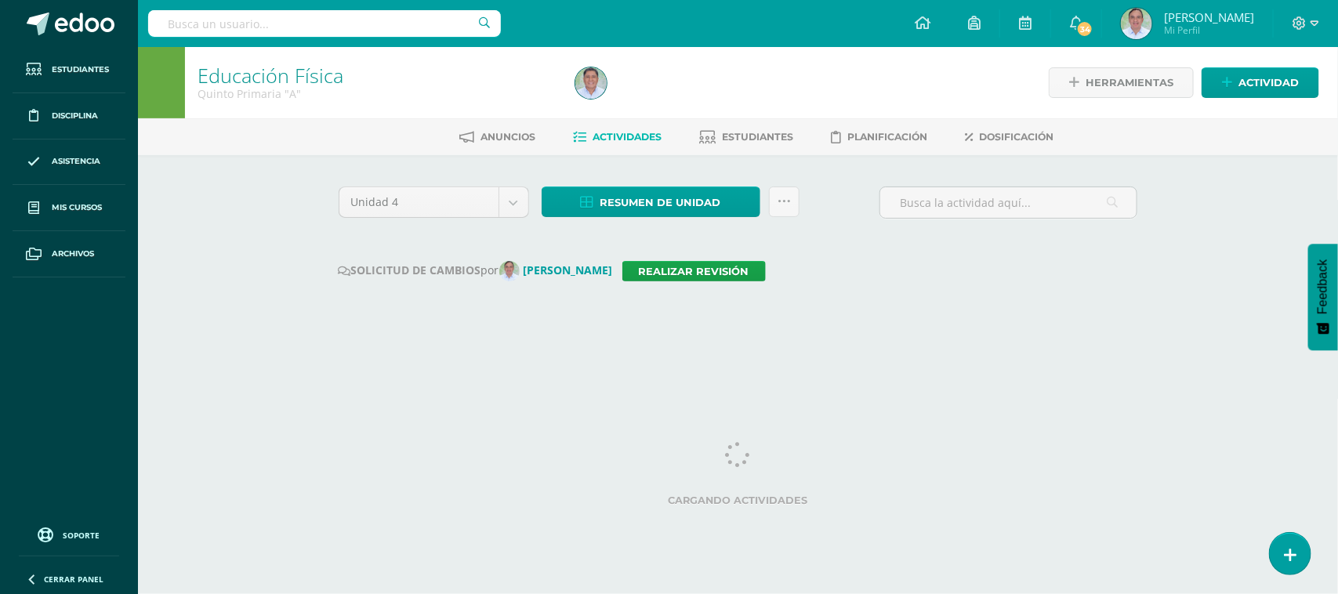
click at [227, 28] on input "text" at bounding box center [324, 23] width 353 height 27
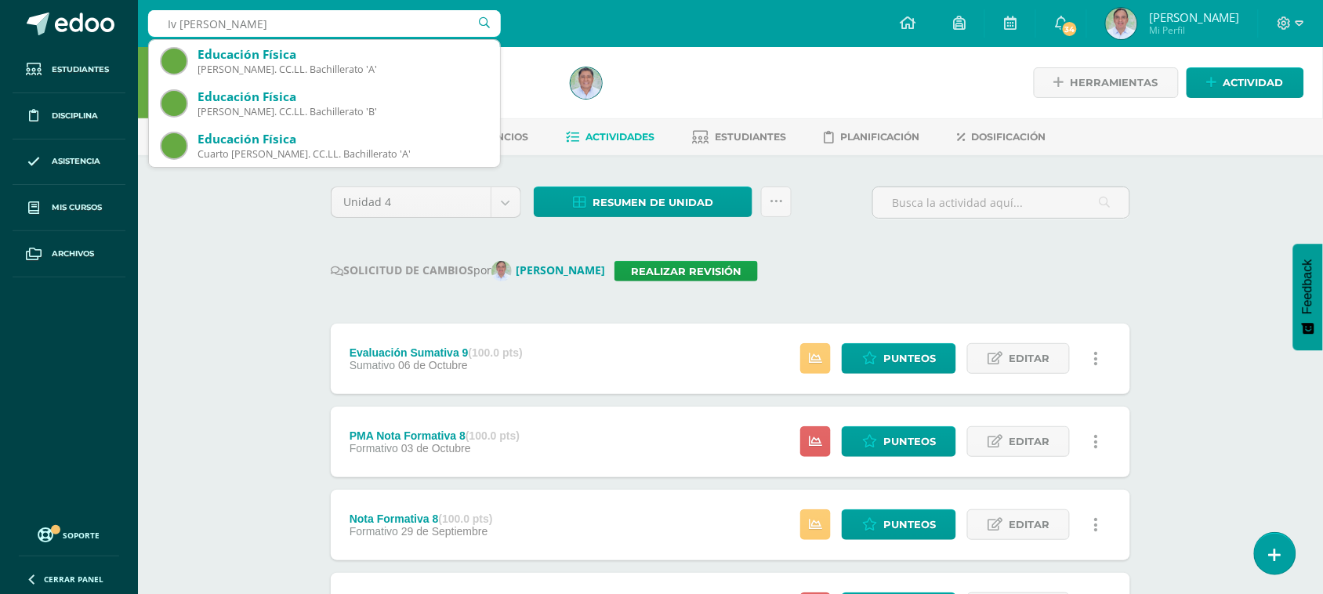
type input "Iv [PERSON_NAME] A"
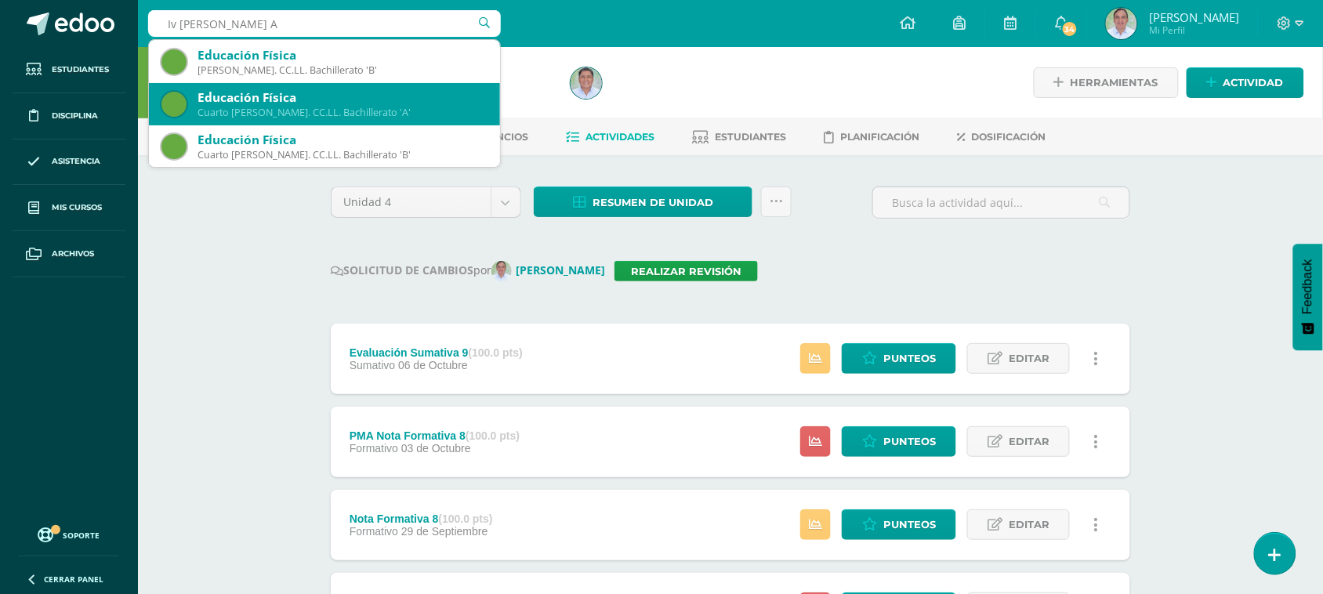
click at [336, 119] on div "Educación Física Cuarto [PERSON_NAME]. CC.LL. Bachillerato 'A'" at bounding box center [324, 104] width 326 height 42
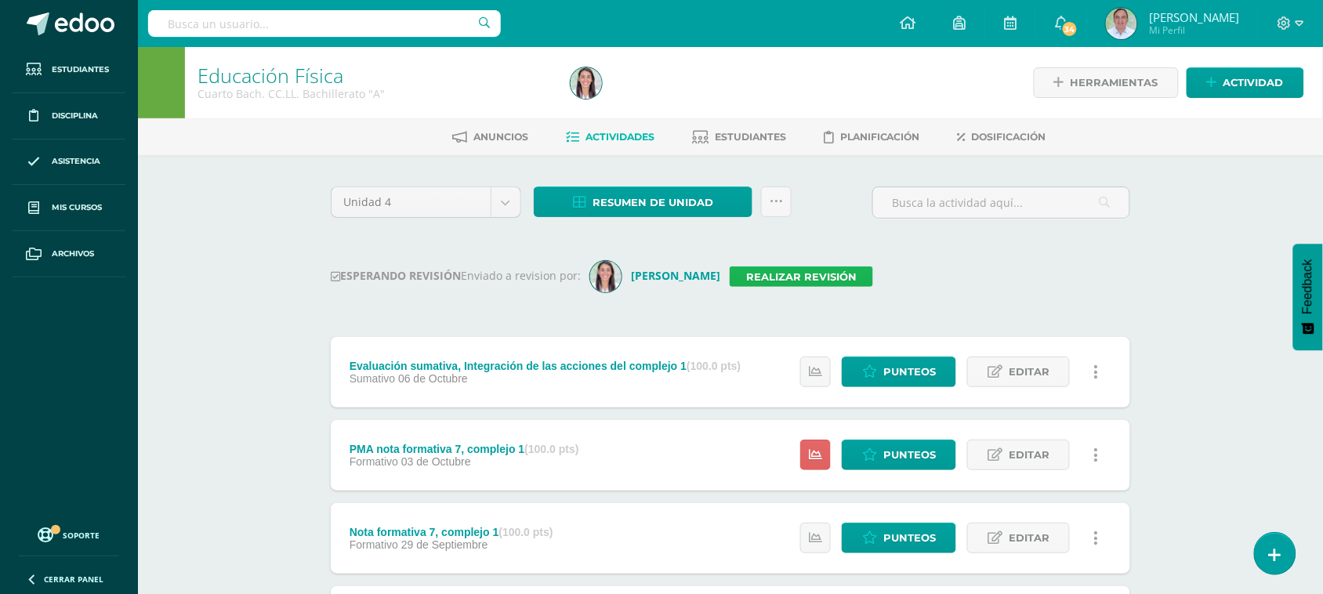
click at [807, 281] on link "Realizar revisión" at bounding box center [801, 277] width 143 height 20
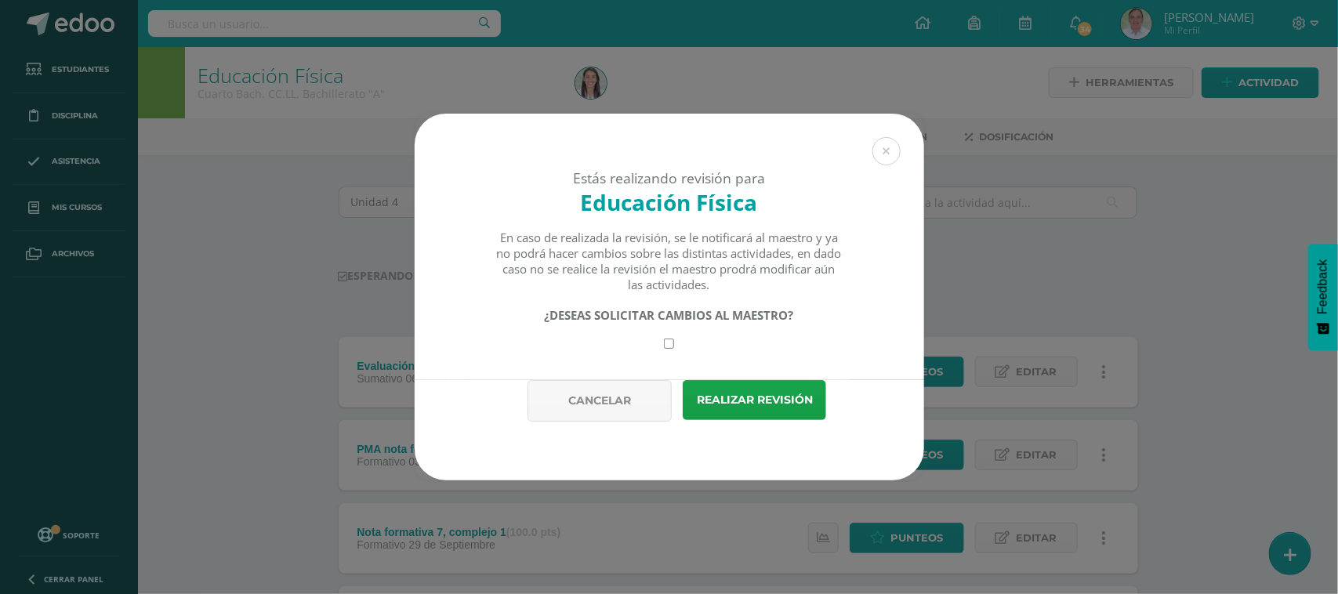
click at [666, 342] on input "checkbox" at bounding box center [669, 344] width 10 height 10
checkbox input "true"
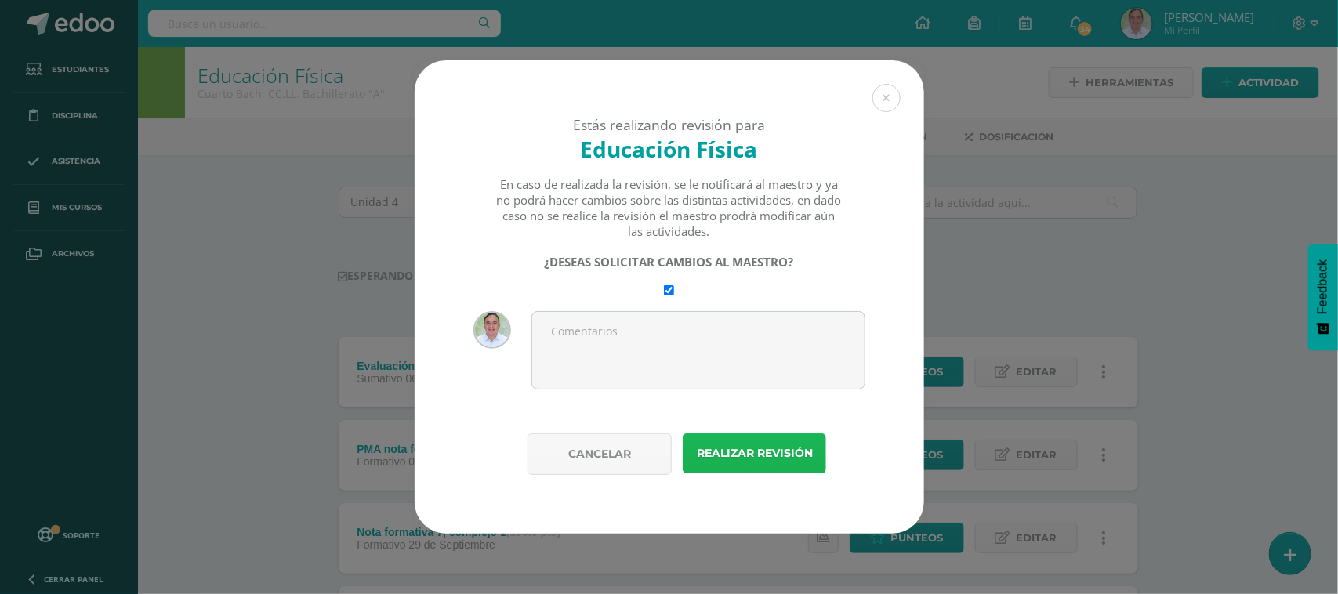
click at [738, 451] on button "Realizar revisión" at bounding box center [754, 453] width 143 height 40
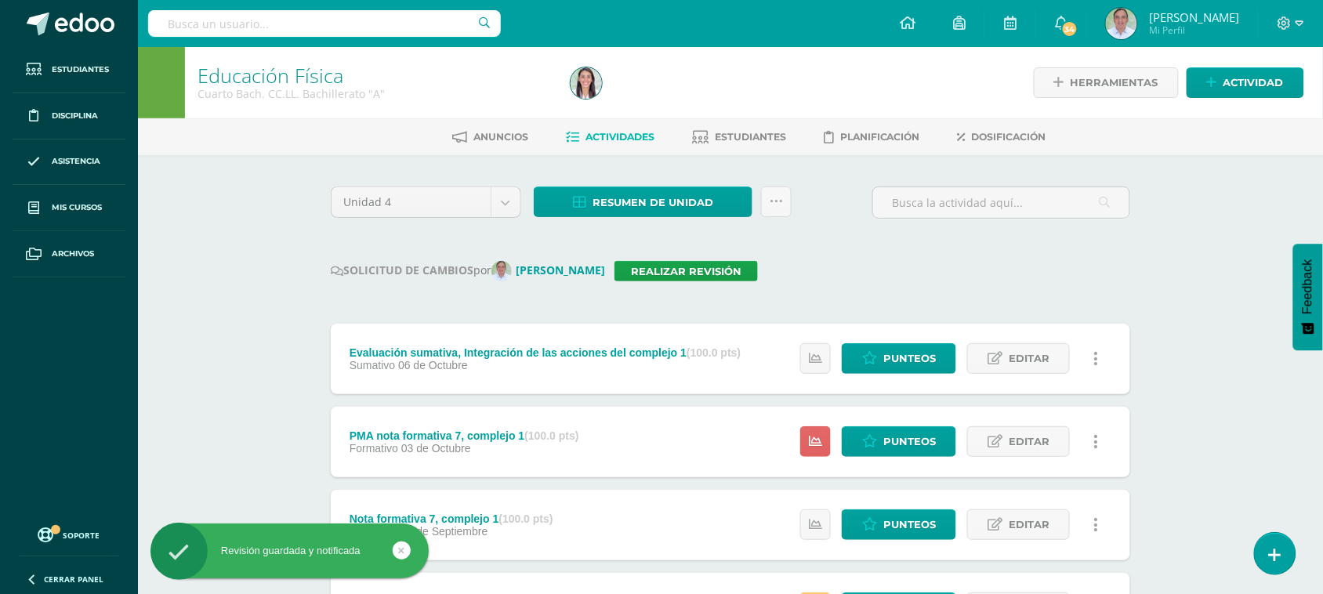
click at [276, 16] on input "text" at bounding box center [324, 23] width 353 height 27
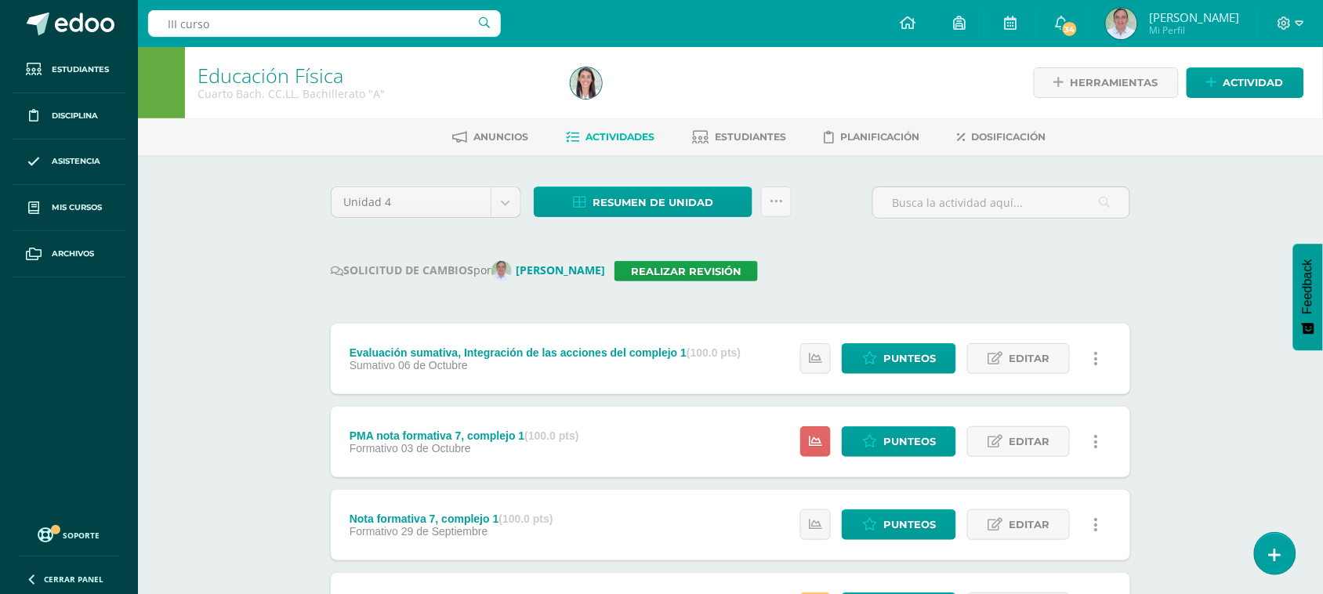
type input "III curso"
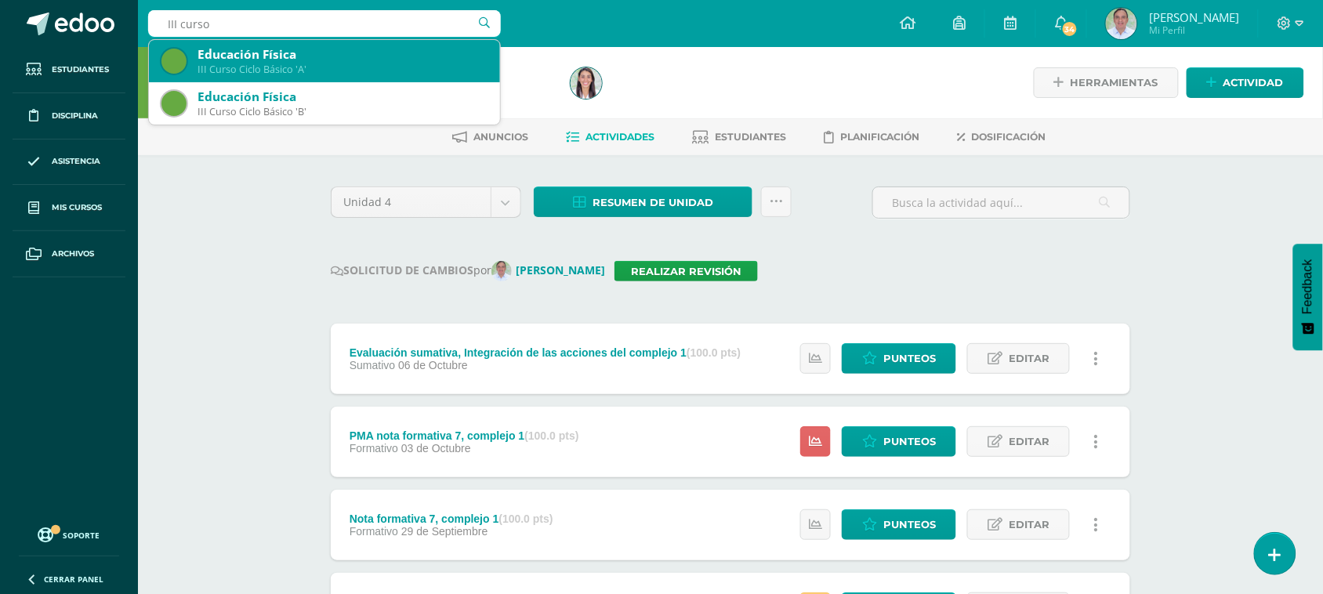
click at [294, 56] on div "Educación Física" at bounding box center [343, 54] width 290 height 16
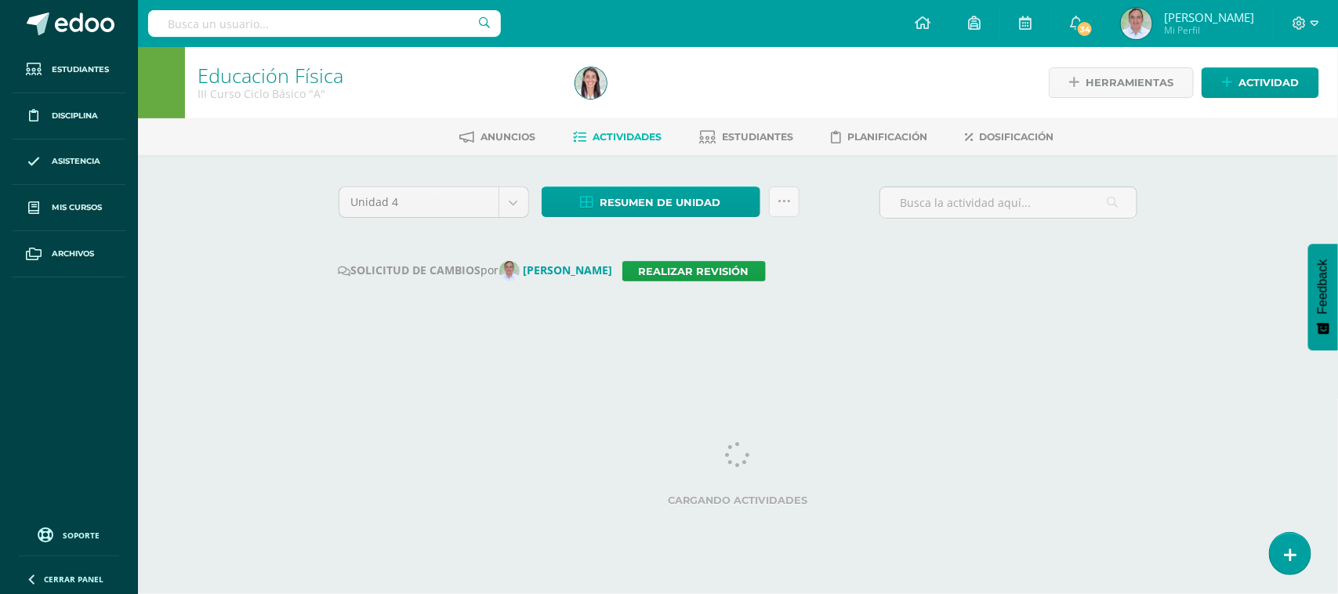
click at [269, 29] on input "text" at bounding box center [324, 23] width 353 height 27
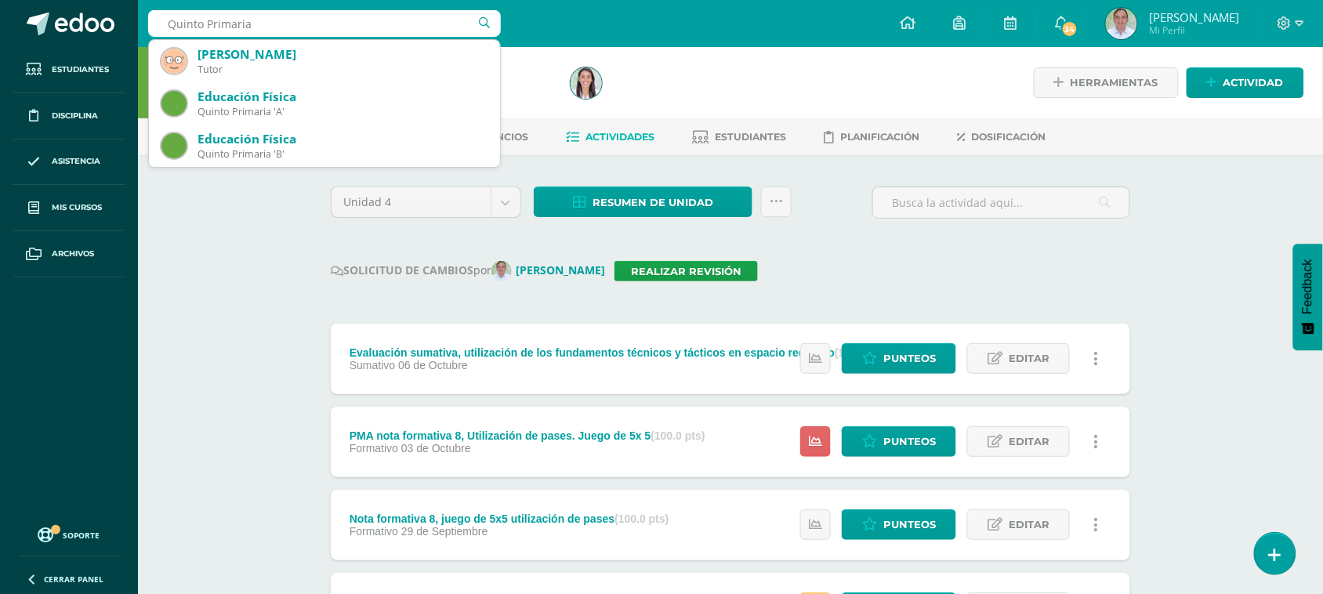
type input "Quinto Primaria C"
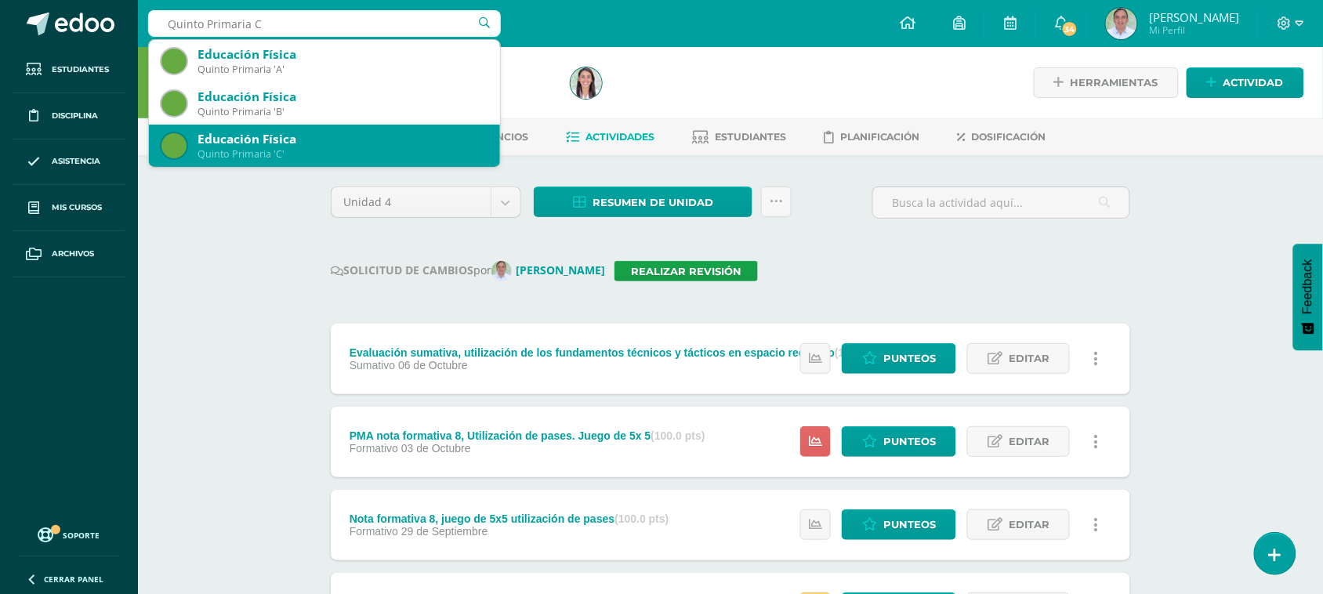
click at [299, 138] on div "Educación Física" at bounding box center [343, 139] width 290 height 16
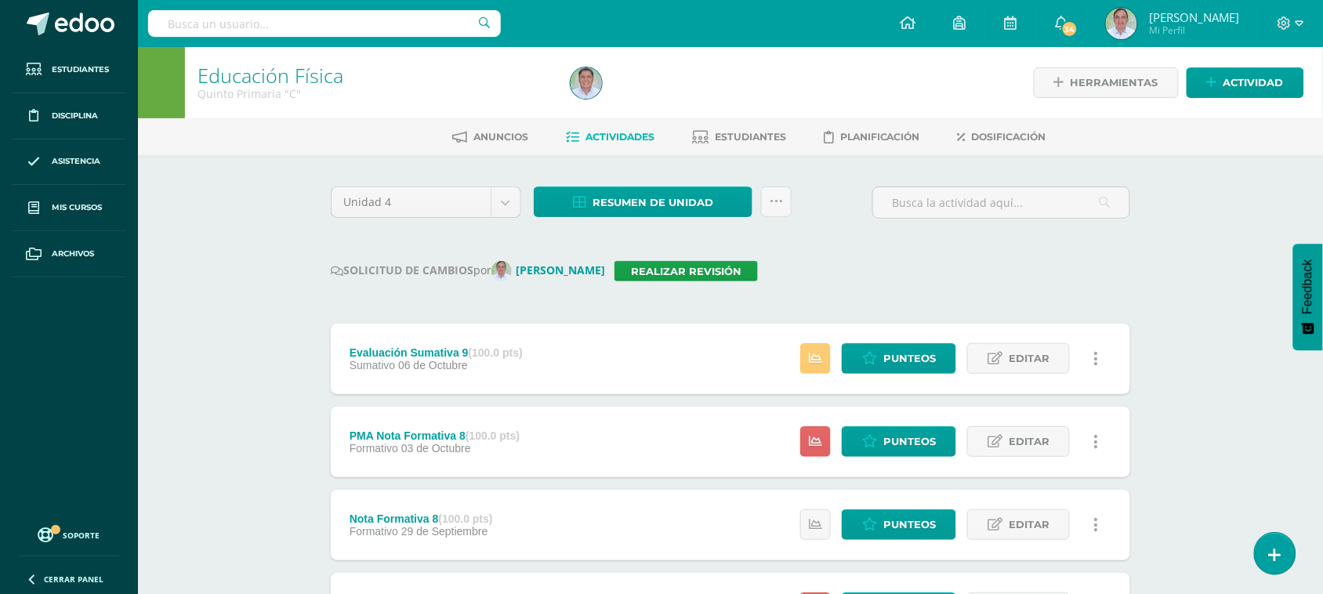
click at [299, 138] on ul "Anuncios Actividades Estudiantes Planificación Dosificación" at bounding box center [749, 137] width 1185 height 26
click at [240, 28] on input "text" at bounding box center [324, 23] width 353 height 27
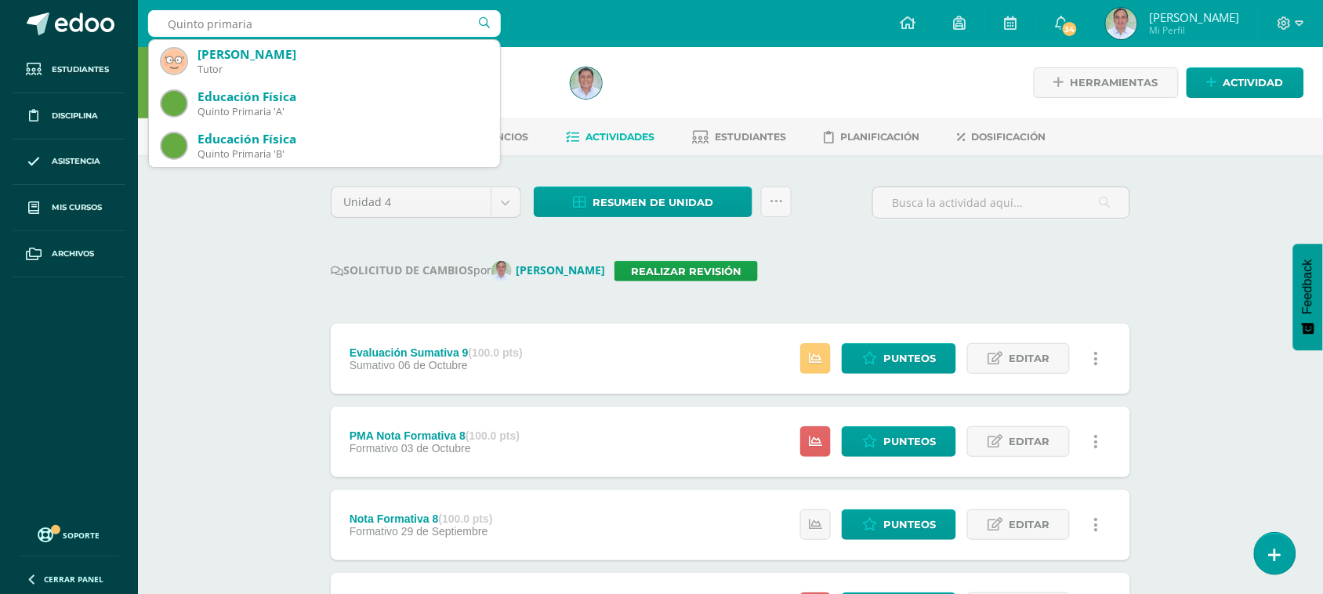
type input "Quinto primaria B"
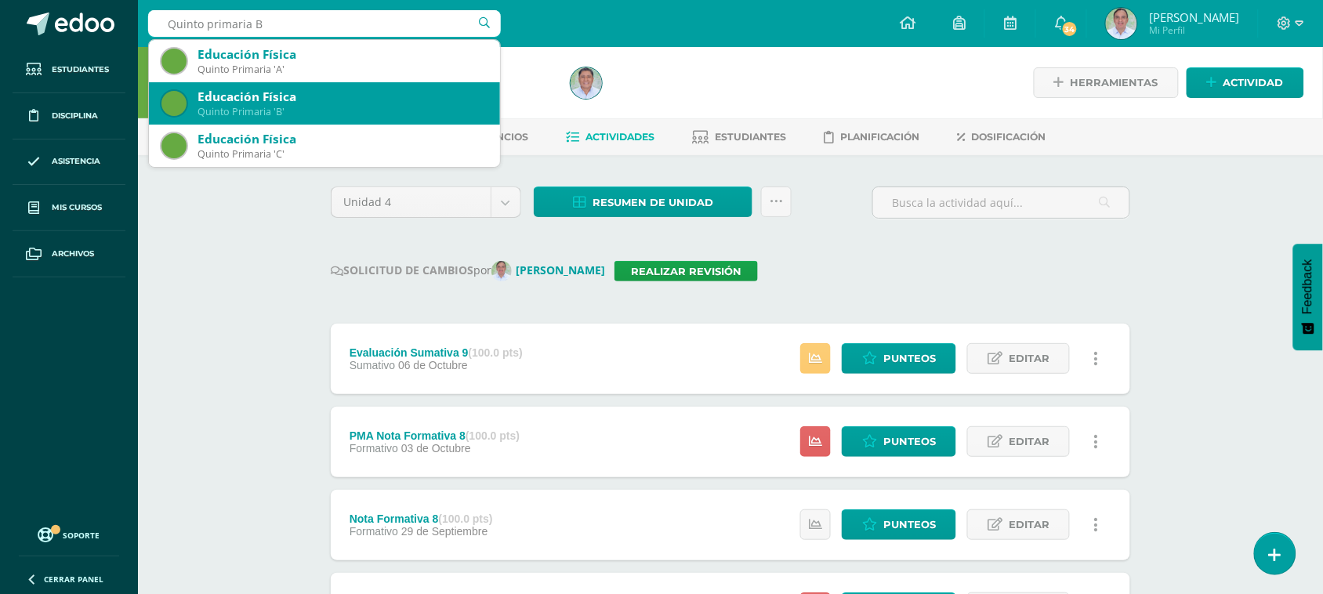
click at [284, 100] on div "Educación Física" at bounding box center [343, 97] width 290 height 16
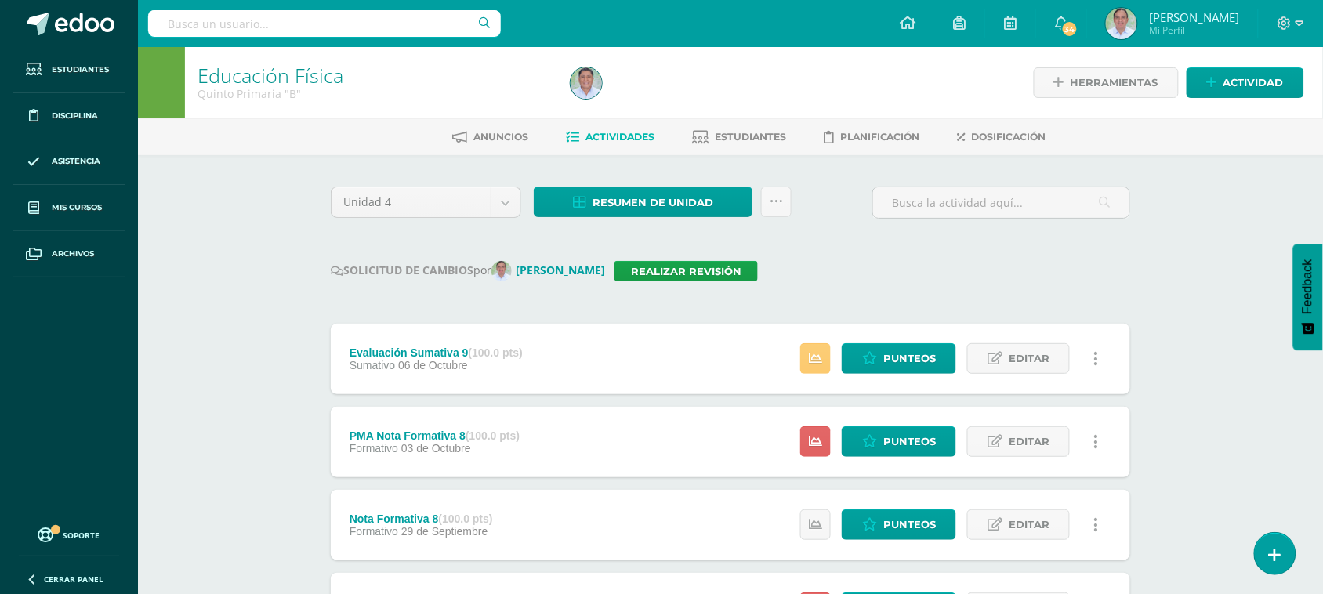
click at [234, 28] on input "text" at bounding box center [324, 23] width 353 height 27
type input "Cuarto primaria"
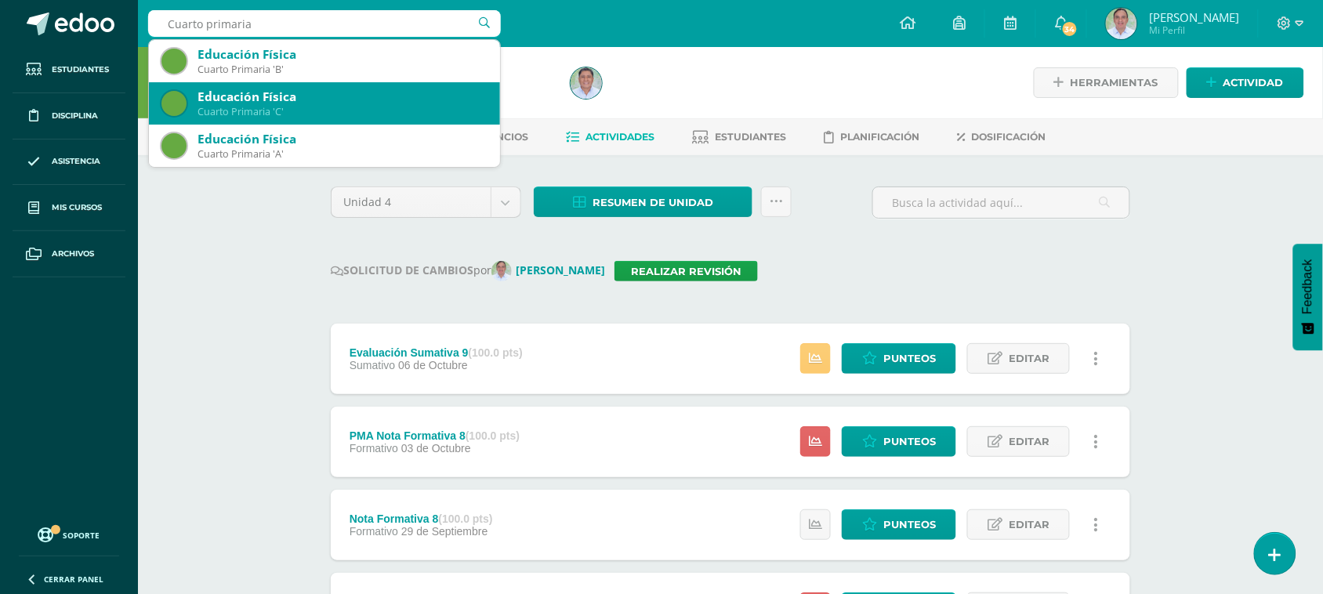
click at [303, 99] on div "Educación Física" at bounding box center [343, 97] width 290 height 16
